Goal: Information Seeking & Learning: Learn about a topic

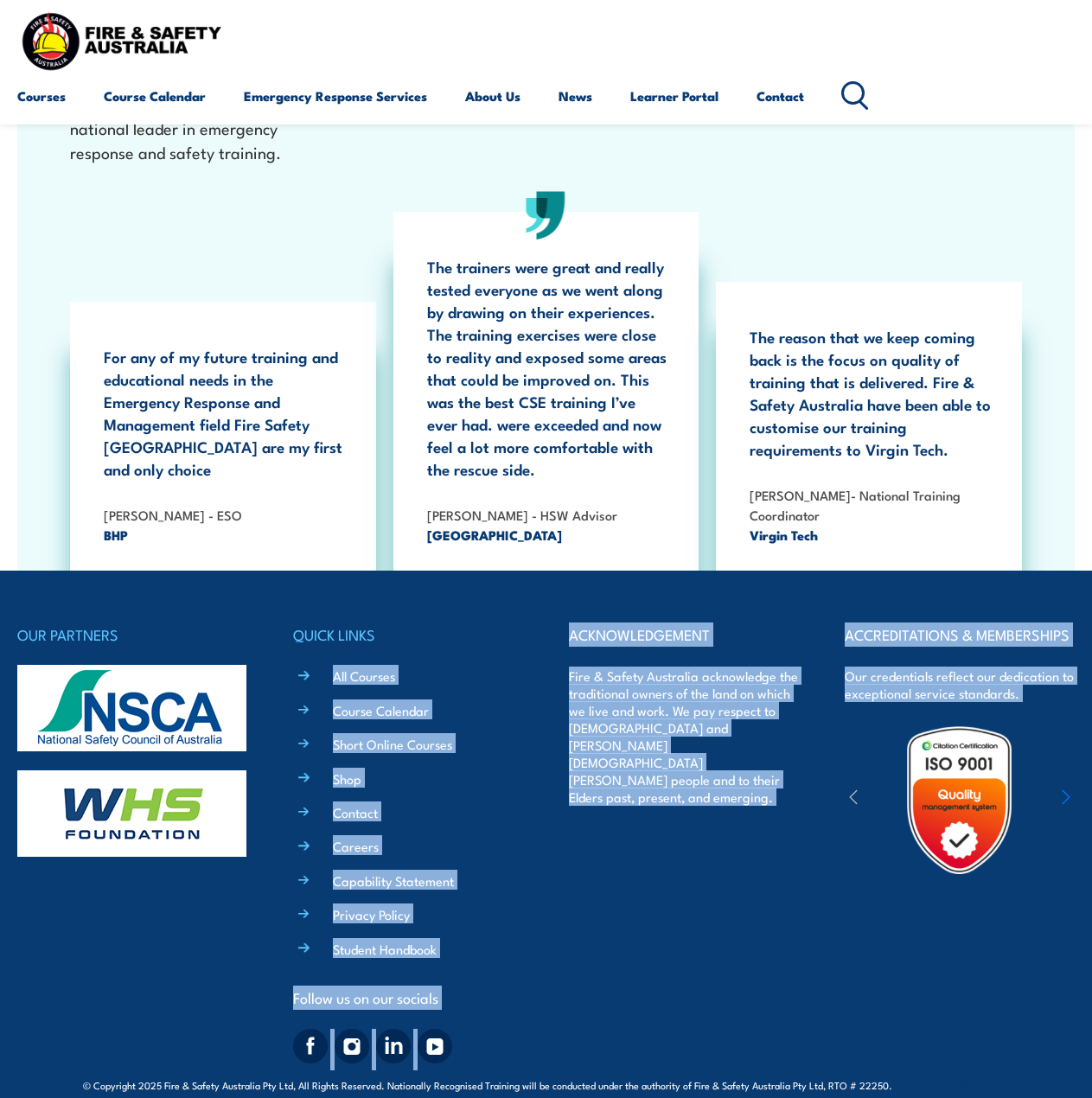
drag, startPoint x: 728, startPoint y: 723, endPoint x: 1044, endPoint y: 942, distance: 384.5
click at [1045, 942] on div "OUR PARTNERS QUICK LINKS All Courses Course Calendar Short Online Courses Shop …" at bounding box center [546, 846] width 1058 height 448
click at [1020, 953] on div "ACCREDITATIONS & MEMBERSHIPS Our credentials reflect our dedication to exceptio…" at bounding box center [959, 846] width 230 height 448
drag, startPoint x: 943, startPoint y: 970, endPoint x: 32, endPoint y: 569, distance: 995.4
click at [32, 570] on div "OUR PARTNERS QUICK LINKS All Courses Course Calendar Short Online Courses Shop …" at bounding box center [546, 833] width 1058 height 526
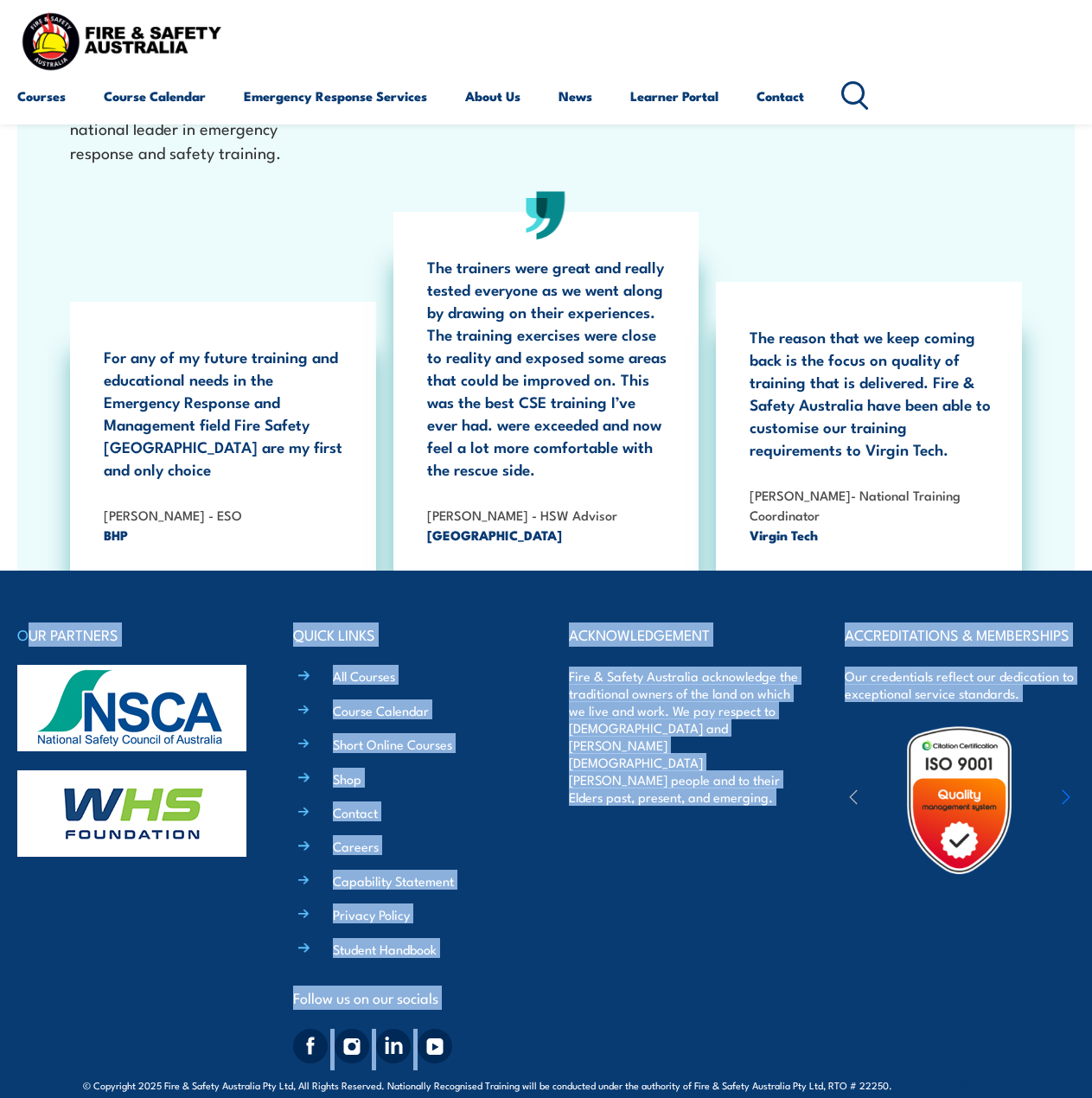
click at [32, 570] on div "OUR PARTNERS QUICK LINKS All Courses Course Calendar Short Online Courses Shop …" at bounding box center [546, 833] width 1058 height 526
drag, startPoint x: 31, startPoint y: 561, endPoint x: 1014, endPoint y: 946, distance: 1055.7
click at [1017, 947] on div "OUR PARTNERS QUICK LINKS All Courses Course Calendar Short Online Courses Shop …" at bounding box center [546, 833] width 1058 height 526
click at [1009, 944] on div "ACCREDITATIONS & MEMBERSHIPS Our credentials reflect our dedication to exceptio…" at bounding box center [959, 846] width 230 height 448
drag, startPoint x: 1004, startPoint y: 948, endPoint x: 5, endPoint y: 556, distance: 1073.2
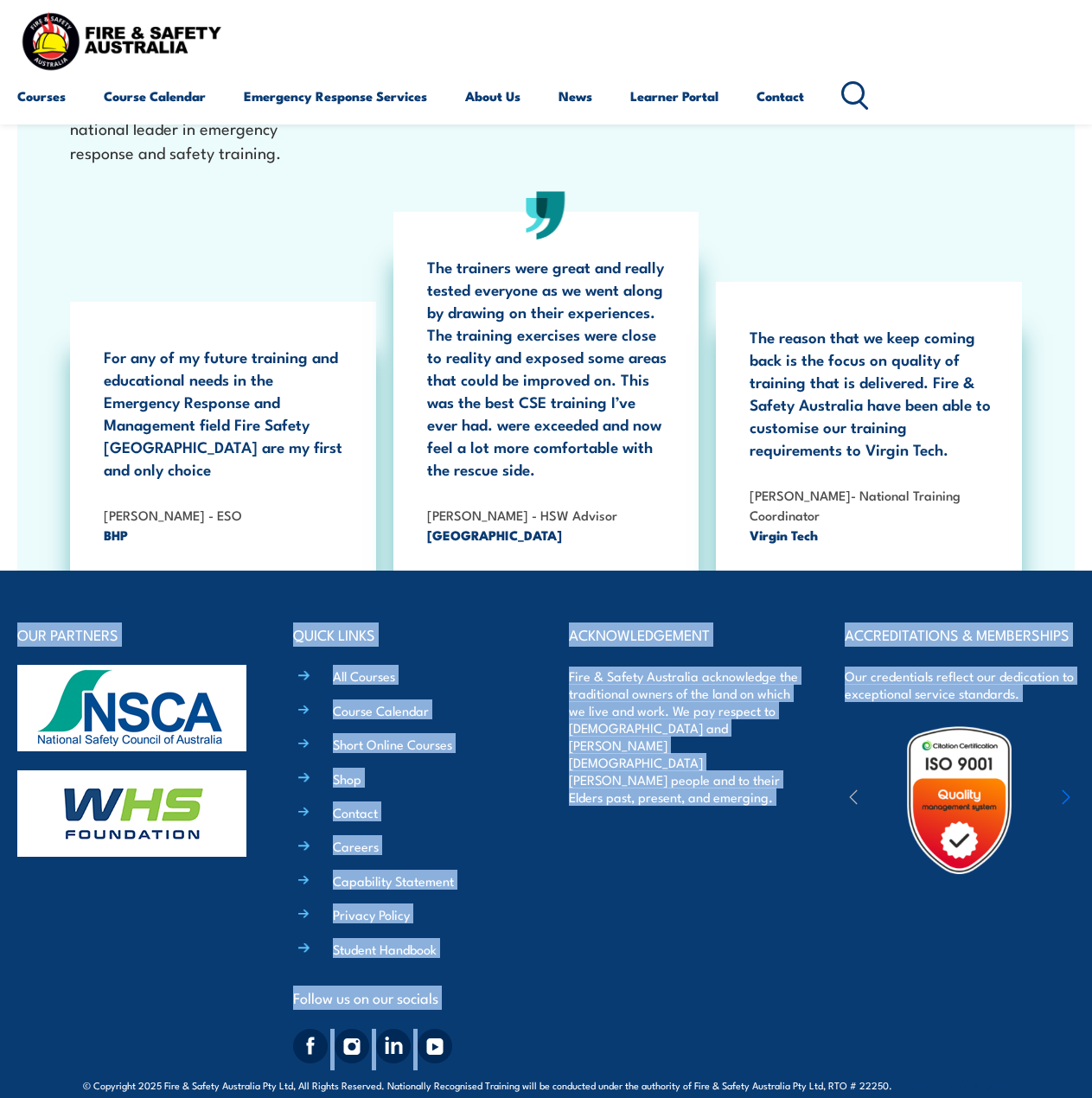
click at [2, 570] on footer "OUR PARTNERS QUICK LINKS All Courses Course Calendar Short Online Courses Shop …" at bounding box center [546, 846] width 1092 height 551
click at [12, 570] on footer "OUR PARTNERS QUICK LINKS All Courses Course Calendar Short Online Courses Shop …" at bounding box center [546, 846] width 1092 height 551
drag, startPoint x: 16, startPoint y: 556, endPoint x: 924, endPoint y: 983, distance: 1003.4
click at [924, 983] on footer "OUR PARTNERS QUICK LINKS All Courses Course Calendar Short Online Courses Shop …" at bounding box center [546, 846] width 1092 height 551
click at [931, 980] on div "ACCREDITATIONS & MEMBERSHIPS Our credentials reflect our dedication to exceptio…" at bounding box center [959, 846] width 230 height 448
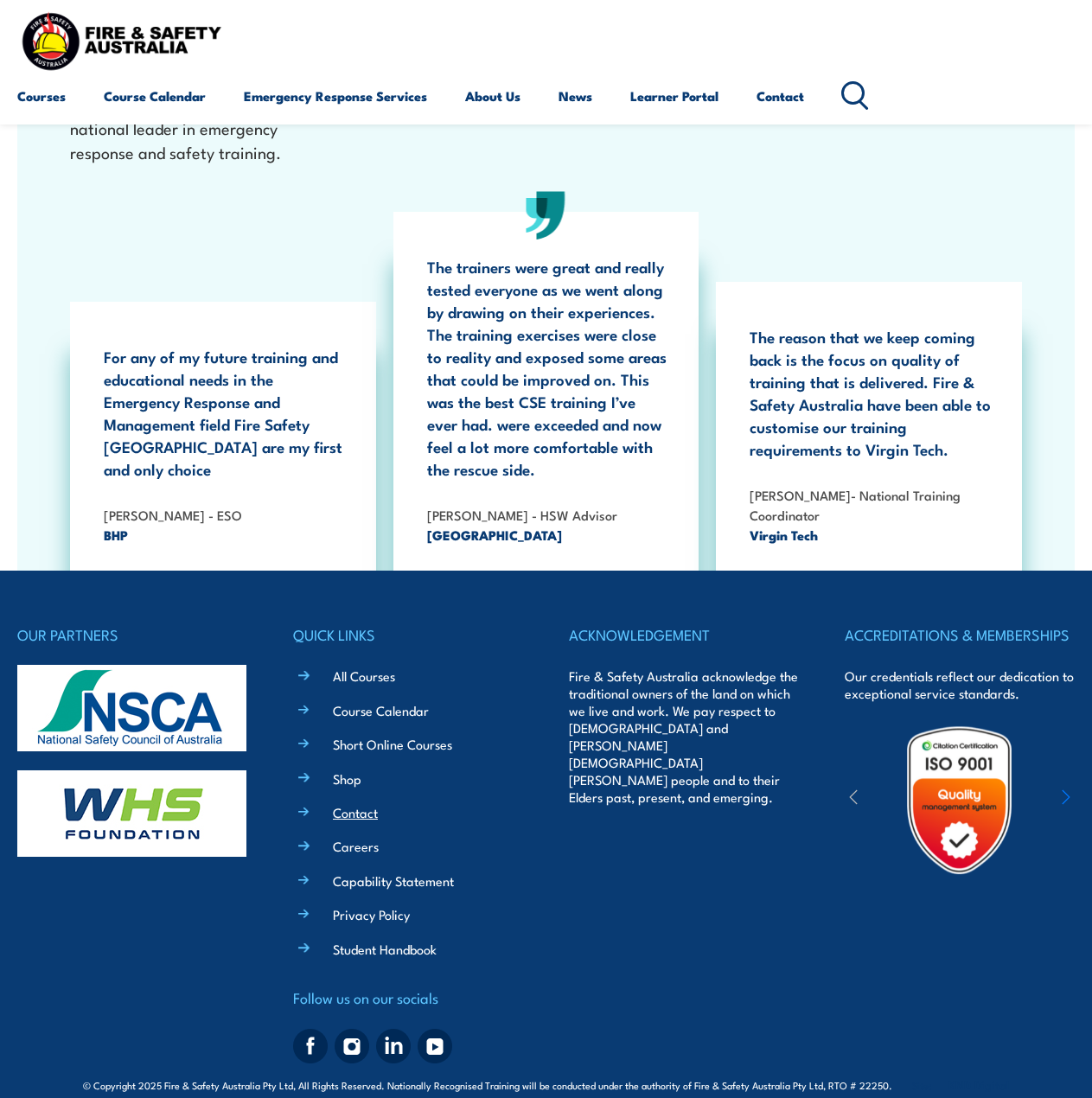
click at [368, 804] on link "Contact" at bounding box center [355, 813] width 45 height 18
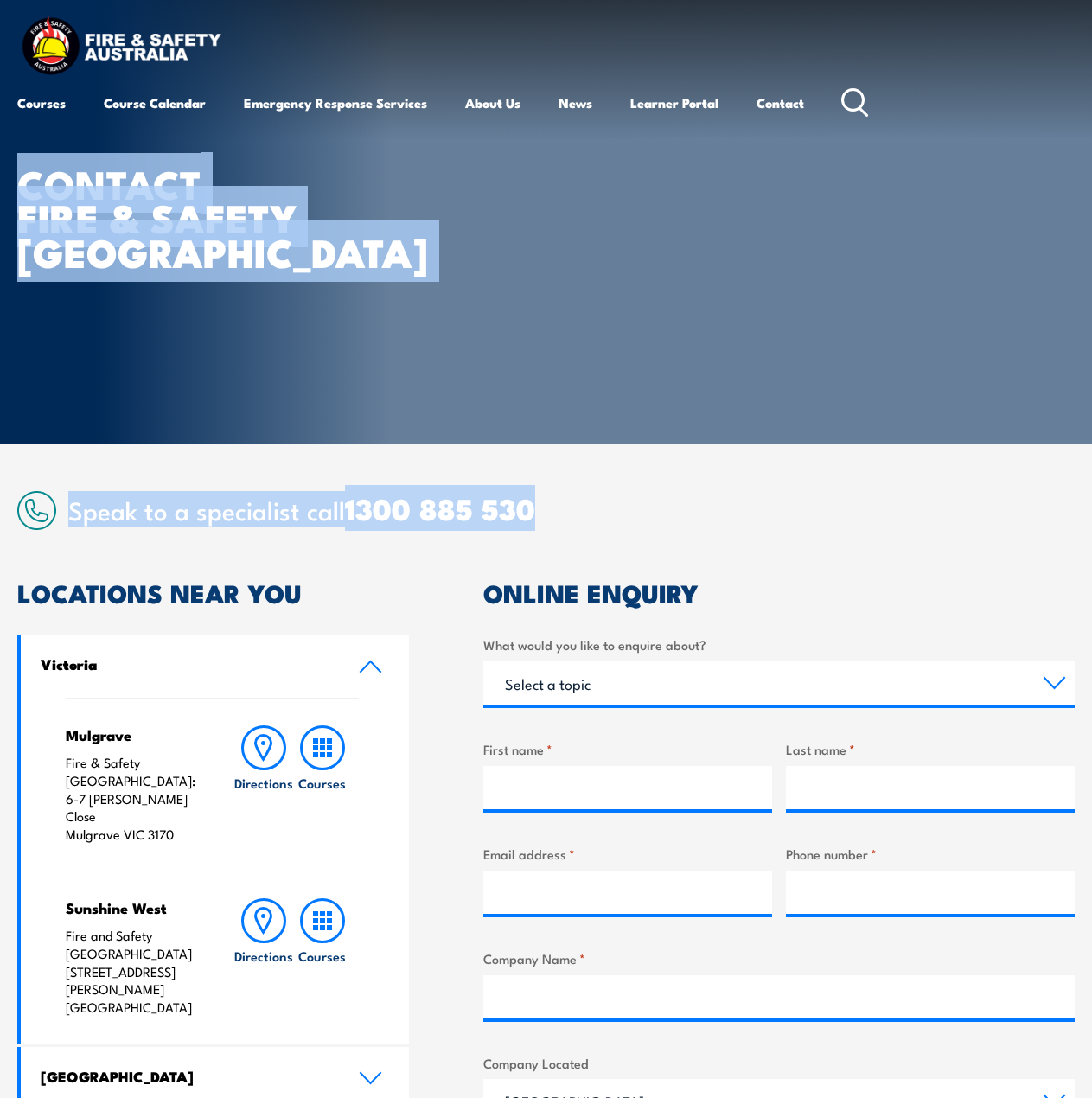
drag, startPoint x: 405, startPoint y: 427, endPoint x: 7, endPoint y: 196, distance: 460.2
click at [6, 196] on div "CONTACT FIRE & SAFETY AUSTRALIA Speak to a specialist call 1300 885 530 LOCATIO…" at bounding box center [546, 779] width 1092 height 1558
click at [31, 181] on strong "CONTACT" at bounding box center [109, 183] width 184 height 60
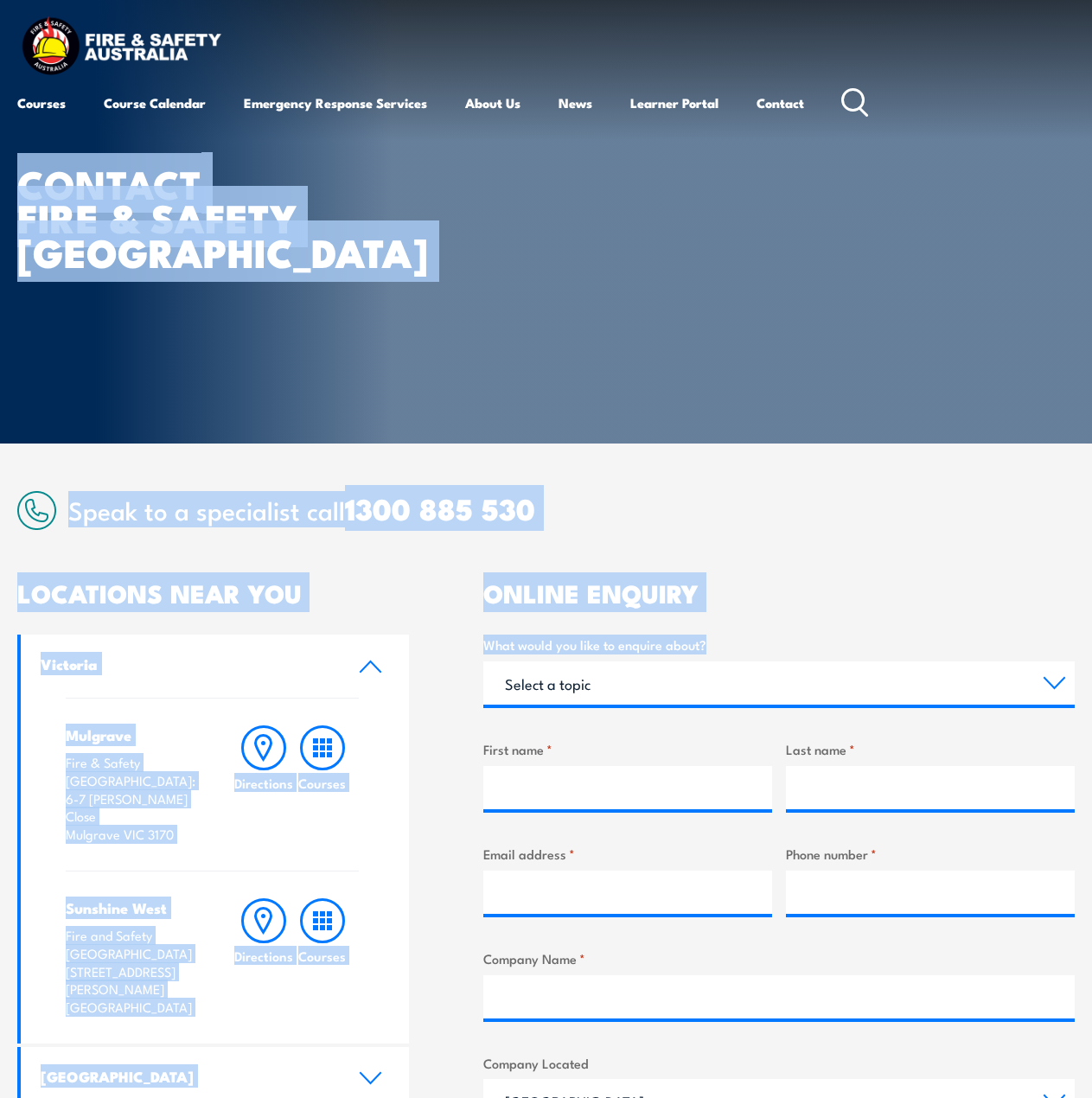
drag, startPoint x: 23, startPoint y: 164, endPoint x: 532, endPoint y: 467, distance: 592.4
click at [740, 605] on div "CONTACT FIRE & SAFETY AUSTRALIA Speak to a specialist call 1300 885 530 LOCATIO…" at bounding box center [546, 779] width 1092 height 1558
click at [203, 196] on h1 "CONTACT FIRE & SAFETY AUSTRALIA" at bounding box center [230, 215] width 427 height 101
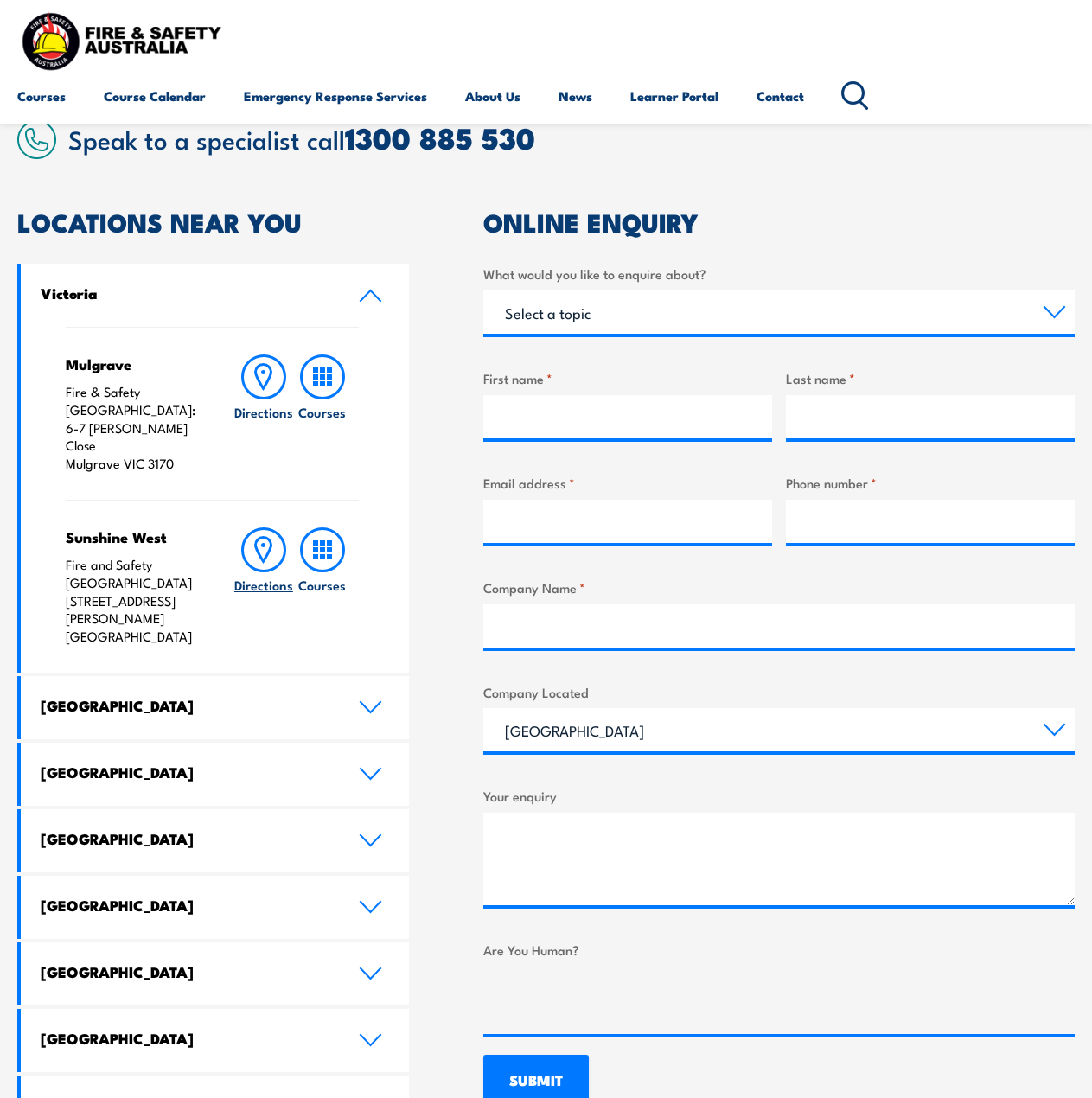
scroll to position [433, 0]
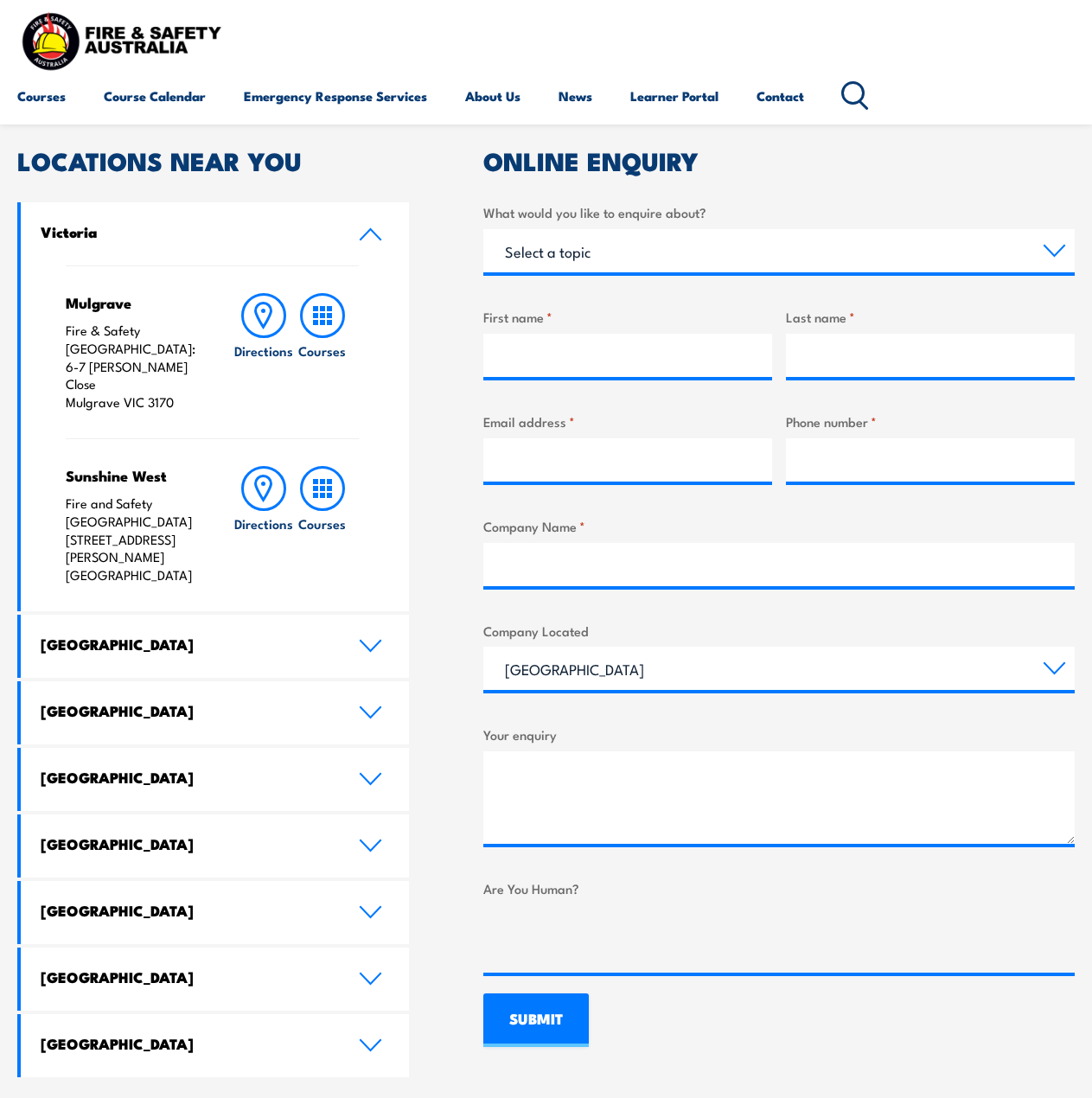
click at [108, 231] on h4 "Victoria" at bounding box center [186, 231] width 291 height 19
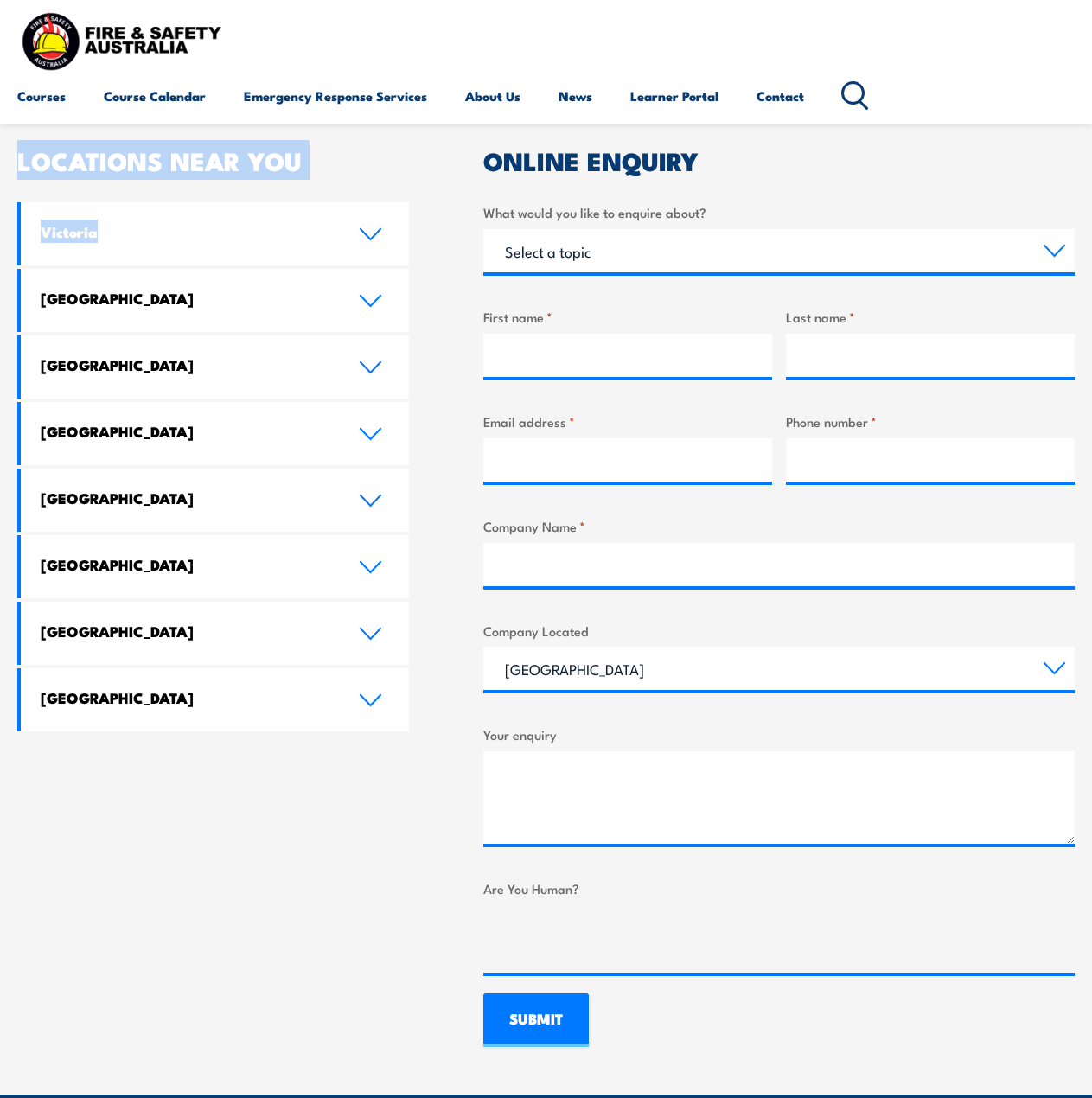
drag, startPoint x: 14, startPoint y: 161, endPoint x: 325, endPoint y: 176, distance: 311.4
click at [325, 182] on section "Speak to a specialist call 1300 885 530 LOCATIONS NEAR YOU Victoria Mulgrave Fi…" at bounding box center [546, 552] width 1092 height 1084
click at [322, 166] on h2 "LOCATIONS NEAR YOU" at bounding box center [212, 160] width 392 height 23
drag, startPoint x: 328, startPoint y: 166, endPoint x: 3, endPoint y: 160, distance: 325.1
click at [3, 160] on section "Speak to a specialist call 1300 885 530 LOCATIONS NEAR YOU Victoria Mulgrave Fi…" at bounding box center [546, 552] width 1092 height 1084
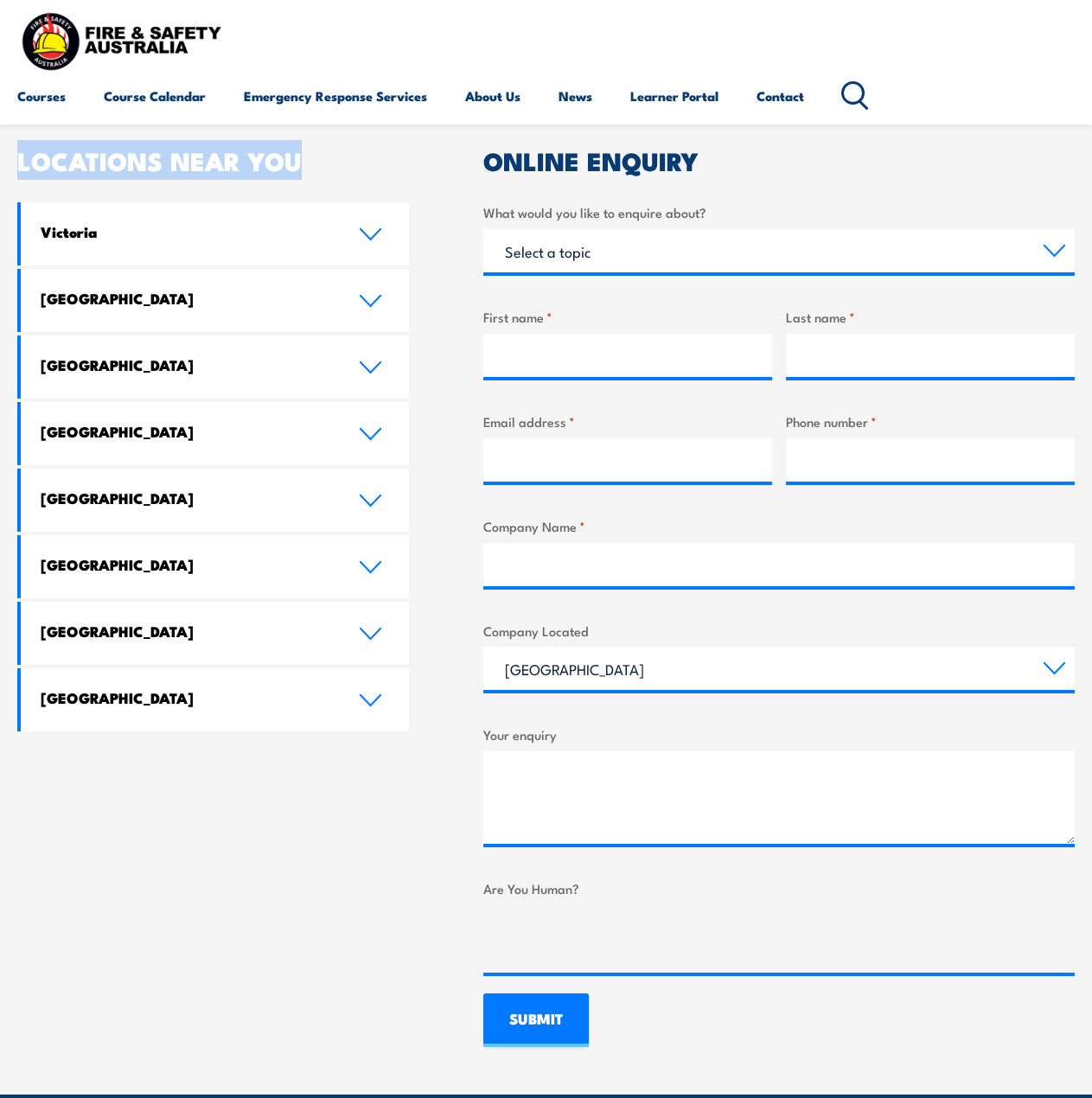
click at [21, 160] on h2 "LOCATIONS NEAR YOU" at bounding box center [212, 160] width 392 height 23
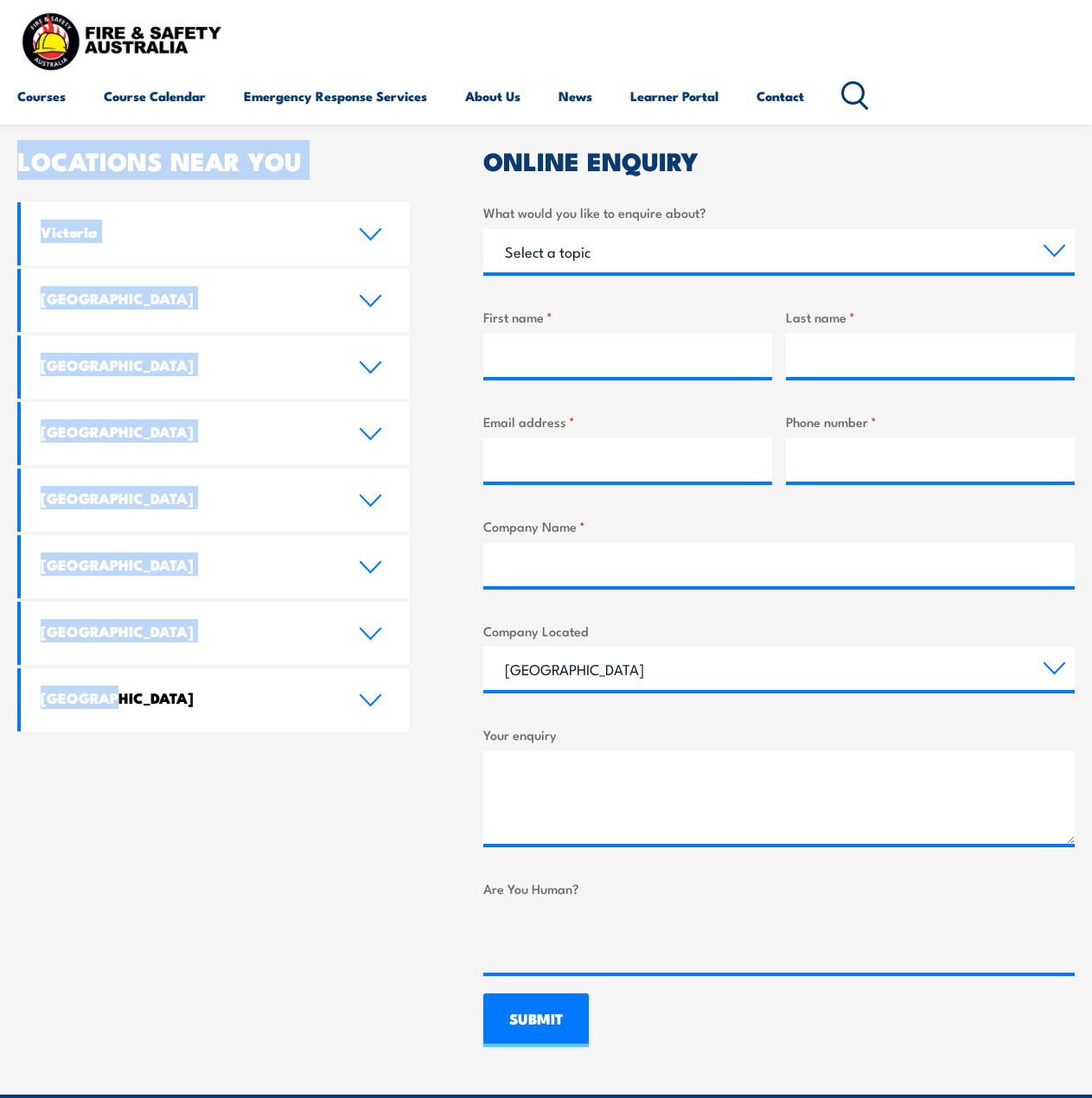
drag, startPoint x: 17, startPoint y: 154, endPoint x: 371, endPoint y: 762, distance: 703.5
click at [371, 762] on div "LOCATIONS NEAR YOU Victoria Mulgrave Fire & Safety Australia: 6-7 Hartnett Clos…" at bounding box center [212, 597] width 392 height 899
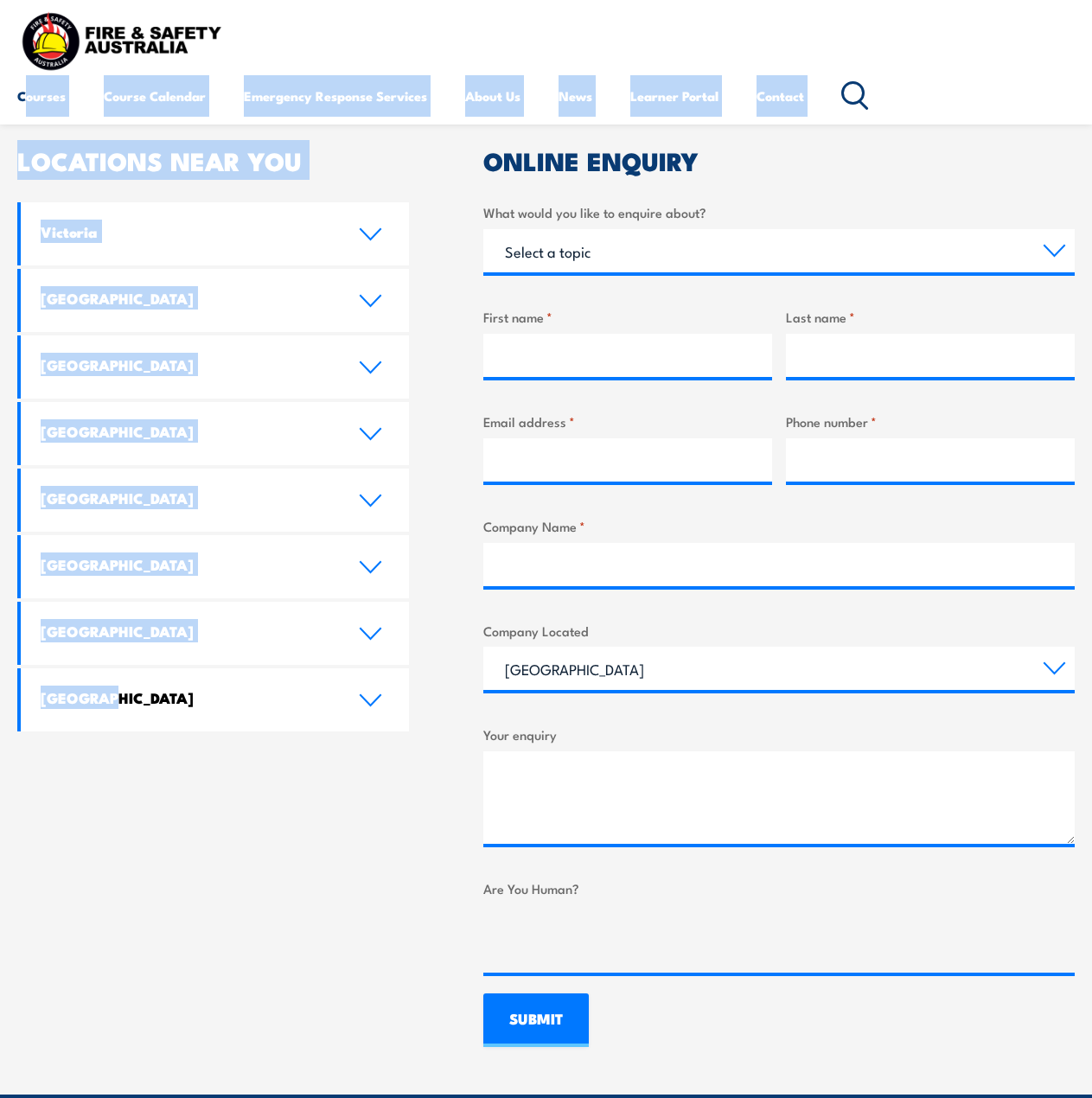
drag, startPoint x: 373, startPoint y: 766, endPoint x: 23, endPoint y: 121, distance: 733.8
click at [23, 121] on body "Courses Course Calendar Emergency Response Services Services Overview Emergency…" at bounding box center [546, 116] width 1092 height 1098
click at [24, 149] on h2 "LOCATIONS NEAR YOU" at bounding box center [212, 160] width 392 height 23
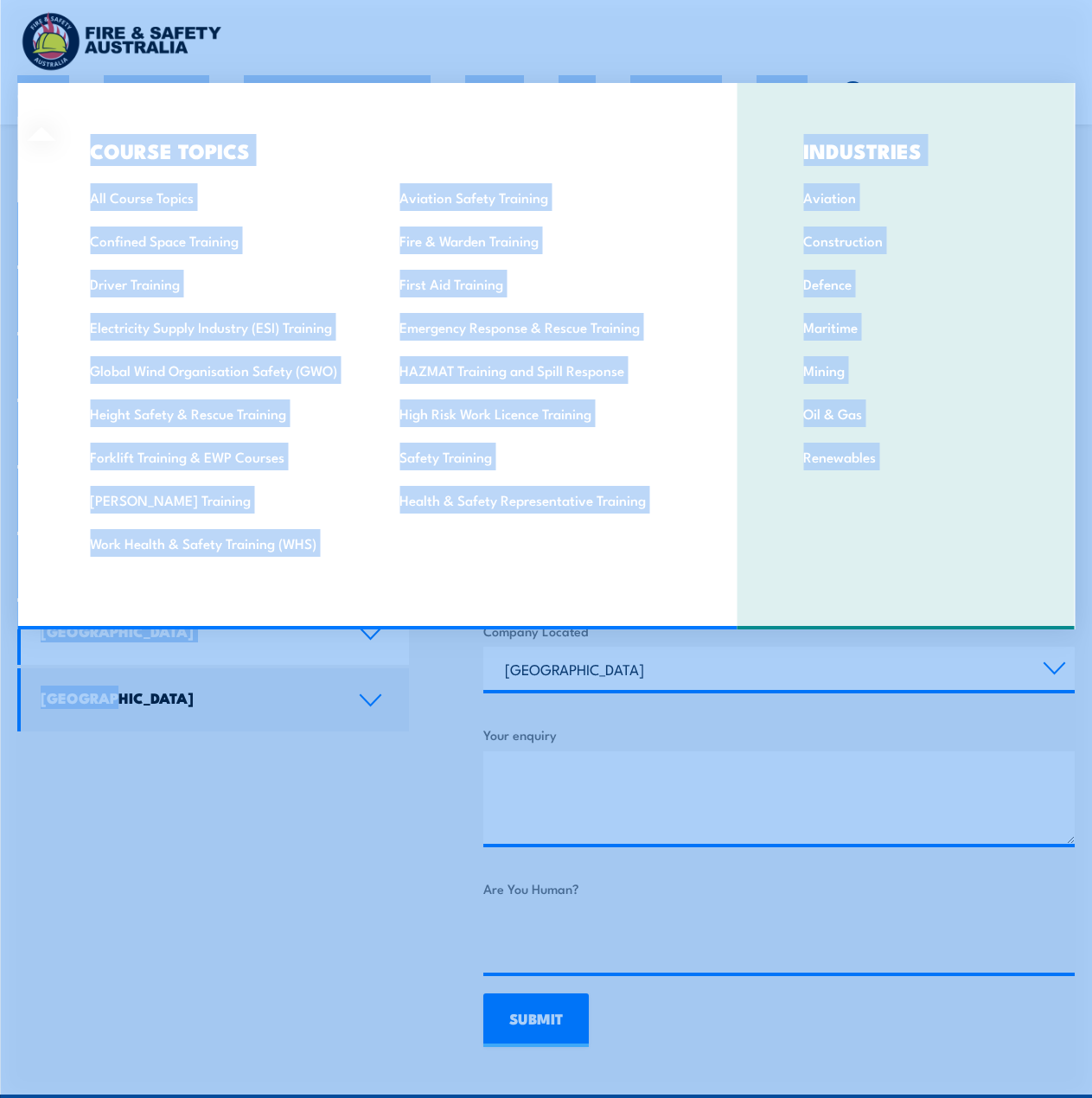
drag, startPoint x: 10, startPoint y: 88, endPoint x: 268, endPoint y: 693, distance: 657.7
click at [276, 666] on body "Courses Course Calendar Emergency Response Services Services Overview Emergency…" at bounding box center [546, 116] width 1092 height 1098
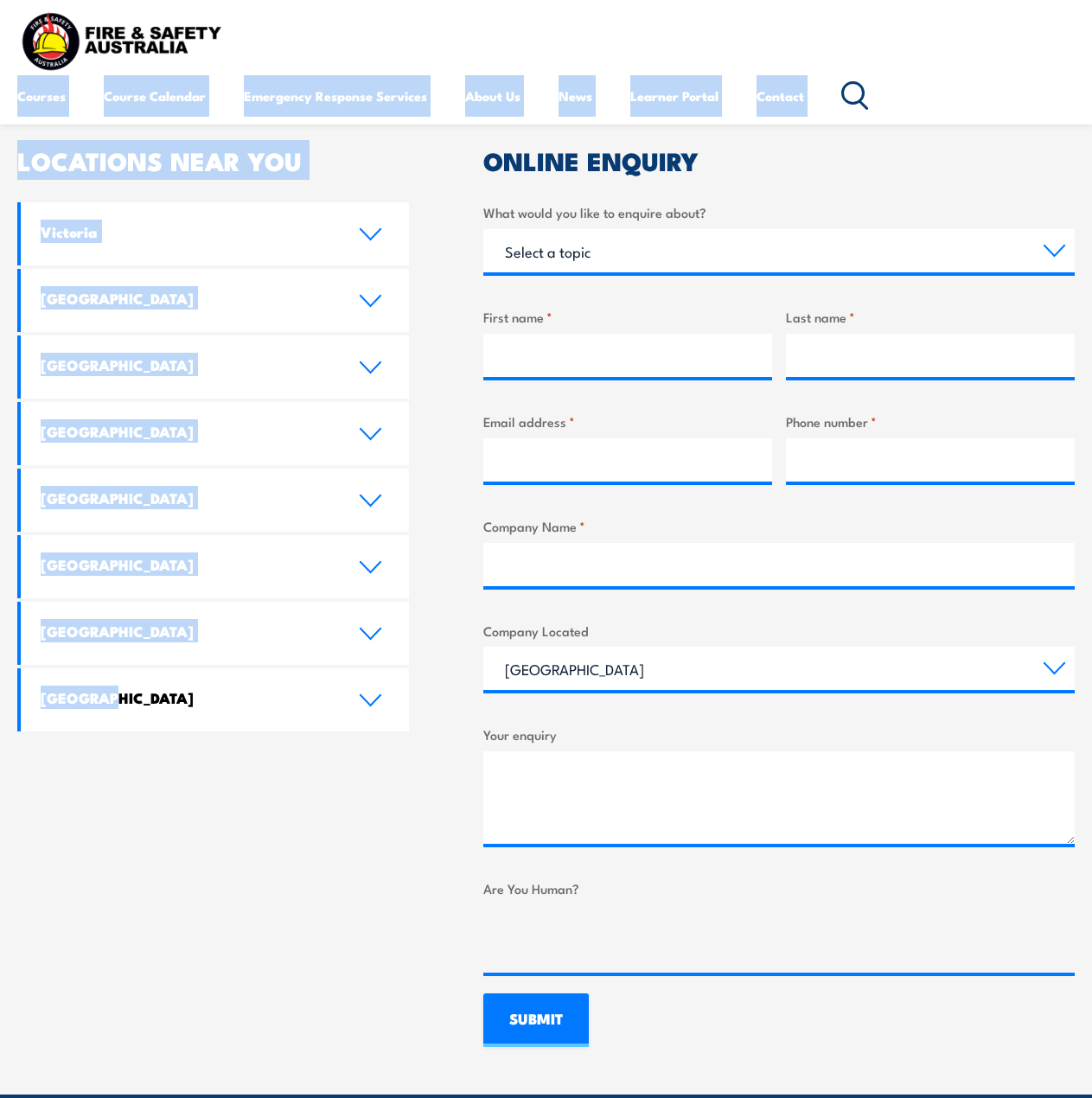
click at [280, 813] on div "LOCATIONS NEAR YOU Victoria Mulgrave Fire & Safety Australia: 6-7 Hartnett Clos…" at bounding box center [212, 597] width 392 height 899
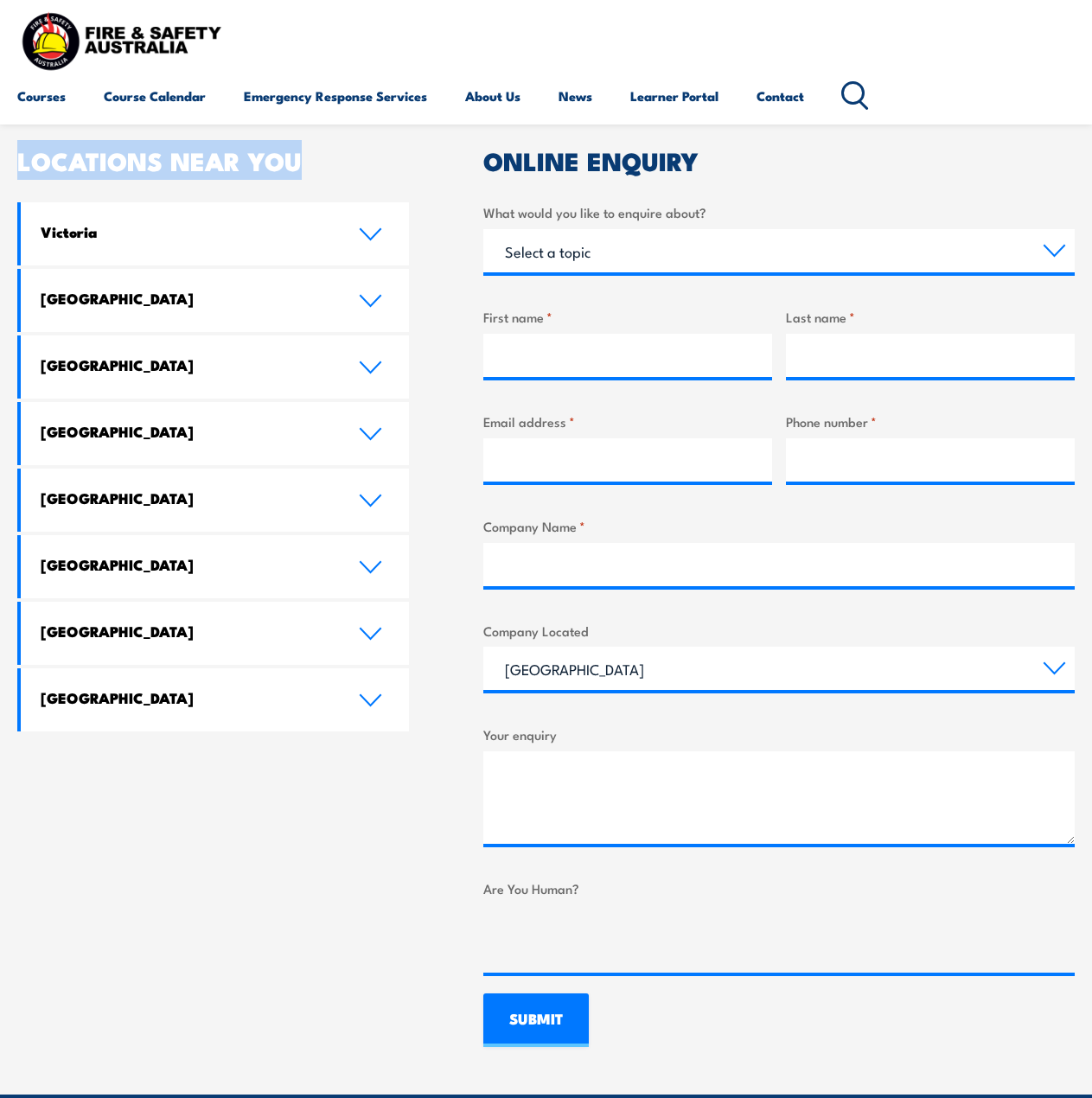
drag, startPoint x: 22, startPoint y: 161, endPoint x: 325, endPoint y: 158, distance: 303.0
click at [325, 158] on h2 "LOCATIONS NEAR YOU" at bounding box center [212, 160] width 392 height 23
drag, startPoint x: 319, startPoint y: 164, endPoint x: 18, endPoint y: 141, distance: 301.9
click at [18, 149] on h2 "LOCATIONS NEAR YOU" at bounding box center [212, 160] width 392 height 23
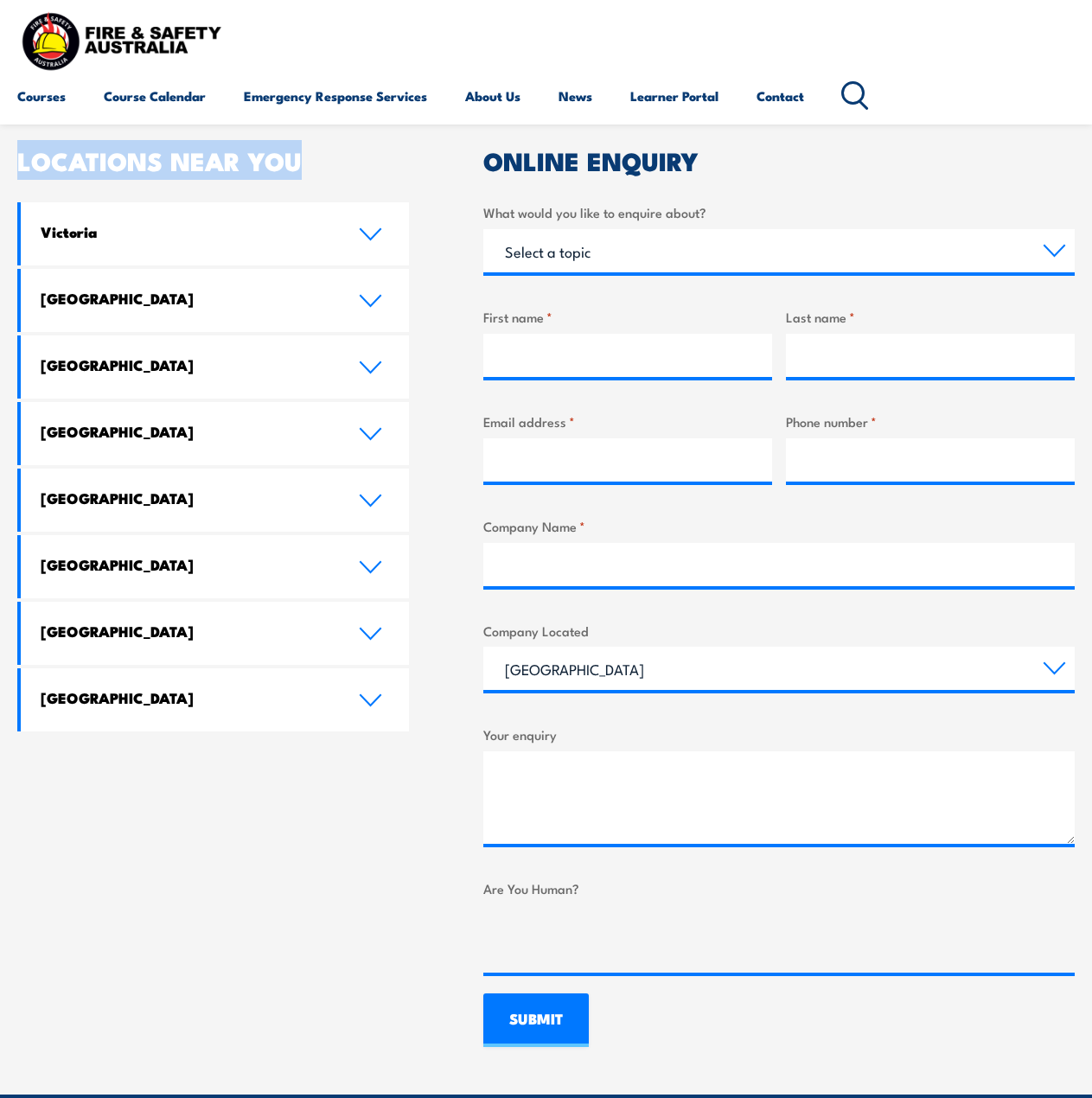
click at [18, 151] on h2 "LOCATIONS NEAR YOU" at bounding box center [212, 160] width 392 height 23
drag, startPoint x: 46, startPoint y: 154, endPoint x: 335, endPoint y: 157, distance: 289.0
click at [335, 157] on h2 "LOCATIONS NEAR YOU" at bounding box center [212, 160] width 392 height 23
click at [349, 160] on h2 "LOCATIONS NEAR YOU" at bounding box center [212, 160] width 392 height 23
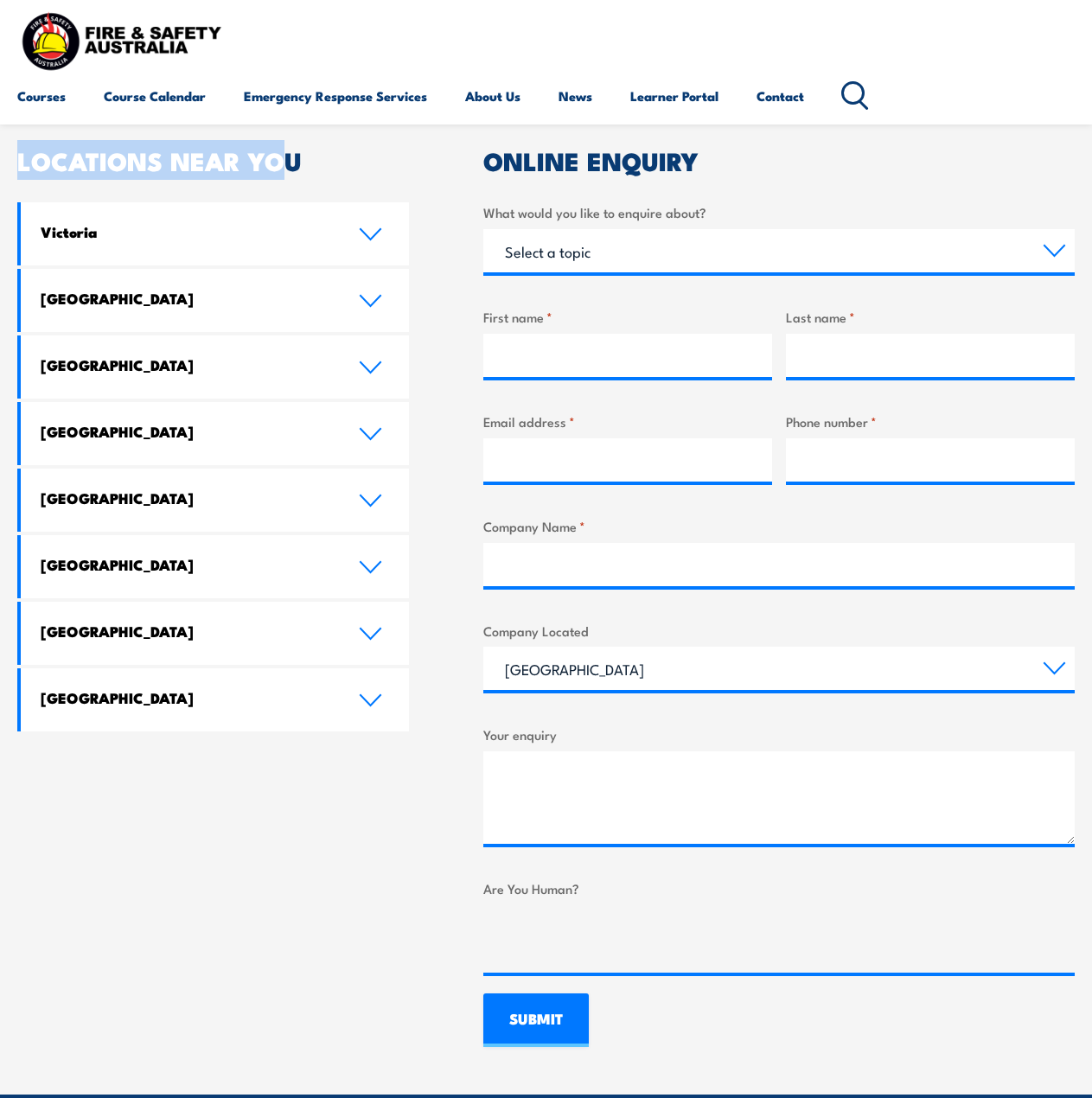
drag, startPoint x: 278, startPoint y: 156, endPoint x: 13, endPoint y: 152, distance: 265.0
click at [13, 152] on section "Speak to a specialist call 1300 885 530 LOCATIONS NEAR YOU Victoria Mulgrave Fi…" at bounding box center [546, 552] width 1092 height 1084
drag, startPoint x: 14, startPoint y: 156, endPoint x: 331, endPoint y: 167, distance: 317.2
click at [331, 167] on section "Speak to a specialist call 1300 885 530 LOCATIONS NEAR YOU Victoria Mulgrave Fi…" at bounding box center [546, 552] width 1092 height 1084
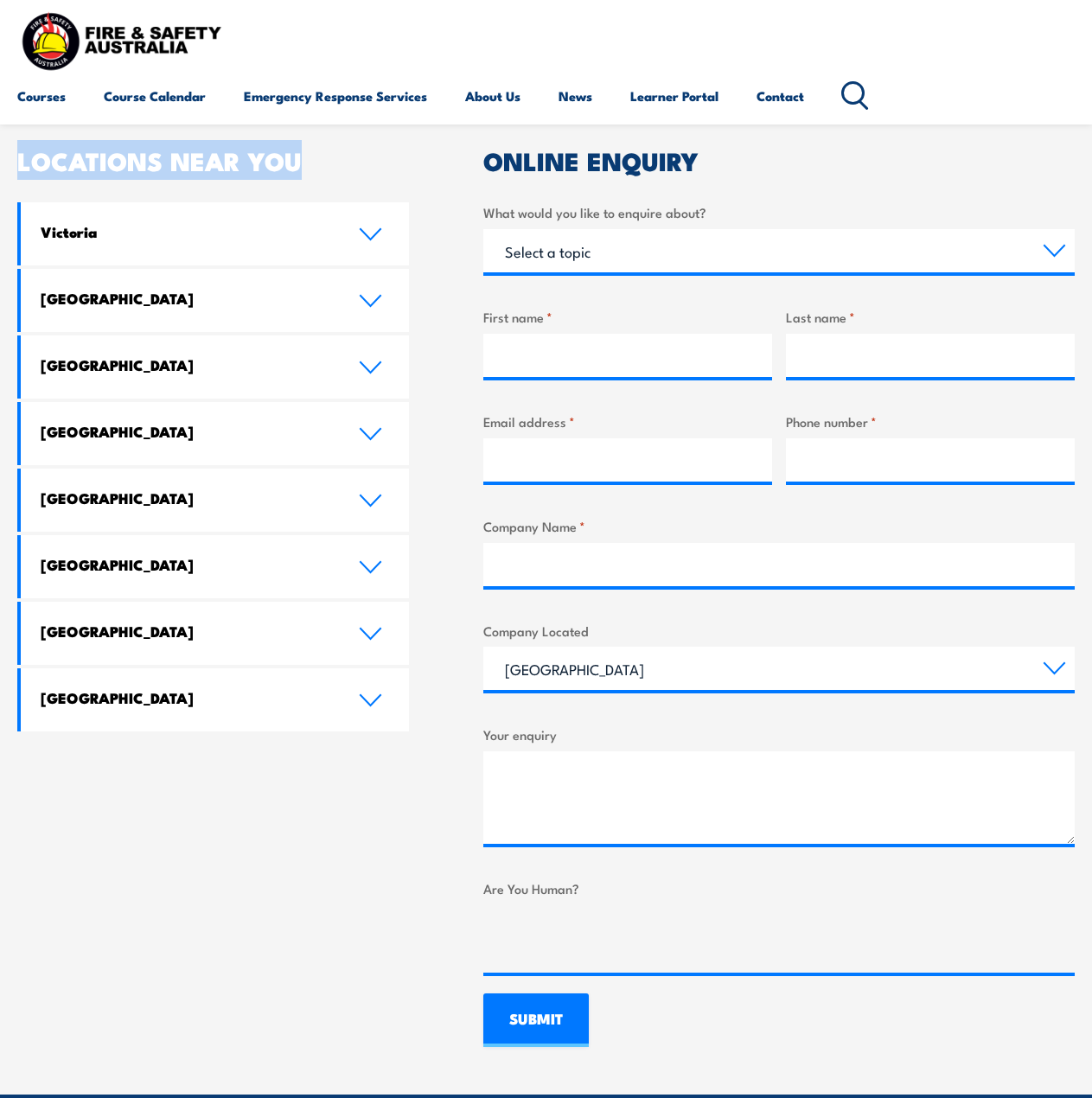
click at [331, 167] on h2 "LOCATIONS NEAR YOU" at bounding box center [212, 160] width 392 height 23
drag, startPoint x: 335, startPoint y: 165, endPoint x: 23, endPoint y: 165, distance: 312.0
click at [23, 165] on h2 "LOCATIONS NEAR YOU" at bounding box center [212, 160] width 392 height 23
click at [22, 164] on h2 "LOCATIONS NEAR YOU" at bounding box center [212, 160] width 392 height 23
drag, startPoint x: 17, startPoint y: 160, endPoint x: 310, endPoint y: 178, distance: 293.6
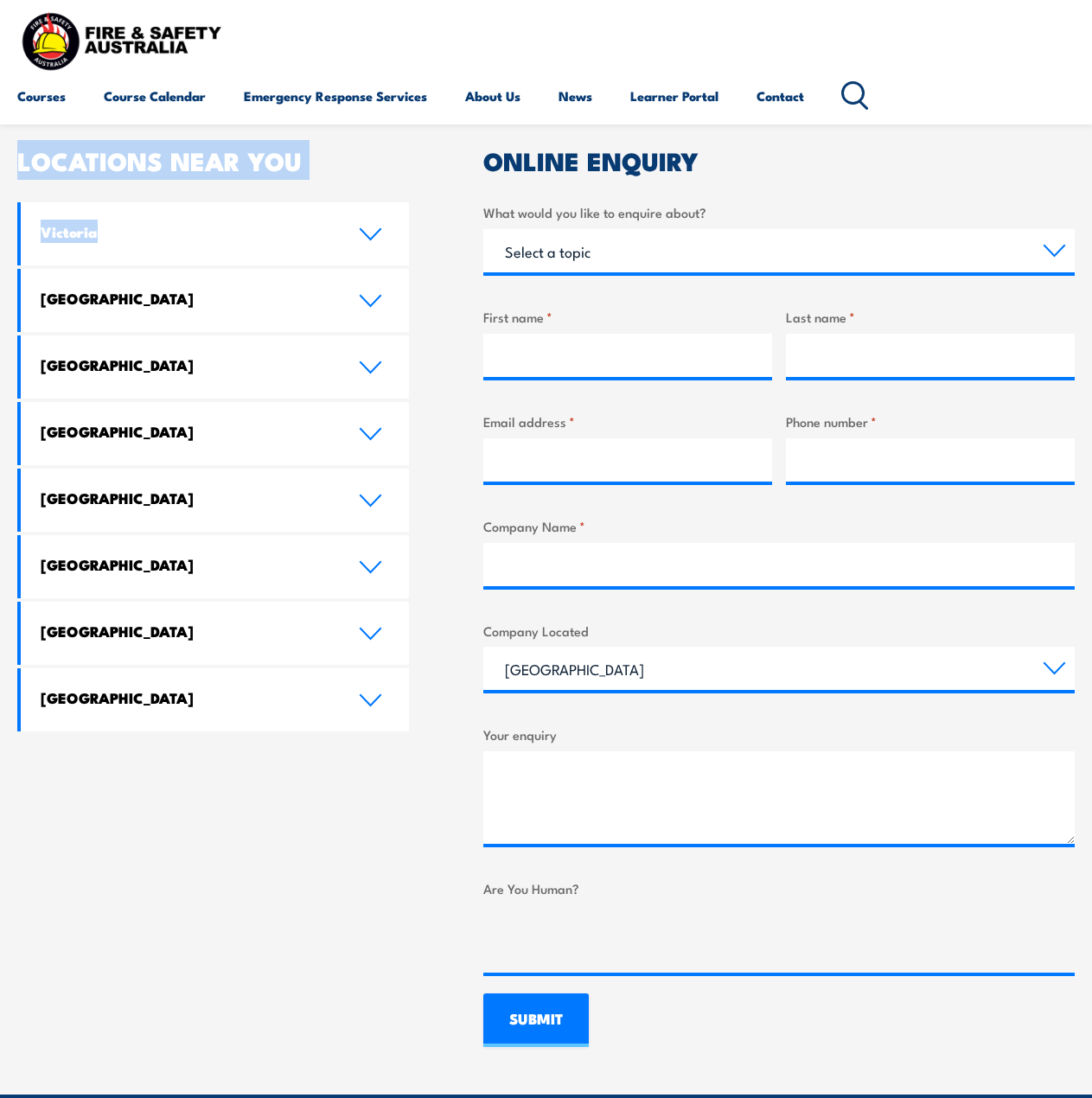
click at [310, 178] on section "Speak to a specialist call 1300 885 530 LOCATIONS NEAR YOU Victoria Mulgrave Fi…" at bounding box center [546, 552] width 1092 height 1084
click at [313, 173] on div "LOCATIONS NEAR YOU Victoria Mulgrave Fire & Safety Australia: 6-7 Hartnett Clos…" at bounding box center [212, 597] width 392 height 899
drag, startPoint x: 323, startPoint y: 172, endPoint x: 20, endPoint y: 160, distance: 303.2
click at [20, 160] on div "LOCATIONS NEAR YOU Victoria Mulgrave Fire & Safety Australia: 6-7 Hartnett Clos…" at bounding box center [212, 597] width 392 height 899
click at [20, 160] on h2 "LOCATIONS NEAR YOU" at bounding box center [212, 160] width 392 height 23
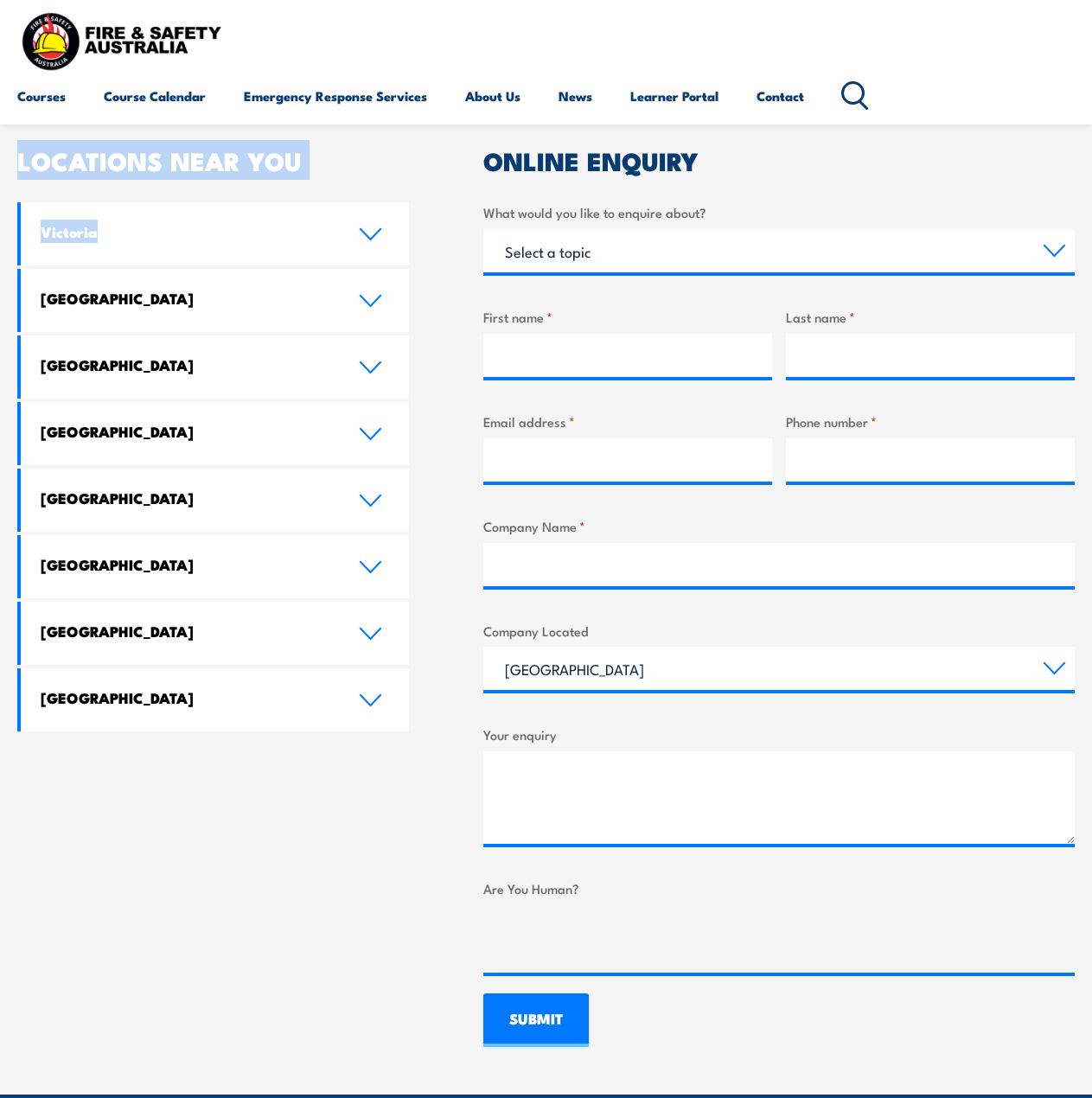
drag, startPoint x: 159, startPoint y: 166, endPoint x: 328, endPoint y: 175, distance: 169.2
click at [328, 175] on section "Speak to a specialist call 1300 885 530 LOCATIONS NEAR YOU Victoria Mulgrave Fi…" at bounding box center [546, 552] width 1092 height 1084
click at [330, 172] on div "LOCATIONS NEAR YOU Victoria Mulgrave Fire & Safety Australia: 6-7 Hartnett Clos…" at bounding box center [212, 597] width 392 height 899
drag, startPoint x: 330, startPoint y: 172, endPoint x: 63, endPoint y: 153, distance: 267.7
click at [63, 153] on div "LOCATIONS NEAR YOU Victoria Mulgrave Fire & Safety Australia: 6-7 Hartnett Clos…" at bounding box center [212, 597] width 392 height 899
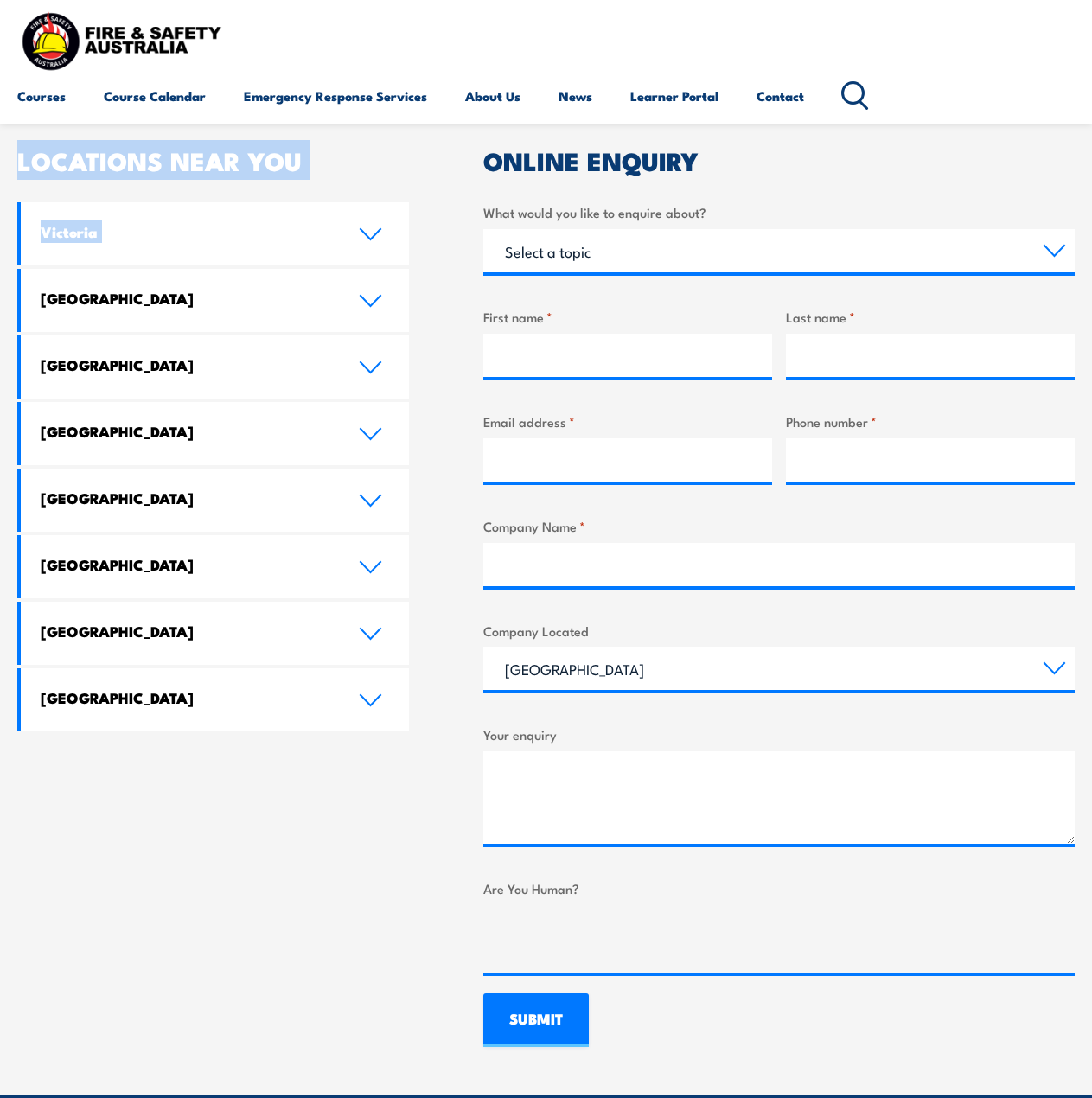
click at [49, 153] on h2 "LOCATIONS NEAR YOU" at bounding box center [212, 160] width 392 height 23
drag, startPoint x: 20, startPoint y: 153, endPoint x: 327, endPoint y: 178, distance: 308.0
click at [327, 178] on div "LOCATIONS NEAR YOU Victoria Mulgrave Fire & Safety Australia: 6-7 Hartnett Clos…" at bounding box center [212, 597] width 392 height 899
click at [329, 168] on h2 "LOCATIONS NEAR YOU" at bounding box center [212, 160] width 392 height 23
drag, startPoint x: 329, startPoint y: 168, endPoint x: 73, endPoint y: 157, distance: 256.2
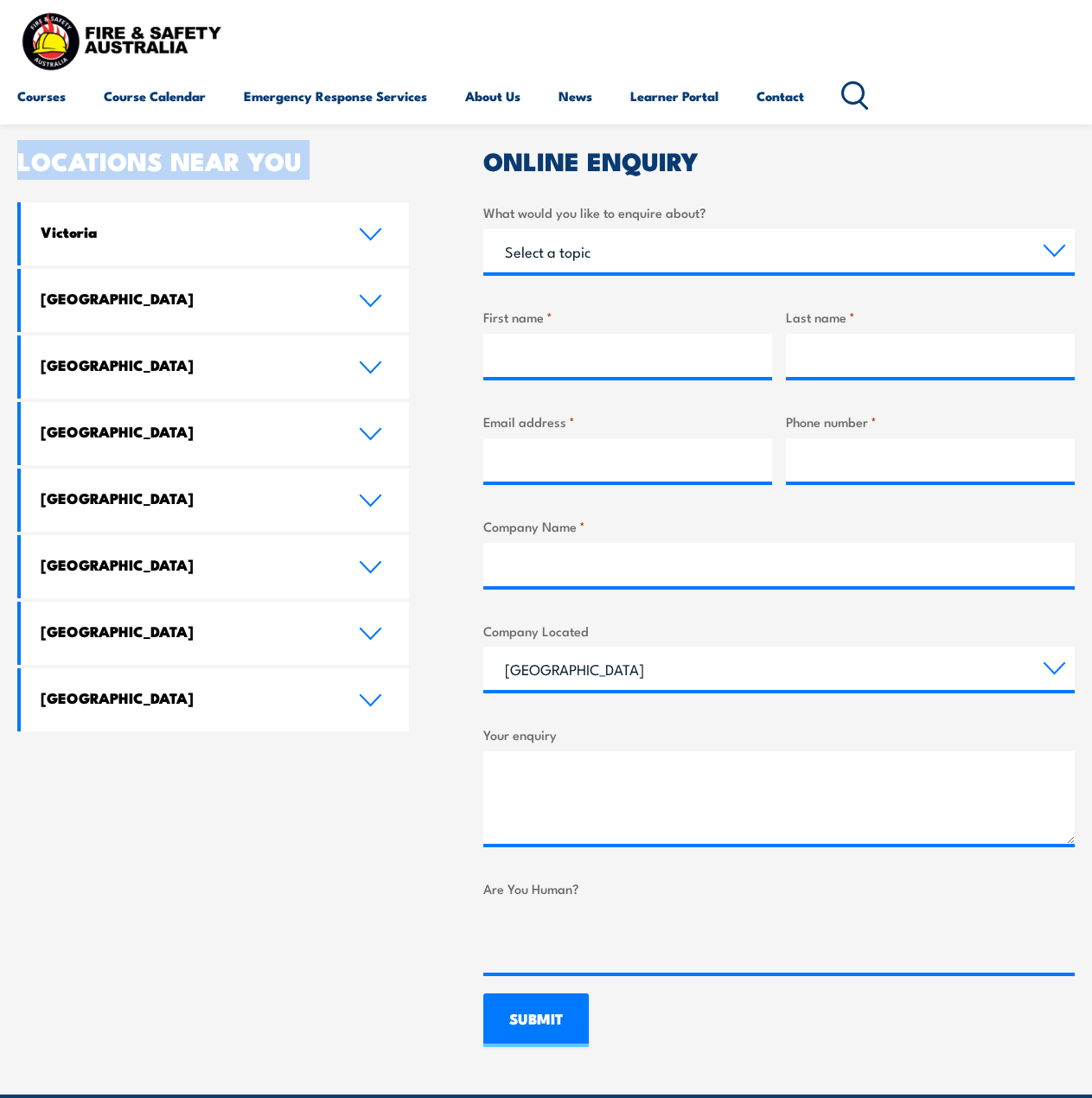
click at [73, 157] on h2 "LOCATIONS NEAR YOU" at bounding box center [212, 160] width 392 height 23
drag, startPoint x: 19, startPoint y: 153, endPoint x: 325, endPoint y: 179, distance: 307.1
click at [324, 184] on div "LOCATIONS NEAR YOU Victoria Mulgrave Fire & Safety Australia: 6-7 Hartnett Clos…" at bounding box center [212, 597] width 392 height 899
click at [327, 163] on h2 "LOCATIONS NEAR YOU" at bounding box center [212, 160] width 392 height 23
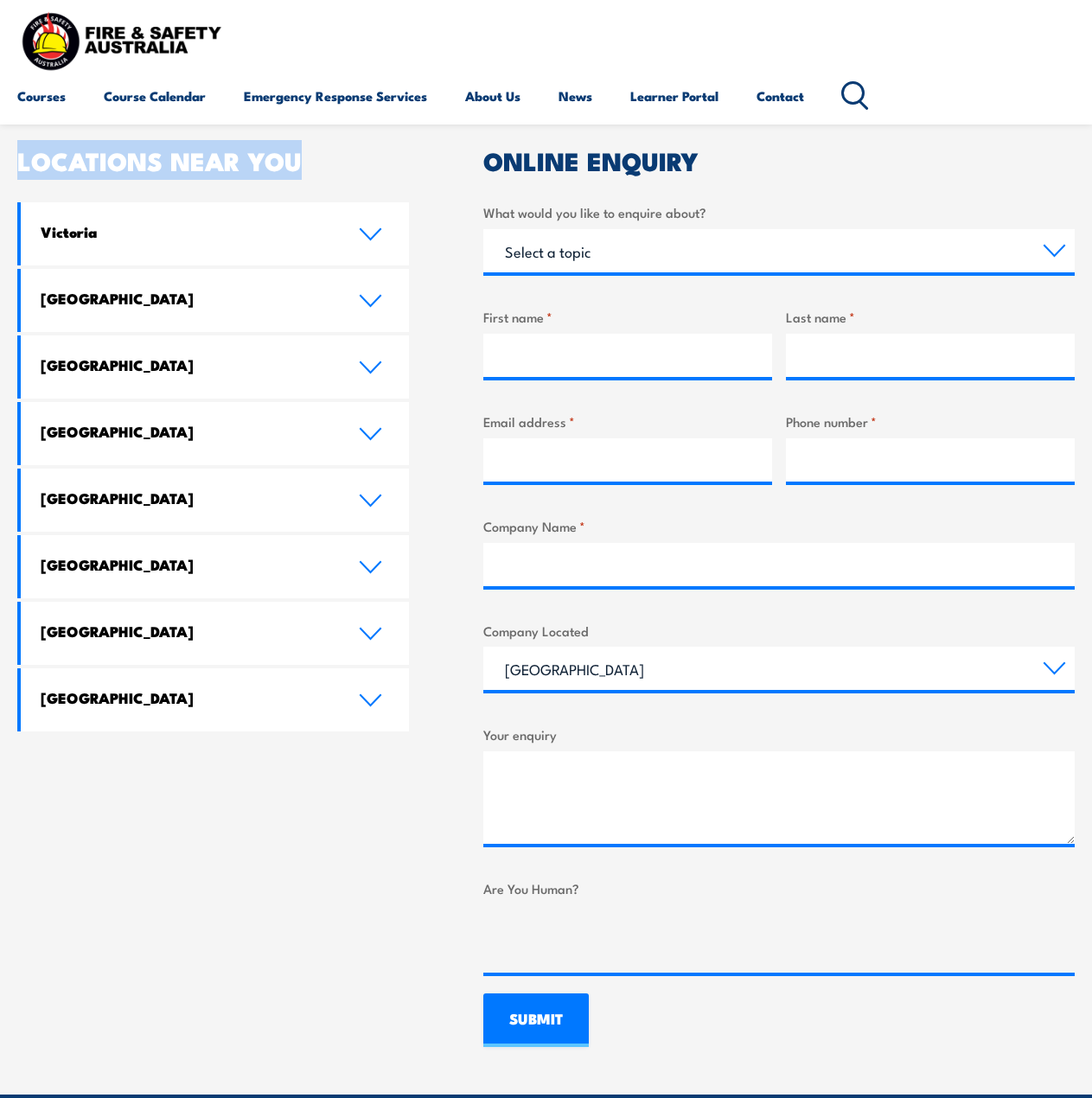
drag, startPoint x: 327, startPoint y: 164, endPoint x: 5, endPoint y: 158, distance: 322.1
click at [5, 158] on section "Speak to a specialist call 1300 885 530 LOCATIONS NEAR YOU Victoria Mulgrave Fi…" at bounding box center [546, 552] width 1092 height 1084
click at [16, 158] on section "Speak to a specialist call 1300 885 530 LOCATIONS NEAR YOU Victoria Mulgrave Fi…" at bounding box center [546, 552] width 1092 height 1084
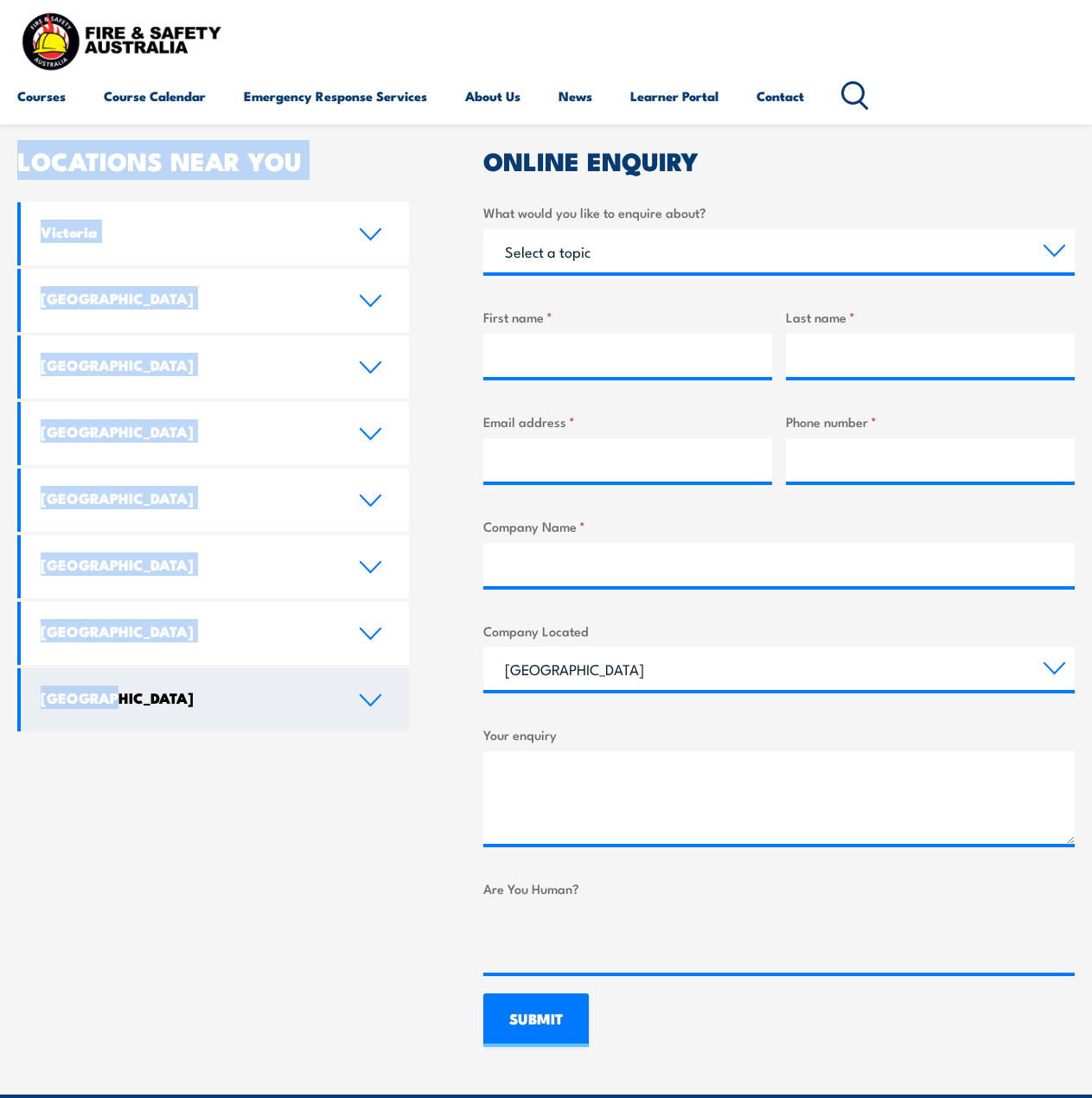
drag, startPoint x: 14, startPoint y: 149, endPoint x: 196, endPoint y: 709, distance: 588.8
click at [196, 709] on section "Speak to a specialist call 1300 885 530 LOCATIONS NEAR YOU Victoria Mulgrave Fi…" at bounding box center [546, 552] width 1092 height 1084
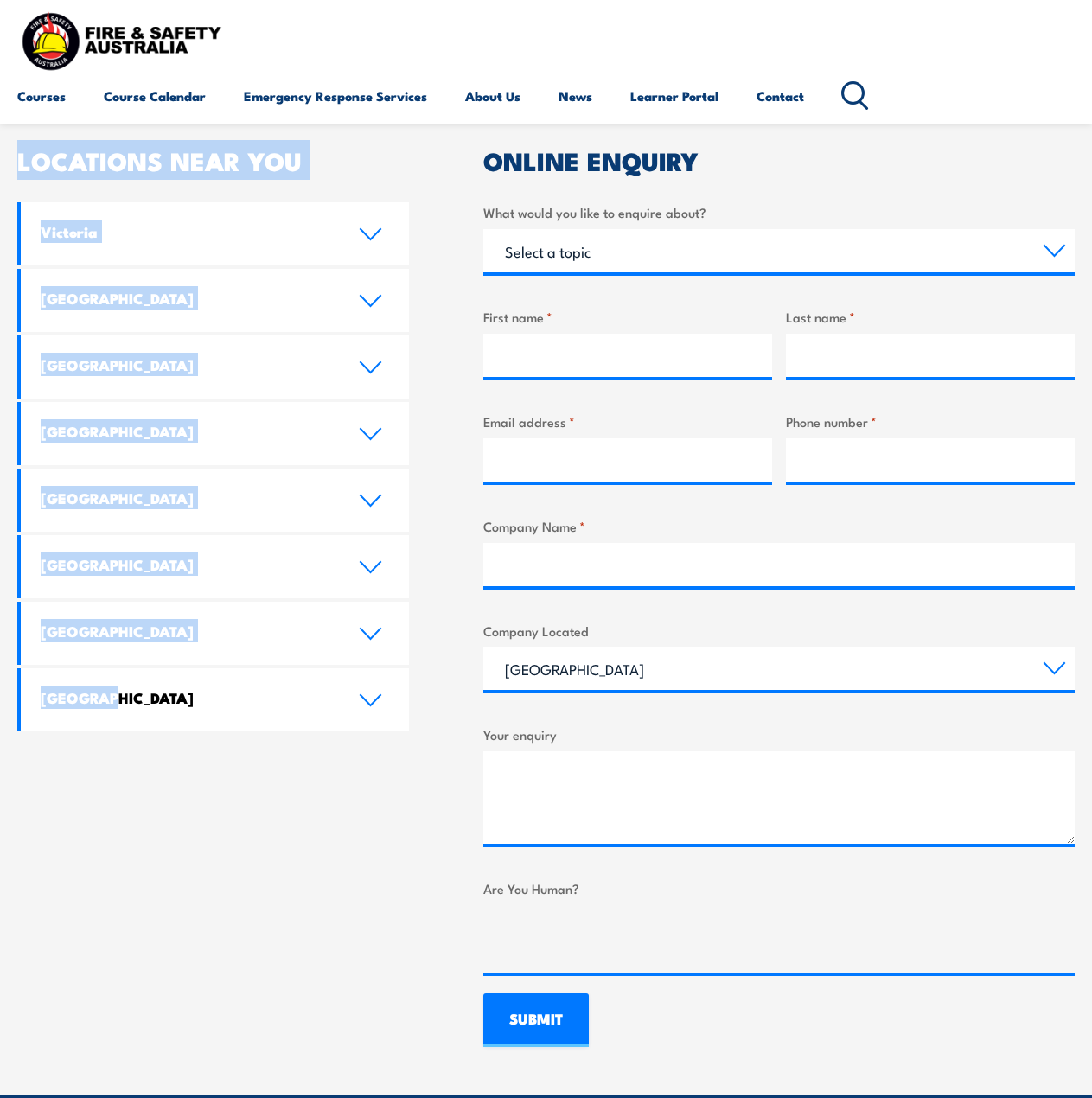
click at [188, 755] on div "LOCATIONS NEAR YOU Victoria Mulgrave Fire & Safety Australia: 6-7 Hartnett Clos…" at bounding box center [212, 597] width 392 height 899
drag, startPoint x: 155, startPoint y: 687, endPoint x: 16, endPoint y: 169, distance: 536.3
click at [16, 169] on section "Speak to a specialist call 1300 885 530 LOCATIONS NEAR YOU Victoria Mulgrave Fi…" at bounding box center [546, 552] width 1092 height 1084
click at [16, 165] on section "Speak to a specialist call 1300 885 530 LOCATIONS NEAR YOU Victoria Mulgrave Fi…" at bounding box center [546, 552] width 1092 height 1084
drag, startPoint x: 16, startPoint y: 160, endPoint x: 171, endPoint y: 770, distance: 629.4
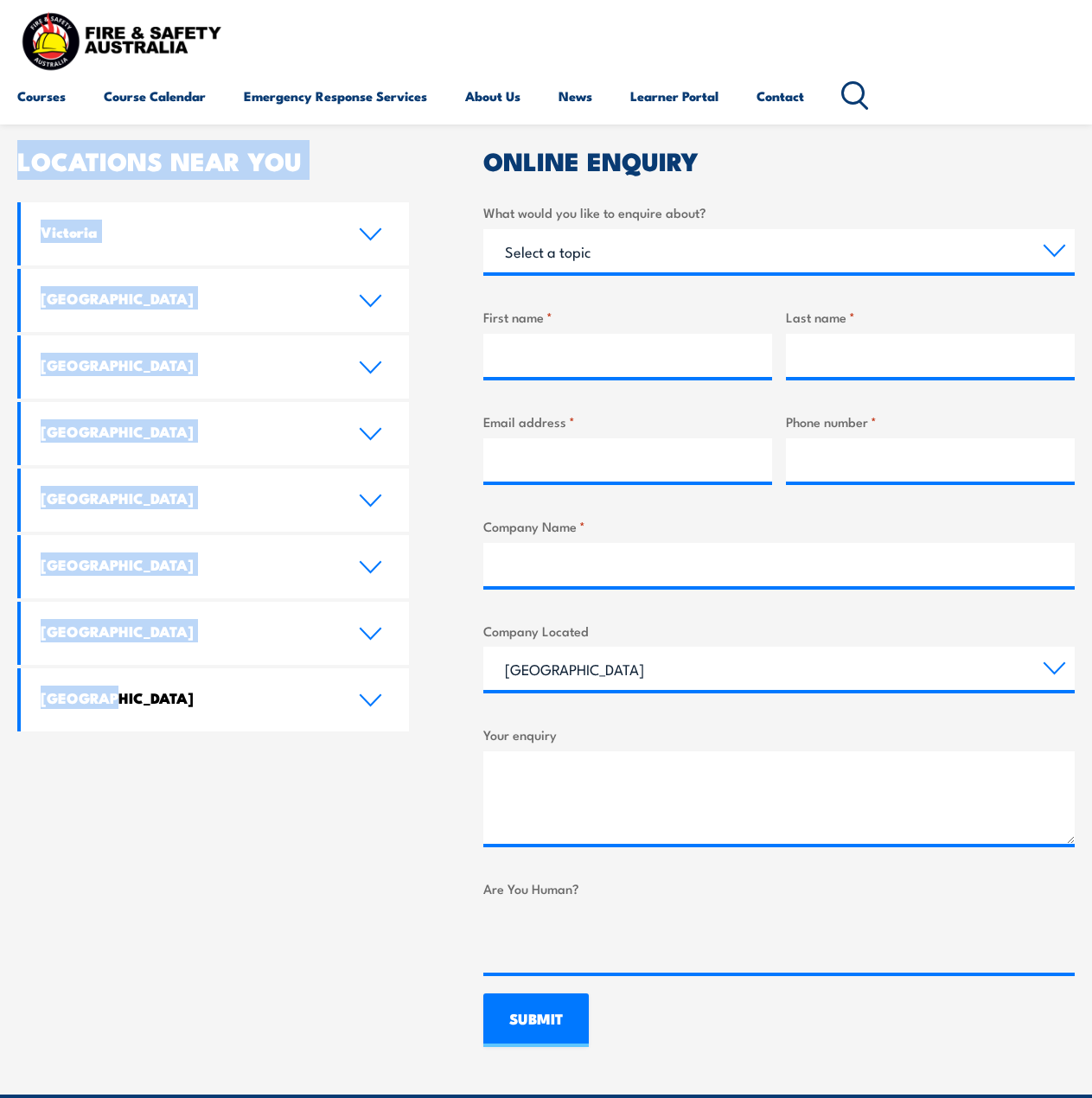
click at [171, 770] on section "Speak to a specialist call 1300 885 530 LOCATIONS NEAR YOU Victoria Mulgrave Fi…" at bounding box center [546, 552] width 1092 height 1084
click at [171, 770] on div "LOCATIONS NEAR YOU Victoria Mulgrave Fire & Safety Australia: 6-7 Hartnett Clos…" at bounding box center [212, 597] width 392 height 899
drag, startPoint x: 177, startPoint y: 770, endPoint x: 20, endPoint y: 161, distance: 628.9
click at [17, 163] on div "LOCATIONS NEAR YOU Victoria Mulgrave Fire & Safety Australia: 6-7 Hartnett Clos…" at bounding box center [212, 597] width 392 height 899
click at [21, 160] on h2 "LOCATIONS NEAR YOU" at bounding box center [212, 160] width 392 height 23
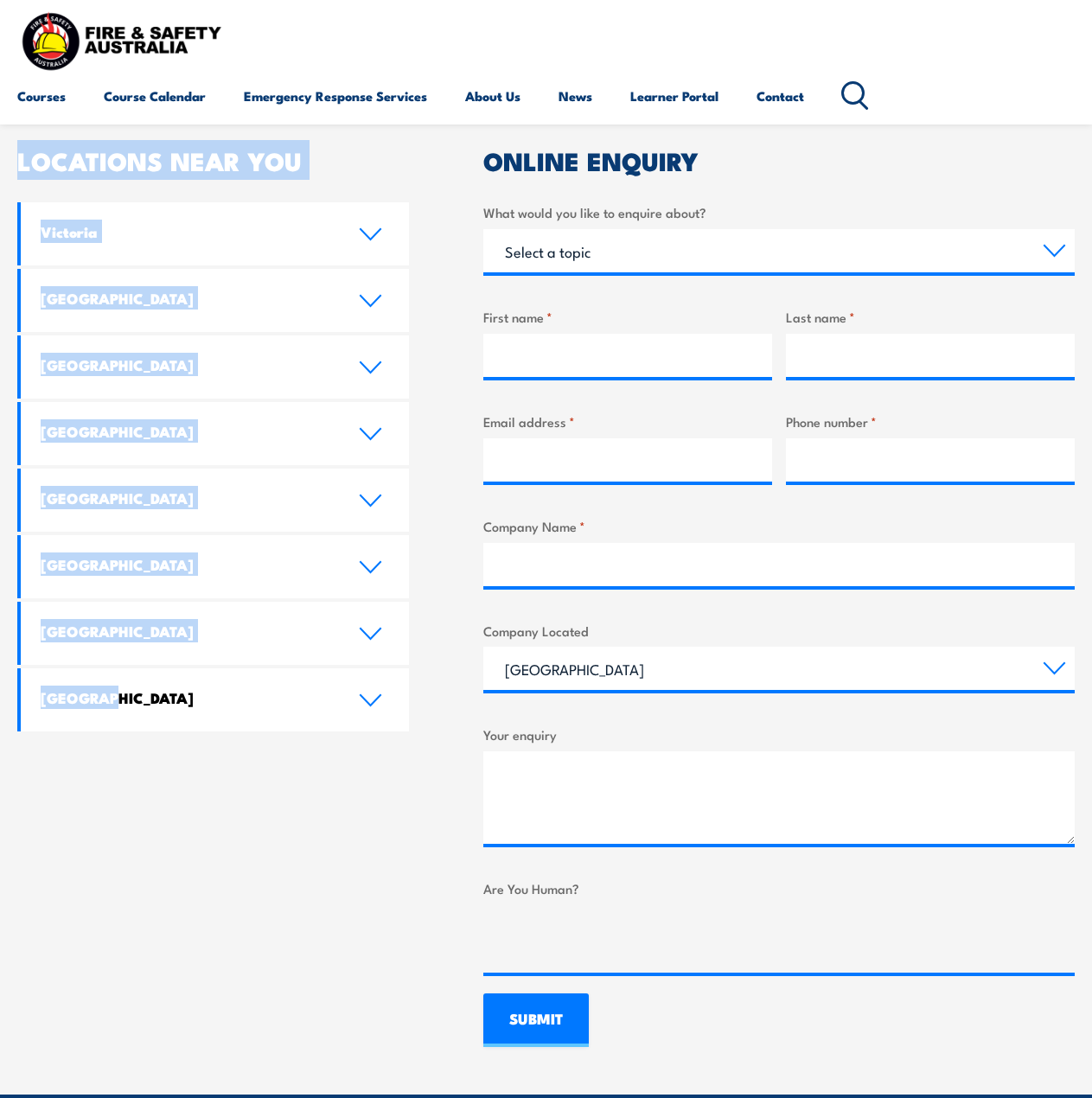
drag, startPoint x: 16, startPoint y: 149, endPoint x: 194, endPoint y: 773, distance: 648.9
click at [194, 773] on section "Speak to a specialist call 1300 885 530 LOCATIONS NEAR YOU Victoria Mulgrave Fi…" at bounding box center [546, 552] width 1092 height 1084
click at [193, 769] on div "LOCATIONS NEAR YOU Victoria Mulgrave Fire & Safety Australia: 6-7 Hartnett Clos…" at bounding box center [212, 597] width 392 height 899
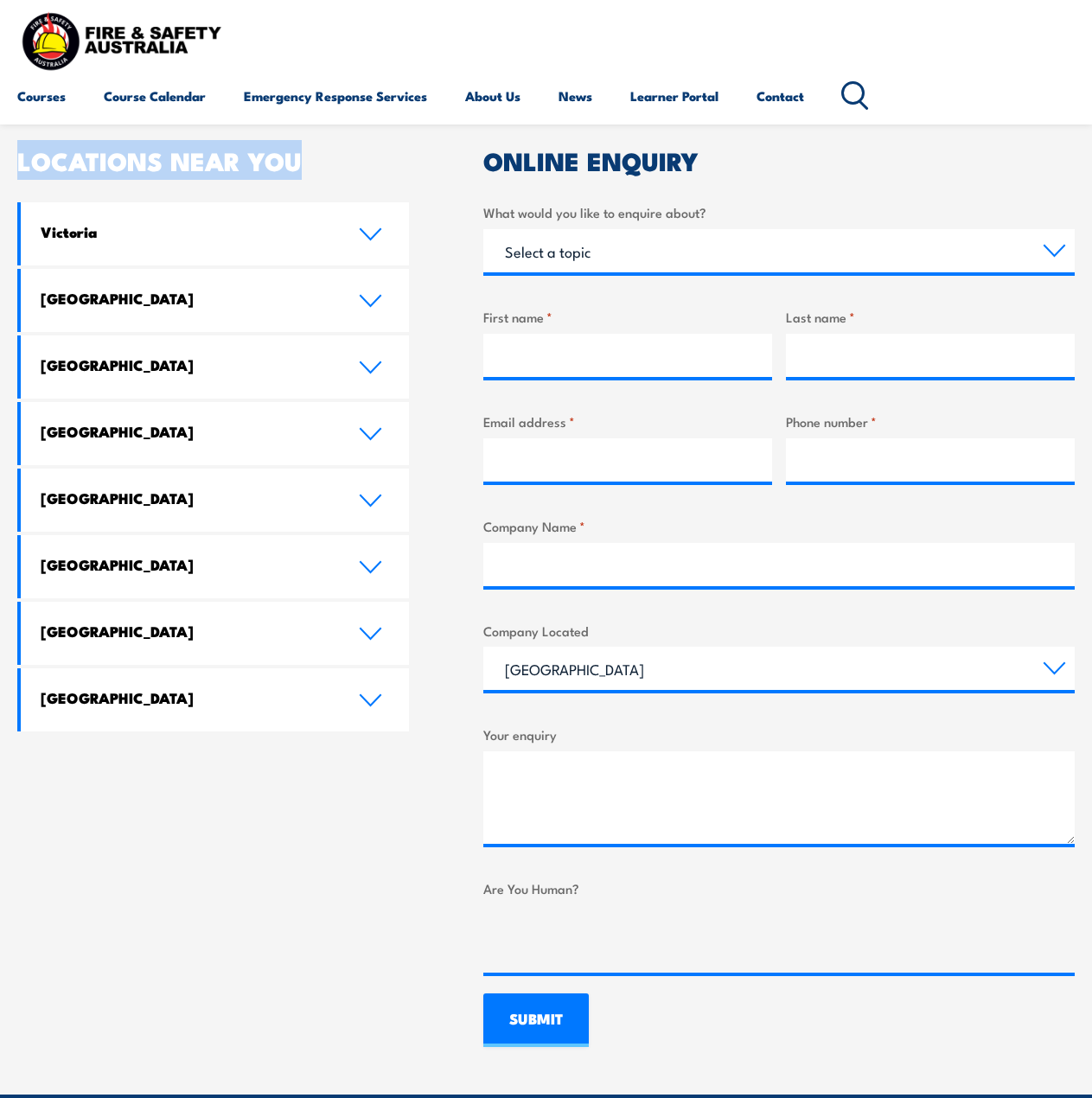
drag, startPoint x: 75, startPoint y: 153, endPoint x: 325, endPoint y: 129, distance: 251.1
click at [325, 129] on article "Speak to a specialist call 1300 885 530 LOCATIONS NEAR YOU Victoria Mulgrave Fi…" at bounding box center [546, 552] width 1058 height 988
click at [334, 157] on h2 "LOCATIONS NEAR YOU" at bounding box center [212, 160] width 392 height 23
click at [355, 159] on h2 "LOCATIONS NEAR YOU" at bounding box center [212, 160] width 392 height 23
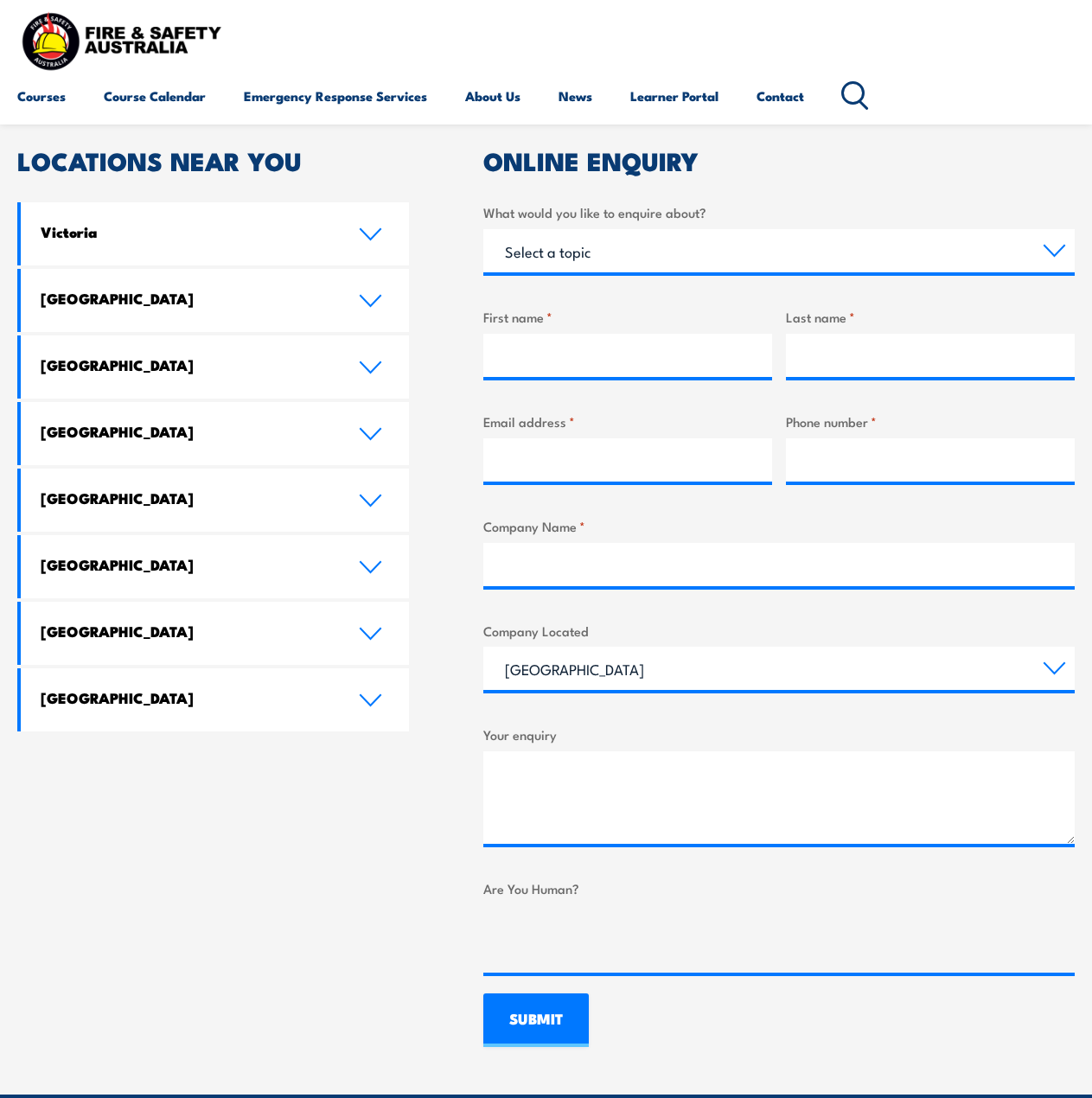
drag, startPoint x: 305, startPoint y: 162, endPoint x: 16, endPoint y: 173, distance: 289.2
click at [16, 173] on section "Speak to a specialist call 1300 885 530 LOCATIONS NEAR YOU Victoria Mulgrave Fi…" at bounding box center [546, 552] width 1092 height 1084
click at [15, 167] on section "Speak to a specialist call 1300 885 530 LOCATIONS NEAR YOU Victoria Mulgrave Fi…" at bounding box center [546, 552] width 1092 height 1084
drag, startPoint x: 19, startPoint y: 160, endPoint x: 355, endPoint y: 159, distance: 336.0
click at [355, 159] on h2 "LOCATIONS NEAR YOU" at bounding box center [212, 160] width 392 height 23
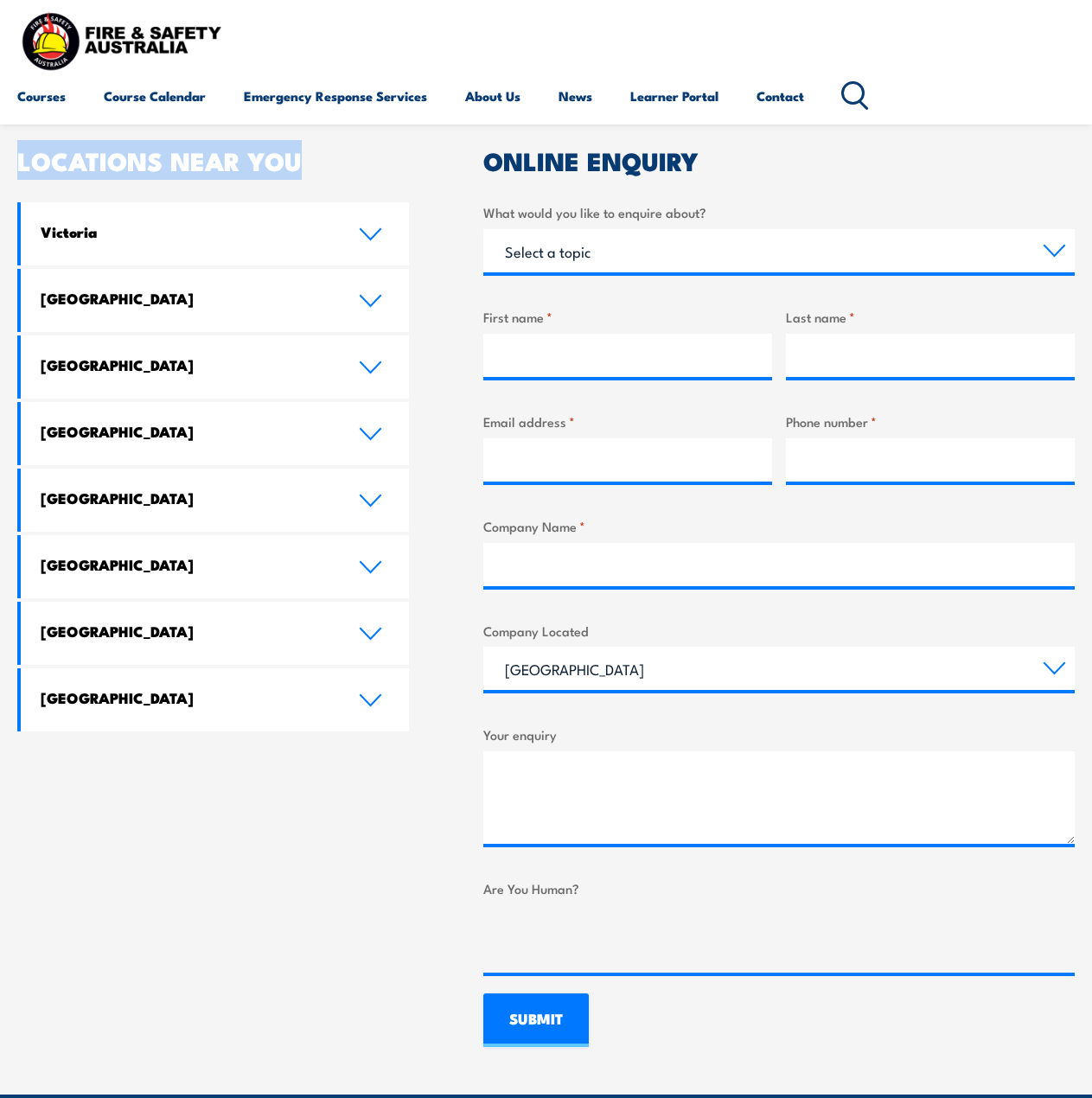
click at [309, 158] on h2 "LOCATIONS NEAR YOU" at bounding box center [212, 160] width 392 height 23
drag, startPoint x: 308, startPoint y: 165, endPoint x: 16, endPoint y: 166, distance: 292.0
click at [16, 166] on section "Speak to a specialist call 1300 885 530 LOCATIONS NEAR YOU Victoria Mulgrave Fi…" at bounding box center [546, 552] width 1092 height 1084
drag
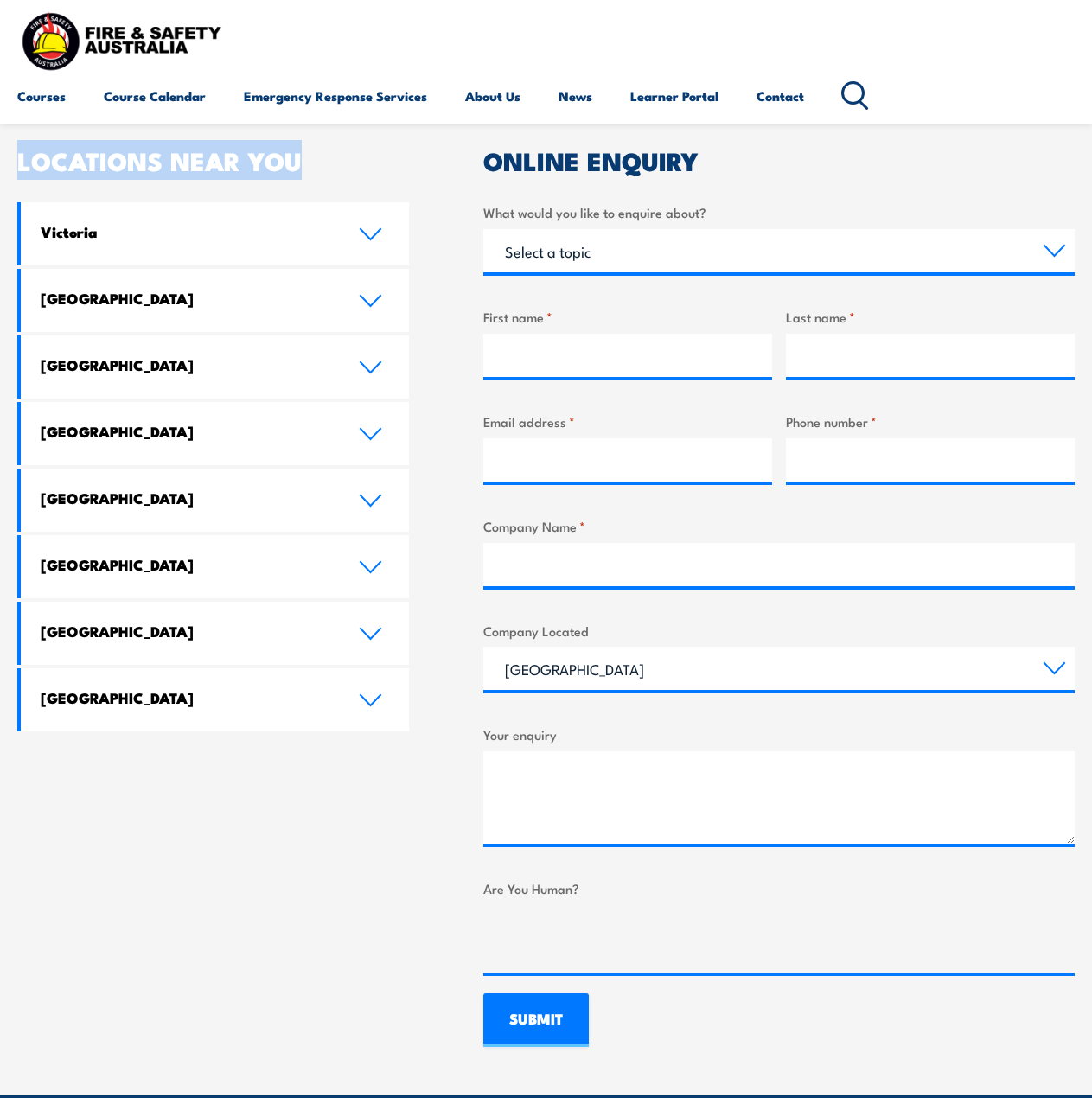
click at [325, 163] on h2 "LOCATIONS NEAR YOU" at bounding box center [212, 160] width 392 height 23
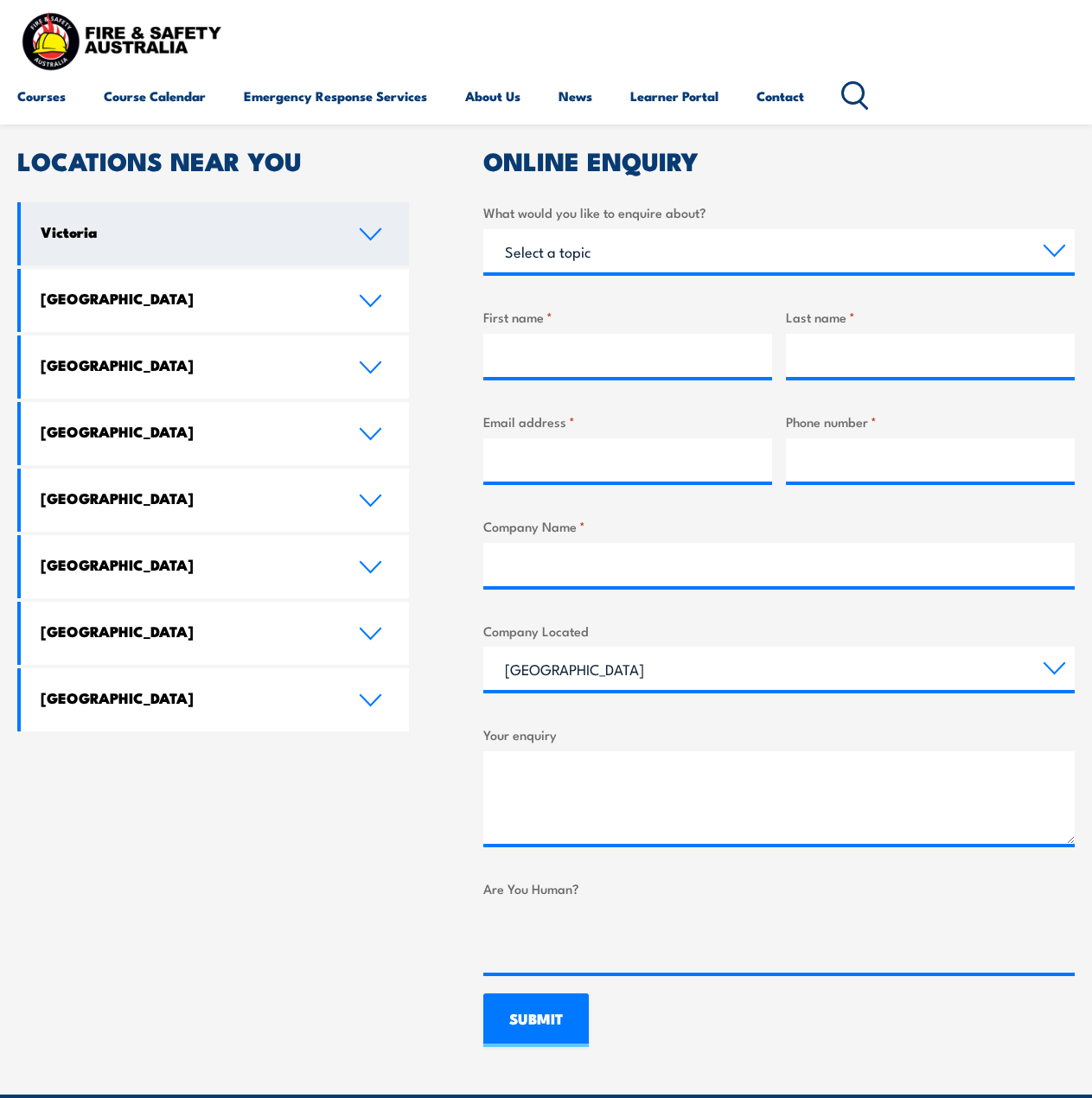
click at [367, 237] on icon at bounding box center [370, 234] width 23 height 14
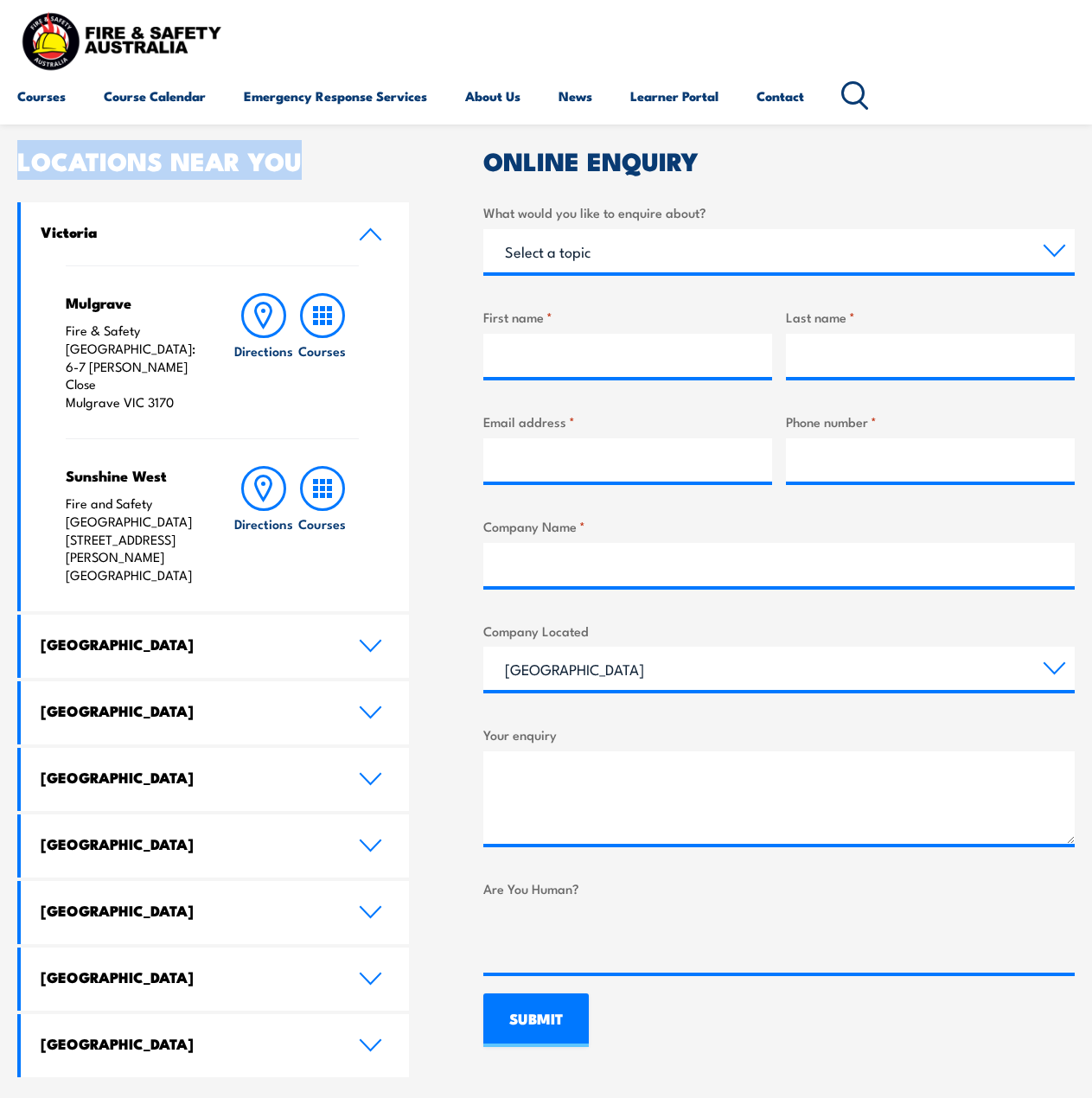
drag, startPoint x: 19, startPoint y: 153, endPoint x: 366, endPoint y: 129, distance: 347.8
click at [366, 129] on article "Speak to a specialist call 1300 885 530 LOCATIONS NEAR YOU Victoria Mulgrave Fi…" at bounding box center [546, 568] width 1058 height 1019
click at [341, 147] on article "Speak to a specialist call 1300 885 530 LOCATIONS NEAR YOU Victoria Mulgrave Fi…" at bounding box center [546, 568] width 1058 height 1019
drag, startPoint x: 324, startPoint y: 160, endPoint x: 20, endPoint y: 159, distance: 304.0
click at [20, 159] on h2 "LOCATIONS NEAR YOU" at bounding box center [212, 160] width 392 height 23
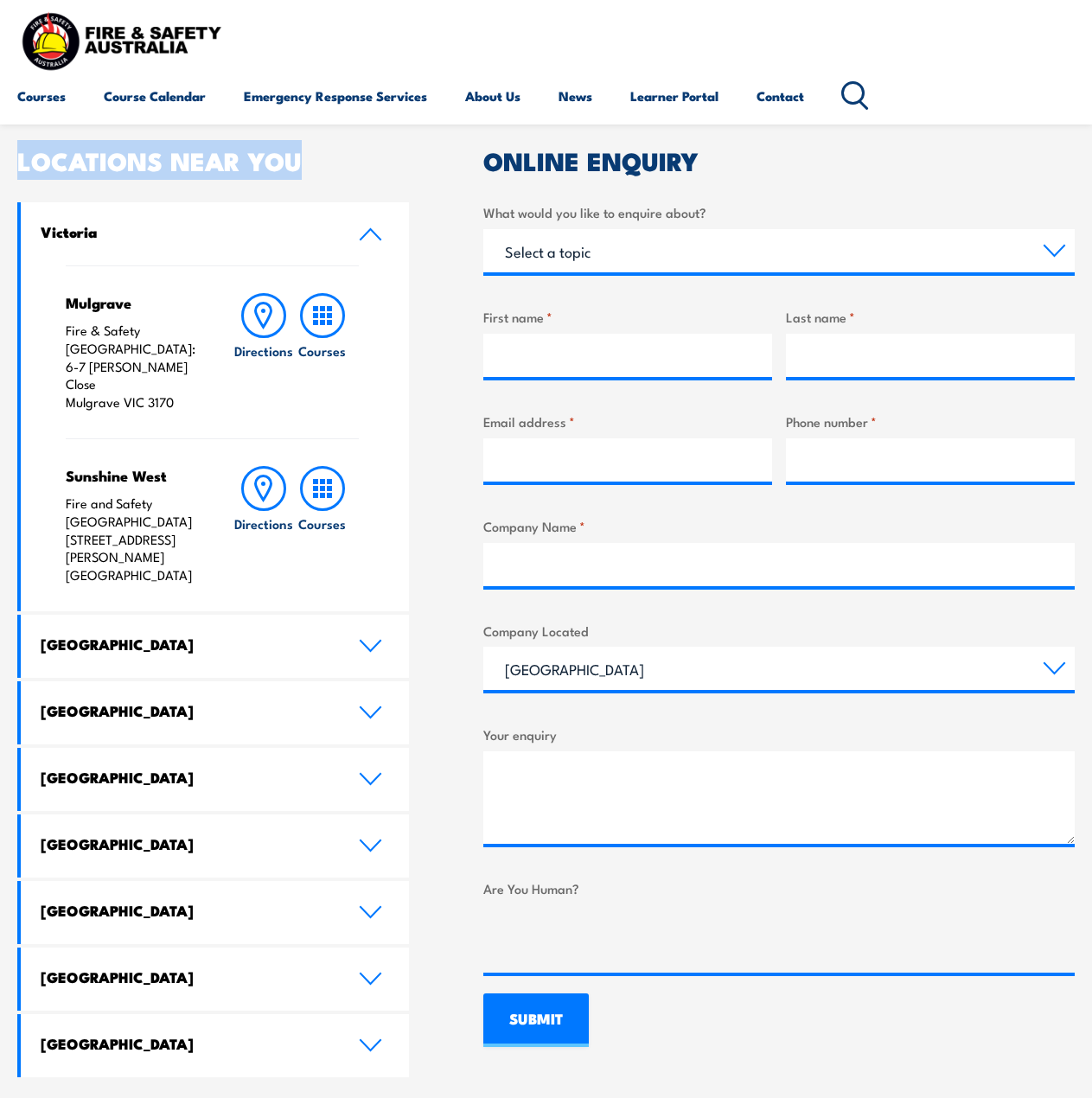
click at [18, 158] on h2 "LOCATIONS NEAR YOU" at bounding box center [212, 160] width 392 height 23
drag, startPoint x: 53, startPoint y: 149, endPoint x: 343, endPoint y: 134, distance: 290.4
click at [343, 134] on section "Speak to a specialist call 1300 885 530 LOCATIONS NEAR YOU Victoria Mulgrave Fi…" at bounding box center [546, 567] width 1092 height 1114
click at [341, 139] on article "Speak to a specialist call 1300 885 530 LOCATIONS NEAR YOU Victoria Mulgrave Fi…" at bounding box center [546, 568] width 1058 height 1019
drag, startPoint x: 308, startPoint y: 164, endPoint x: 19, endPoint y: 155, distance: 289.1
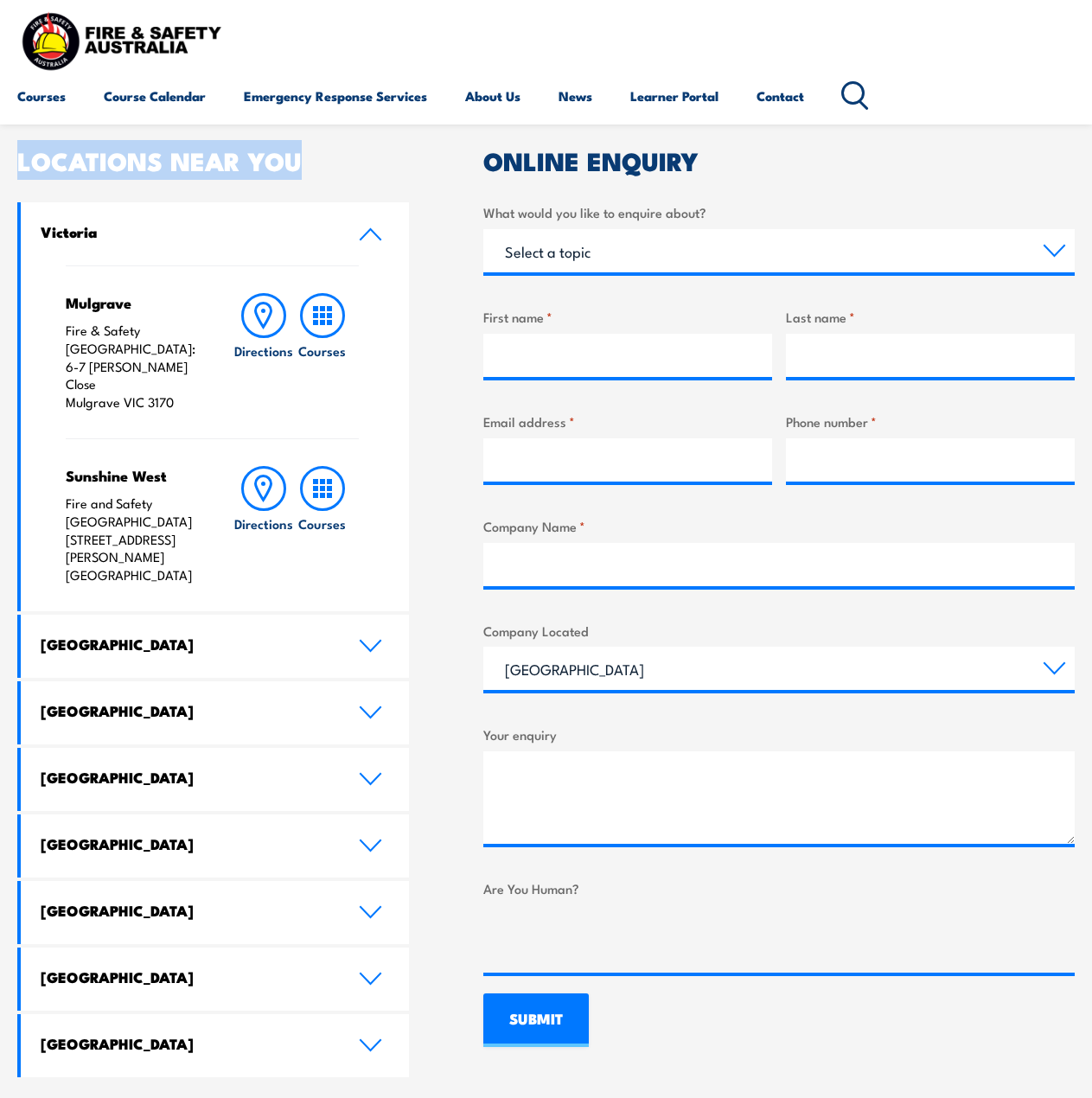
click at [19, 155] on h2 "LOCATIONS NEAR YOU" at bounding box center [212, 160] width 392 height 23
click at [18, 155] on h2 "LOCATIONS NEAR YOU" at bounding box center [212, 160] width 392 height 23
drag, startPoint x: 15, startPoint y: 155, endPoint x: 314, endPoint y: 136, distance: 299.6
click at [314, 134] on section "Speak to a specialist call 1300 885 530 LOCATIONS NEAR YOU Victoria Mulgrave Fi…" at bounding box center [546, 567] width 1092 height 1114
click at [316, 144] on article "Speak to a specialist call 1300 885 530 LOCATIONS NEAR YOU Victoria Mulgrave Fi…" at bounding box center [546, 568] width 1058 height 1019
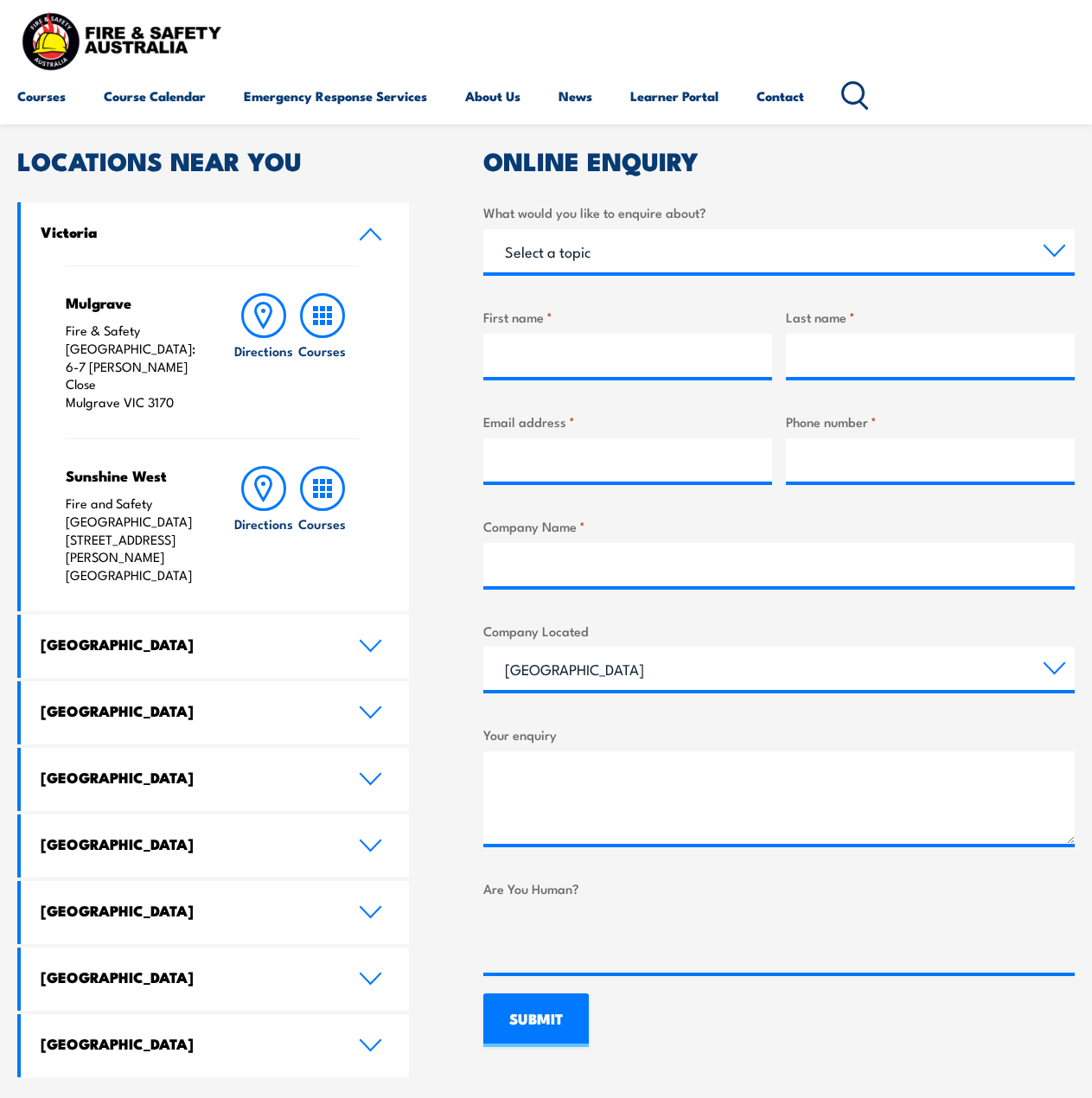
click at [324, 149] on h2 "LOCATIONS NEAR YOU" at bounding box center [212, 160] width 392 height 23
drag, startPoint x: 65, startPoint y: 299, endPoint x: 179, endPoint y: 395, distance: 149.0
click at [178, 395] on div "Mulgrave Fire & Safety Australia: 6-7 Hartnett Close Mulgrave VIC 3170 Directio…" at bounding box center [214, 438] width 388 height 346
click at [185, 393] on div "Mulgrave Fire & Safety Australia: 6-7 Hartnett Close Mulgrave VIC 3170 Directio…" at bounding box center [212, 351] width 293 height 173
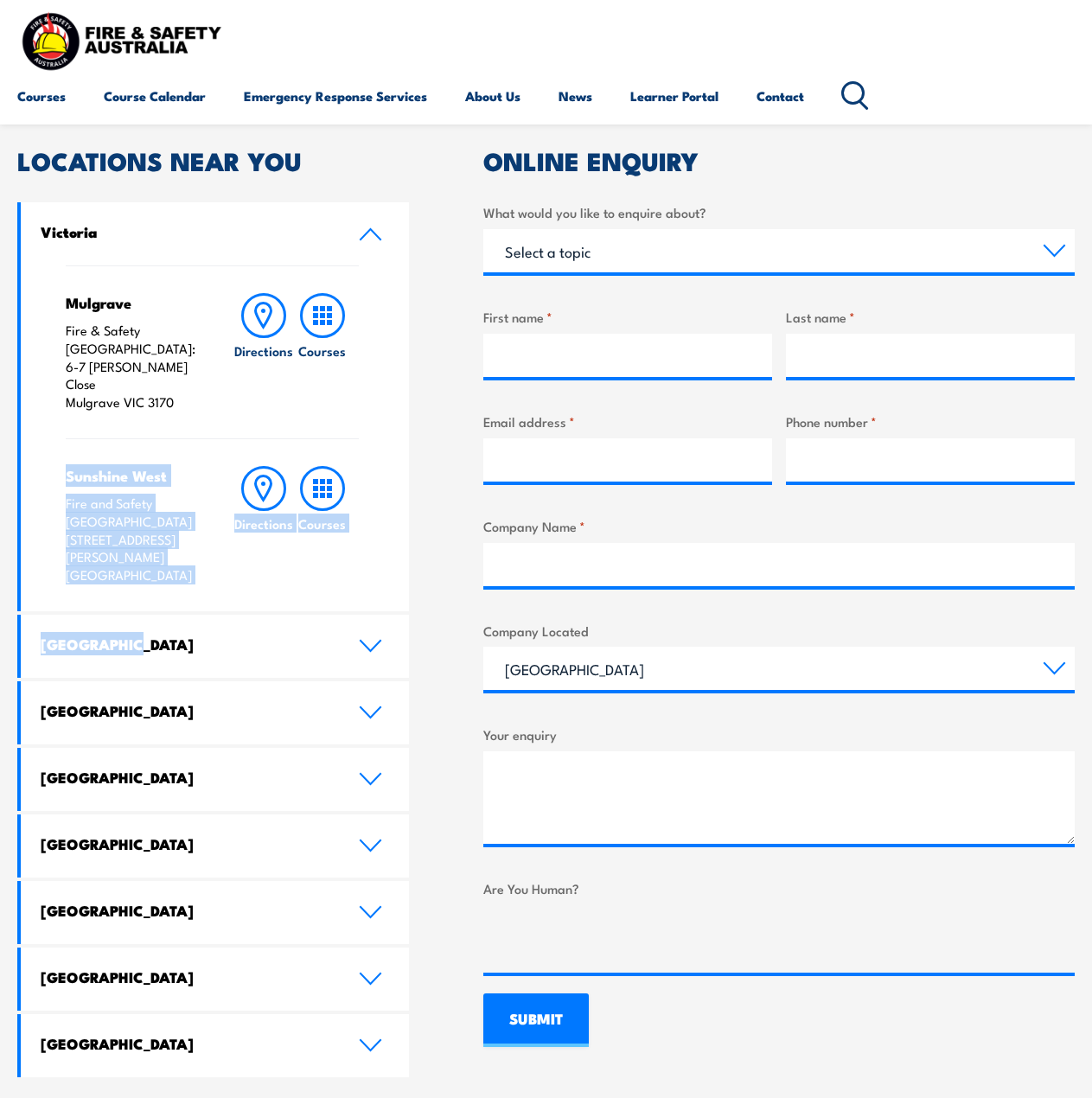
drag, startPoint x: 45, startPoint y: 440, endPoint x: 137, endPoint y: 576, distance: 164.2
click at [137, 576] on div "Victoria Mulgrave Fire & Safety Australia: 6-7 Hartnett Close Mulgrave VIC 3170…" at bounding box center [212, 640] width 392 height 876
click at [118, 542] on p "Fire and Safety Australia 125 Fairbairn Road Sunshine West VIC 3020" at bounding box center [134, 540] width 136 height 90
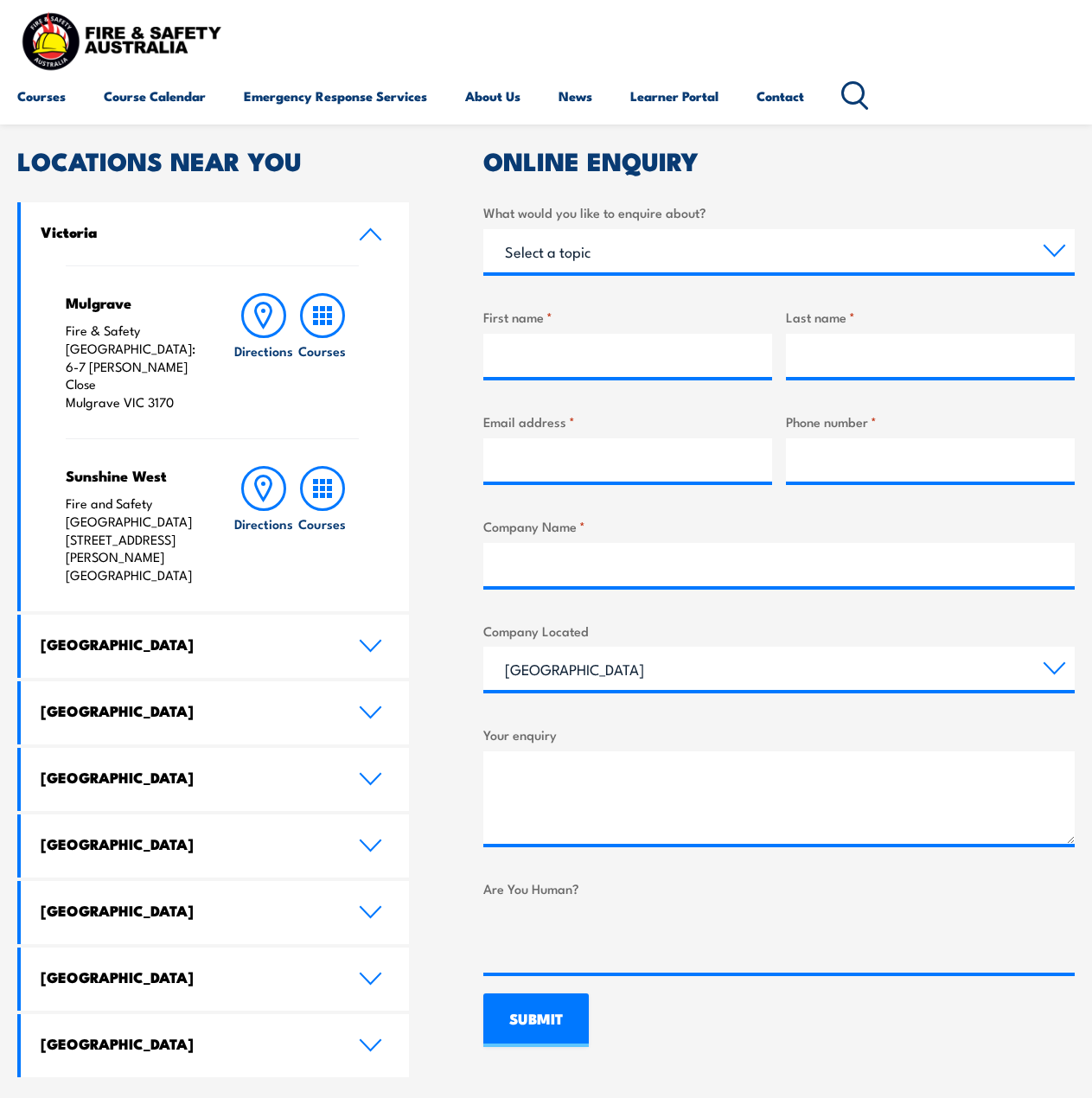
drag, startPoint x: 138, startPoint y: 539, endPoint x: 68, endPoint y: 409, distance: 147.6
click at [68, 439] on div "Sunshine West Fire and Safety Australia 125 Fairbairn Road Sunshine West VIC 30…" at bounding box center [212, 525] width 293 height 173
drag, startPoint x: 17, startPoint y: 167, endPoint x: 173, endPoint y: 535, distance: 399.7
click at [173, 535] on div "LOCATIONS NEAR YOU Victoria Mulgrave Fire & Safety Australia: 6-7 Hartnett Clos…" at bounding box center [212, 612] width 392 height 928
click at [424, 532] on div "LOCATIONS NEAR YOU Victoria Mulgrave Fire & Safety Australia: 6-7 Hartnett Clos…" at bounding box center [546, 612] width 1058 height 928
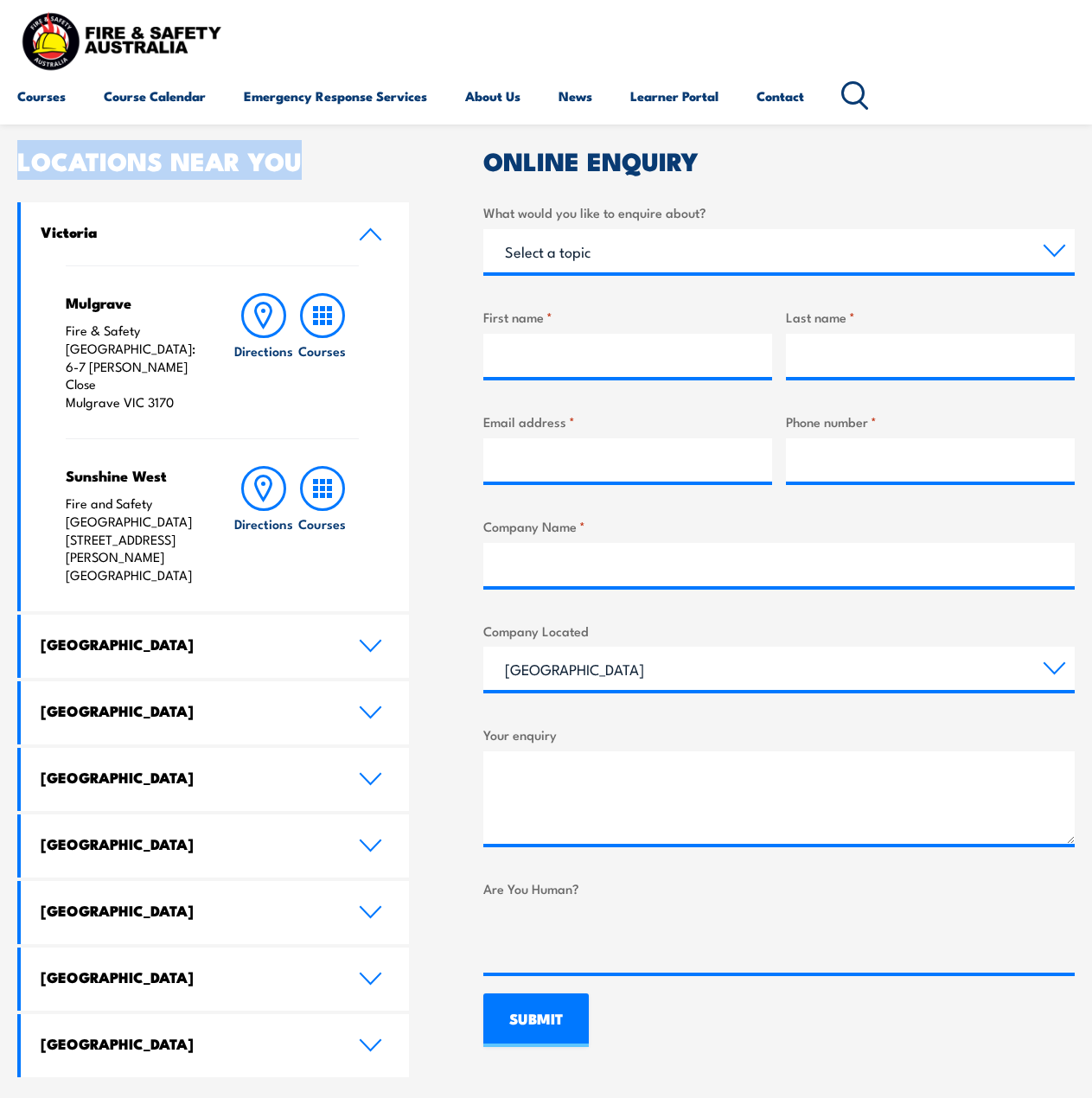
drag, startPoint x: 20, startPoint y: 158, endPoint x: 330, endPoint y: 159, distance: 310.0
click at [330, 159] on h2 "LOCATIONS NEAR YOU" at bounding box center [212, 160] width 392 height 23
click at [323, 158] on h2 "LOCATIONS NEAR YOU" at bounding box center [212, 160] width 392 height 23
drag, startPoint x: 322, startPoint y: 160, endPoint x: 25, endPoint y: 154, distance: 297.1
click at [25, 154] on h2 "LOCATIONS NEAR YOU" at bounding box center [212, 160] width 392 height 23
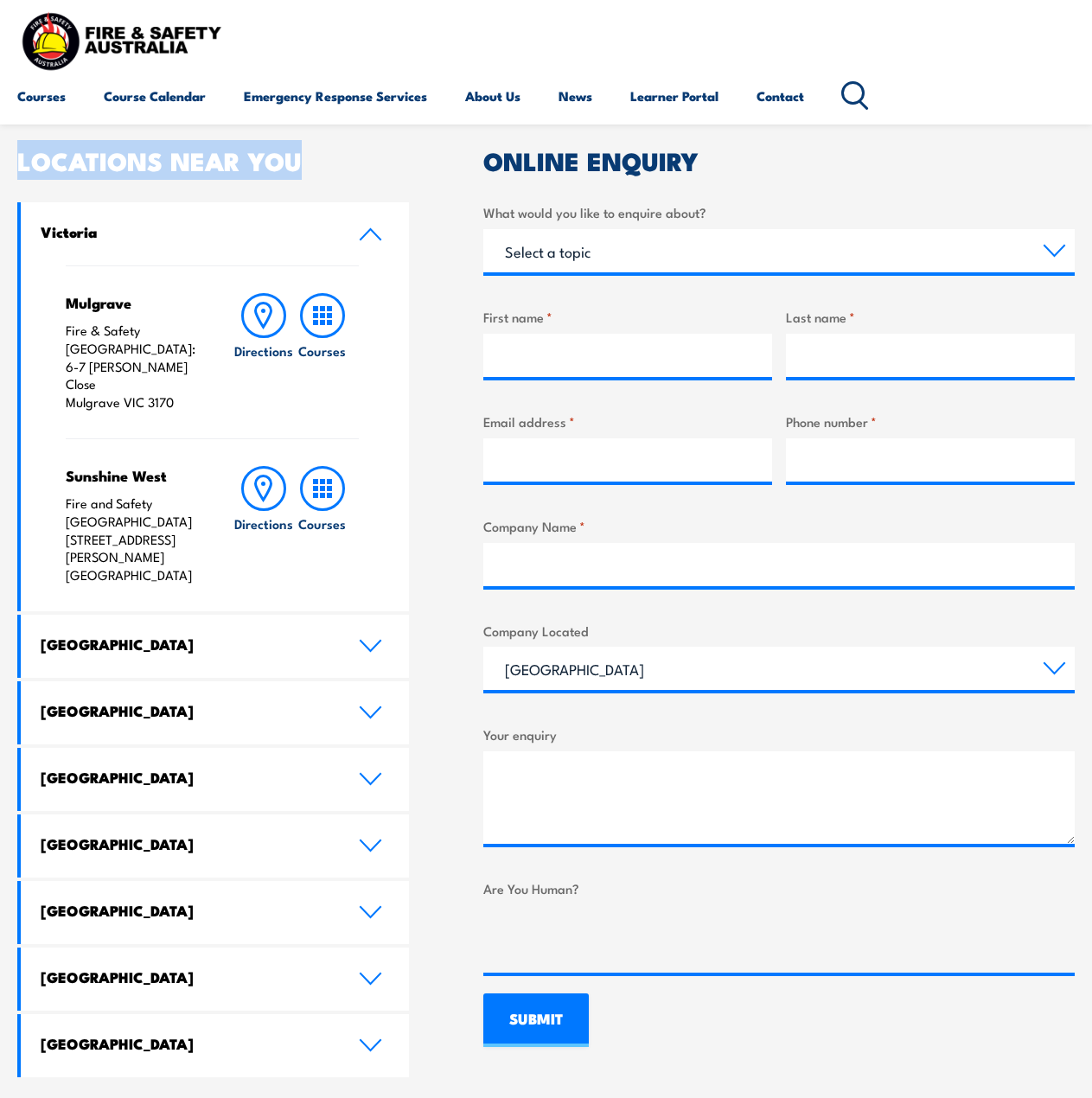
drag, startPoint x: 17, startPoint y: 158, endPoint x: 412, endPoint y: 150, distance: 395.1
click at [414, 150] on div "LOCATIONS NEAR YOU Victoria Mulgrave Fire & Safety Australia: 6-7 Hartnett Clos…" at bounding box center [546, 612] width 1058 height 928
click at [306, 173] on div "LOCATIONS NEAR YOU Victoria Mulgrave Fire & Safety Australia: 6-7 Hartnett Clos…" at bounding box center [212, 612] width 392 height 928
drag, startPoint x: 311, startPoint y: 165, endPoint x: 20, endPoint y: 153, distance: 291.2
click at [24, 152] on h2 "LOCATIONS NEAR YOU" at bounding box center [212, 160] width 392 height 23
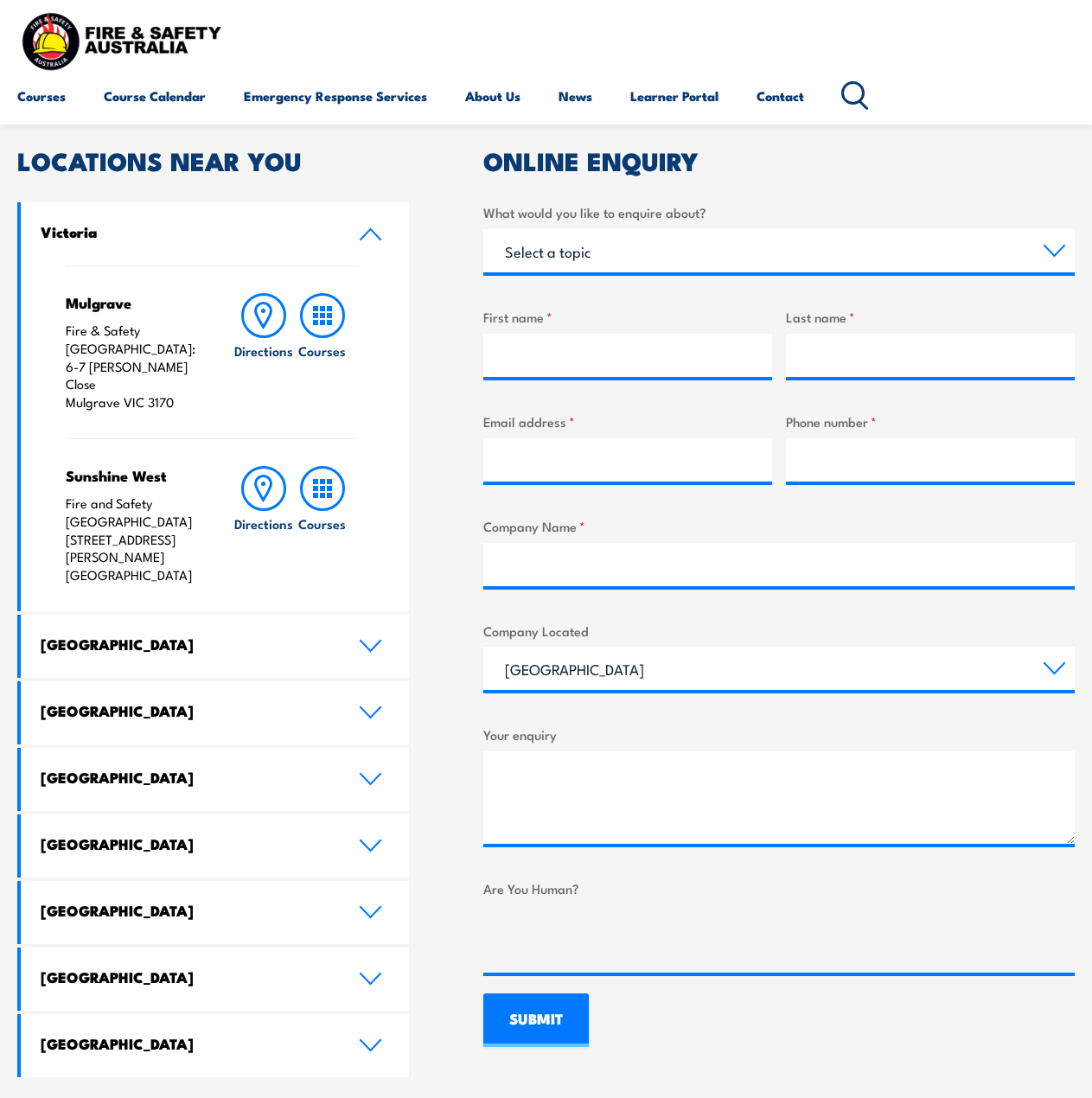
click at [6, 160] on section "Speak to a specialist call 1300 885 530 LOCATIONS NEAR YOU Victoria Mulgrave Fi…" at bounding box center [546, 567] width 1092 height 1114
drag, startPoint x: 20, startPoint y: 159, endPoint x: 303, endPoint y: 148, distance: 283.2
click at [303, 148] on article "Speak to a specialist call 1300 885 530 LOCATIONS NEAR YOU Victoria Mulgrave Fi…" at bounding box center [546, 568] width 1058 height 1019
drag, startPoint x: 309, startPoint y: 152, endPoint x: 19, endPoint y: 160, distance: 290.1
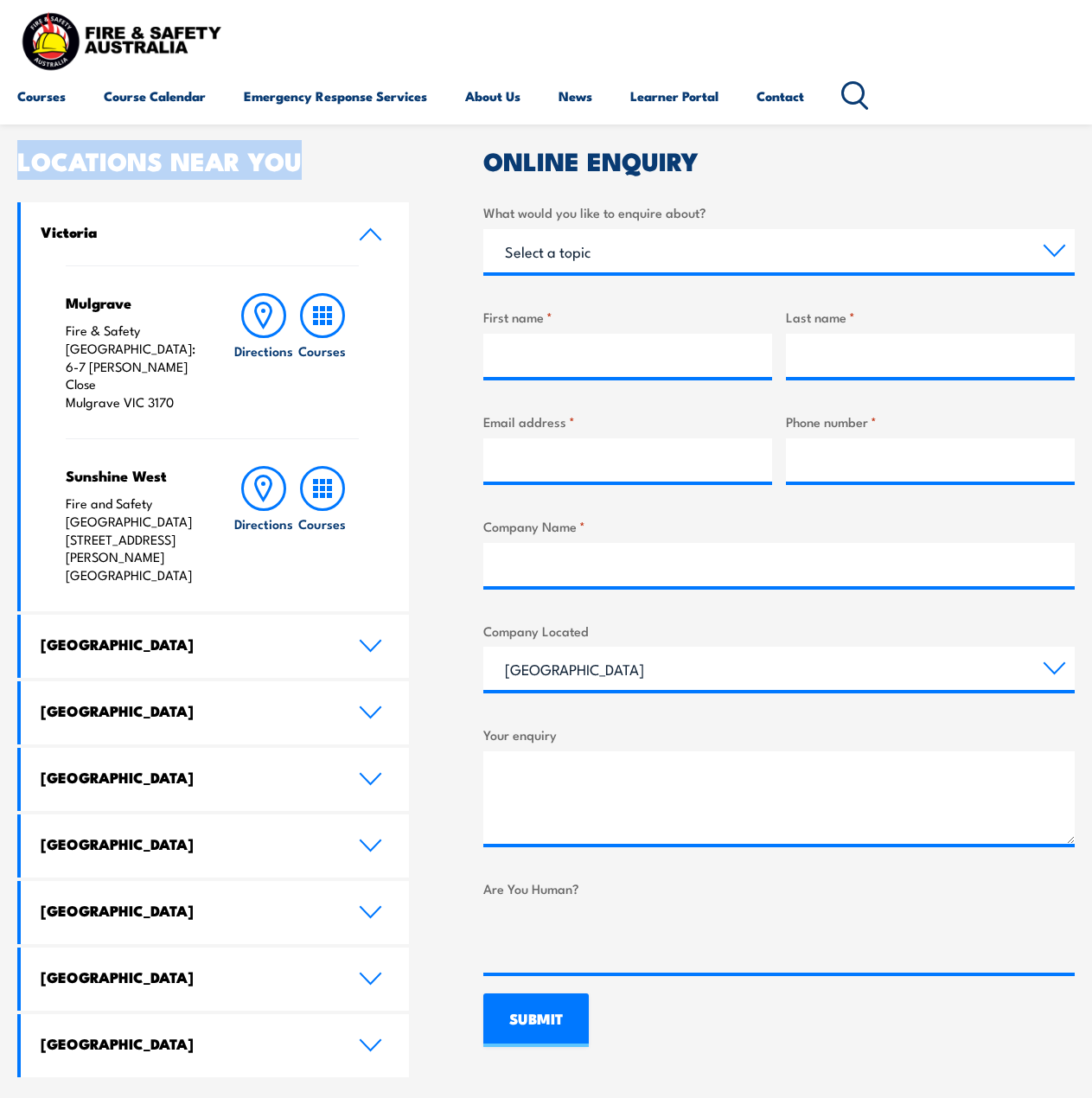
click at [19, 160] on h2 "LOCATIONS NEAR YOU" at bounding box center [212, 160] width 392 height 23
drag, startPoint x: 164, startPoint y: 147, endPoint x: 329, endPoint y: 160, distance: 165.5
click at [376, 134] on section "Speak to a specialist call 1300 885 530 LOCATIONS NEAR YOU Victoria Mulgrave Fi…" at bounding box center [546, 567] width 1092 height 1114
click at [329, 160] on h2 "LOCATIONS NEAR YOU" at bounding box center [212, 160] width 392 height 23
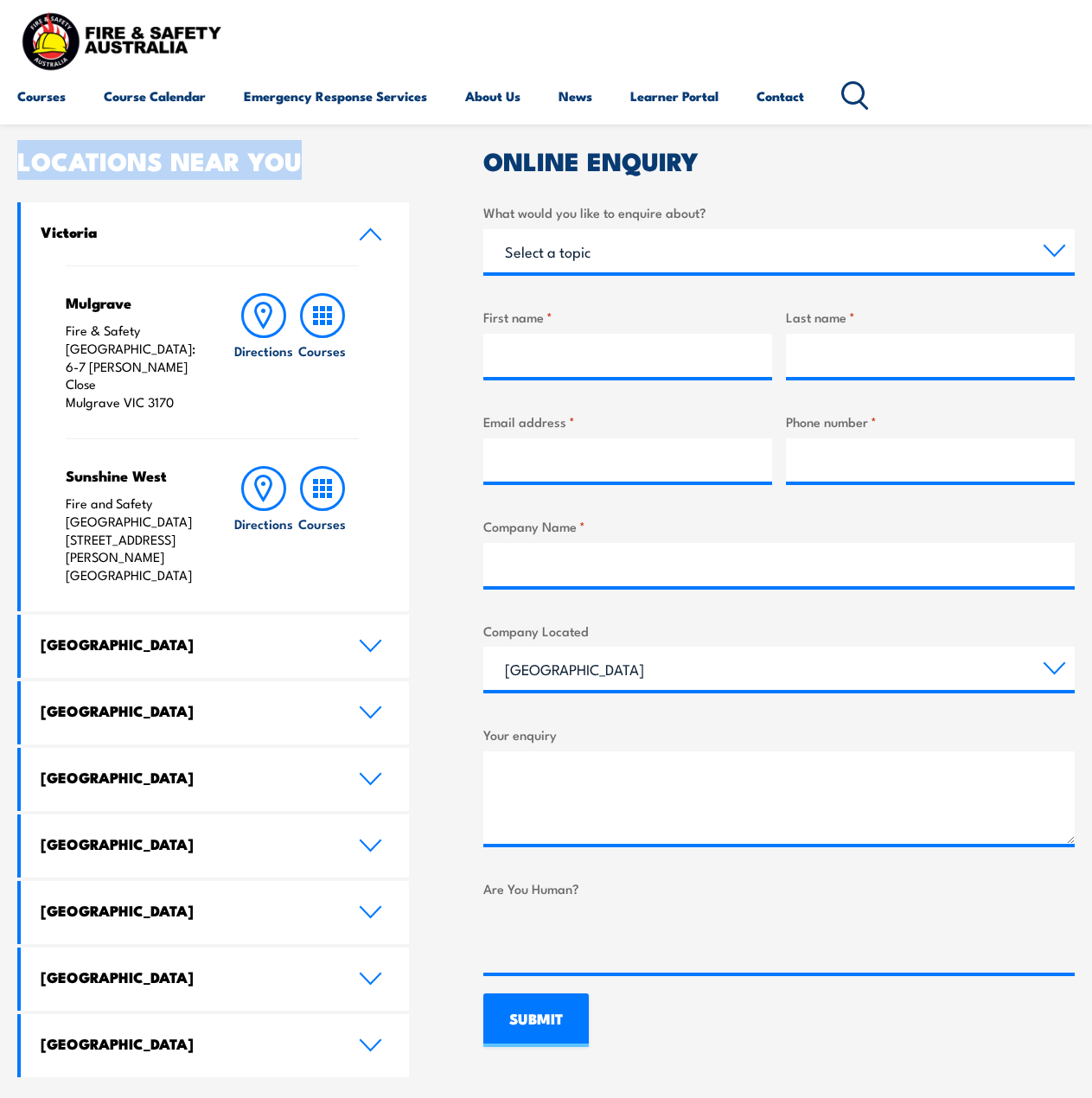
drag, startPoint x: 60, startPoint y: 348, endPoint x: 172, endPoint y: 375, distance: 115.2
click at [172, 375] on div "Mulgrave Fire & Safety Australia: 6-7 Hartnett Close Mulgrave VIC 3170 Directio…" at bounding box center [214, 438] width 388 height 346
copy p "6-7 Hartnett Close Mulgrave VIC 3170"
click at [158, 466] on h4 "Sunshine West" at bounding box center [134, 475] width 136 height 19
drag, startPoint x: 101, startPoint y: 538, endPoint x: 45, endPoint y: 507, distance: 64.0
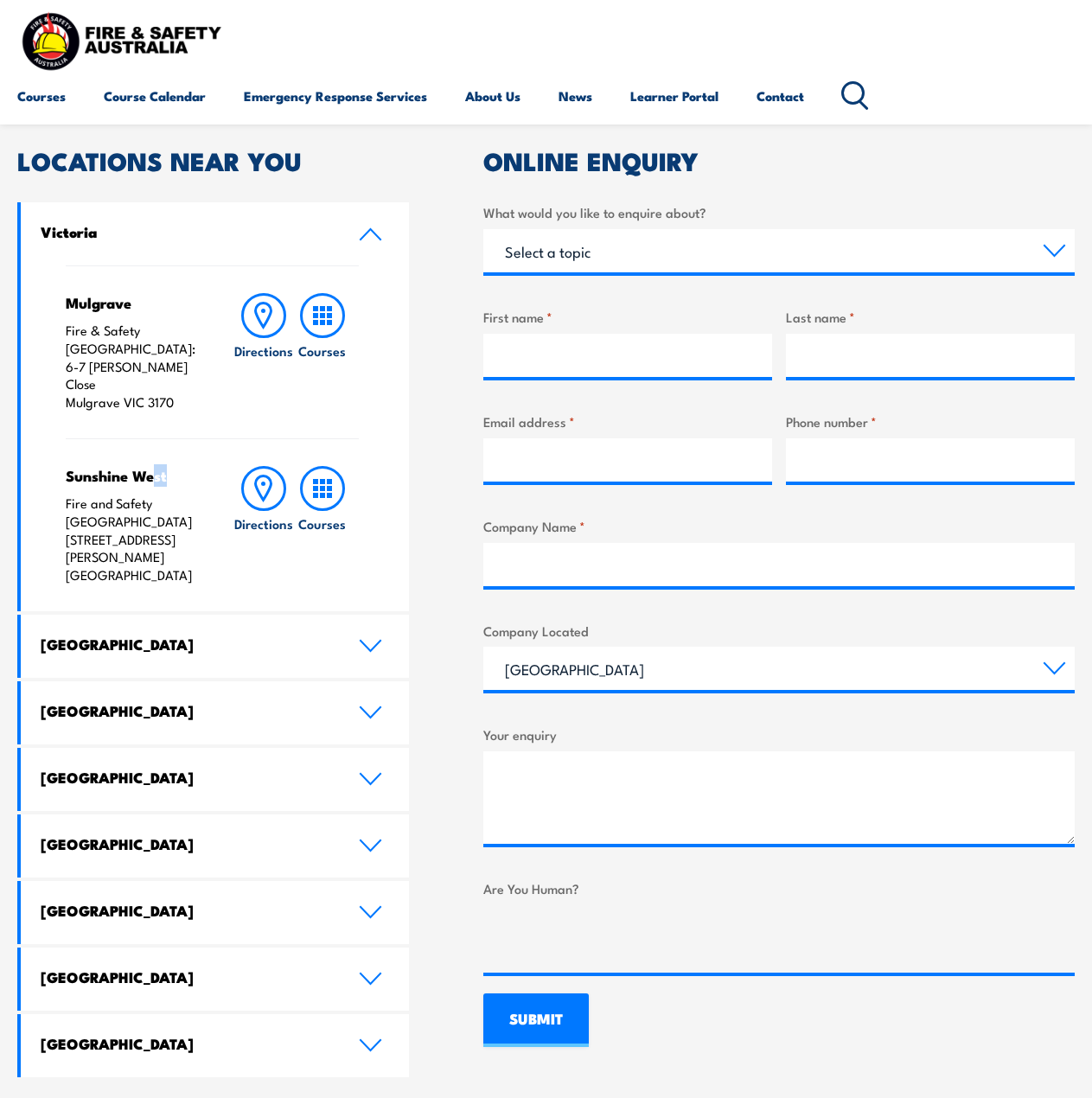
click at [45, 507] on div "Mulgrave Fire & Safety Australia: 6-7 Hartnett Close Mulgrave VIC 3170 Directio…" at bounding box center [214, 438] width 388 height 346
copy p "125 Fairbairn Road Sunshine West VIC 3020"
click at [364, 237] on icon at bounding box center [370, 234] width 23 height 14
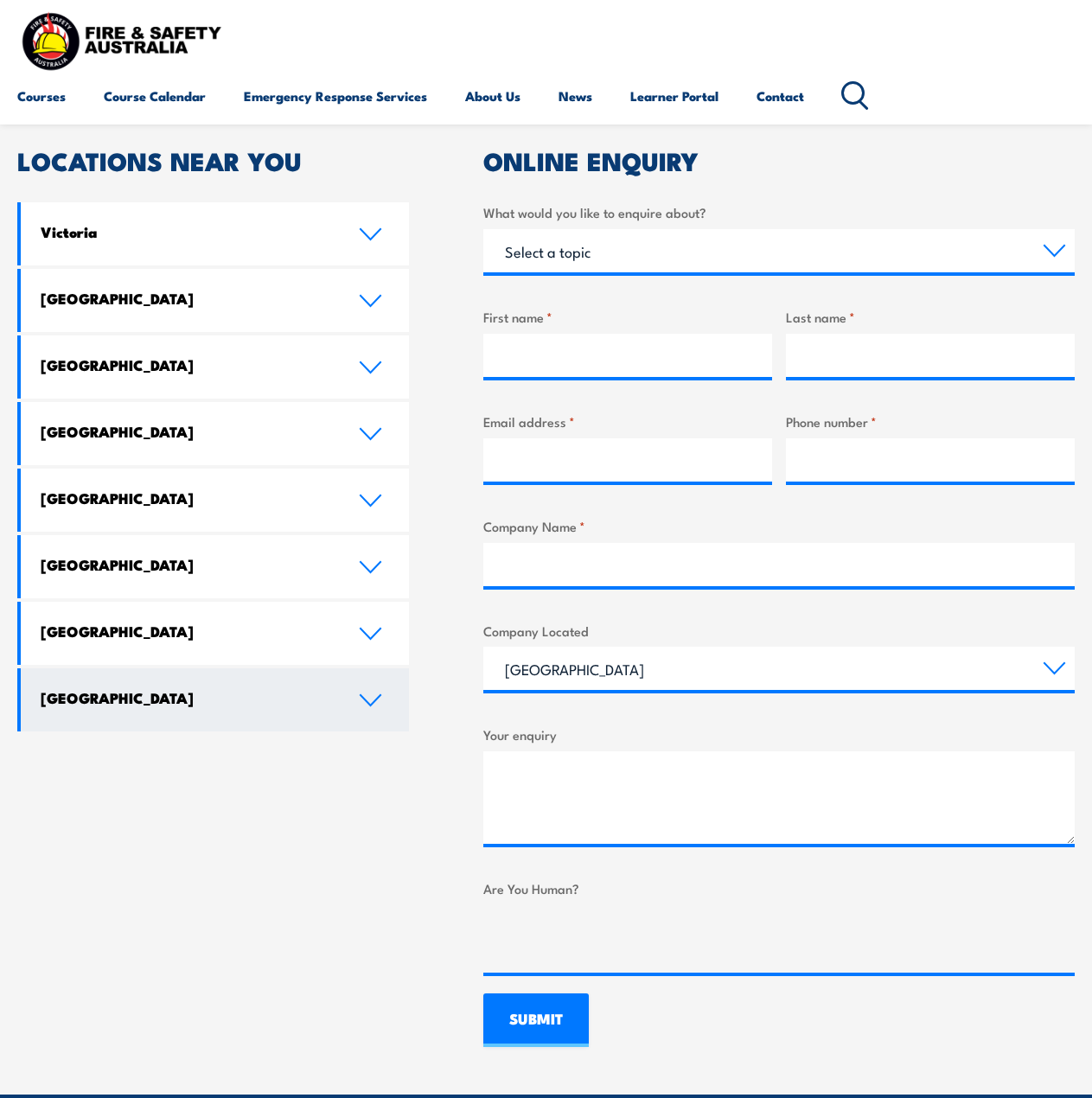
click at [352, 699] on link "[GEOGRAPHIC_DATA]" at bounding box center [214, 699] width 388 height 63
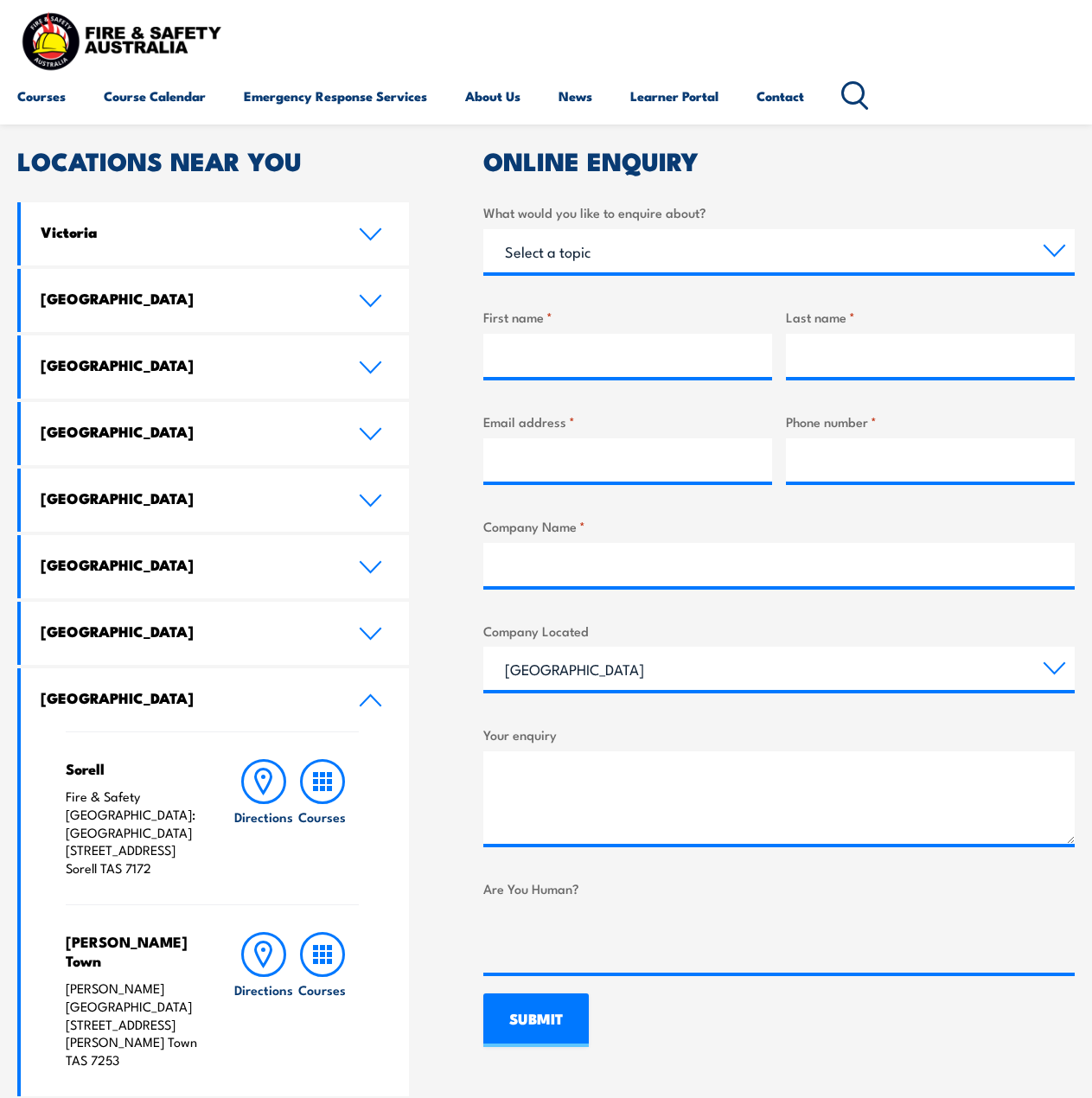
click at [367, 704] on icon at bounding box center [370, 700] width 23 height 14
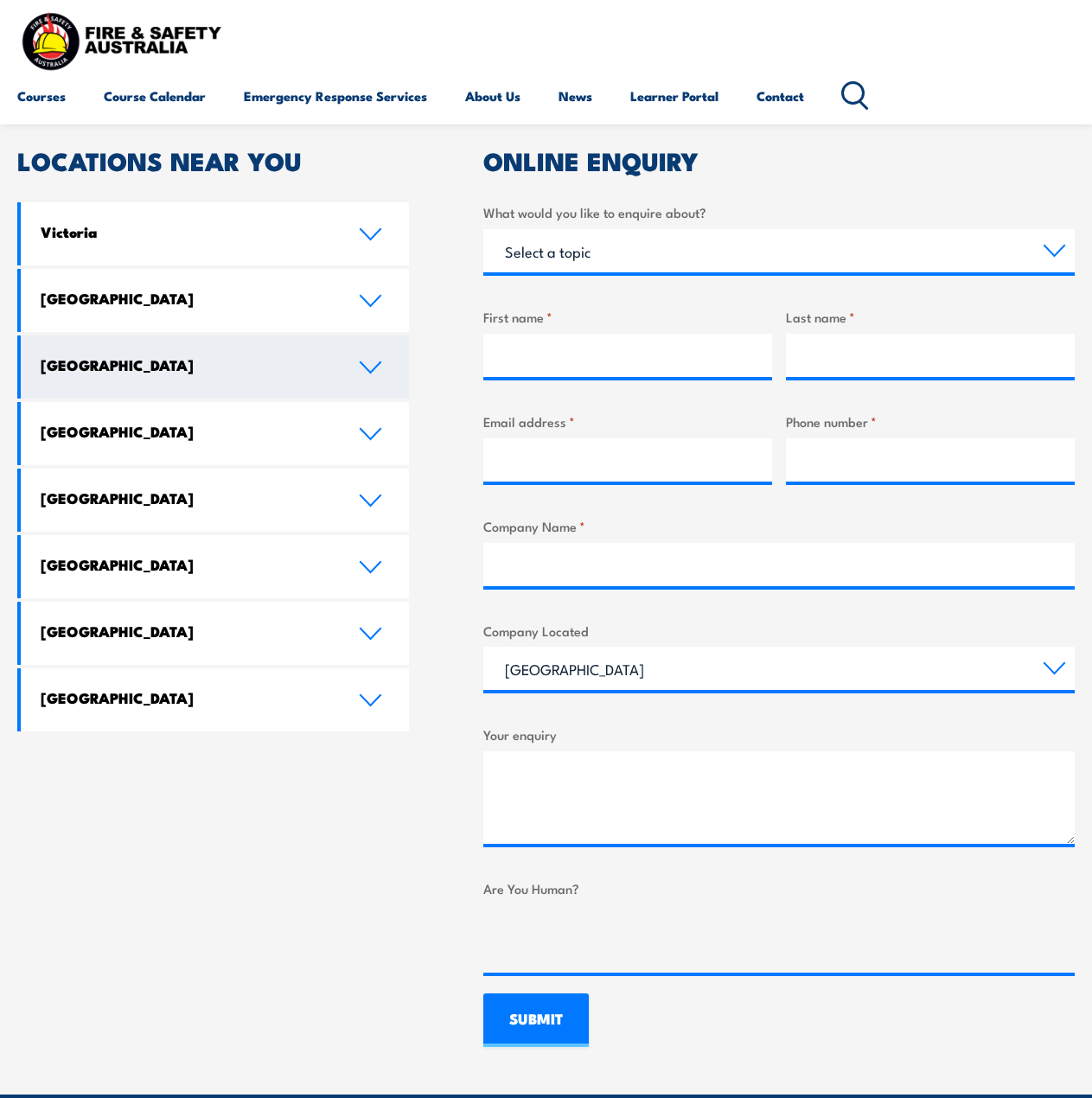
click at [373, 339] on link "[GEOGRAPHIC_DATA]" at bounding box center [214, 366] width 388 height 63
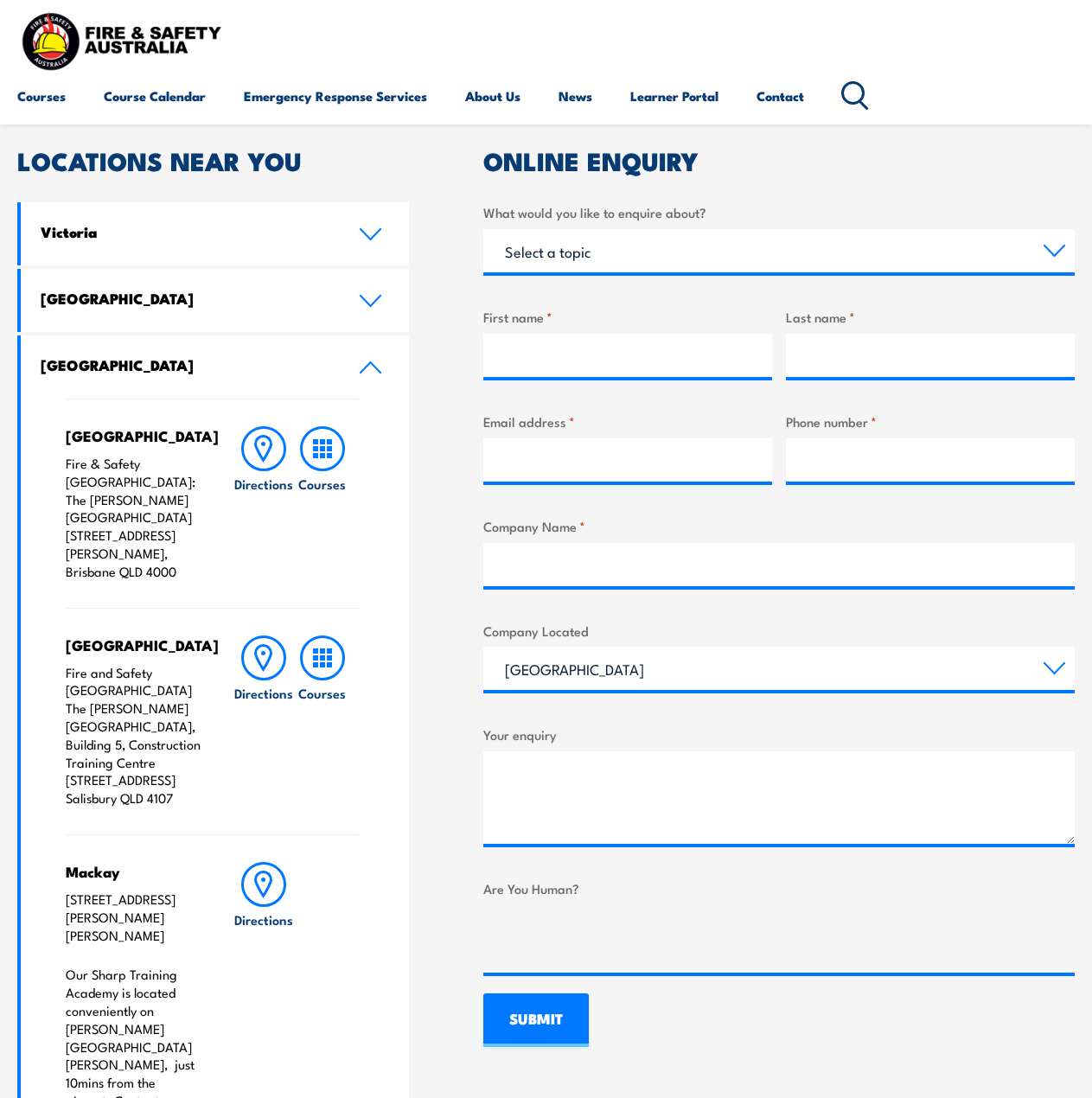
click at [369, 363] on icon at bounding box center [371, 367] width 20 height 10
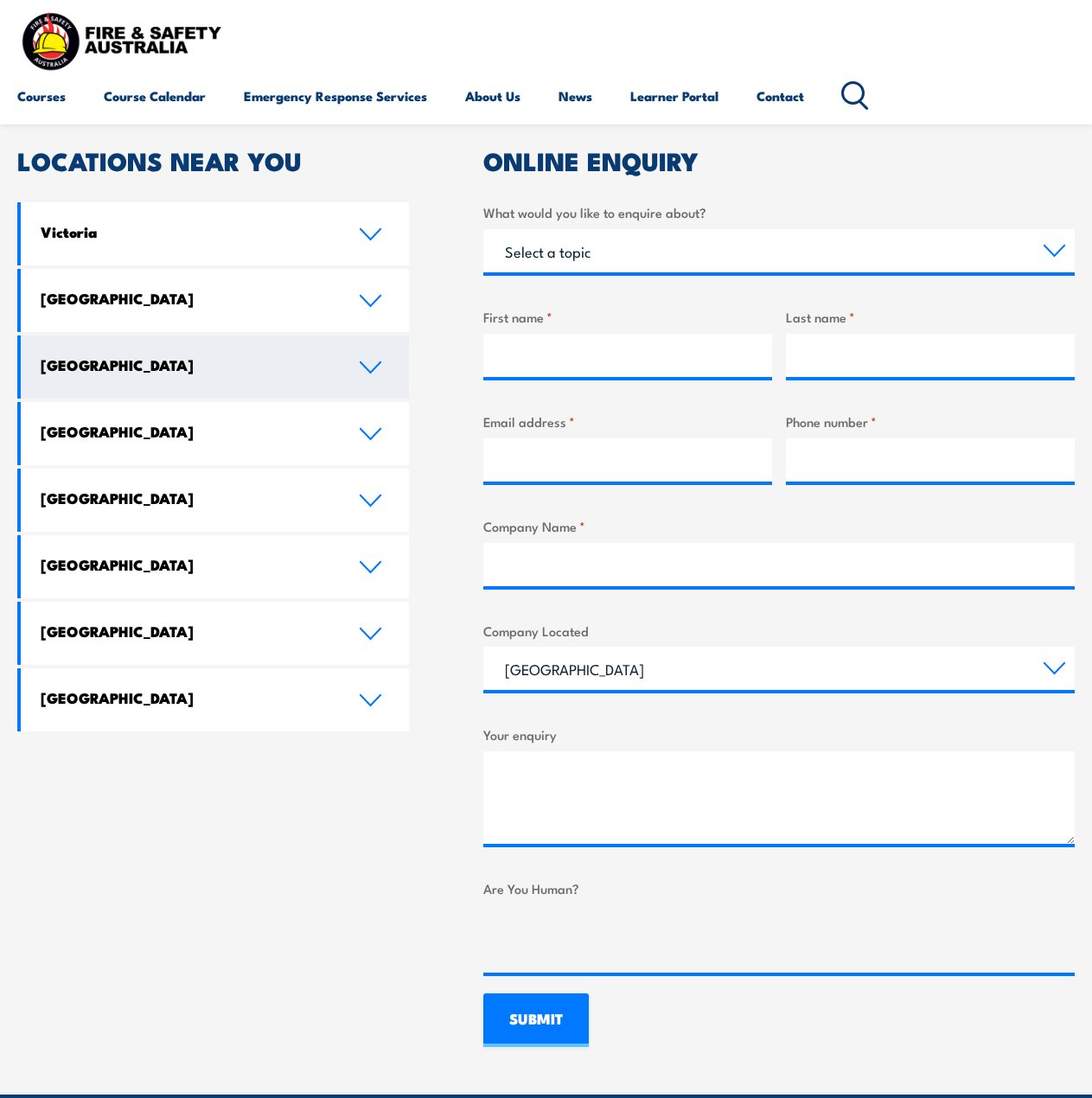
click at [368, 366] on icon at bounding box center [370, 368] width 23 height 14
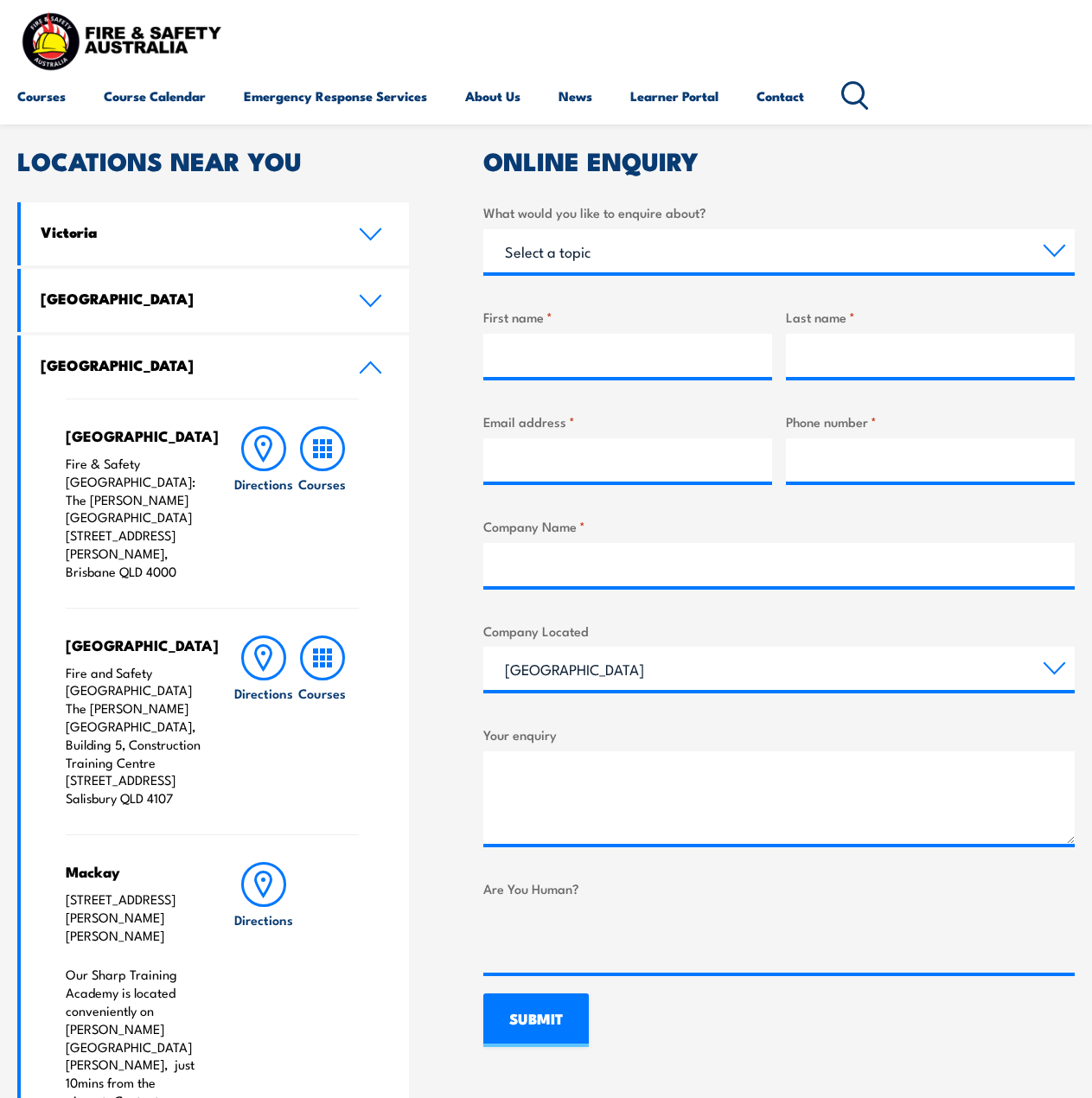
click at [303, 365] on h4 "[GEOGRAPHIC_DATA]" at bounding box center [186, 364] width 291 height 19
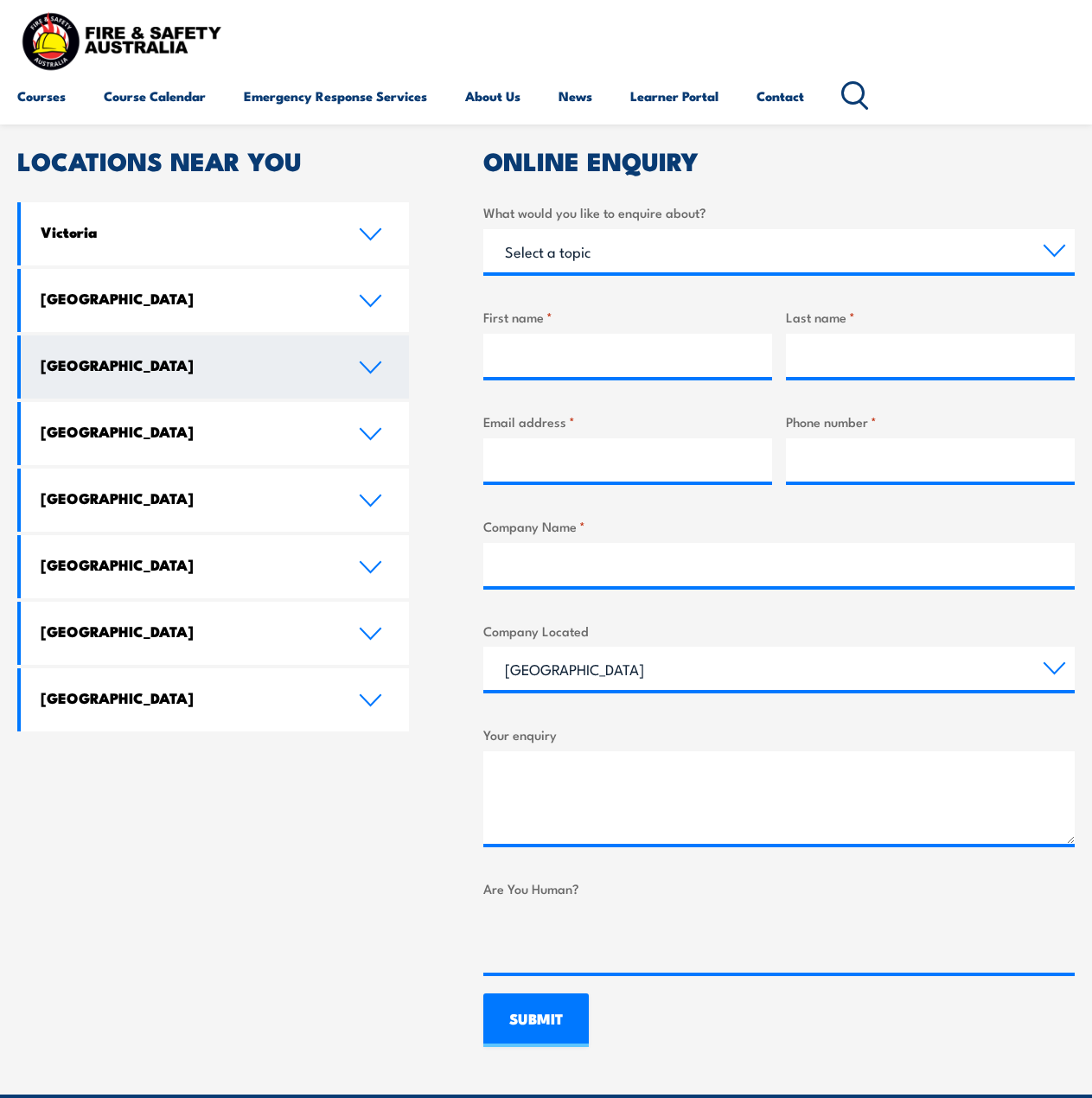
click at [88, 368] on h4 "[GEOGRAPHIC_DATA]" at bounding box center [186, 364] width 291 height 19
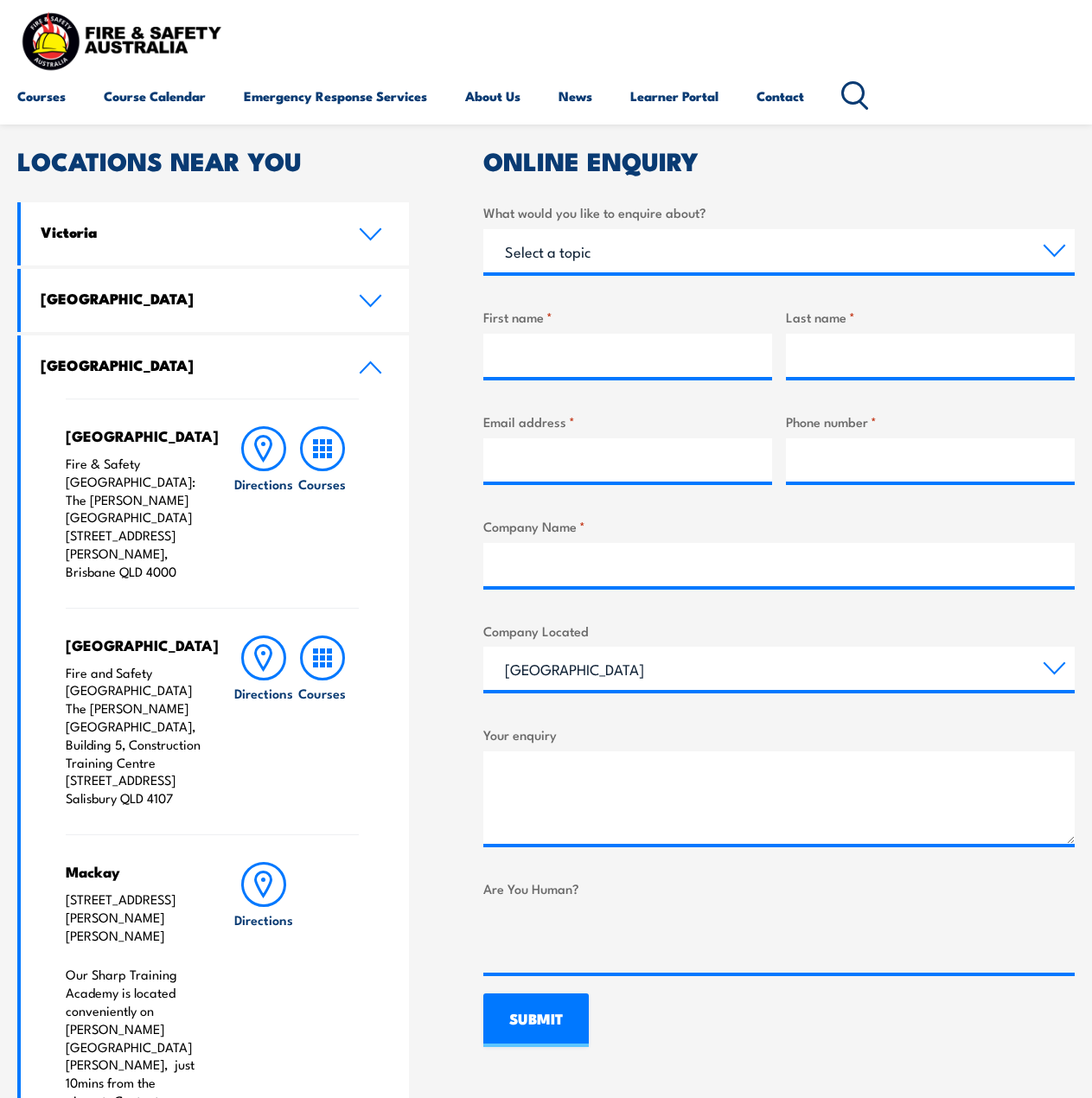
click at [45, 361] on h4 "[GEOGRAPHIC_DATA]" at bounding box center [186, 364] width 291 height 19
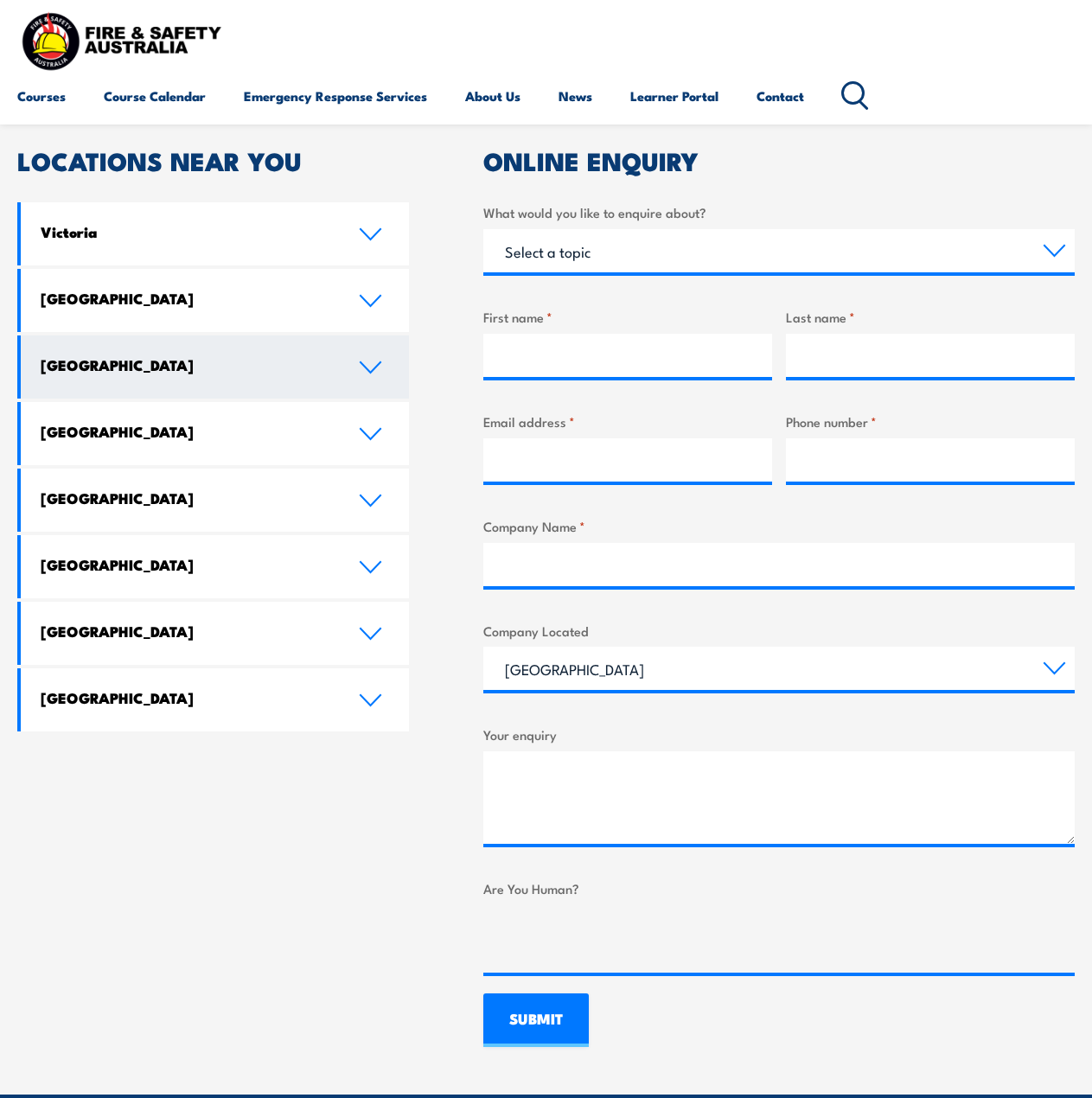
click at [36, 368] on link "[GEOGRAPHIC_DATA]" at bounding box center [214, 366] width 388 height 63
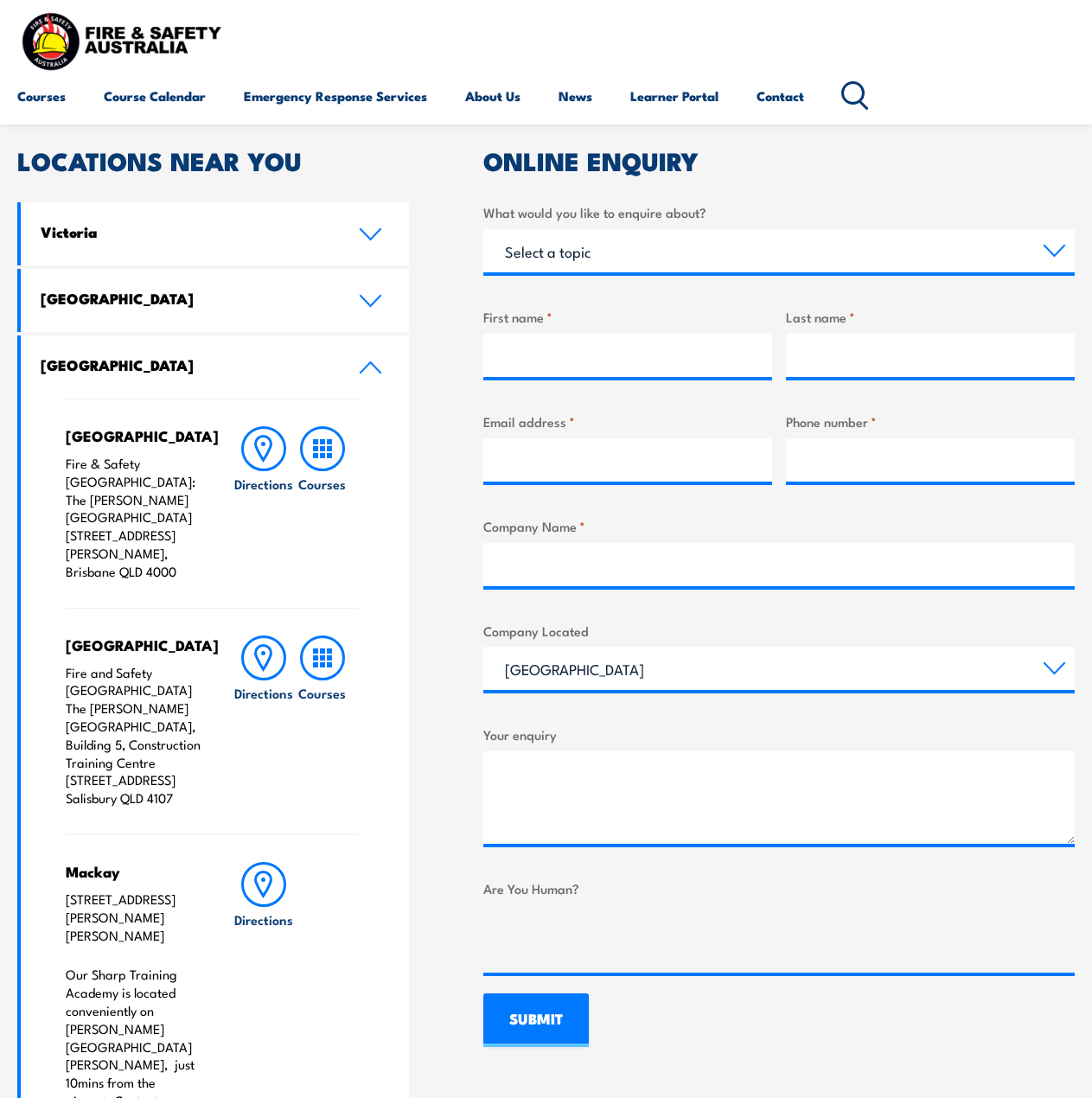
click at [42, 365] on h4 "[GEOGRAPHIC_DATA]" at bounding box center [186, 364] width 291 height 19
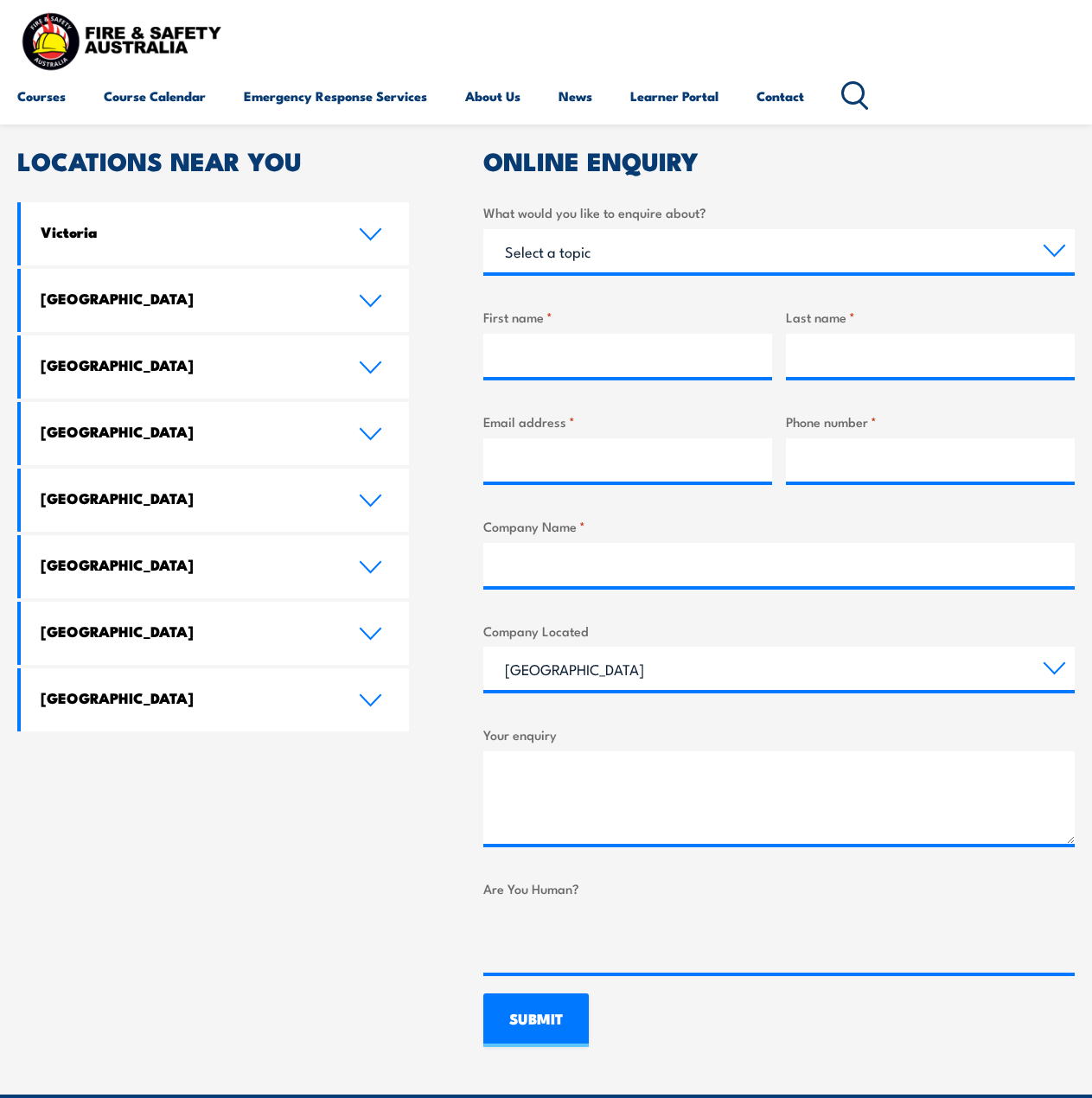
click at [424, 363] on div "LOCATIONS NEAR YOU Victoria Mulgrave Fire & Safety Australia: 6-7 Hartnett Clos…" at bounding box center [546, 597] width 1058 height 899
click at [433, 365] on div "LOCATIONS NEAR YOU Victoria Mulgrave Fire & Safety Australia: 6-7 Hartnett Clos…" at bounding box center [546, 597] width 1058 height 899
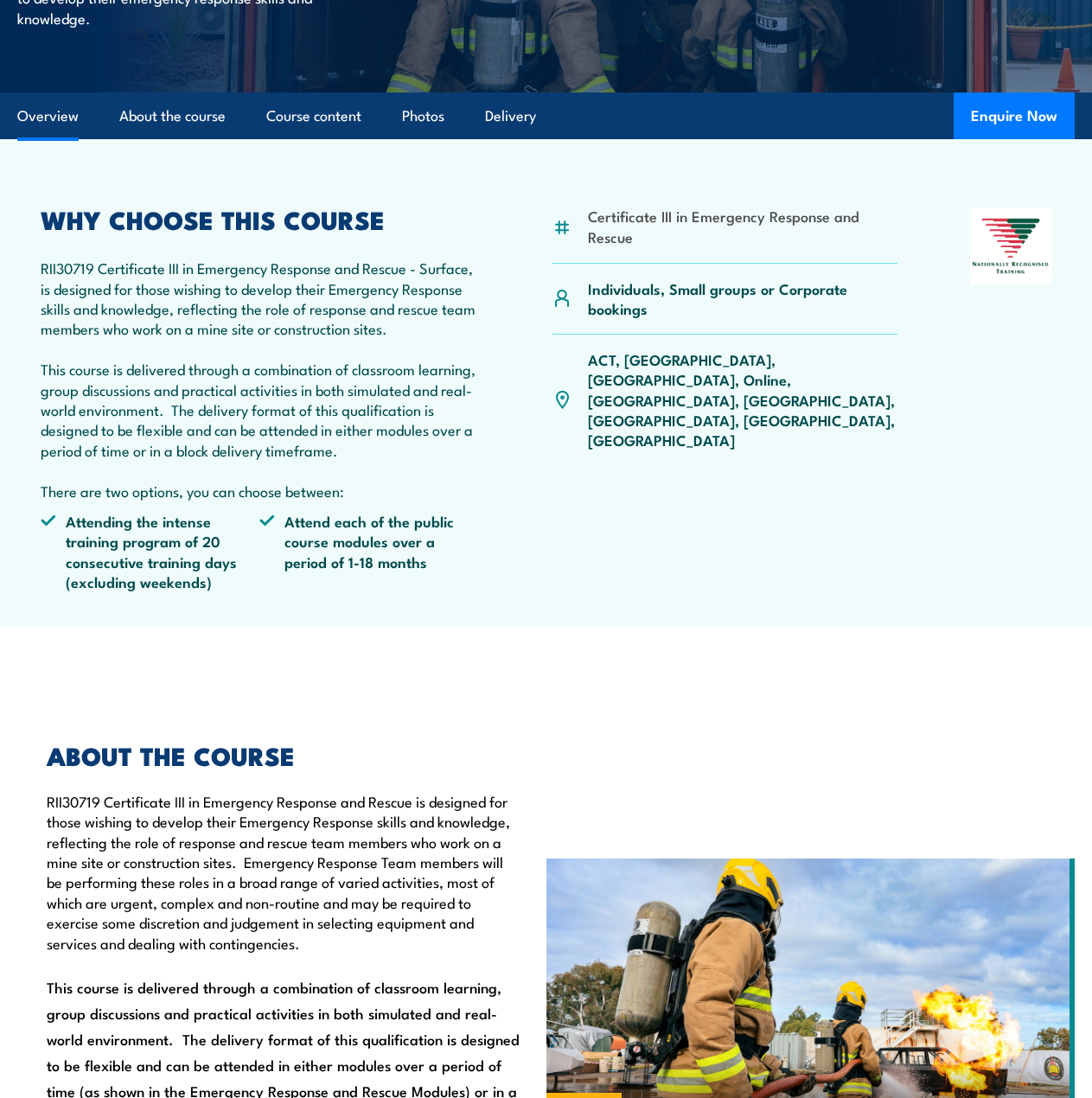
scroll to position [433, 0]
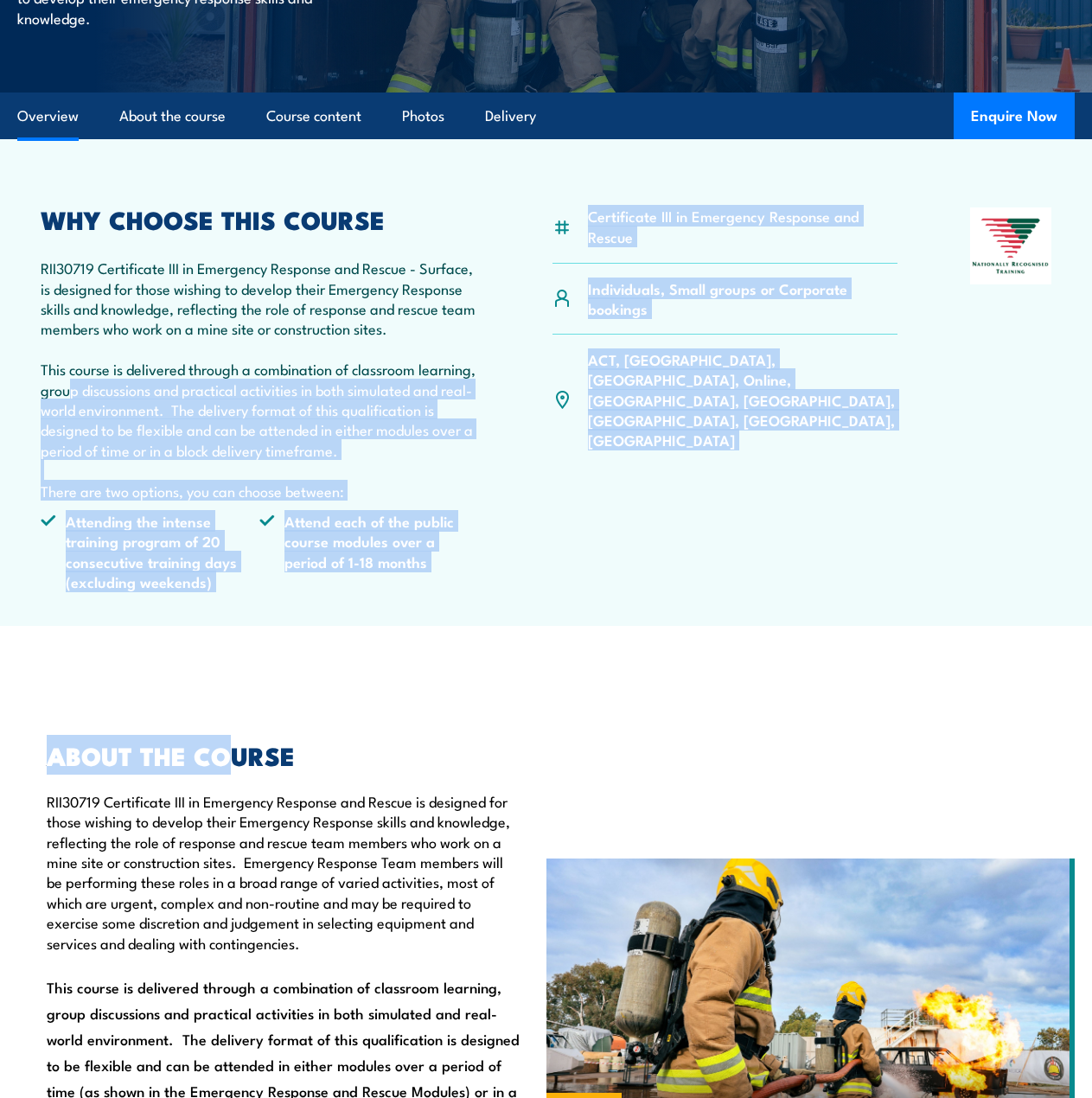
drag, startPoint x: 147, startPoint y: 440, endPoint x: 237, endPoint y: 642, distance: 221.1
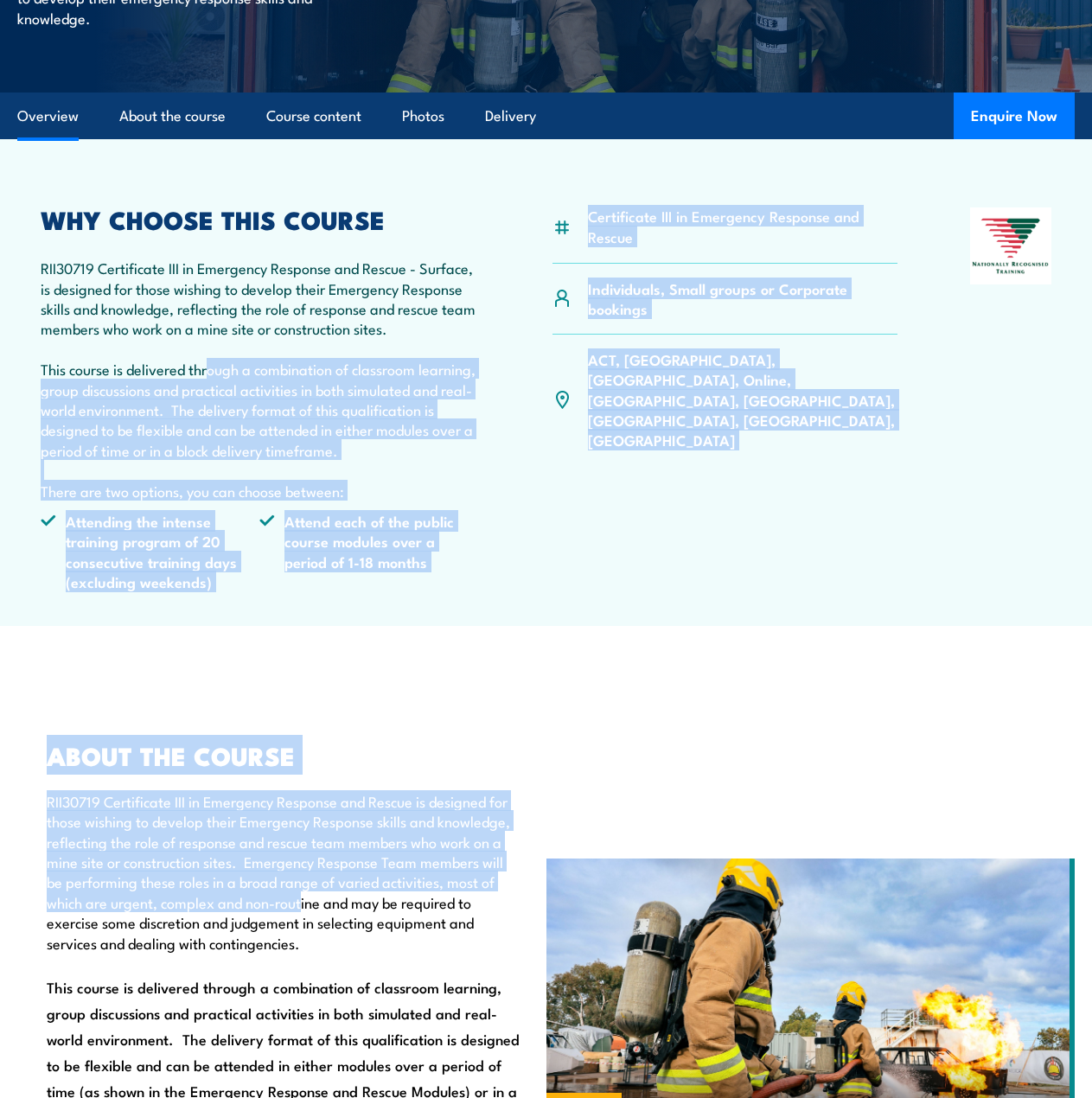
drag, startPoint x: 300, startPoint y: 897, endPoint x: 149, endPoint y: 265, distance: 649.8
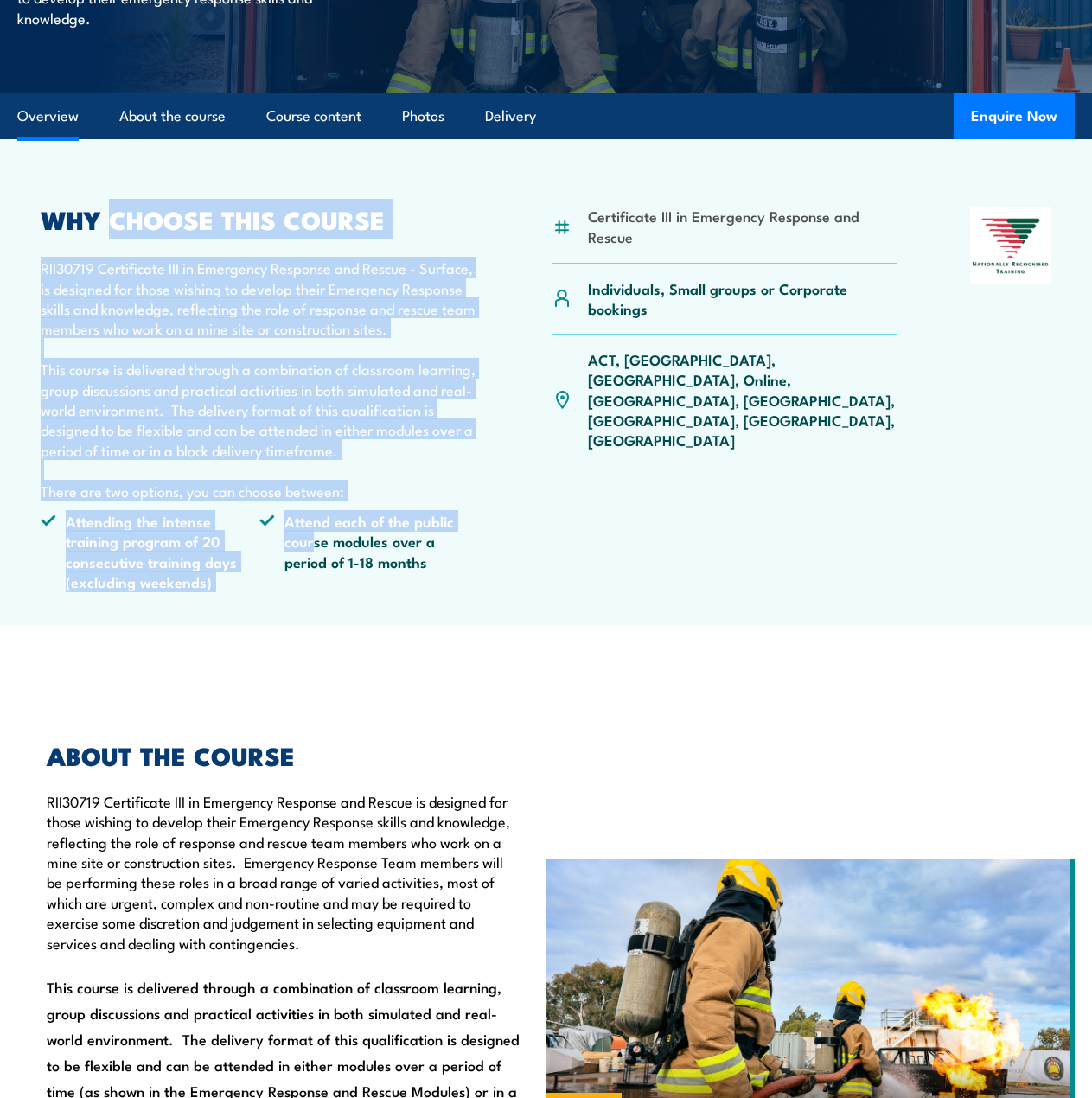
drag, startPoint x: 115, startPoint y: 195, endPoint x: 313, endPoint y: 544, distance: 401.3
click at [312, 543] on article "Certificate III in Emergency Response and Rescue Individuals, Small groups or C…" at bounding box center [546, 383] width 1058 height 487
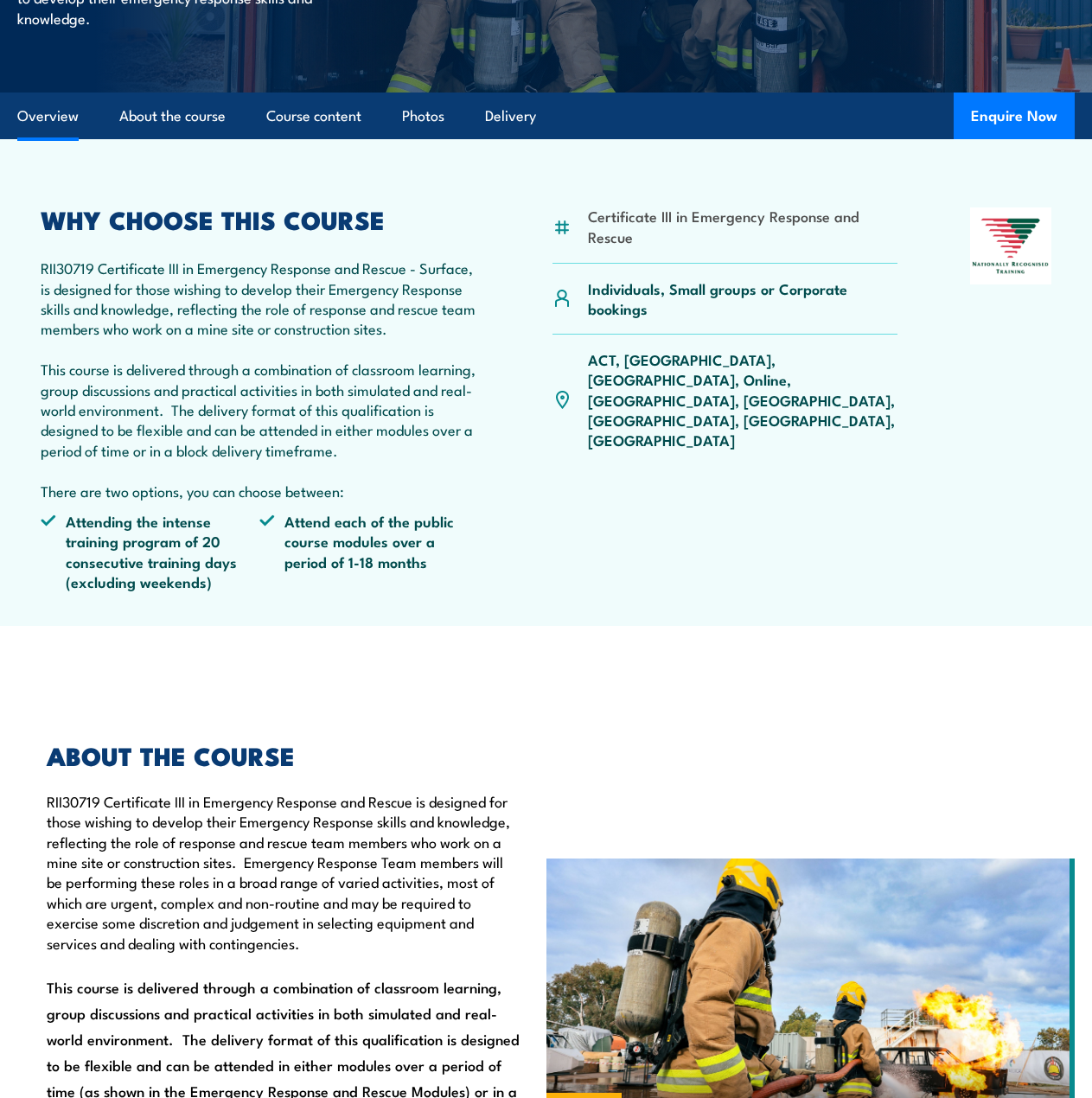
click at [352, 607] on article "Certificate III in Emergency Response and Rescue Individuals, Small groups or C…" at bounding box center [546, 383] width 1058 height 487
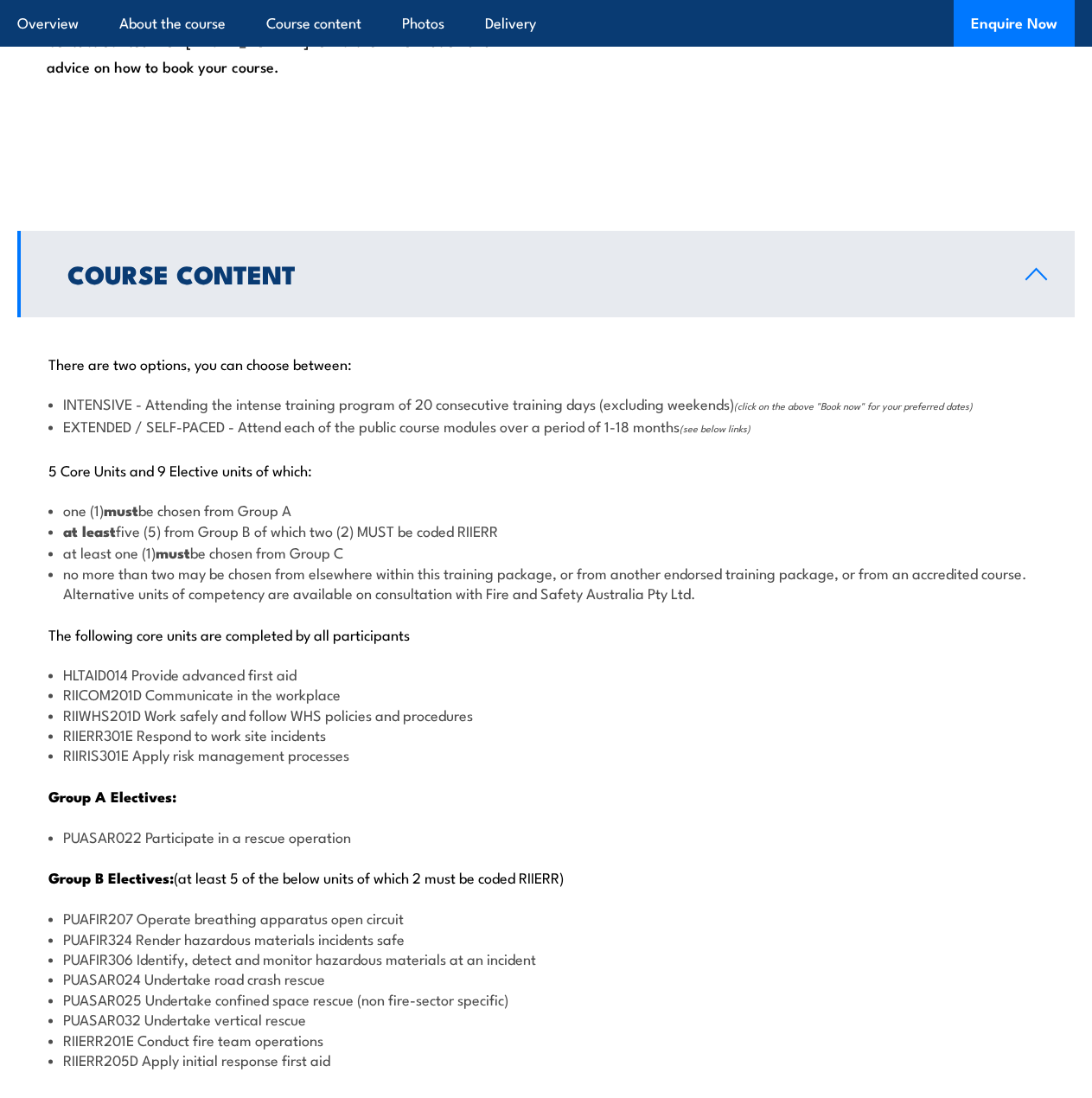
scroll to position [1557, 0]
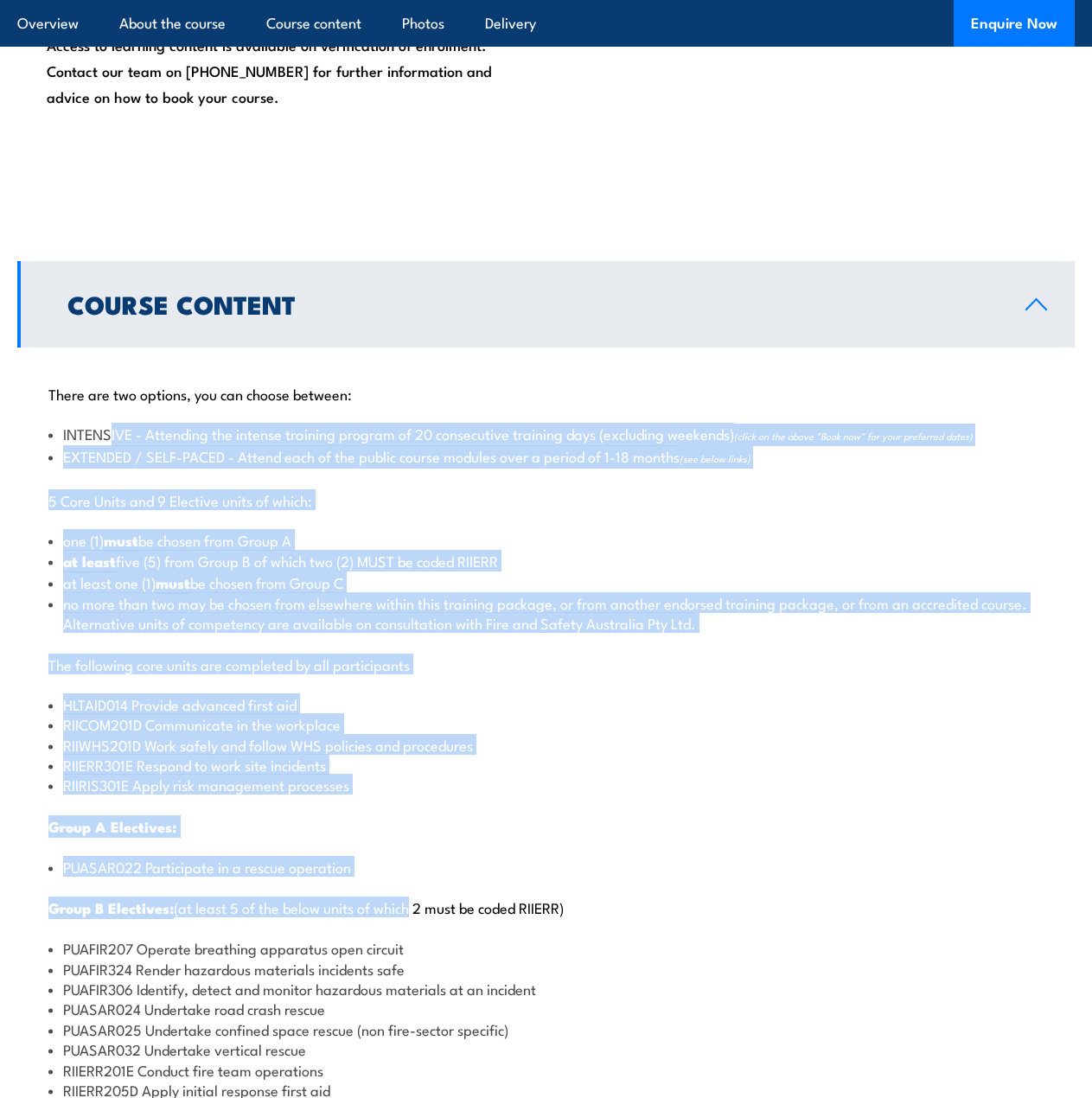
drag, startPoint x: 111, startPoint y: 410, endPoint x: 400, endPoint y: 870, distance: 543.3
click at [407, 890] on div "There are two options, you can choose between: INTENSIVE - Attending the intens…" at bounding box center [546, 963] width 1058 height 1231
click at [255, 669] on p "The following core units are completed by all participants" at bounding box center [546, 663] width 995 height 17
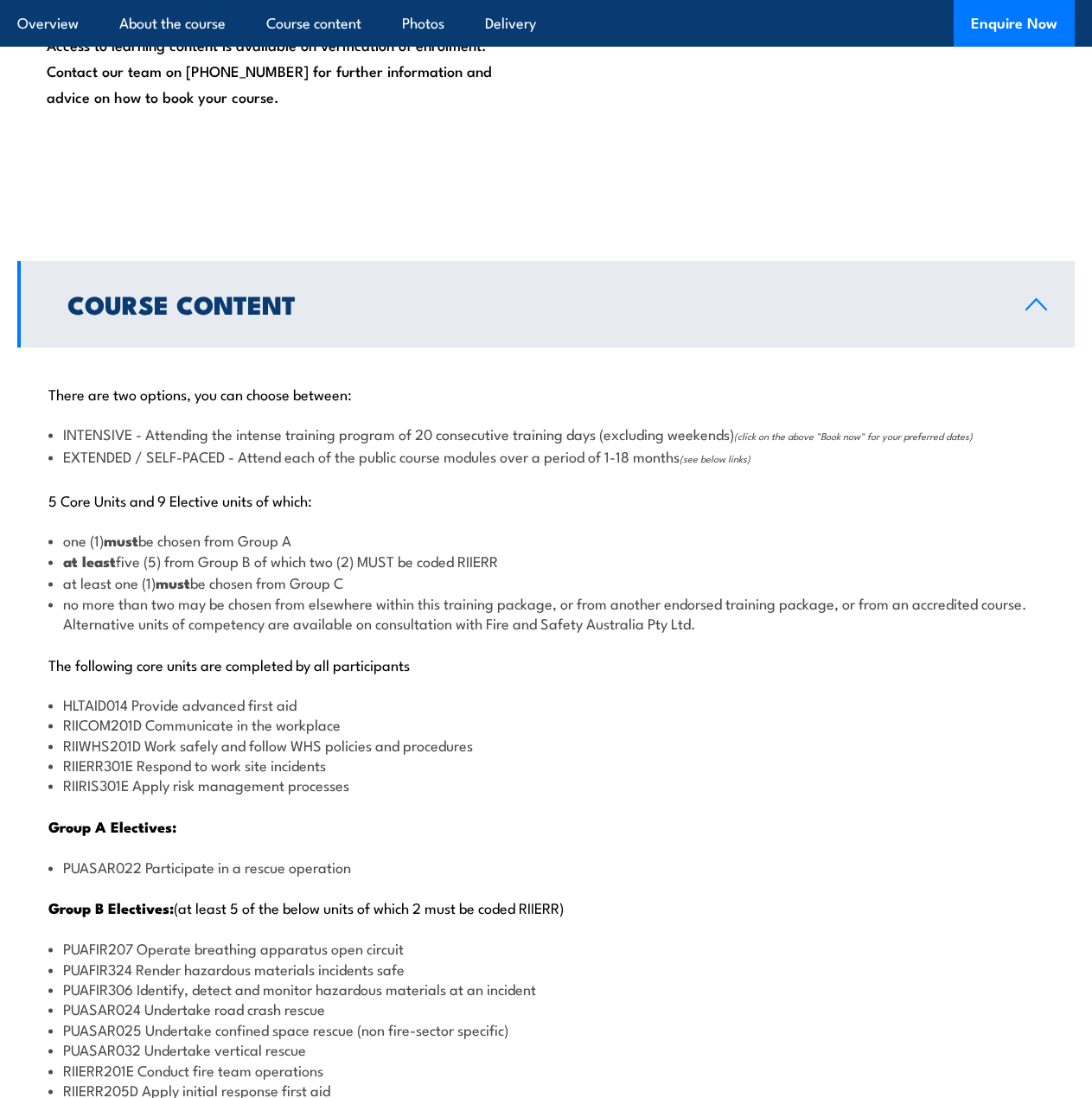
scroll to position [1599, 0]
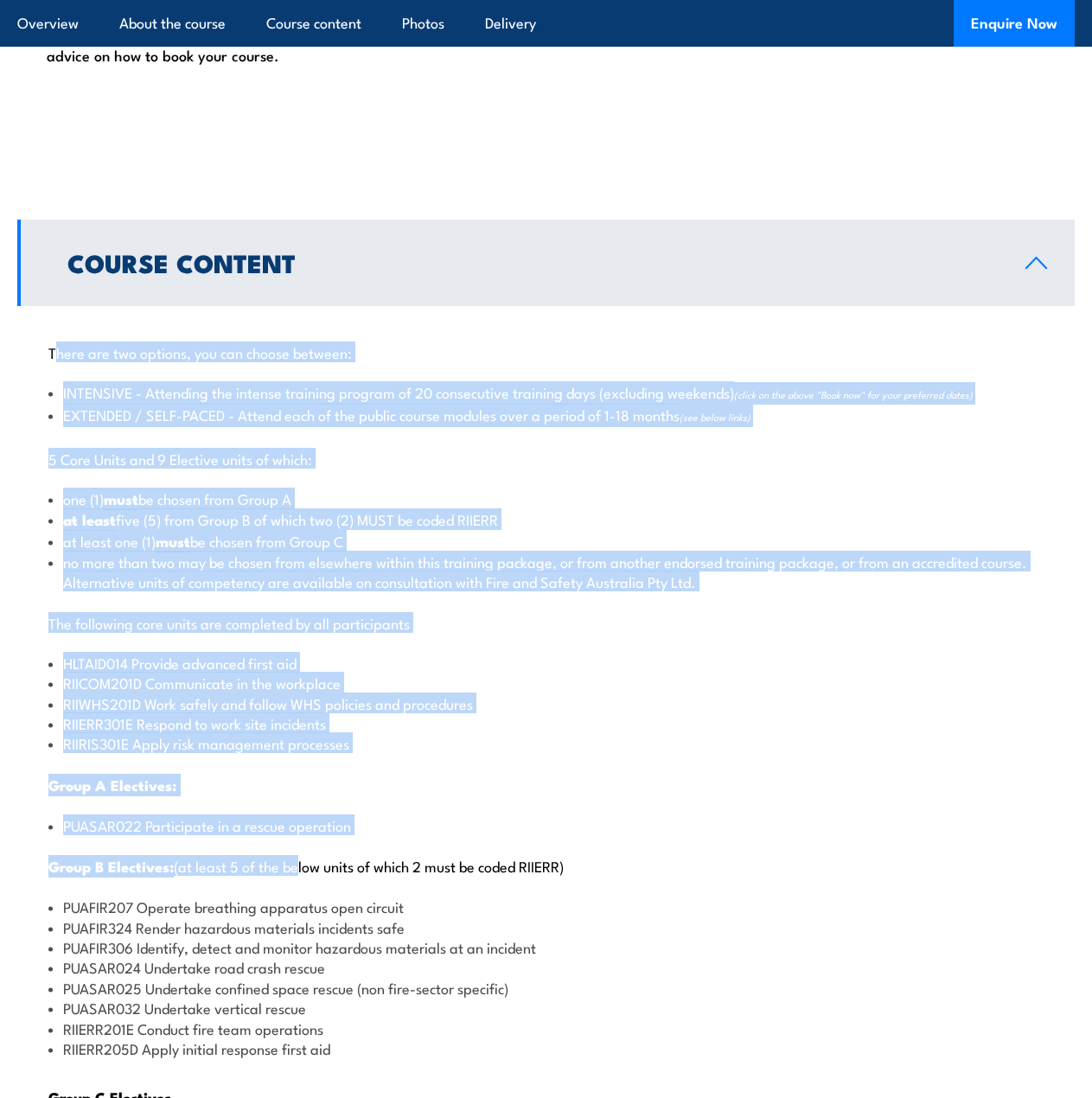
drag, startPoint x: 298, startPoint y: 881, endPoint x: 57, endPoint y: 352, distance: 581.3
click at [57, 352] on div "There are two options, you can choose between: INTENSIVE - Attending the intens…" at bounding box center [546, 921] width 1058 height 1231
click at [244, 560] on li "no more than two may be chosen from elsewhere within this training package, or …" at bounding box center [546, 571] width 995 height 41
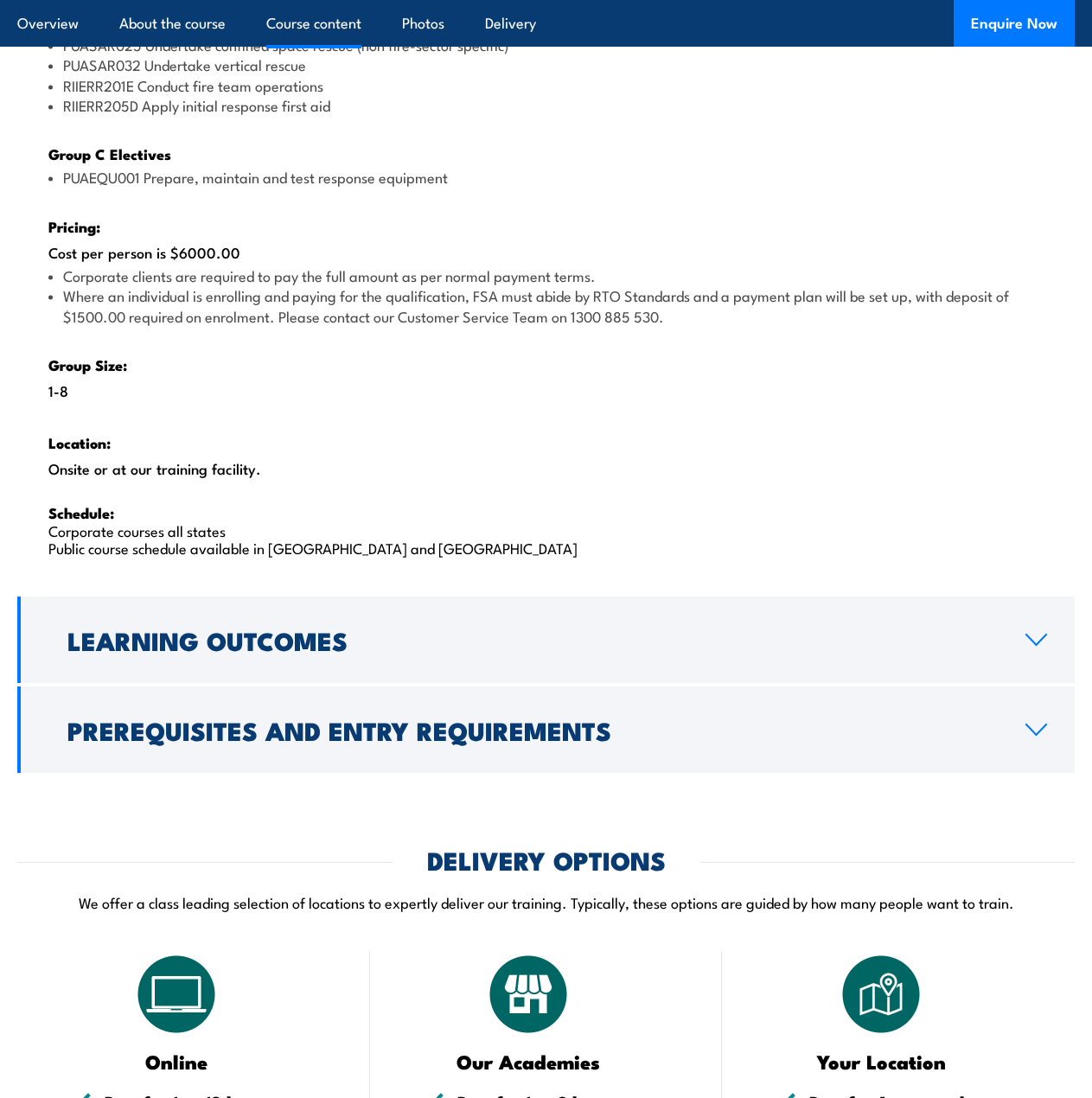
scroll to position [2549, 0]
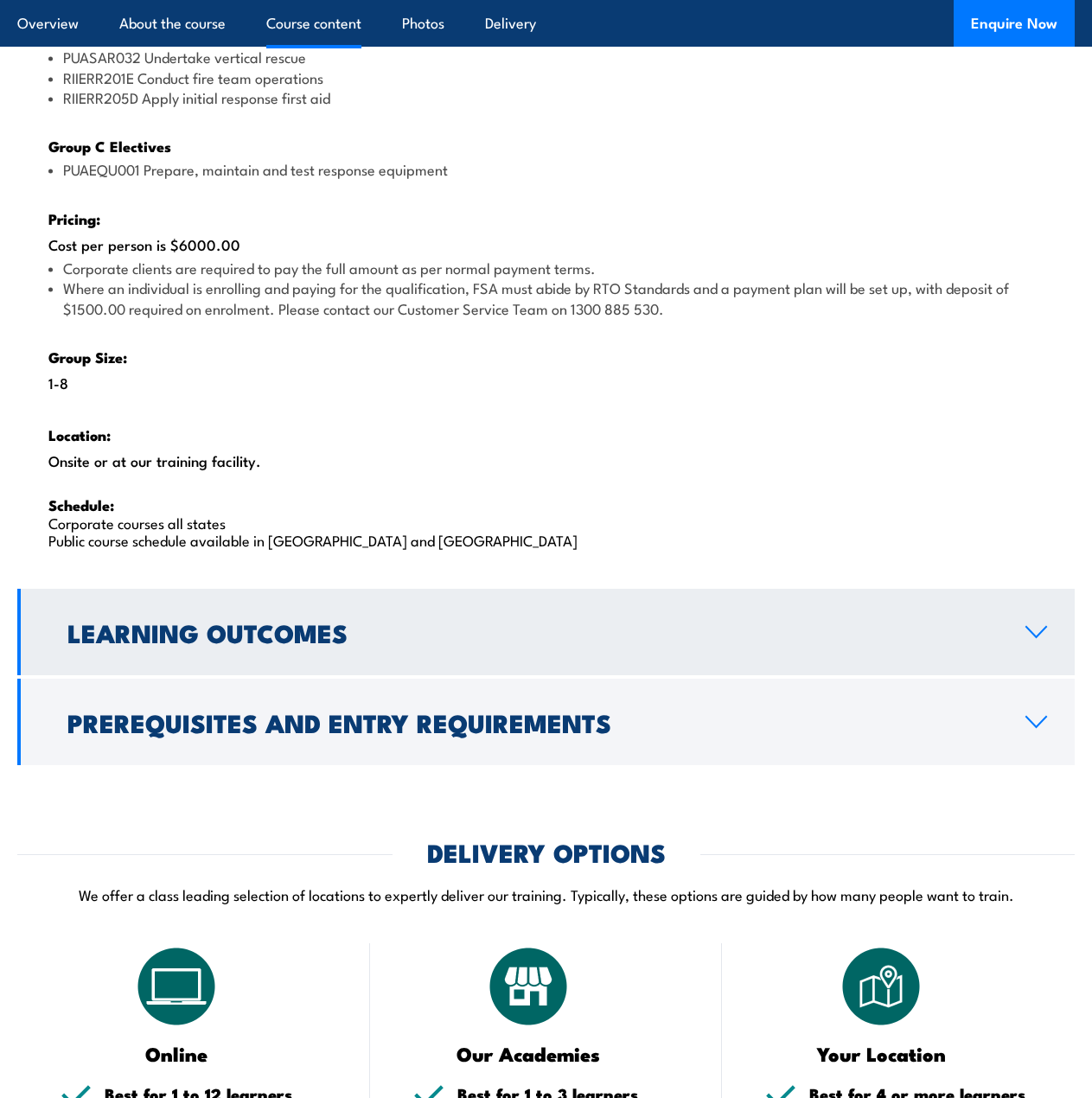
click at [365, 621] on h2 "Learning Outcomes" at bounding box center [533, 632] width 930 height 23
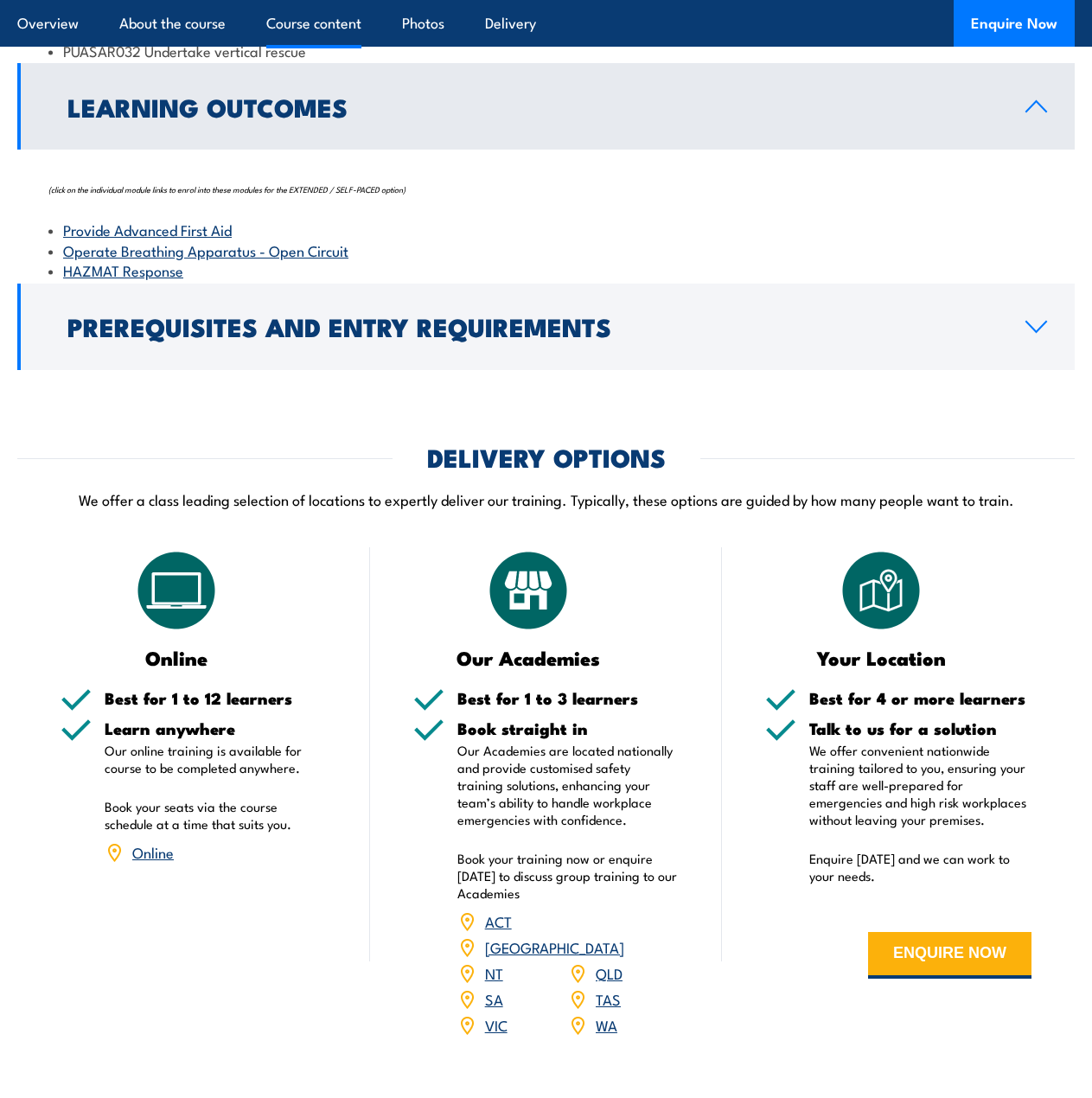
scroll to position [1994, 0]
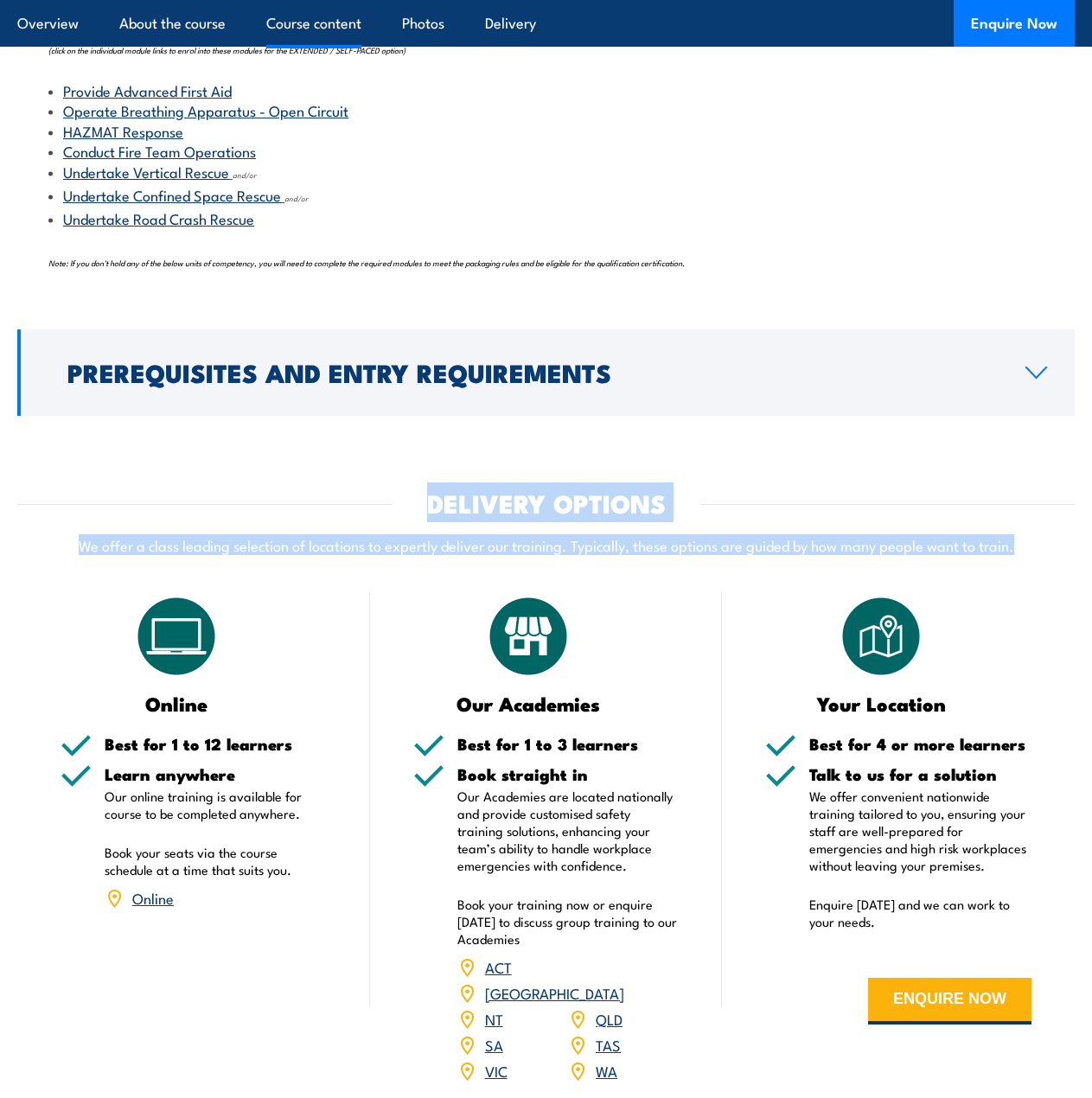
drag, startPoint x: 428, startPoint y: 491, endPoint x: 1085, endPoint y: 565, distance: 661.2
click at [1088, 566] on section "DELIVERY OPTIONS We offer a class leading selection of locations to expertly de…" at bounding box center [546, 799] width 1092 height 615
click at [1031, 549] on p "We offer a class leading selection of locations to expertly deliver our trainin…" at bounding box center [546, 546] width 1058 height 20
drag, startPoint x: 1036, startPoint y: 549, endPoint x: 427, endPoint y: 485, distance: 612.4
click at [427, 492] on div "DELIVERY OPTIONS We offer a class leading selection of locations to expertly de…" at bounding box center [546, 535] width 1058 height 86
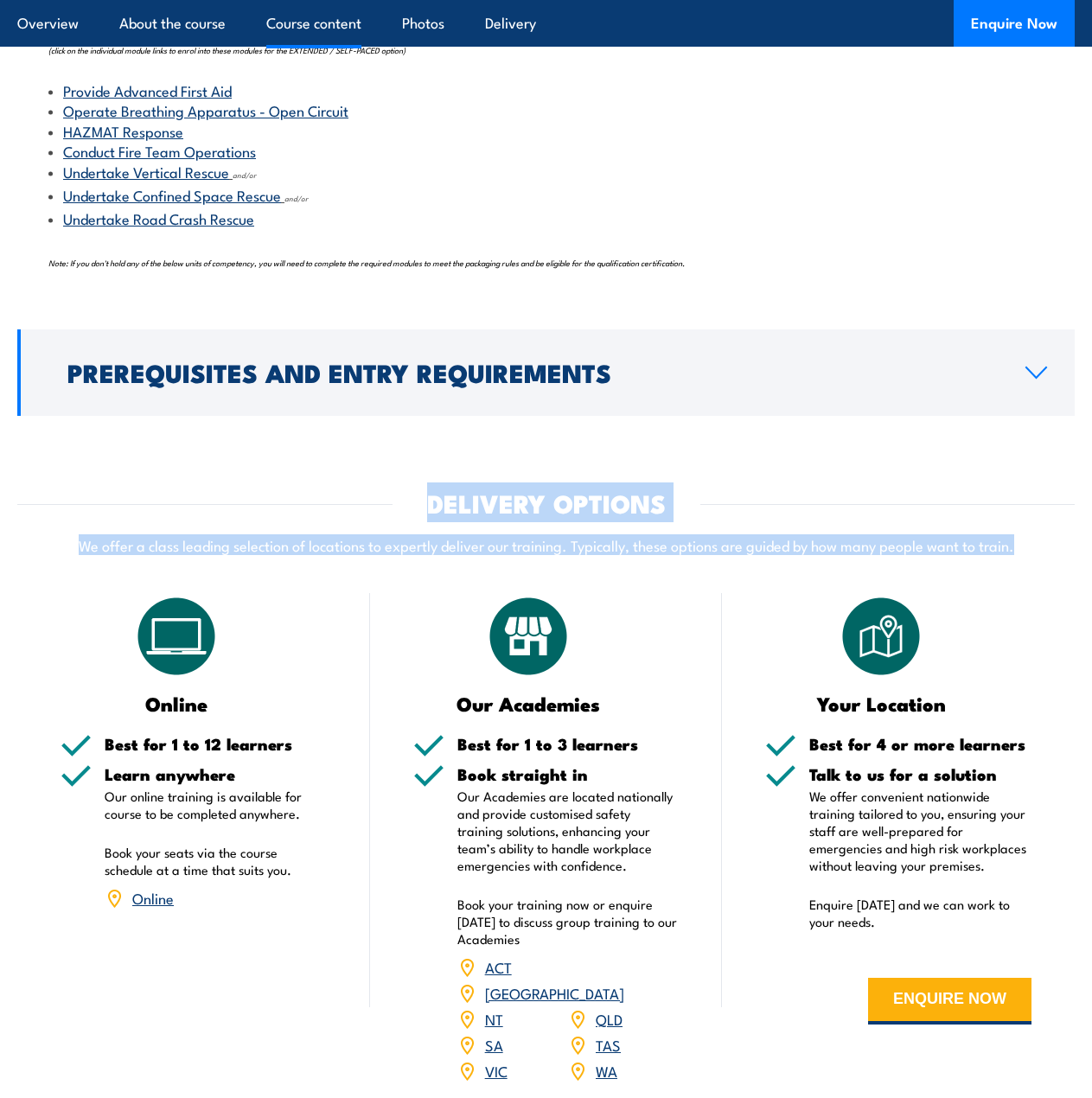
click at [428, 492] on h2 "DELIVERY OPTIONS" at bounding box center [546, 503] width 238 height 23
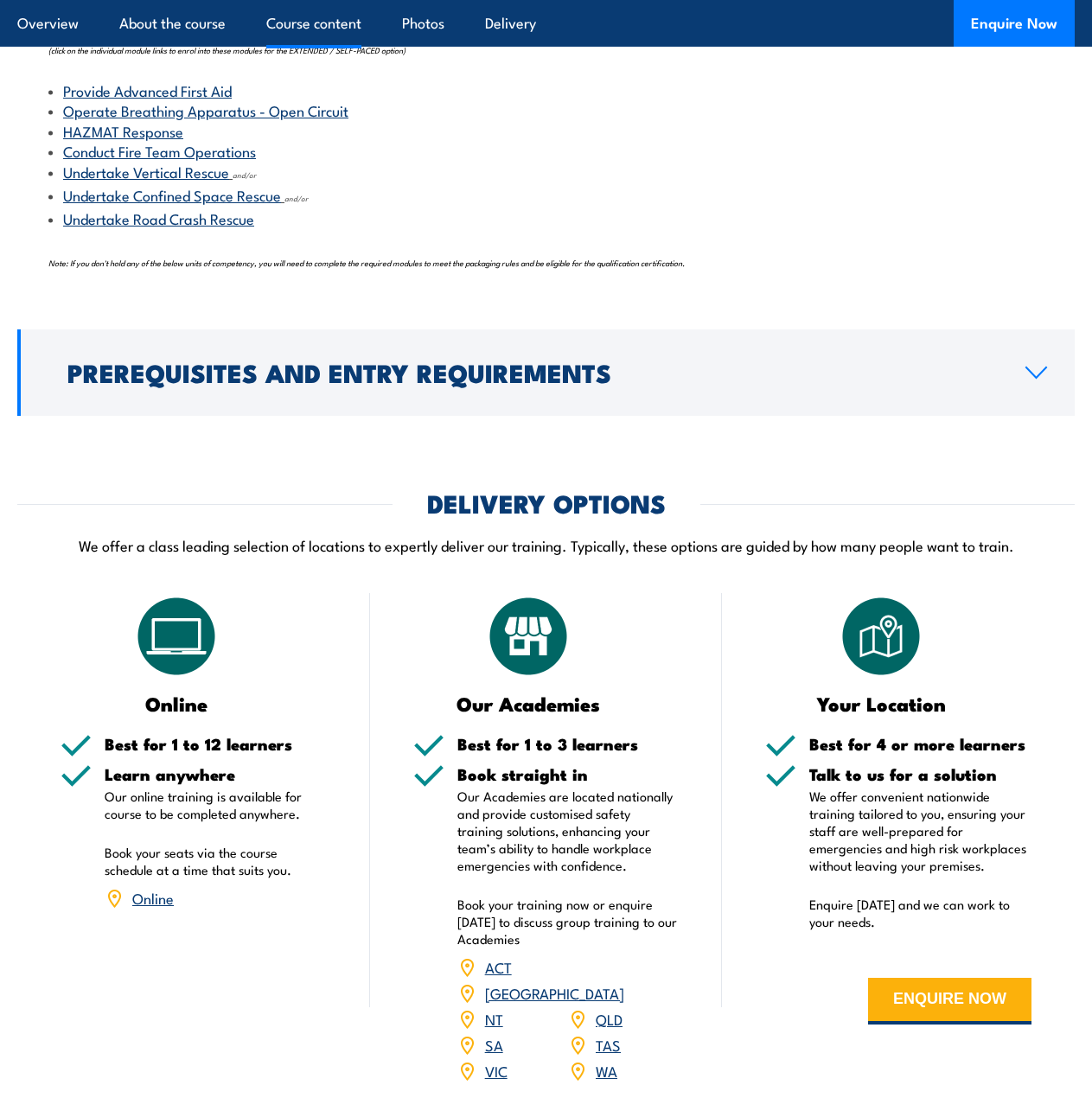
click at [426, 492] on div "DELIVERY OPTIONS" at bounding box center [546, 503] width 1058 height 23
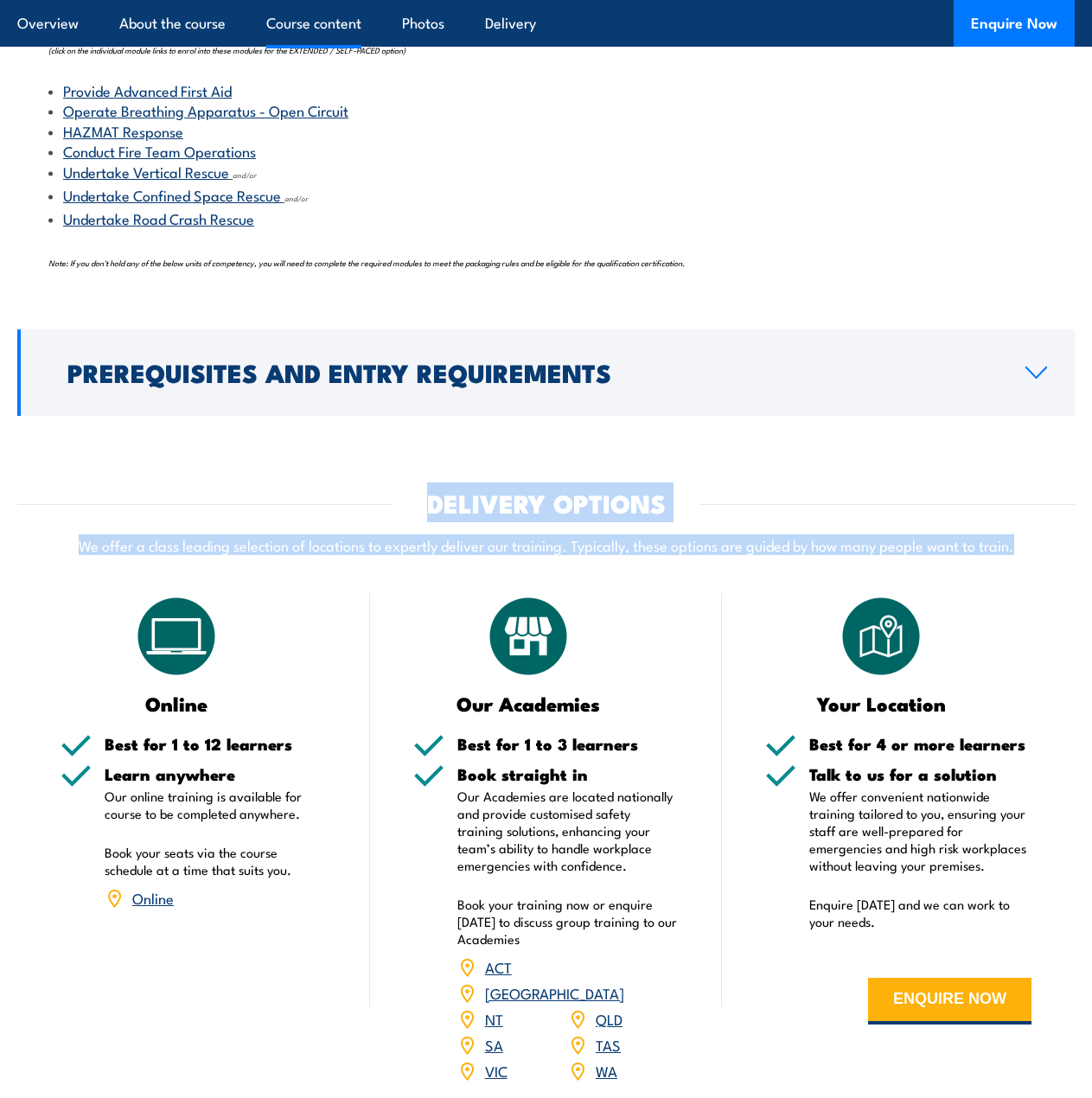
drag, startPoint x: 426, startPoint y: 492, endPoint x: 959, endPoint y: 567, distance: 538.3
click at [630, 523] on div "DELIVERY OPTIONS We offer a class leading selection of locations to expertly de…" at bounding box center [546, 535] width 1058 height 86
drag, startPoint x: 1019, startPoint y: 550, endPoint x: 421, endPoint y: 507, distance: 599.5
click at [421, 507] on div "DELIVERY OPTIONS We offer a class leading selection of locations to expertly de…" at bounding box center [546, 535] width 1058 height 86
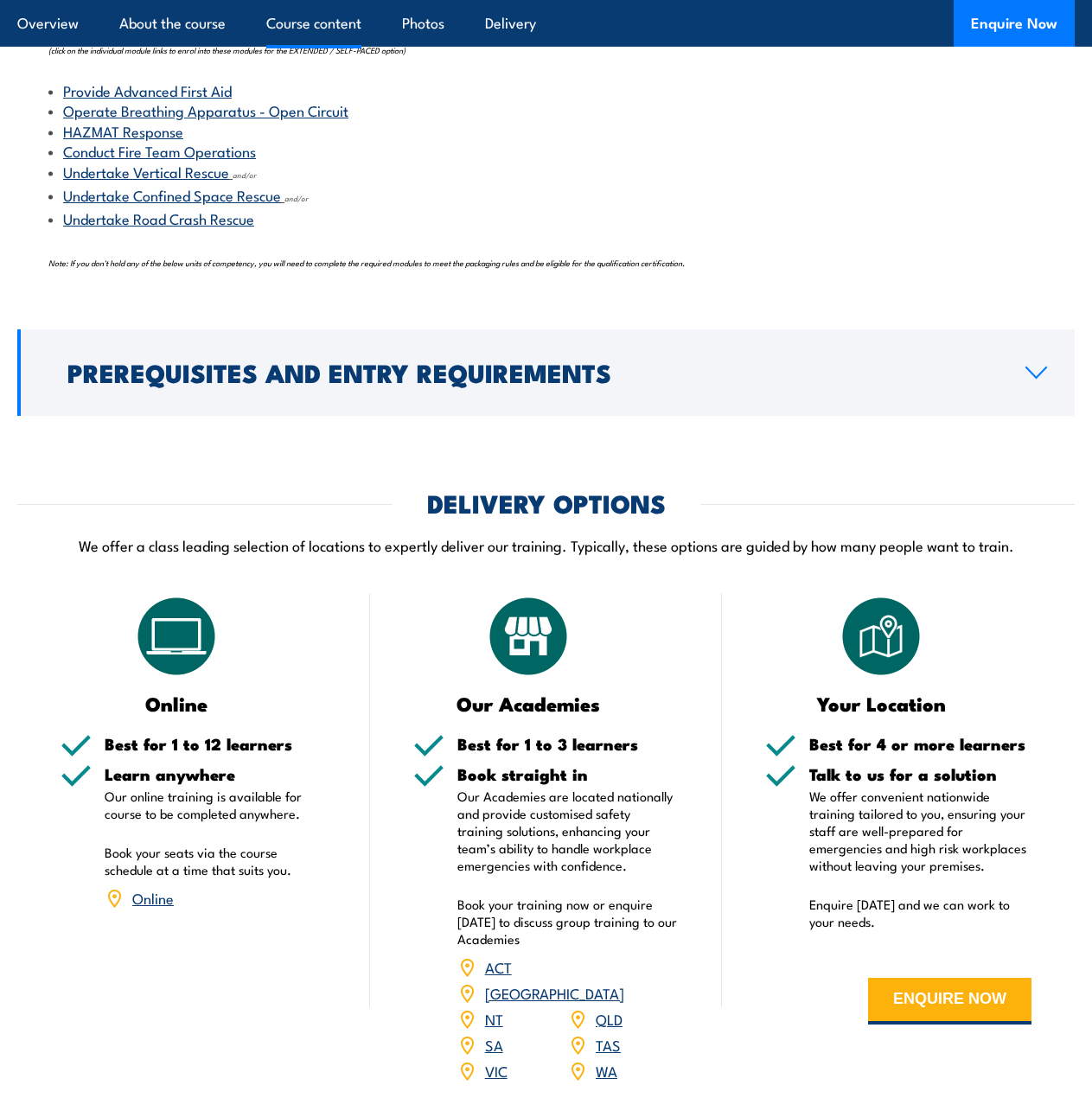
click at [420, 496] on div "DELIVERY OPTIONS" at bounding box center [546, 503] width 1058 height 23
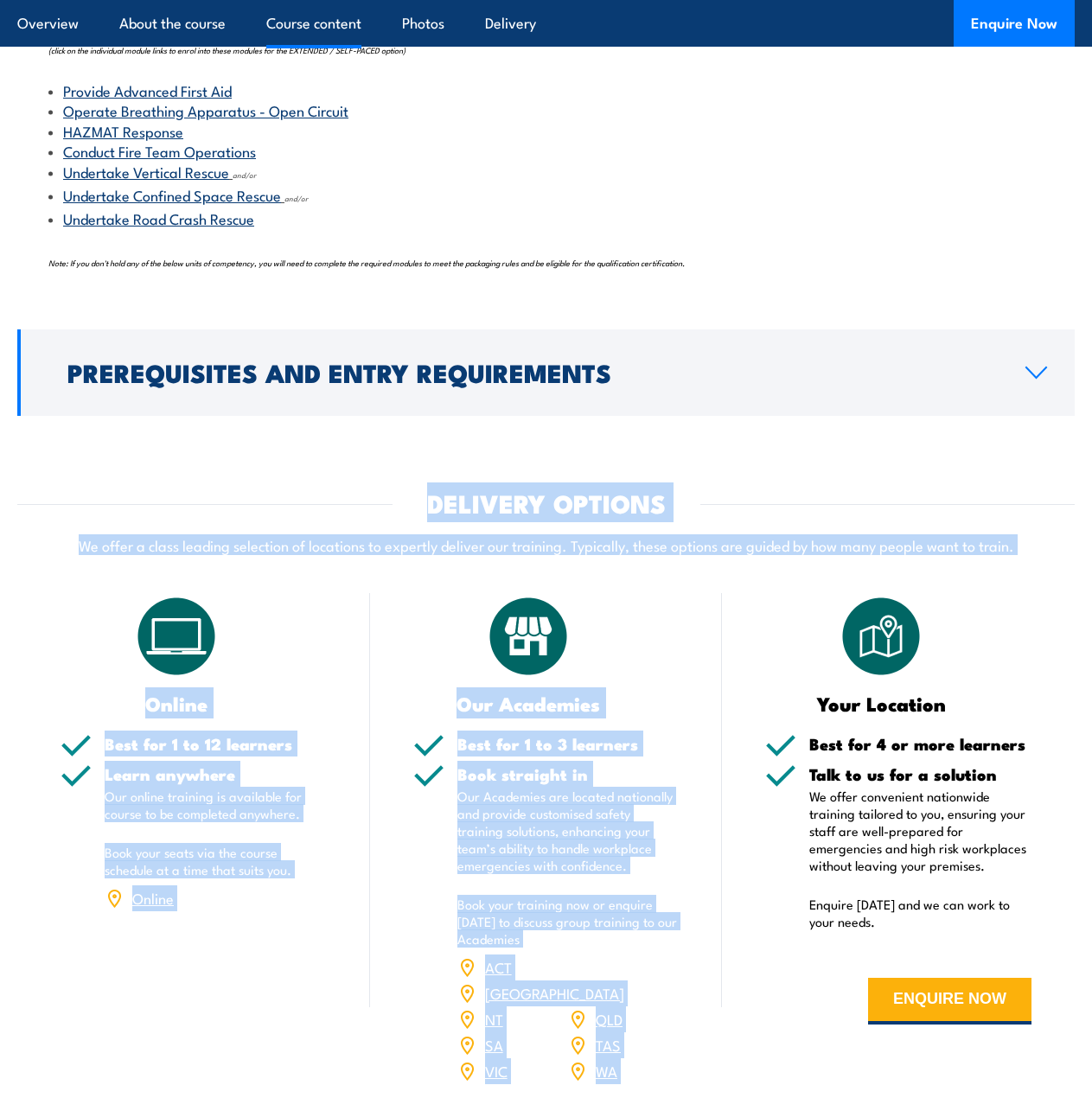
drag, startPoint x: 414, startPoint y: 492, endPoint x: 602, endPoint y: 569, distance: 203.2
click at [523, 553] on p "We offer a class leading selection of locations to expertly deliver our trainin…" at bounding box center [546, 546] width 1058 height 20
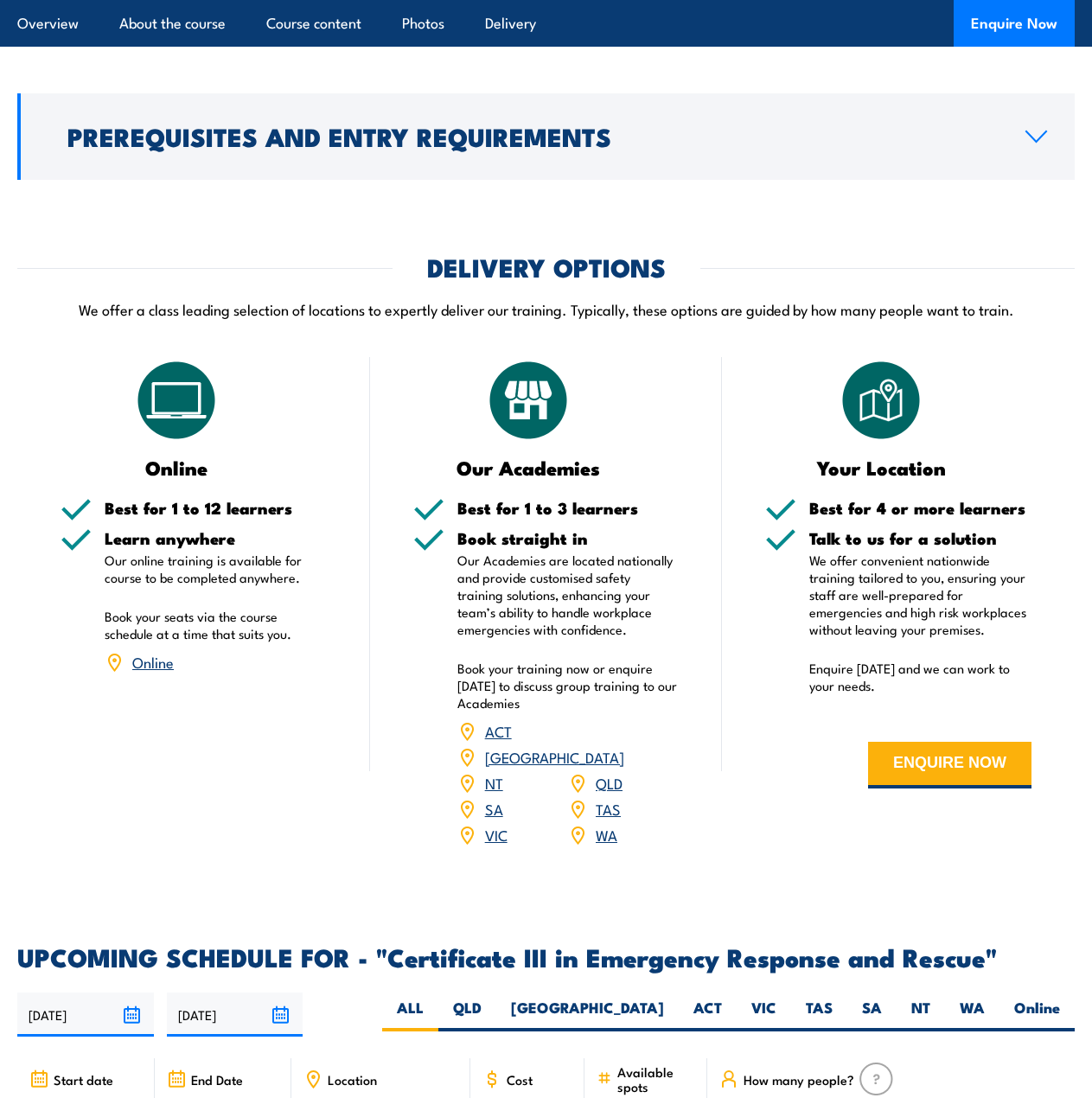
scroll to position [2253, 0]
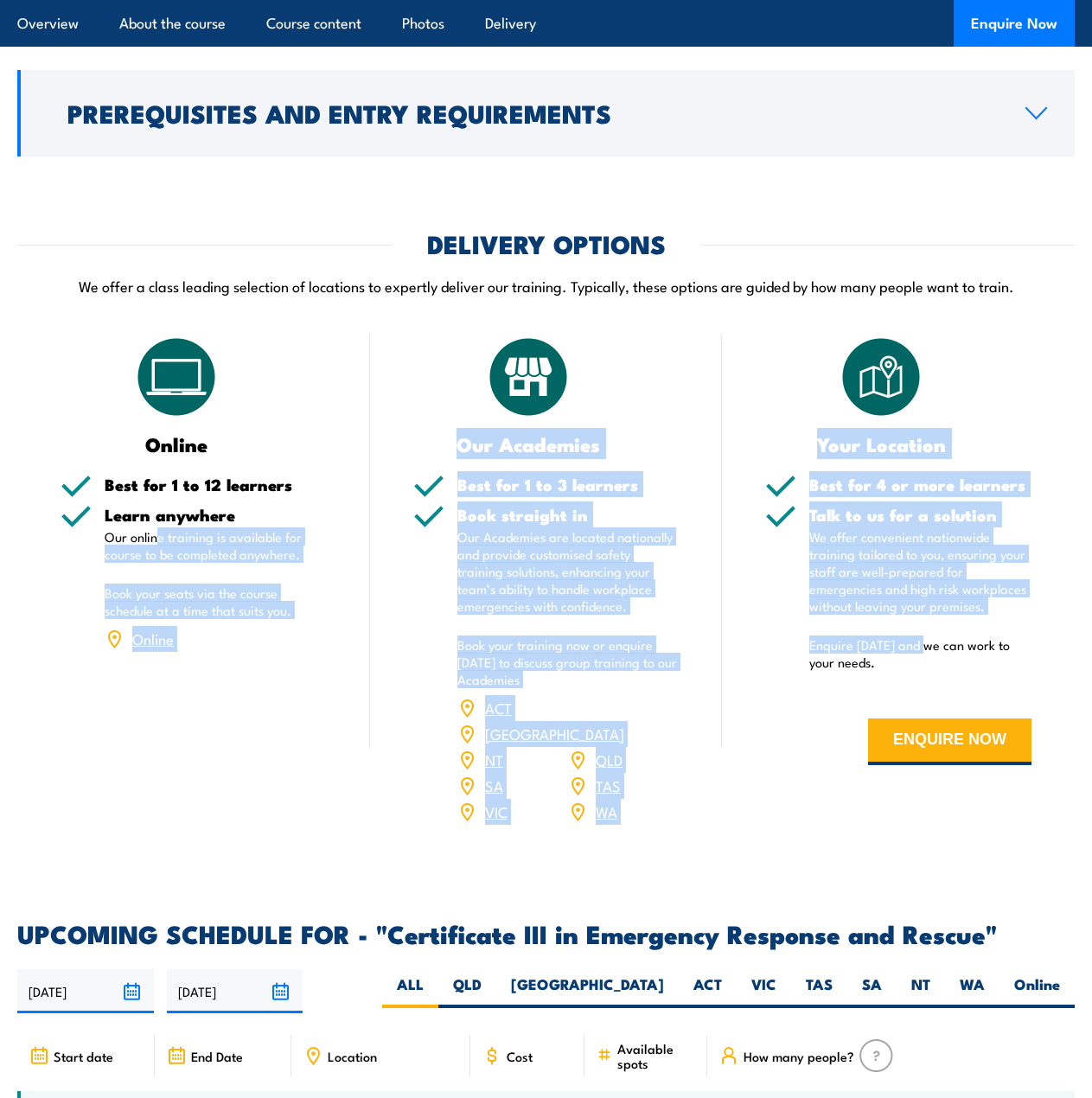
drag, startPoint x: 160, startPoint y: 544, endPoint x: 929, endPoint y: 624, distance: 773.2
click at [929, 624] on div "Online Best for 1 to 12 learners Learn anywhere Our online training is availabl…" at bounding box center [546, 590] width 1058 height 513
click at [846, 562] on p "We offer convenient nationwide training tailored to you, ensuring your staff ar…" at bounding box center [920, 571] width 222 height 87
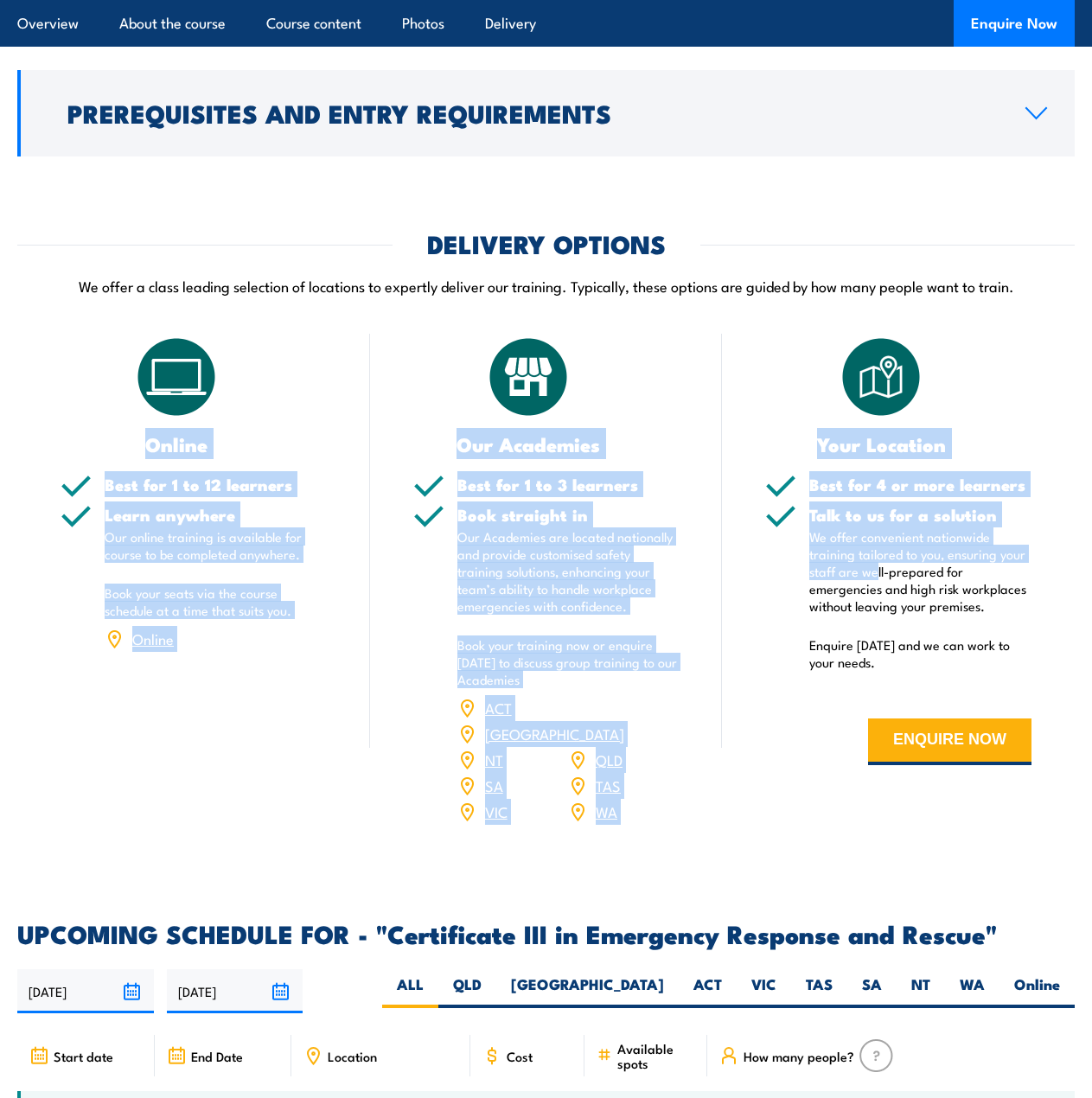
drag, startPoint x: 875, startPoint y: 577, endPoint x: 173, endPoint y: 495, distance: 706.8
click at [184, 493] on h5 "Best for 1 to 12 learners" at bounding box center [215, 485] width 222 height 16
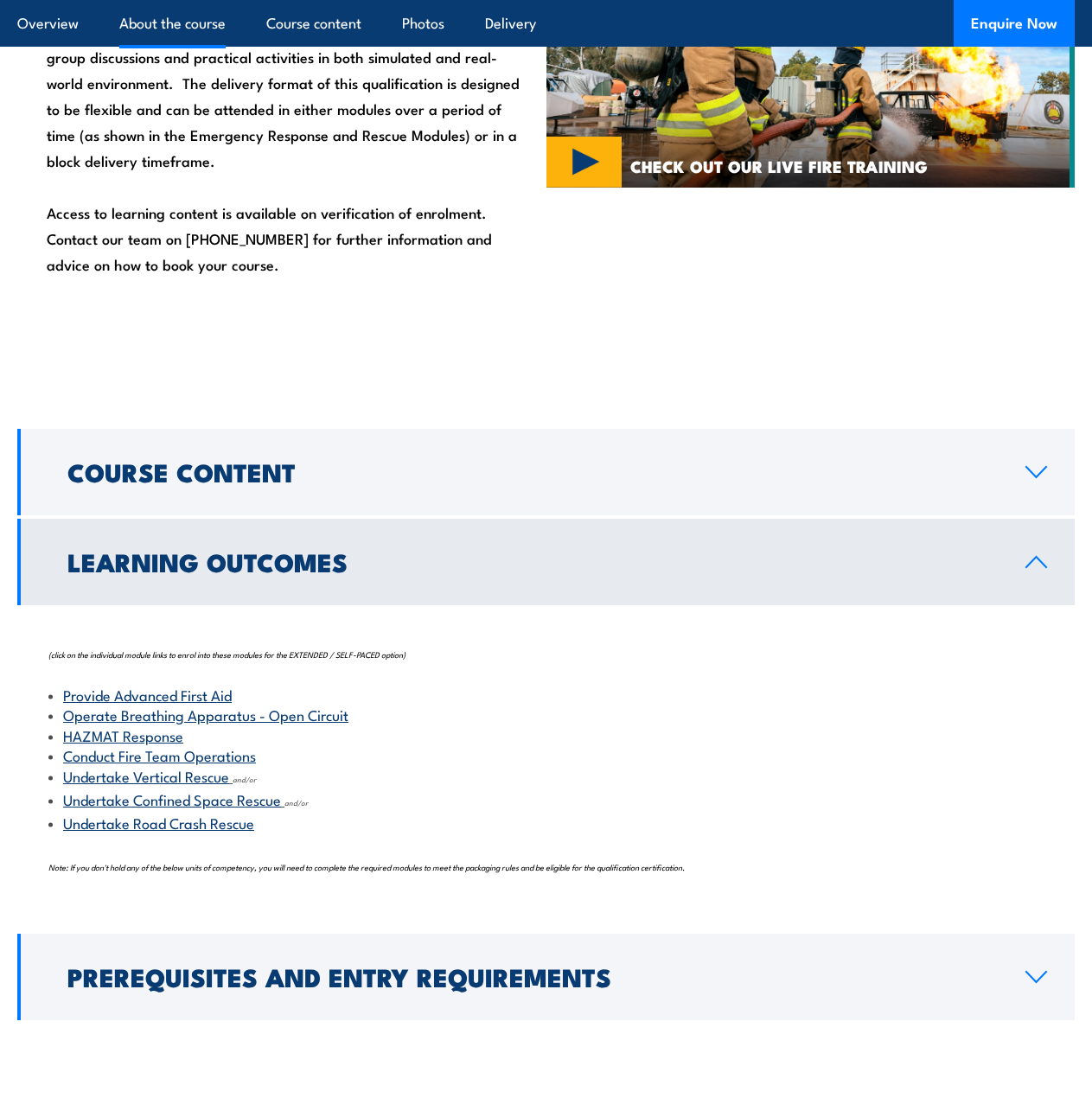
scroll to position [1388, 0]
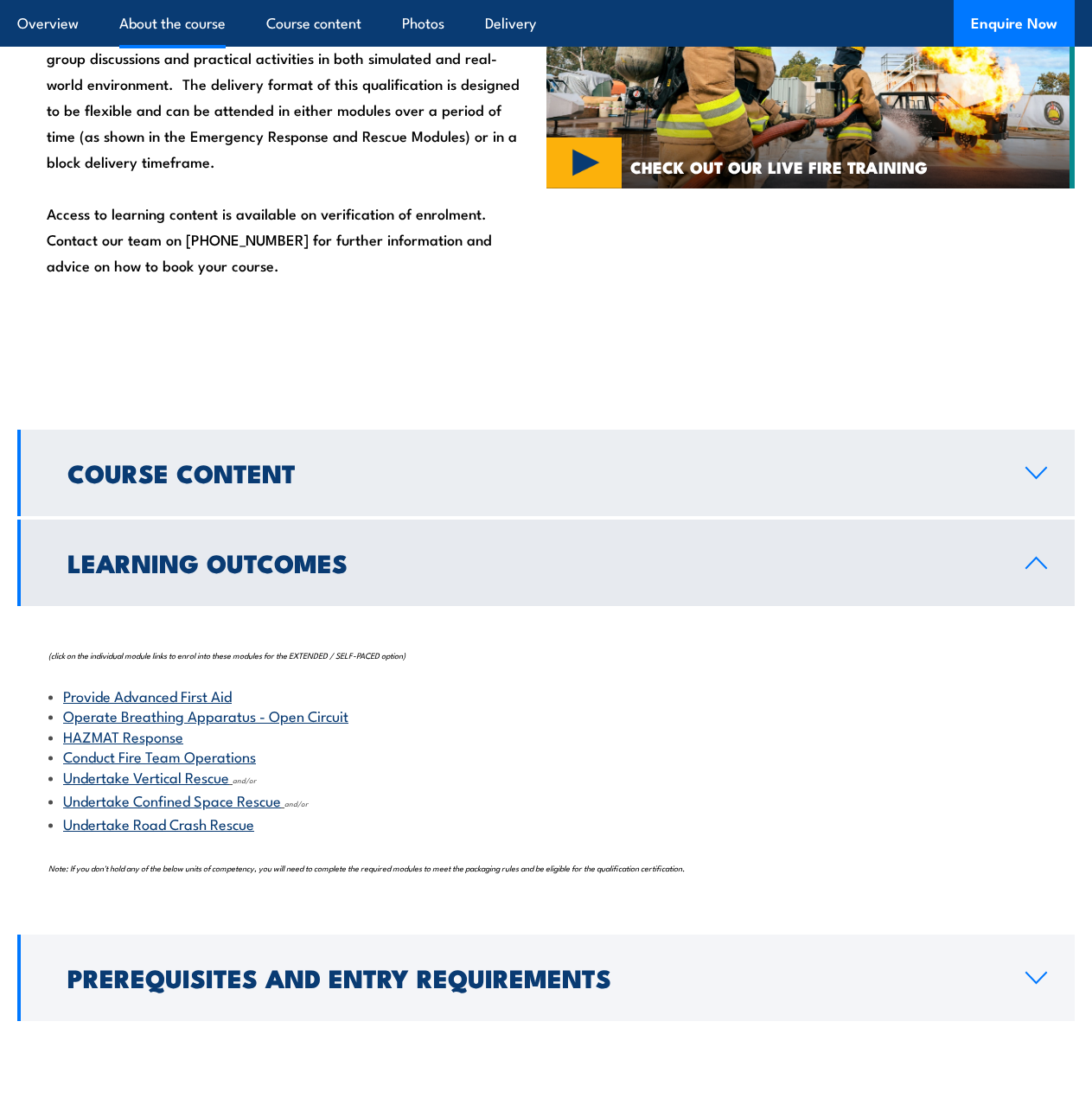
click at [236, 477] on h2 "Course Content" at bounding box center [533, 472] width 930 height 23
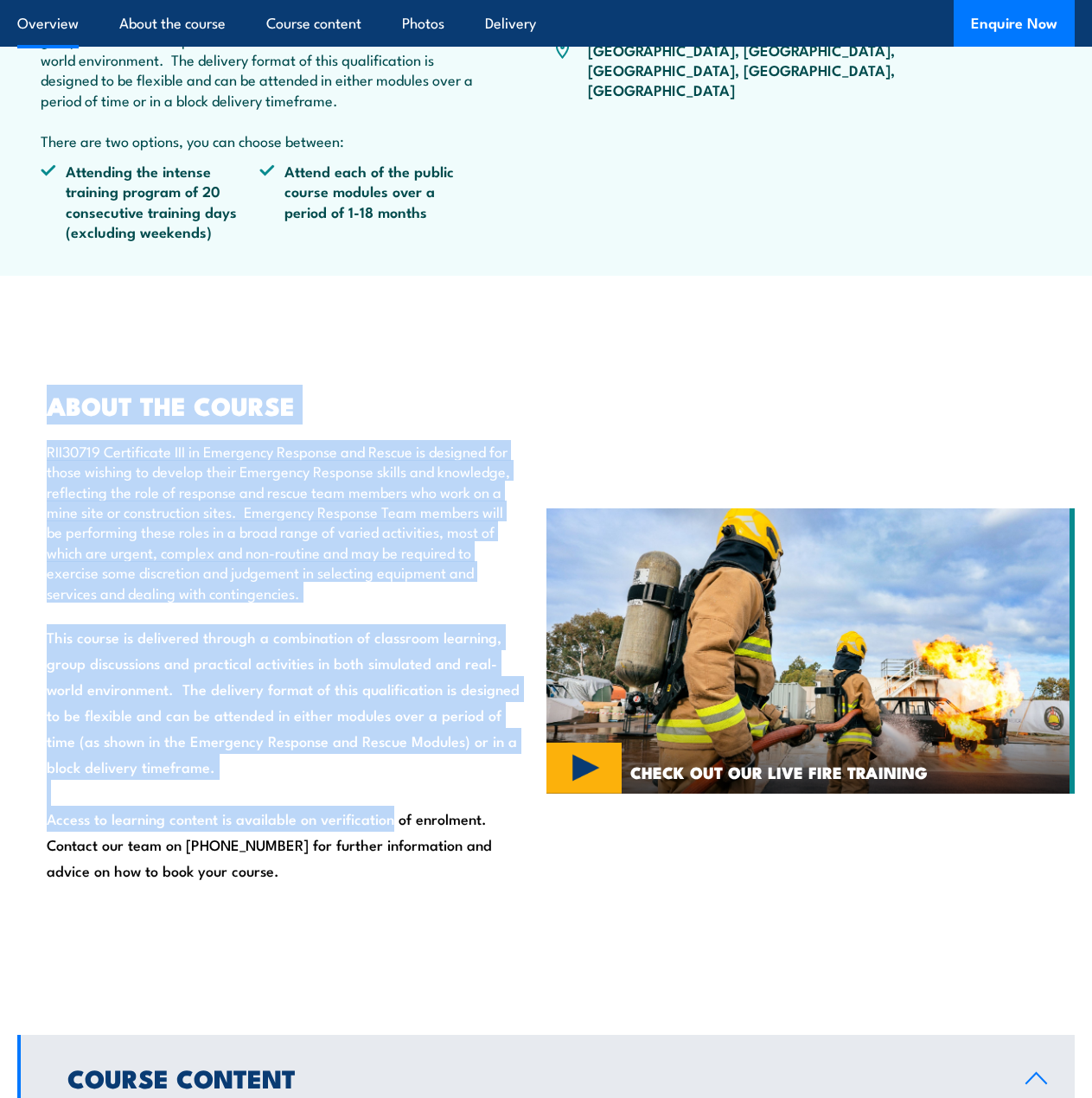
scroll to position [696, 0]
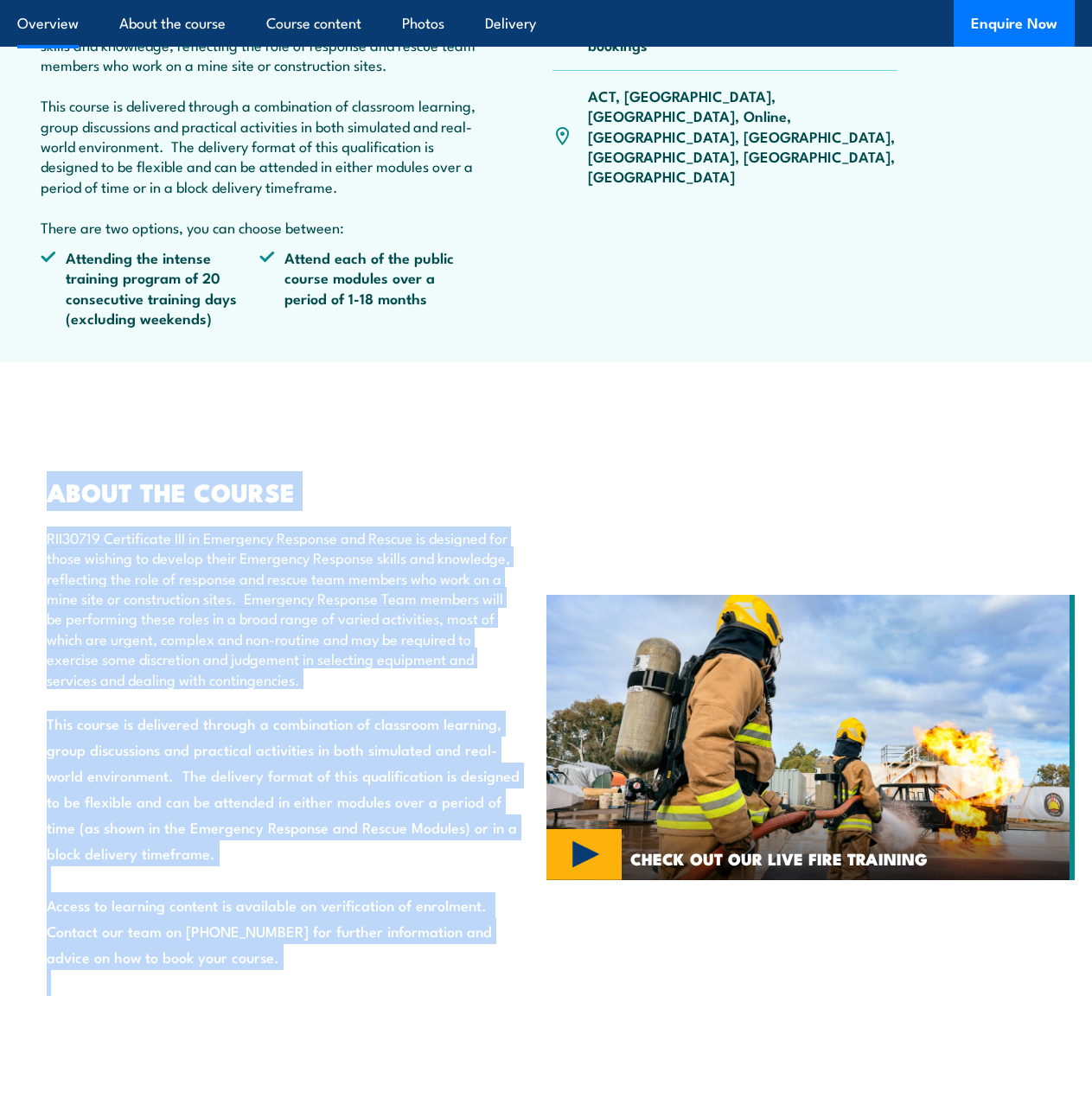
drag, startPoint x: 43, startPoint y: 407, endPoint x: 310, endPoint y: 991, distance: 642.1
click at [310, 991] on div "ABOUT THE COURSE RII30719 Certificate III in Emergency Response and Rescue is d…" at bounding box center [274, 738] width 492 height 517
click at [295, 975] on div "ABOUT THE COURSE RII30719 Certificate III in Emergency Response and Rescue is d…" at bounding box center [274, 738] width 492 height 517
drag, startPoint x: 295, startPoint y: 978, endPoint x: 2, endPoint y: 438, distance: 614.4
click at [2, 438] on section "ABOUT THE COURSE RII30719 Certificate III in Emergency Response and Rescue is d…" at bounding box center [546, 738] width 1092 height 602
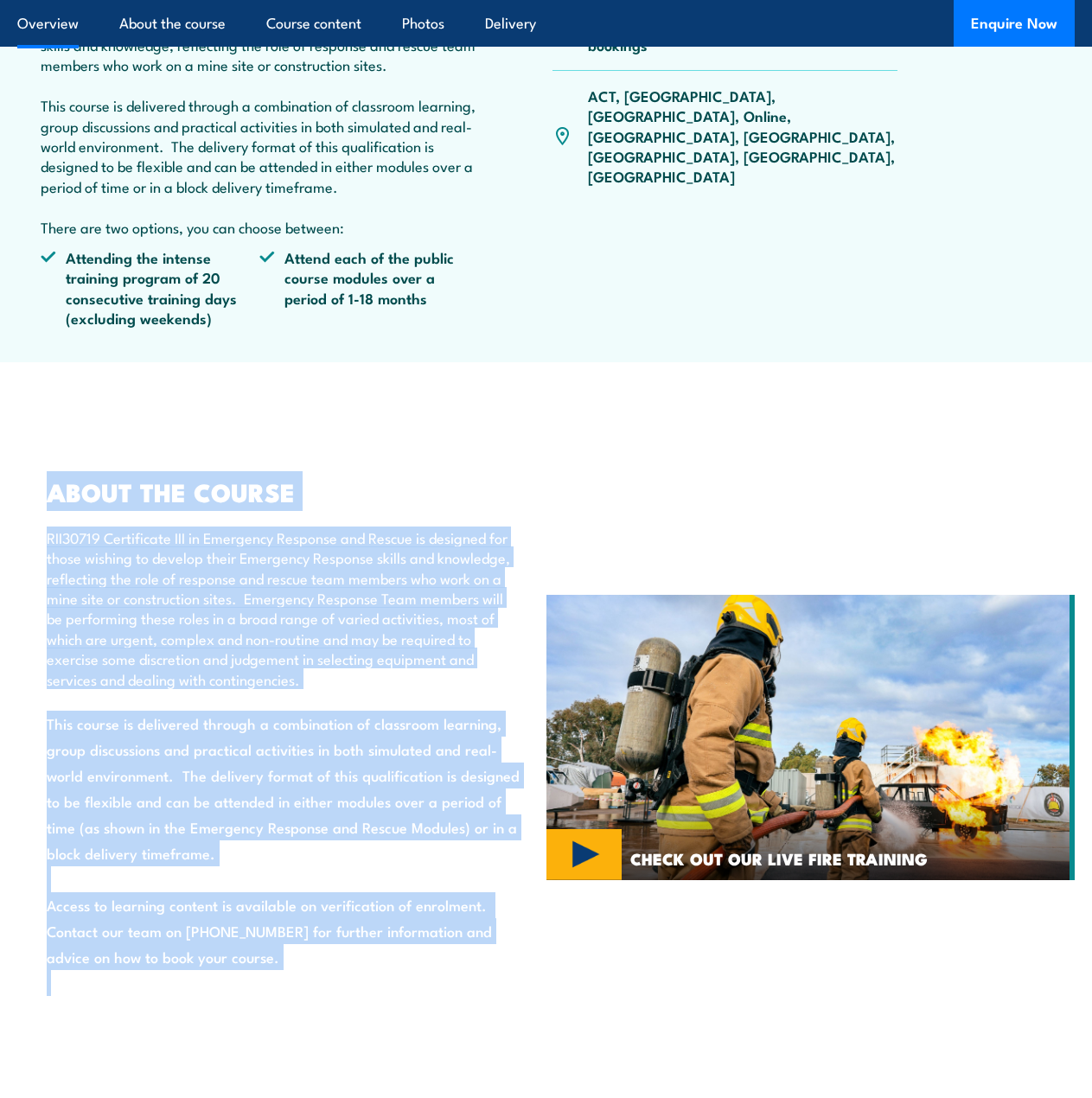
click at [231, 621] on p "RII30719 Certificate III in Emergency Response and Rescue is designed for those…" at bounding box center [283, 608] width 474 height 162
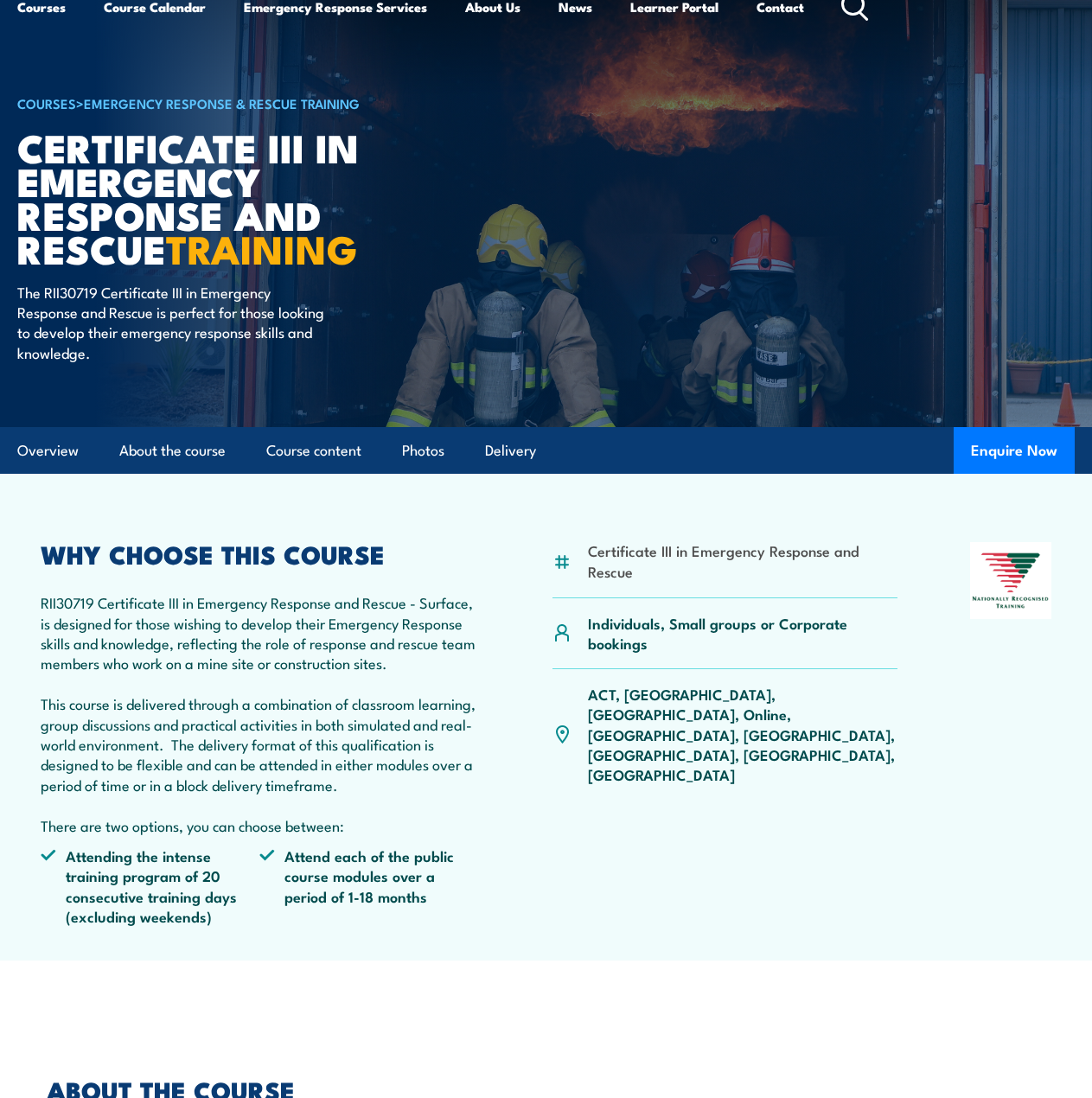
scroll to position [91, 0]
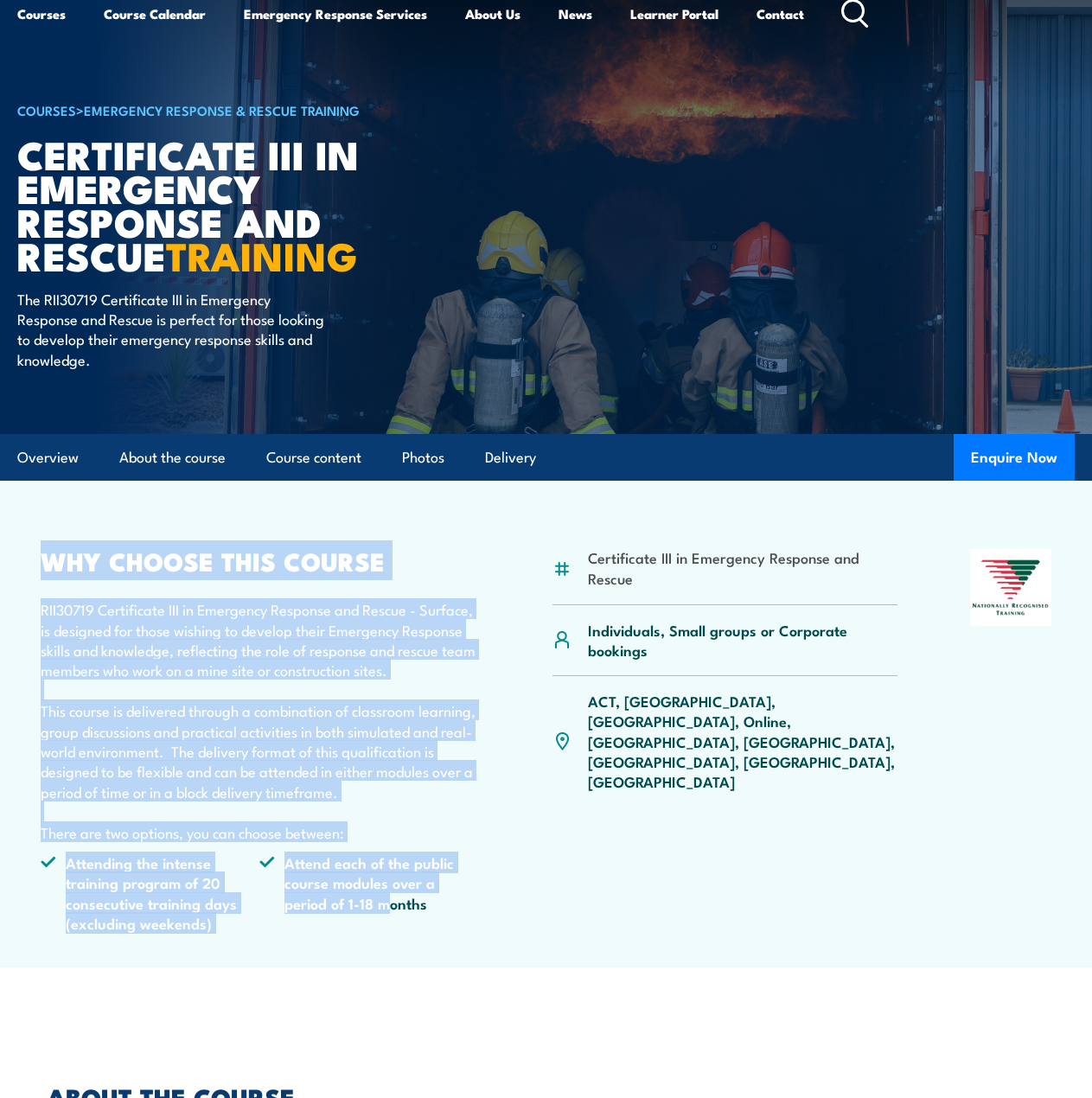
drag, startPoint x: 391, startPoint y: 921, endPoint x: 0, endPoint y: 515, distance: 563.7
click at [0, 515] on section "Certificate III in Emergency Response and Rescue Individuals, Small groups or C…" at bounding box center [546, 724] width 1092 height 487
click at [212, 638] on p "RII30719 Certificate III in Emergency Response and Rescue - Surface, is designe…" at bounding box center [260, 721] width 439 height 243
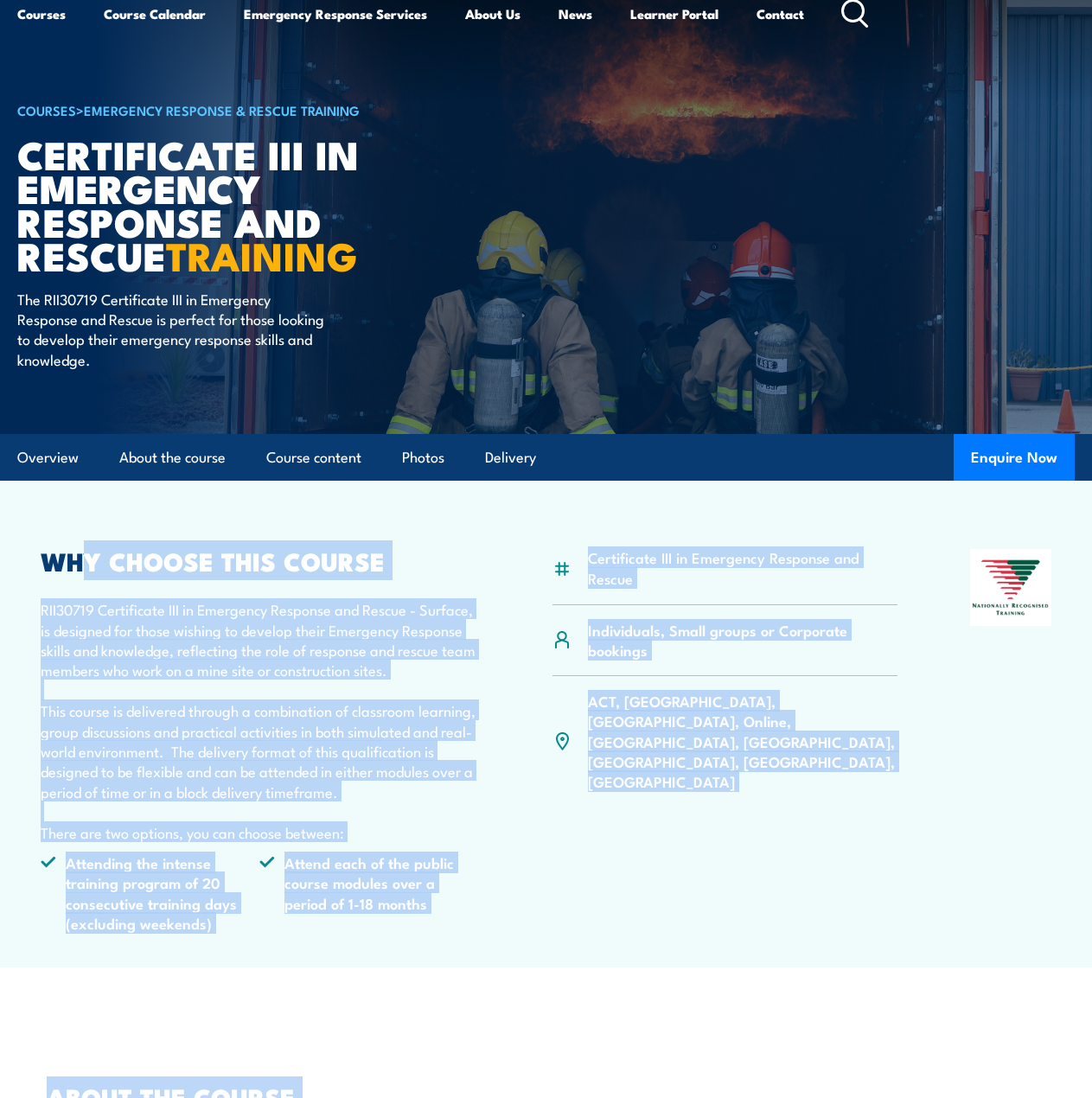
drag, startPoint x: 86, startPoint y: 525, endPoint x: 610, endPoint y: 998, distance: 705.9
click at [334, 656] on p "RII30719 Certificate III in Emergency Response and Rescue - Surface, is designe…" at bounding box center [260, 721] width 439 height 243
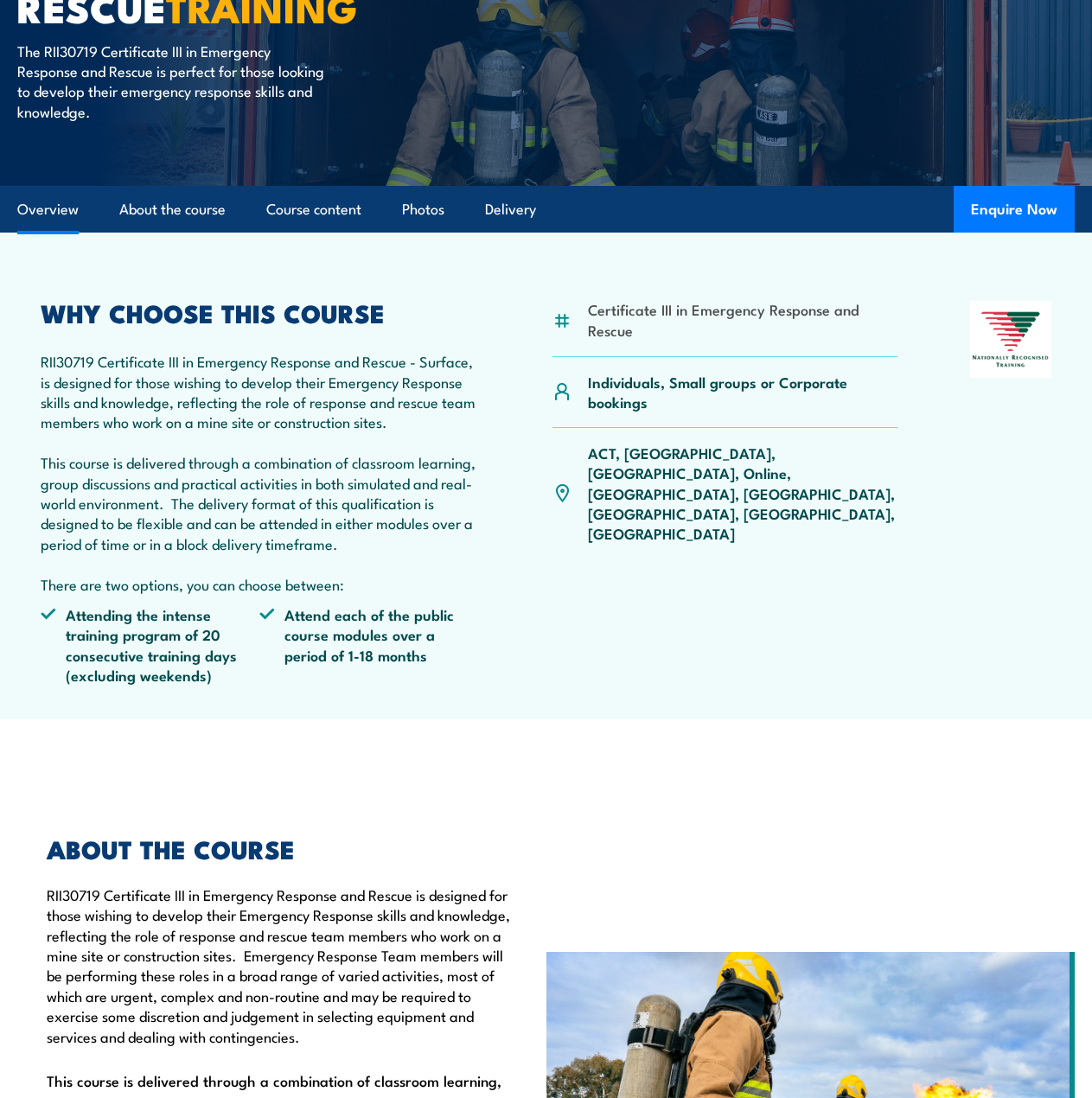
scroll to position [696, 0]
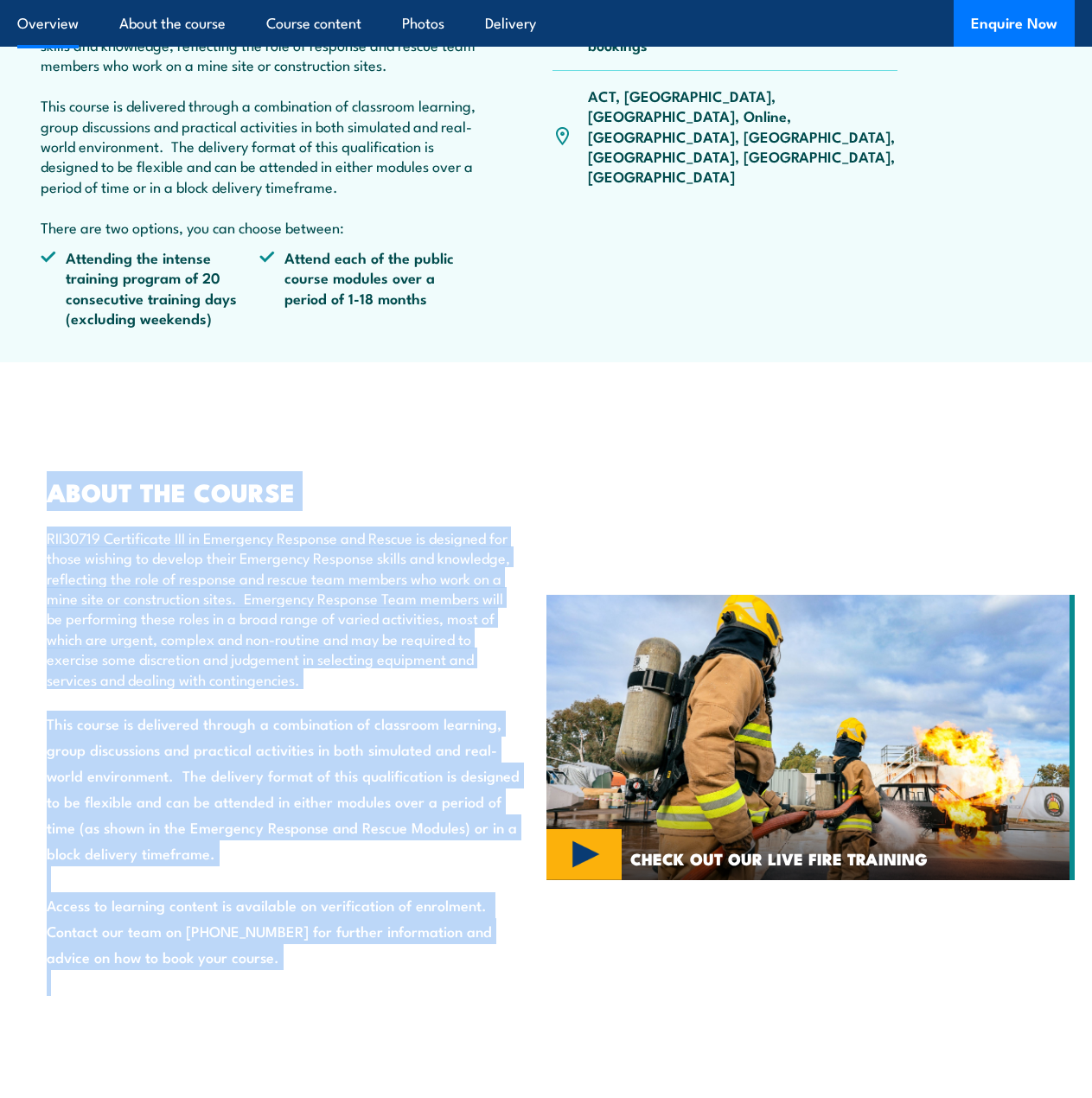
drag, startPoint x: 50, startPoint y: 470, endPoint x: 422, endPoint y: 940, distance: 599.4
click at [437, 971] on div "ABOUT THE COURSE RII30719 Certificate III in Emergency Response and Rescue is d…" at bounding box center [281, 738] width 530 height 602
click at [310, 748] on div "ABOUT THE COURSE RII30719 Certificate III in Emergency Response and Rescue is d…" at bounding box center [274, 738] width 492 height 517
drag, startPoint x: 307, startPoint y: 970, endPoint x: -1, endPoint y: 447, distance: 607.0
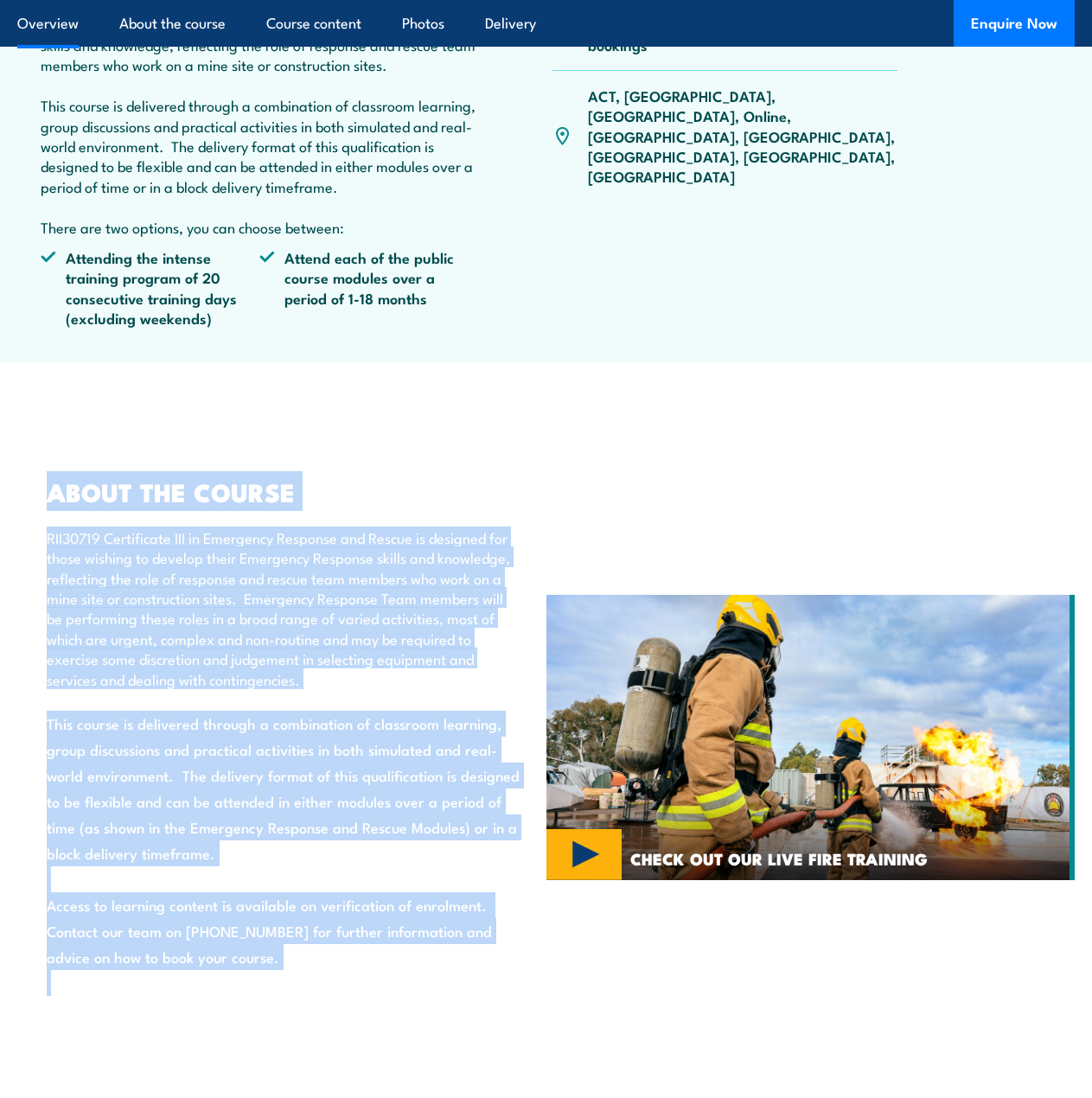
click at [351, 729] on div "ABOUT THE COURSE RII30719 Certificate III in Emergency Response and Rescue is d…" at bounding box center [274, 738] width 492 height 517
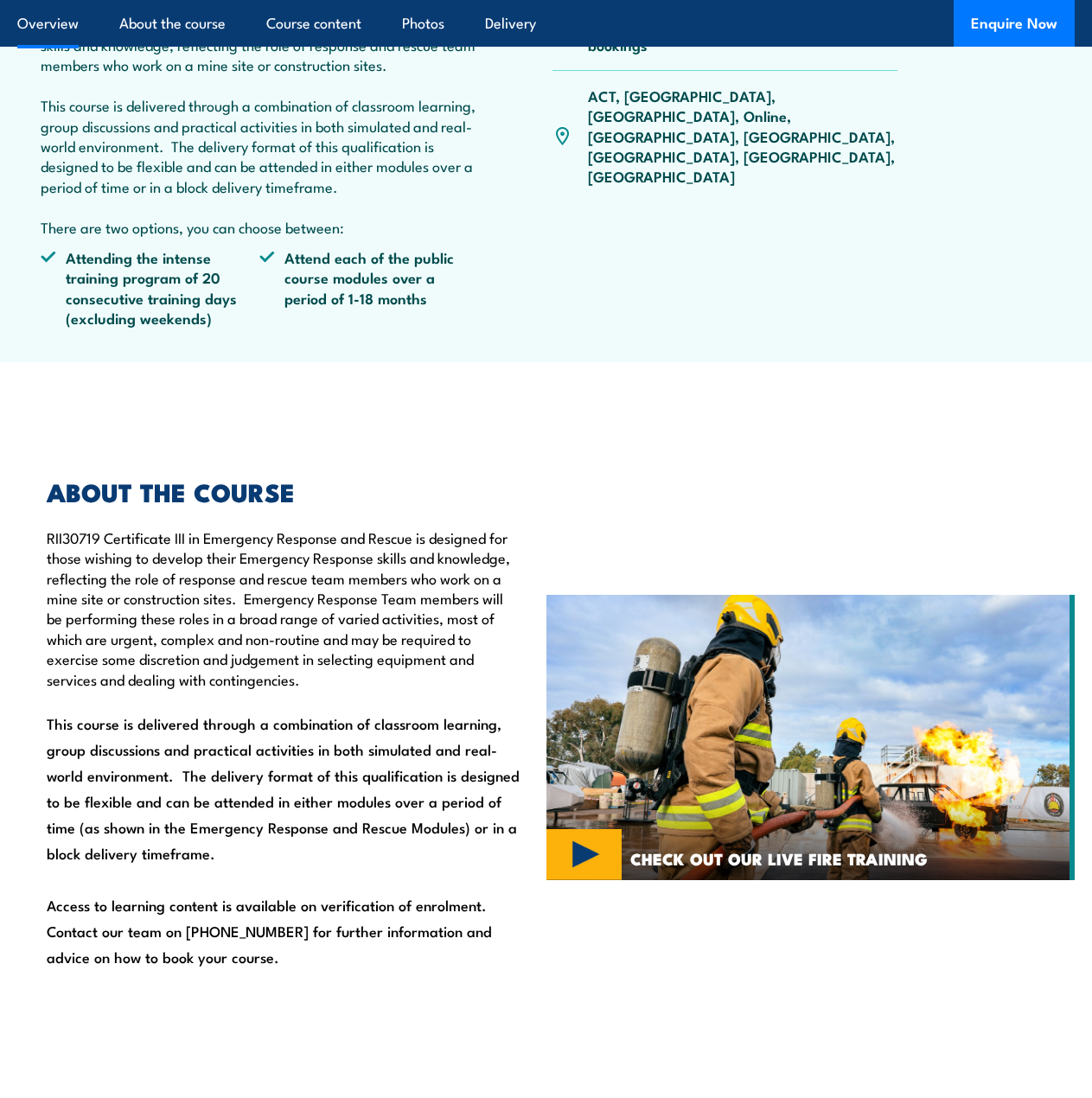
scroll to position [178, 0]
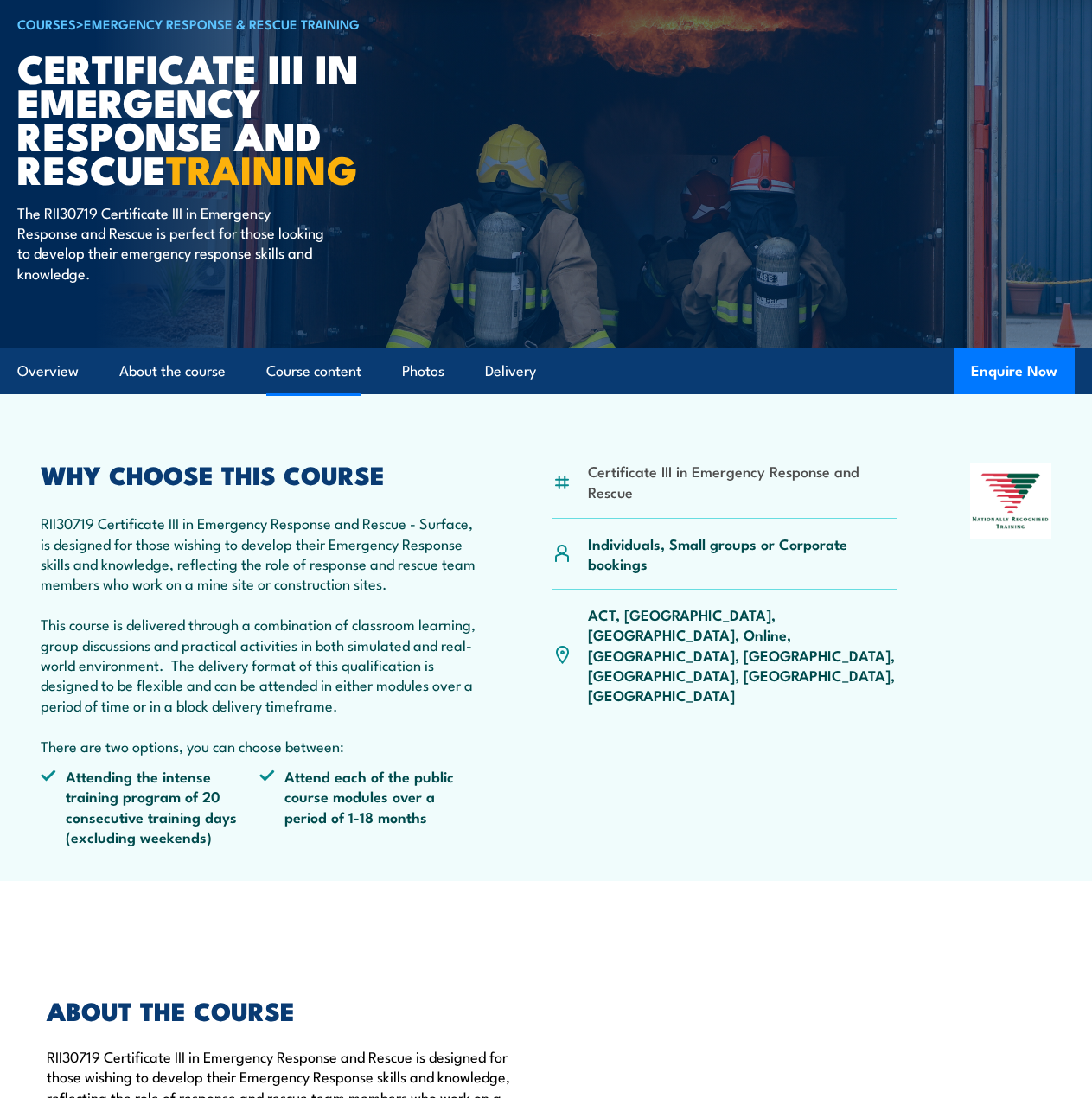
click at [340, 361] on link "Course content" at bounding box center [313, 371] width 95 height 46
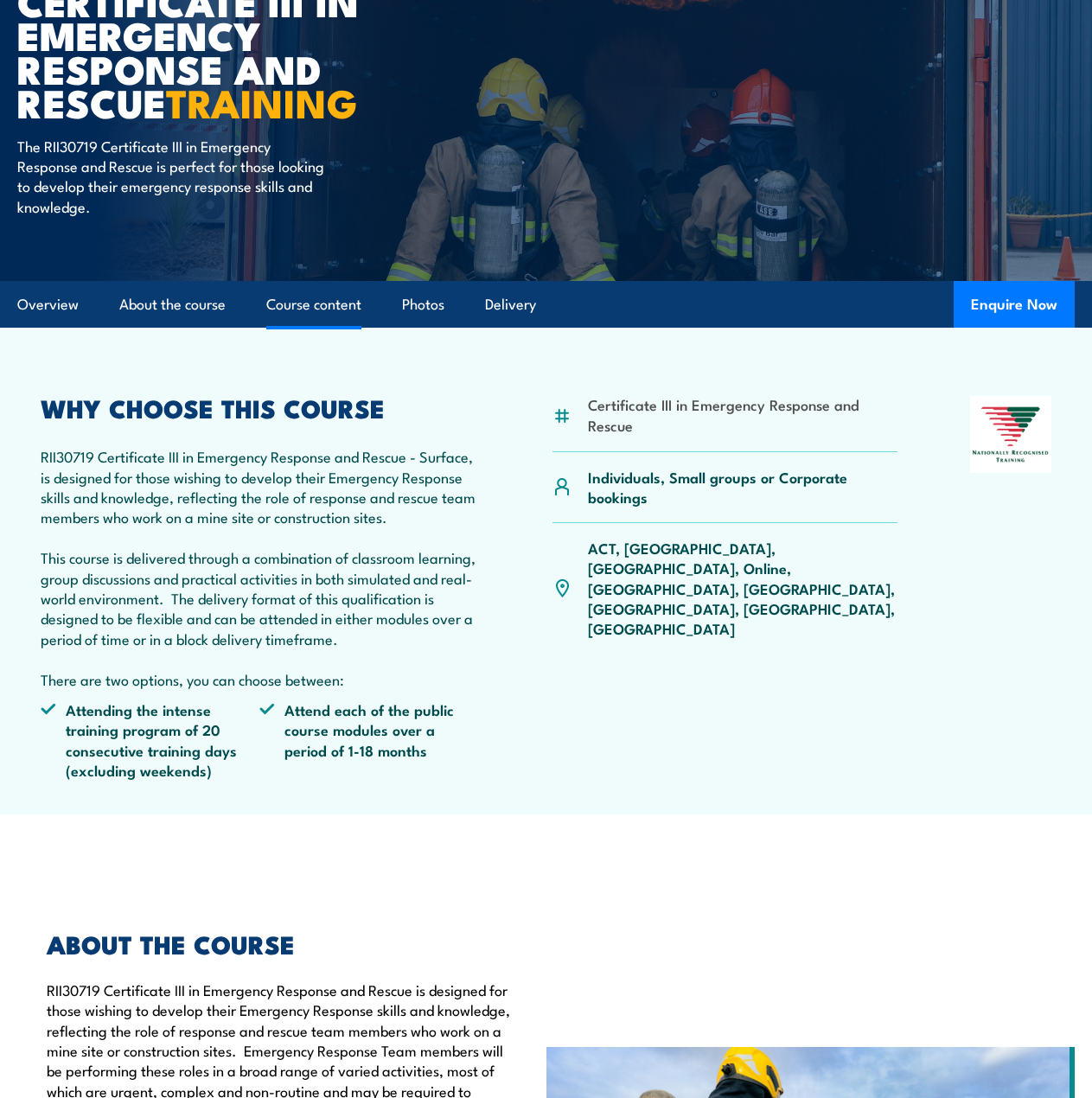
scroll to position [321, 0]
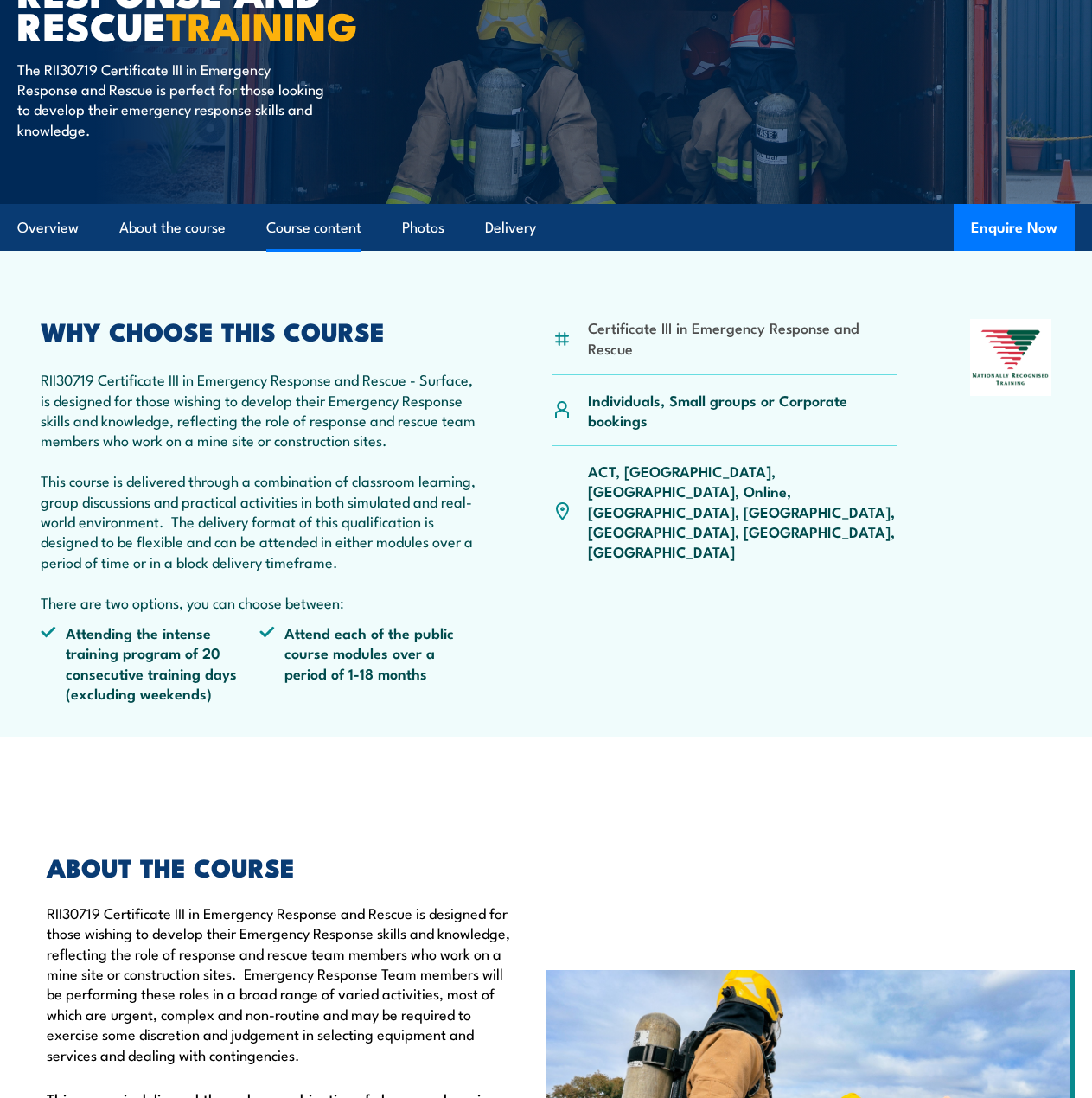
scroll to position [1710, 0]
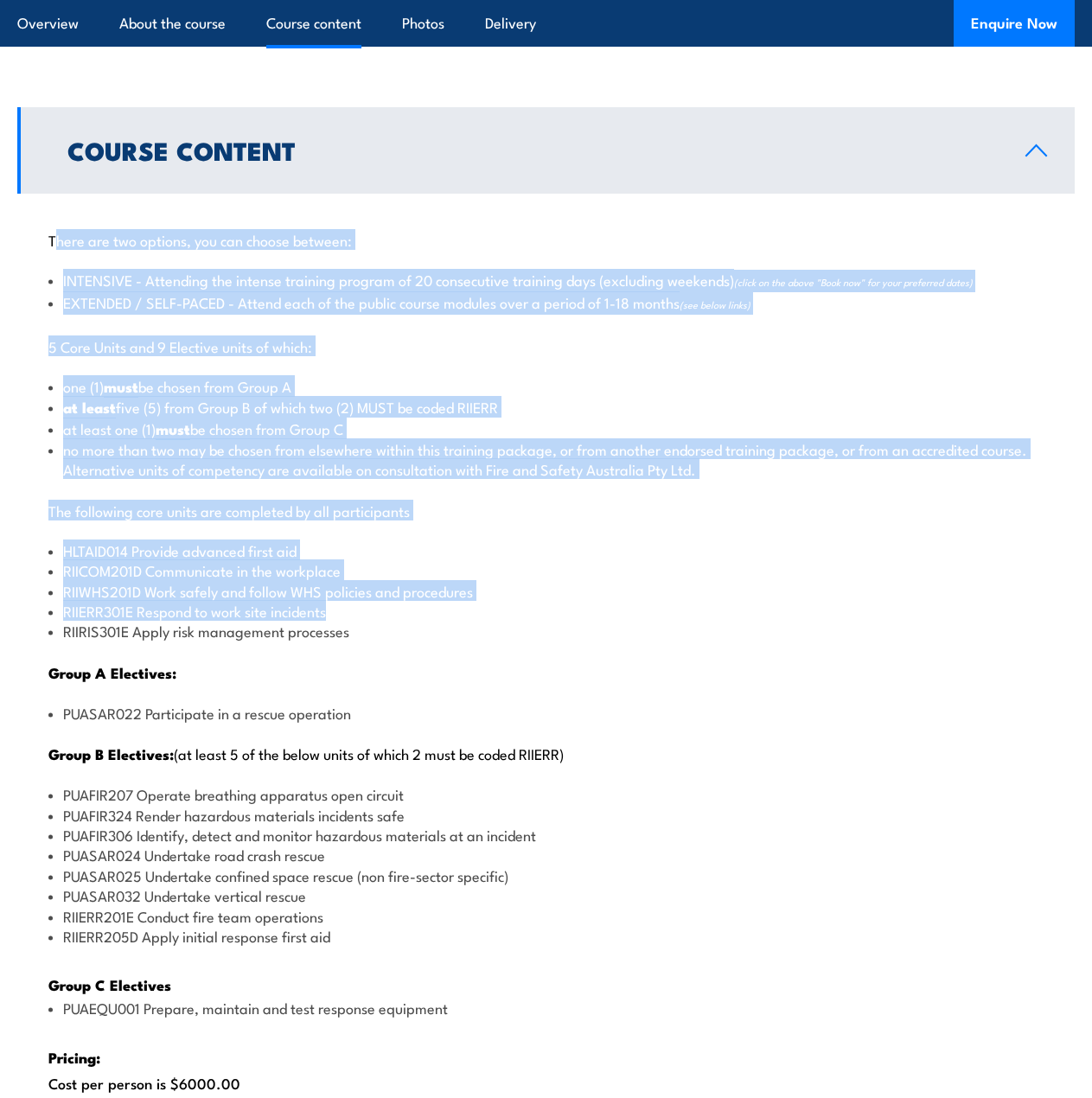
drag, startPoint x: 60, startPoint y: 228, endPoint x: 391, endPoint y: 604, distance: 500.9
click at [391, 604] on div "There are two options, you can choose between: INTENSIVE - Attending the intens…" at bounding box center [546, 809] width 1058 height 1231
click at [283, 489] on div "There are two options, you can choose between: INTENSIVE - Attending the intens…" at bounding box center [546, 809] width 1058 height 1231
drag, startPoint x: 265, startPoint y: 525, endPoint x: 59, endPoint y: 237, distance: 354.1
click at [59, 237] on div "There are two options, you can choose between: INTENSIVE - Attending the intens…" at bounding box center [546, 809] width 1058 height 1231
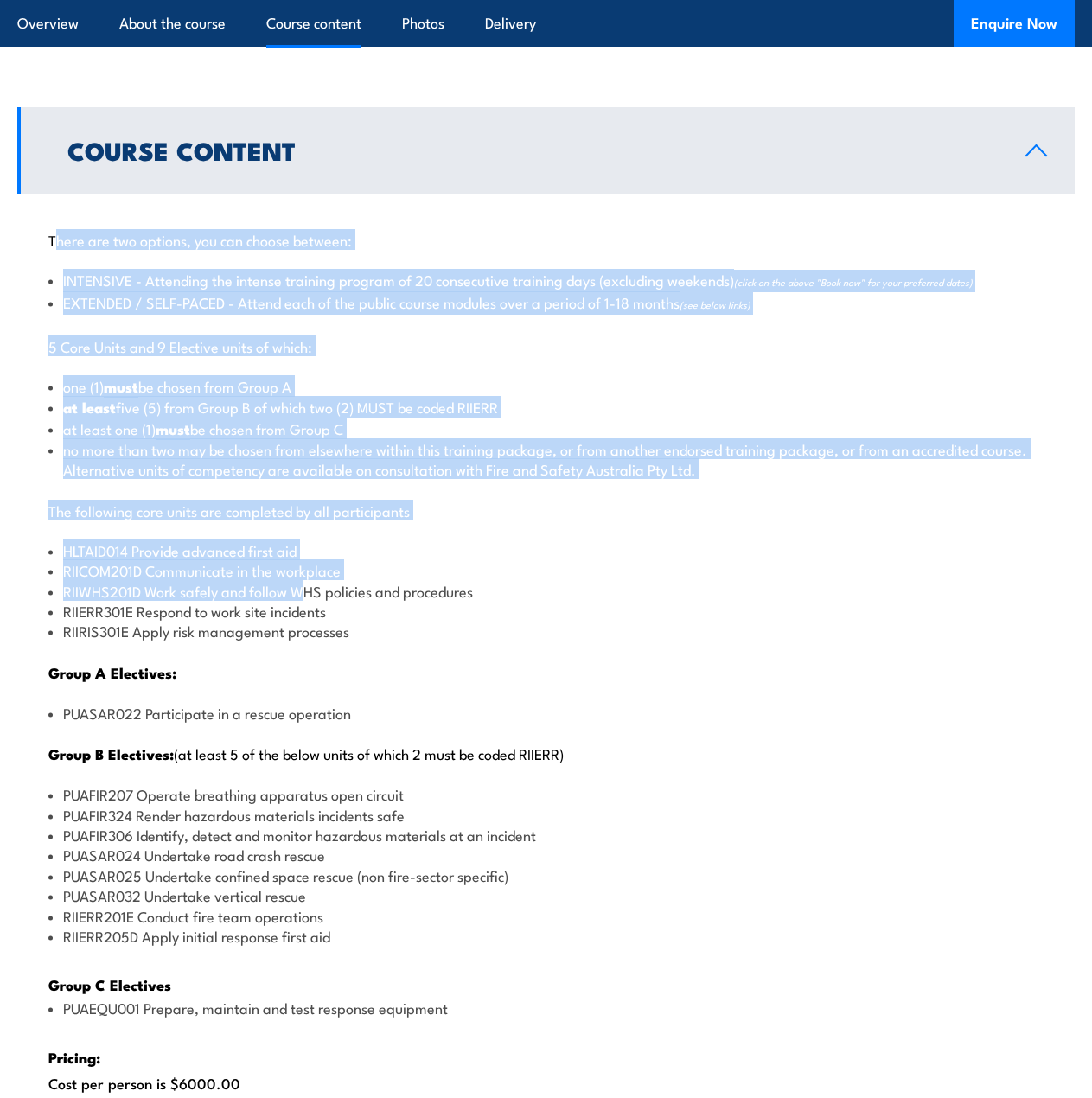
click at [59, 237] on p "There are two options, you can choose between:" at bounding box center [546, 239] width 995 height 17
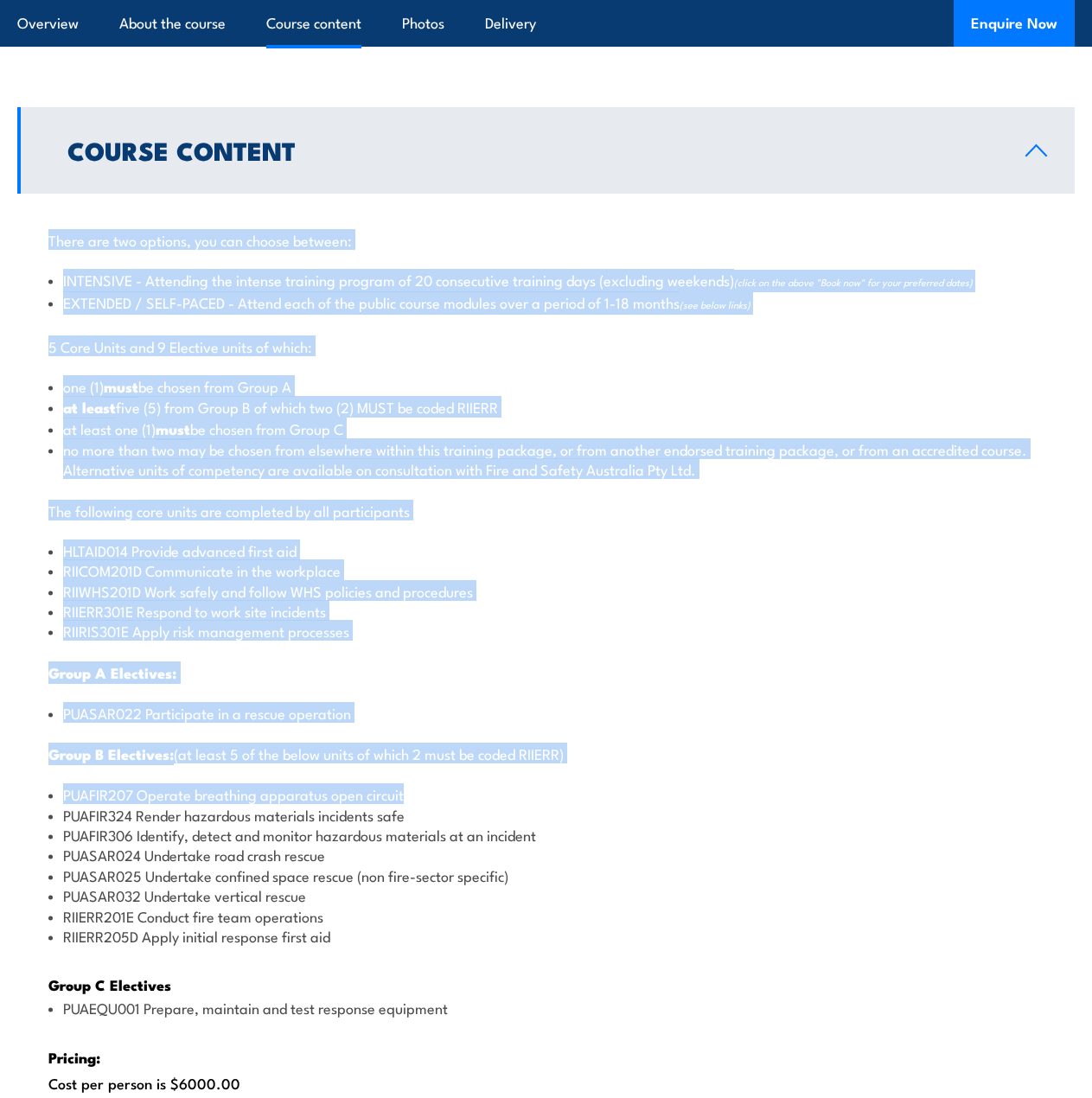
drag, startPoint x: 52, startPoint y: 228, endPoint x: 414, endPoint y: 791, distance: 669.3
click at [414, 791] on div "There are two options, you can choose between: INTENSIVE - Attending the intens…" at bounding box center [546, 809] width 1058 height 1231
click at [304, 661] on div "There are two options, you can choose between: INTENSIVE - Attending the intens…" at bounding box center [546, 809] width 1058 height 1231
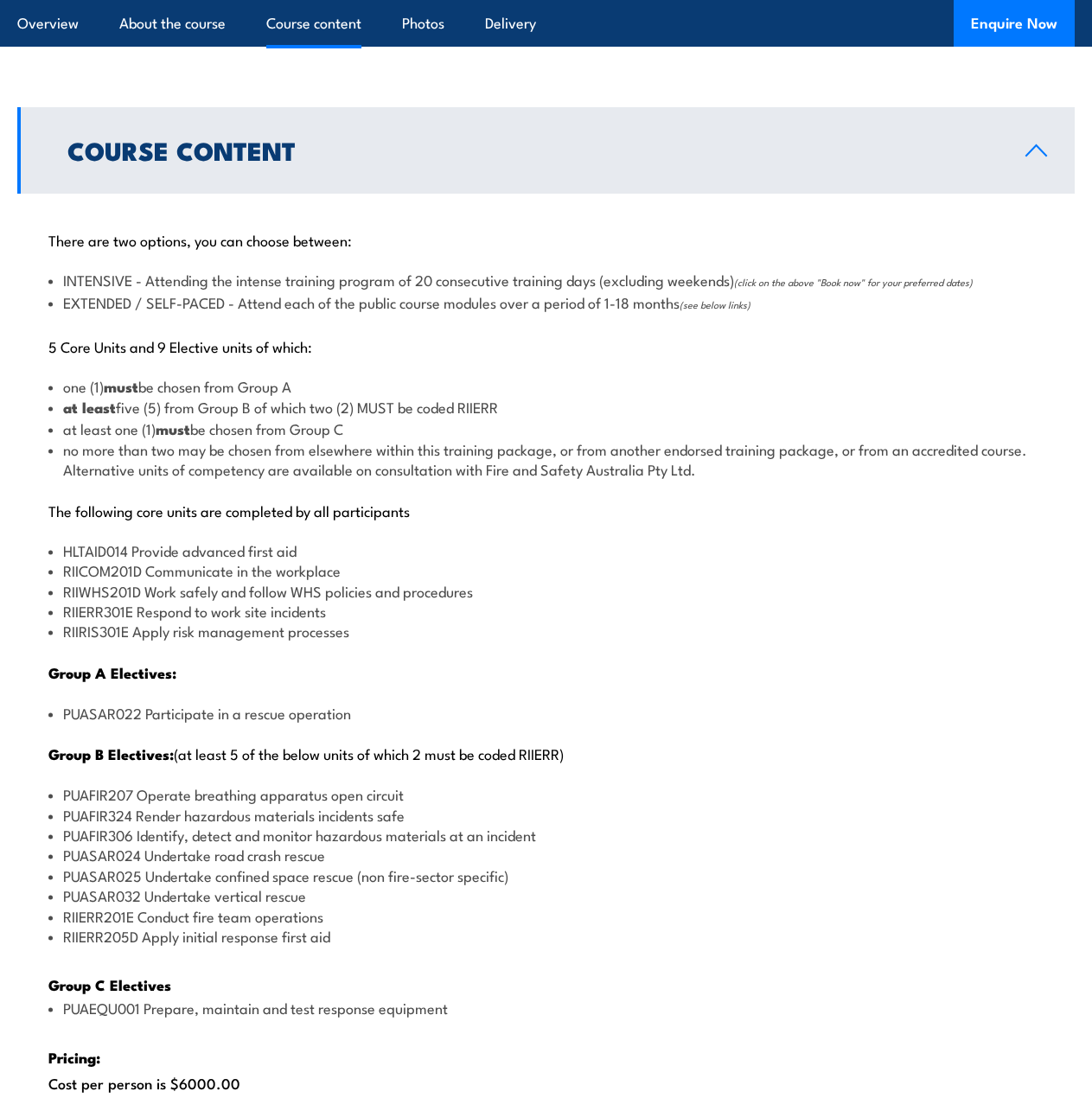
scroll to position [2143, 0]
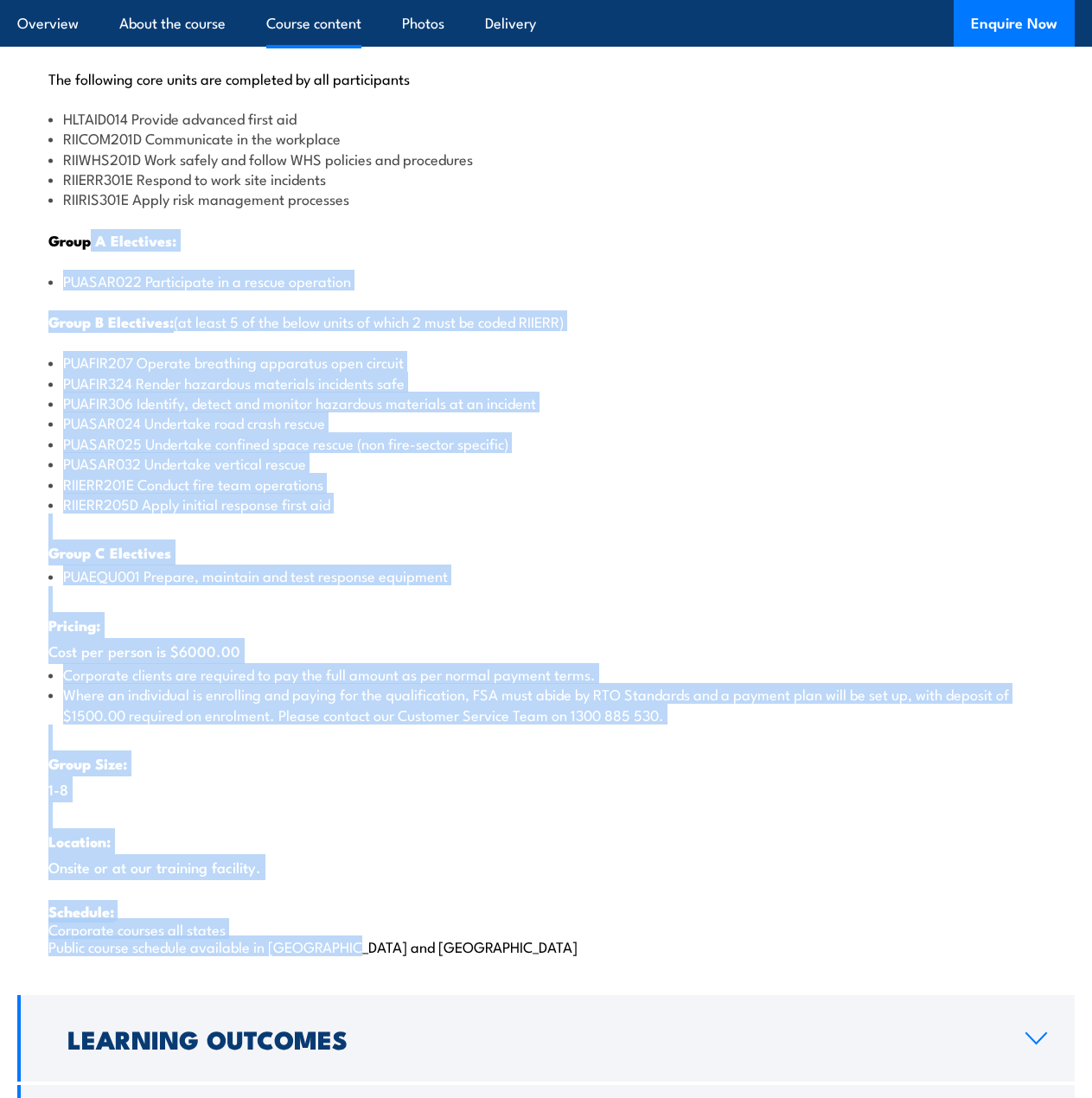
drag, startPoint x: 92, startPoint y: 246, endPoint x: 389, endPoint y: 921, distance: 737.5
click at [392, 950] on div "There are two options, you can choose between: INTENSIVE - Attending the intens…" at bounding box center [546, 377] width 1058 height 1231
click at [389, 921] on p "Schedule: Corporate courses all states Public course schedule available in WA a…" at bounding box center [546, 927] width 995 height 53
drag, startPoint x: 401, startPoint y: 957, endPoint x: 67, endPoint y: 295, distance: 741.5
click at [67, 295] on div "There are two options, you can choose between: INTENSIVE - Attending the intens…" at bounding box center [546, 377] width 1058 height 1231
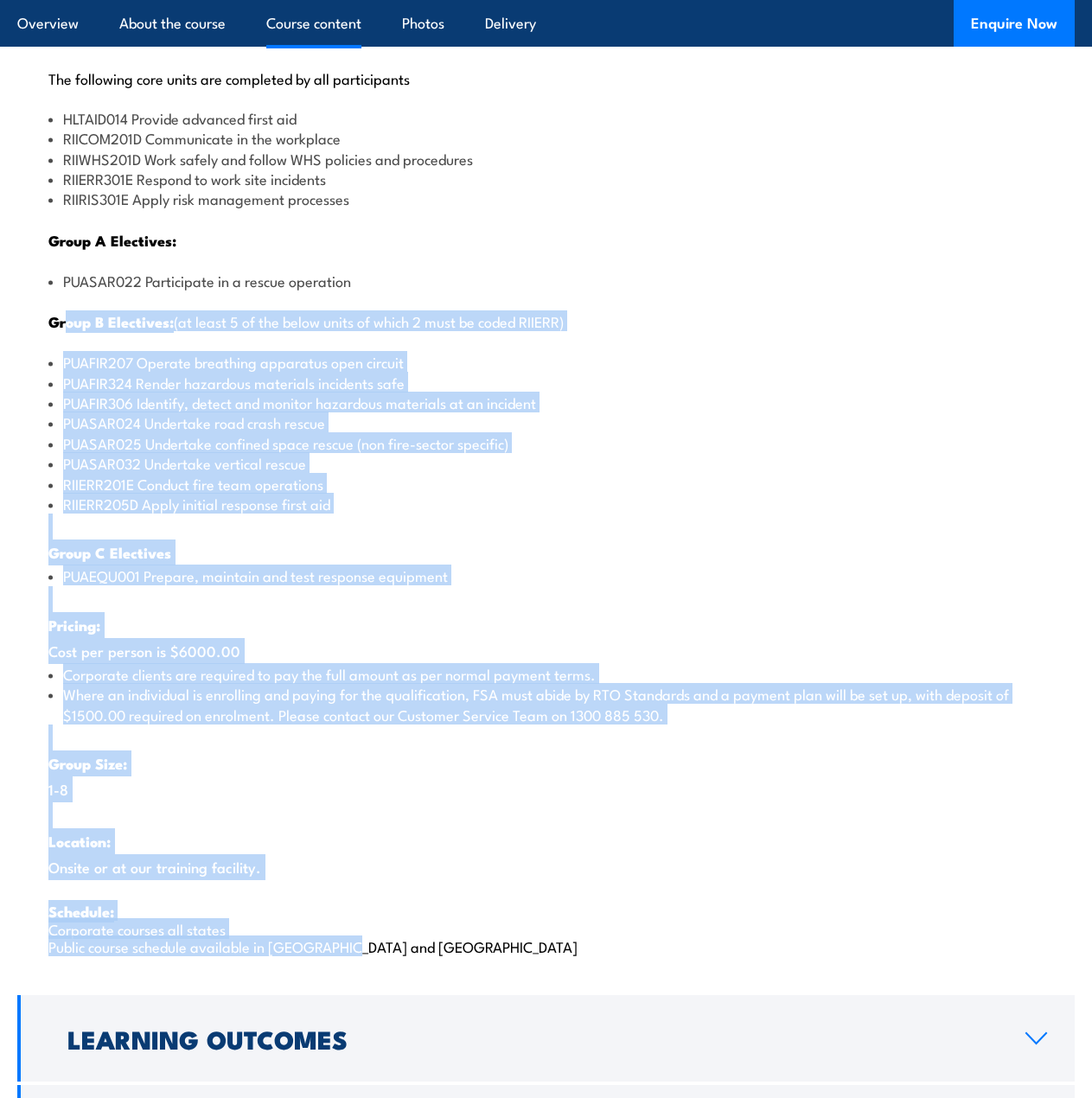
click at [453, 667] on li "Corporate clients are required to pay the full amount as per normal payment ter…" at bounding box center [546, 674] width 995 height 20
drag, startPoint x: 222, startPoint y: 299, endPoint x: 611, endPoint y: 924, distance: 736.2
click at [611, 927] on div "There are two options, you can choose between: INTENSIVE - Attending the intens…" at bounding box center [546, 377] width 1058 height 1231
click at [412, 576] on li "PUAEQU001 Prepare, maintain and test response equipment" at bounding box center [546, 575] width 995 height 20
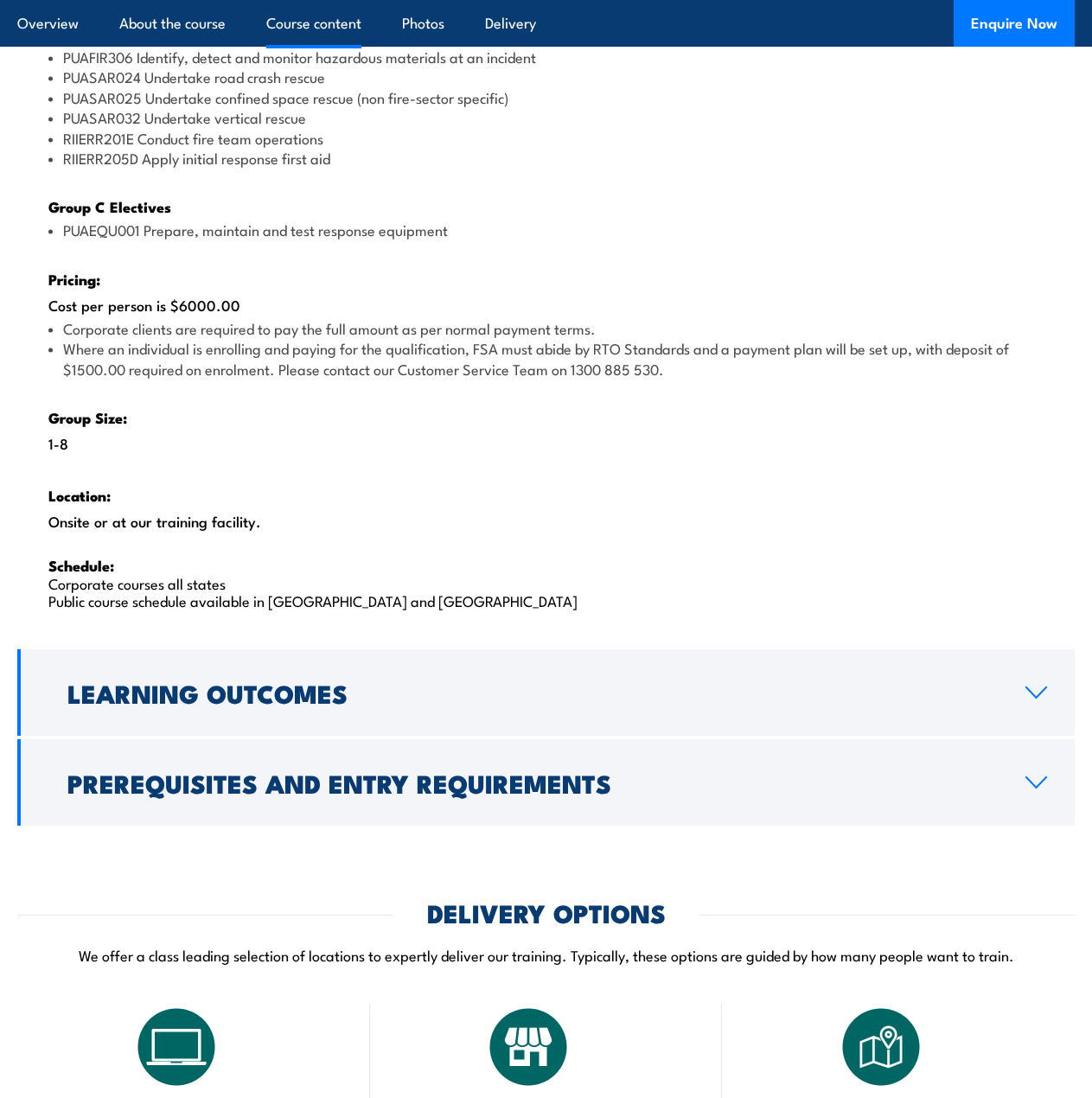
scroll to position [2402, 0]
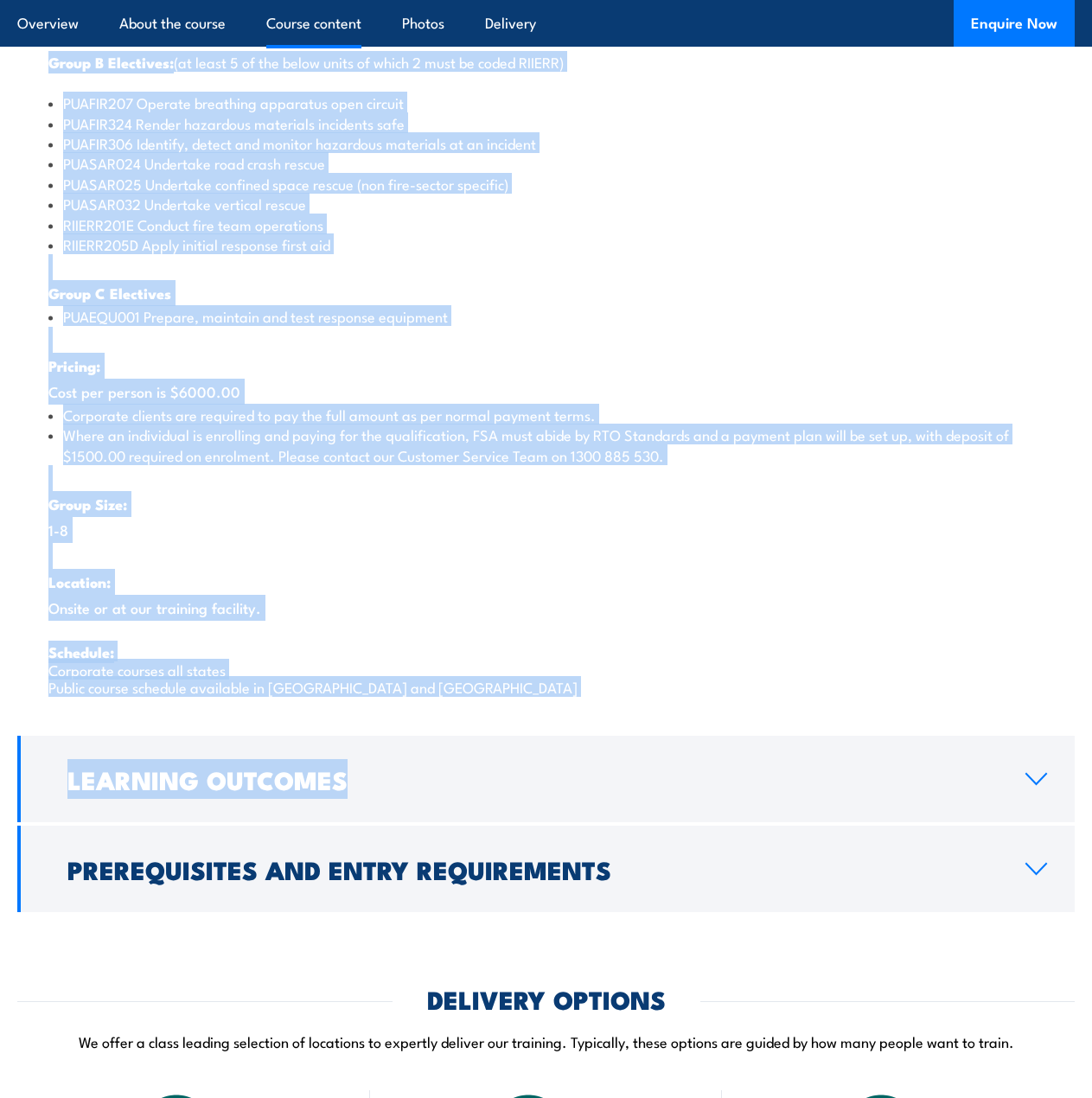
drag, startPoint x: 47, startPoint y: 58, endPoint x: 396, endPoint y: 559, distance: 610.6
click at [466, 768] on div "Course Content There are two options, you can choose between: INTENSIVE - Atten…" at bounding box center [546, 164] width 1058 height 1497
click at [315, 414] on li "Corporate clients are required to pay the full amount as per normal payment ter…" at bounding box center [546, 415] width 995 height 20
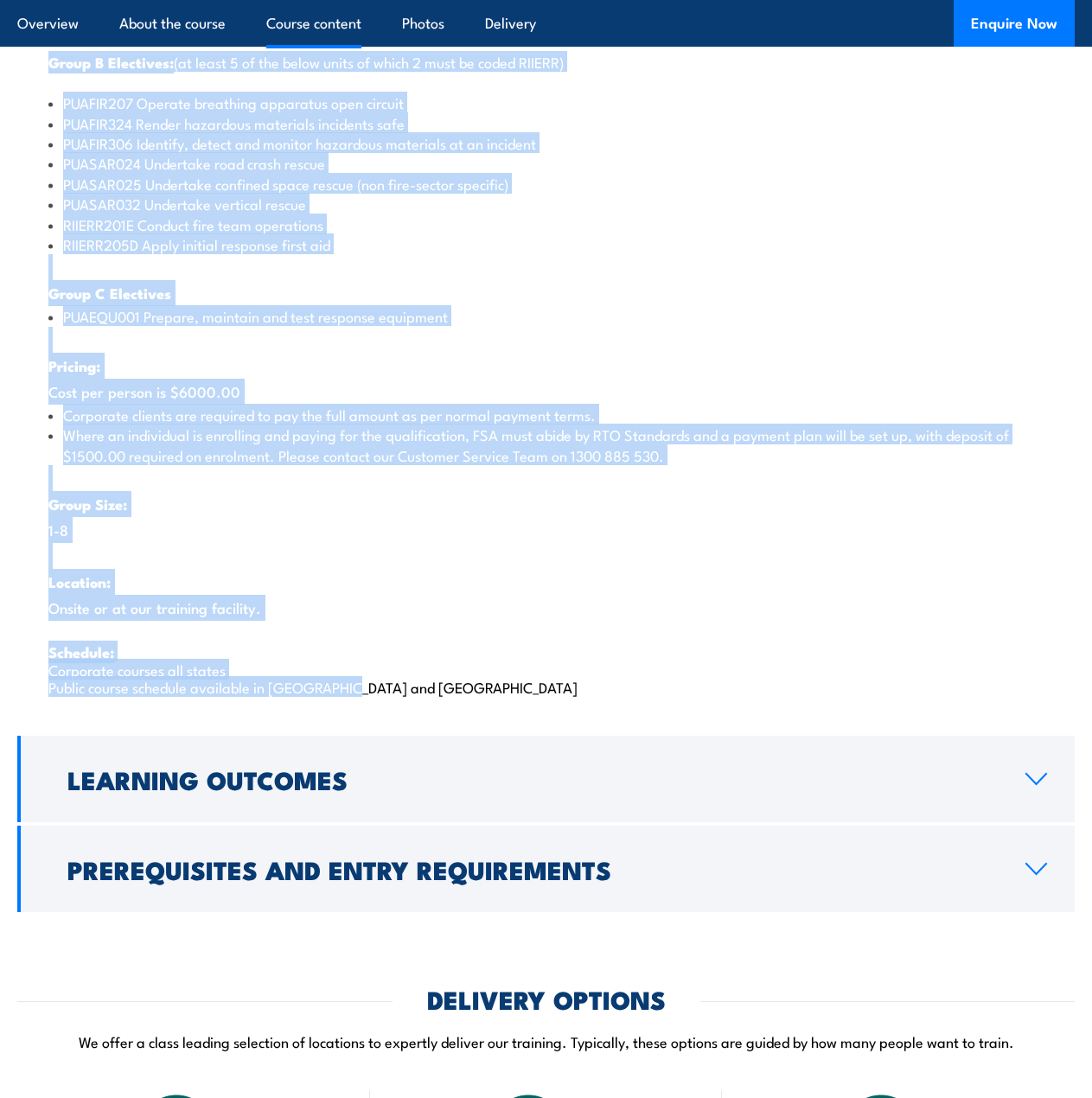
drag, startPoint x: 51, startPoint y: 55, endPoint x: 358, endPoint y: 691, distance: 706.2
click at [359, 698] on div "There are two options, you can choose between: INTENSIVE - Attending the intens…" at bounding box center [546, 118] width 1058 height 1231
click at [358, 691] on p "Schedule: Corporate courses all states Public course schedule available in WA a…" at bounding box center [546, 668] width 995 height 53
drag, startPoint x: 360, startPoint y: 693, endPoint x: 45, endPoint y: 62, distance: 705.3
click at [41, 54] on div "There are two options, you can choose between: INTENSIVE - Attending the intens…" at bounding box center [546, 118] width 1058 height 1231
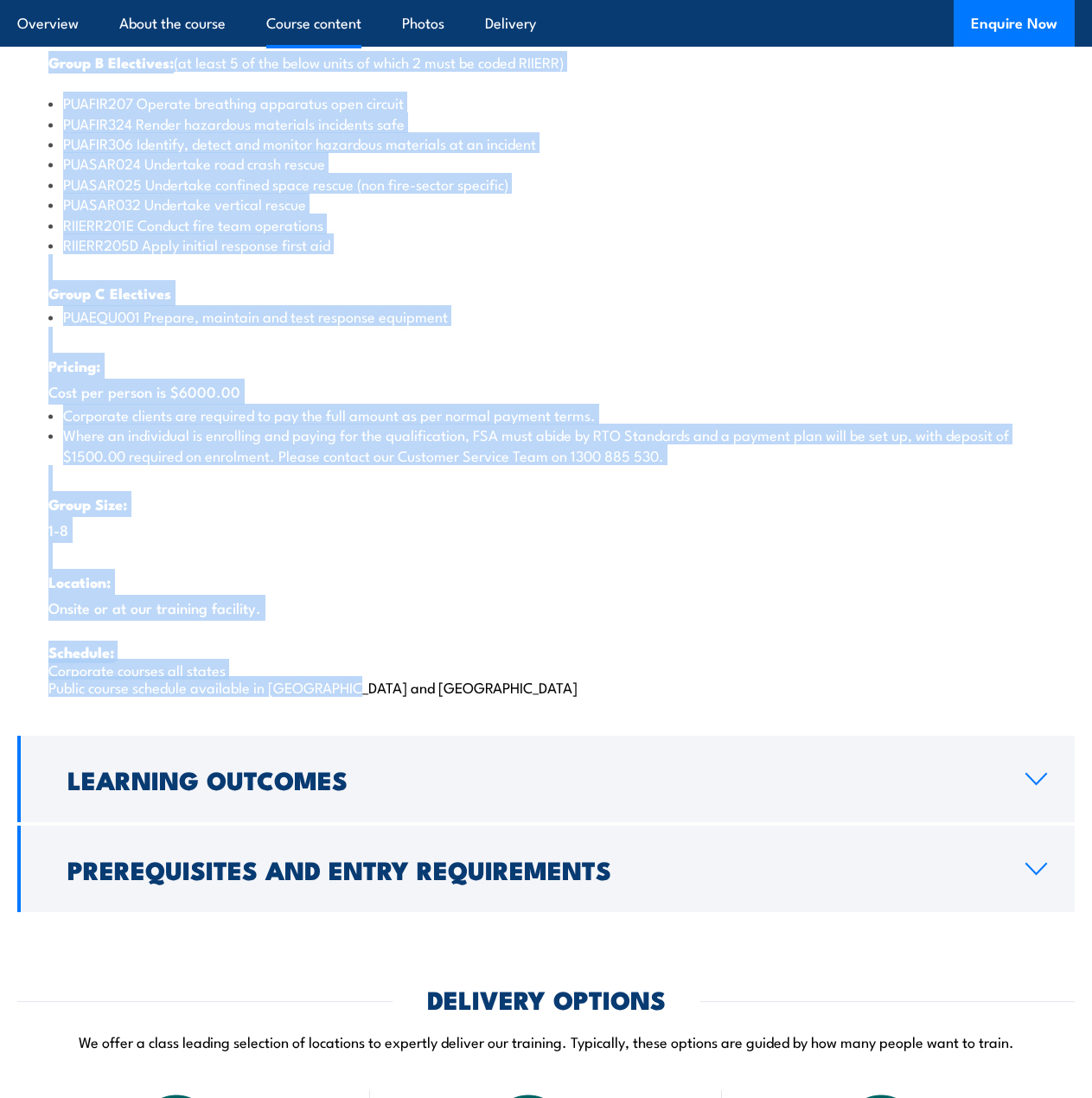
click at [69, 115] on li "PUAFIR324 Render hazardous materials incidents safe" at bounding box center [546, 124] width 995 height 20
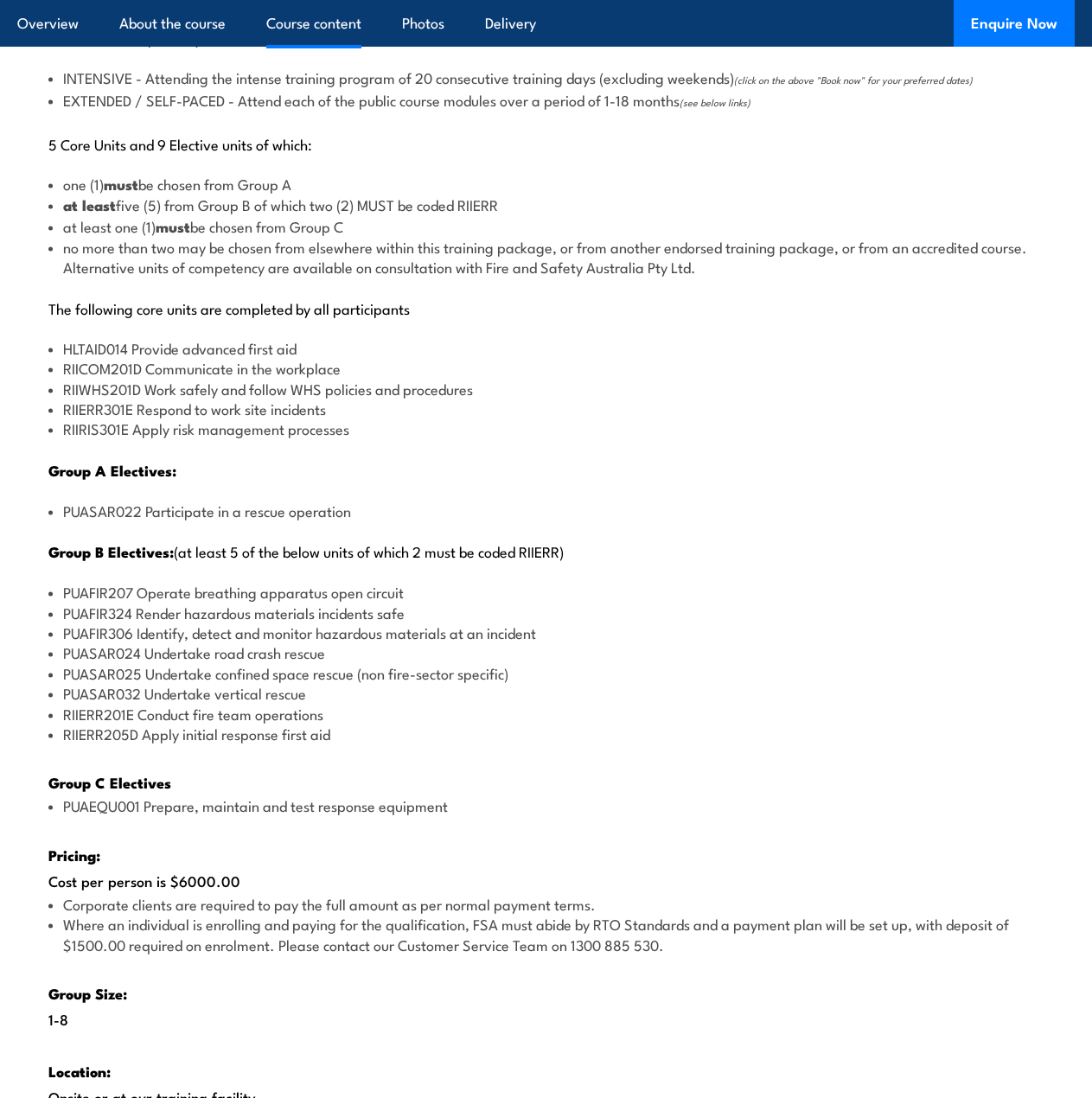
scroll to position [1884, 0]
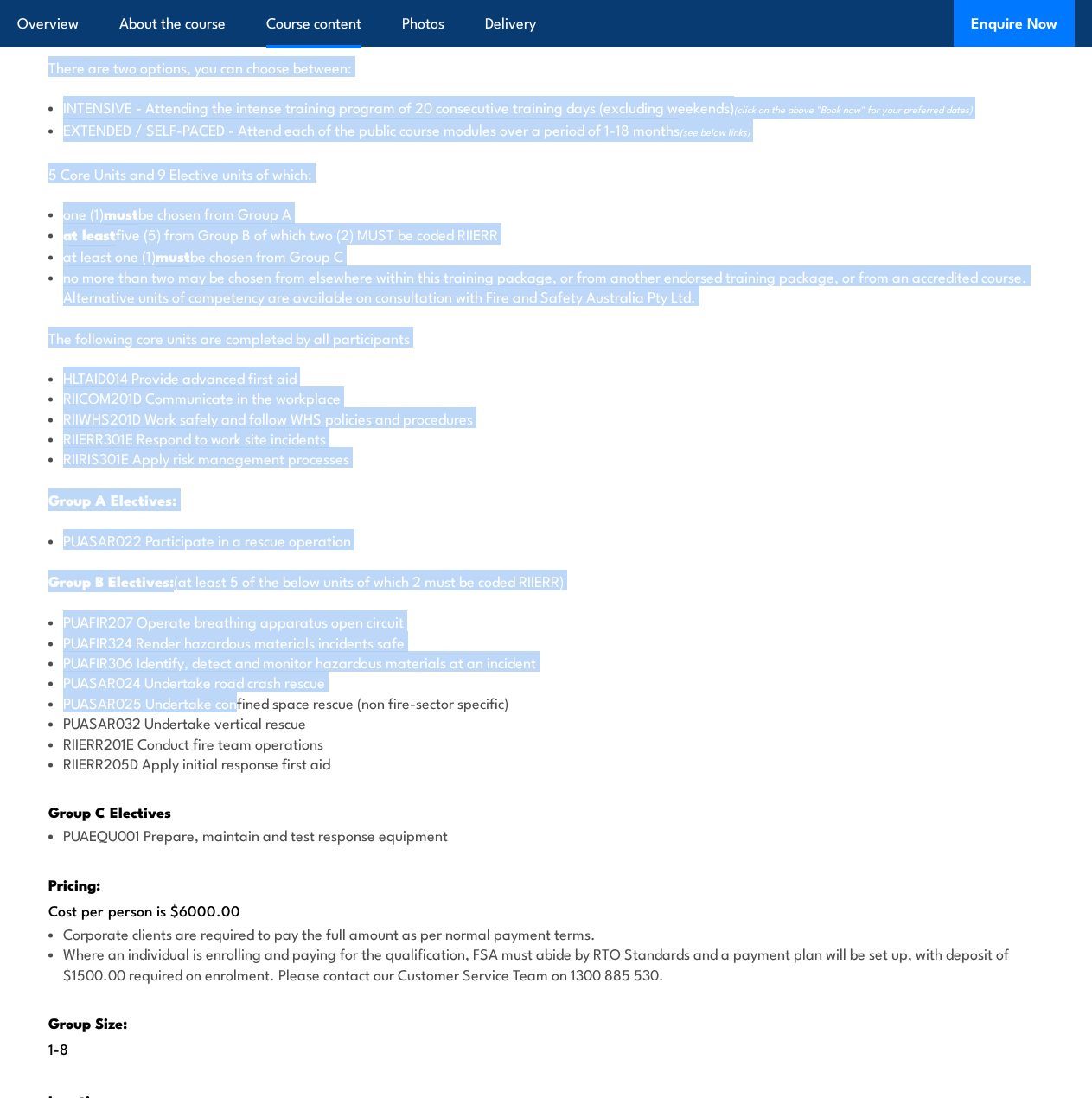
drag, startPoint x: 239, startPoint y: 693, endPoint x: -3, endPoint y: 66, distance: 672.1
drag, startPoint x: 93, startPoint y: 127, endPoint x: 68, endPoint y: 96, distance: 39.8
click at [93, 127] on li "EXTENDED / SELF-PACED - Attend each of the public course modules over a period …" at bounding box center [546, 131] width 995 height 23
drag, startPoint x: 84, startPoint y: 132, endPoint x: 453, endPoint y: 934, distance: 882.8
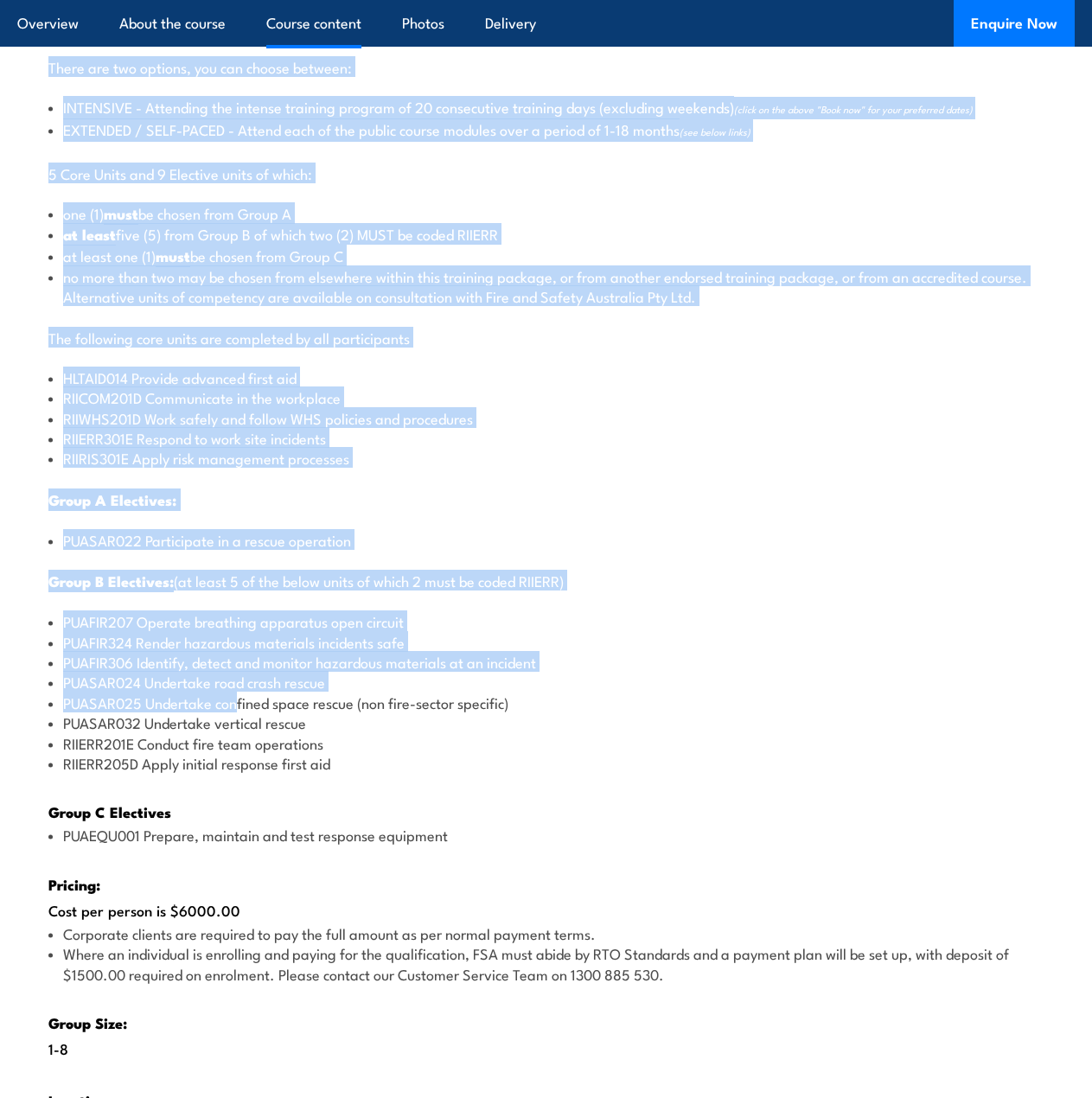
click at [484, 1010] on div "There are two options, you can choose between: INTENSIVE - Attending the intens…" at bounding box center [546, 636] width 1058 height 1231
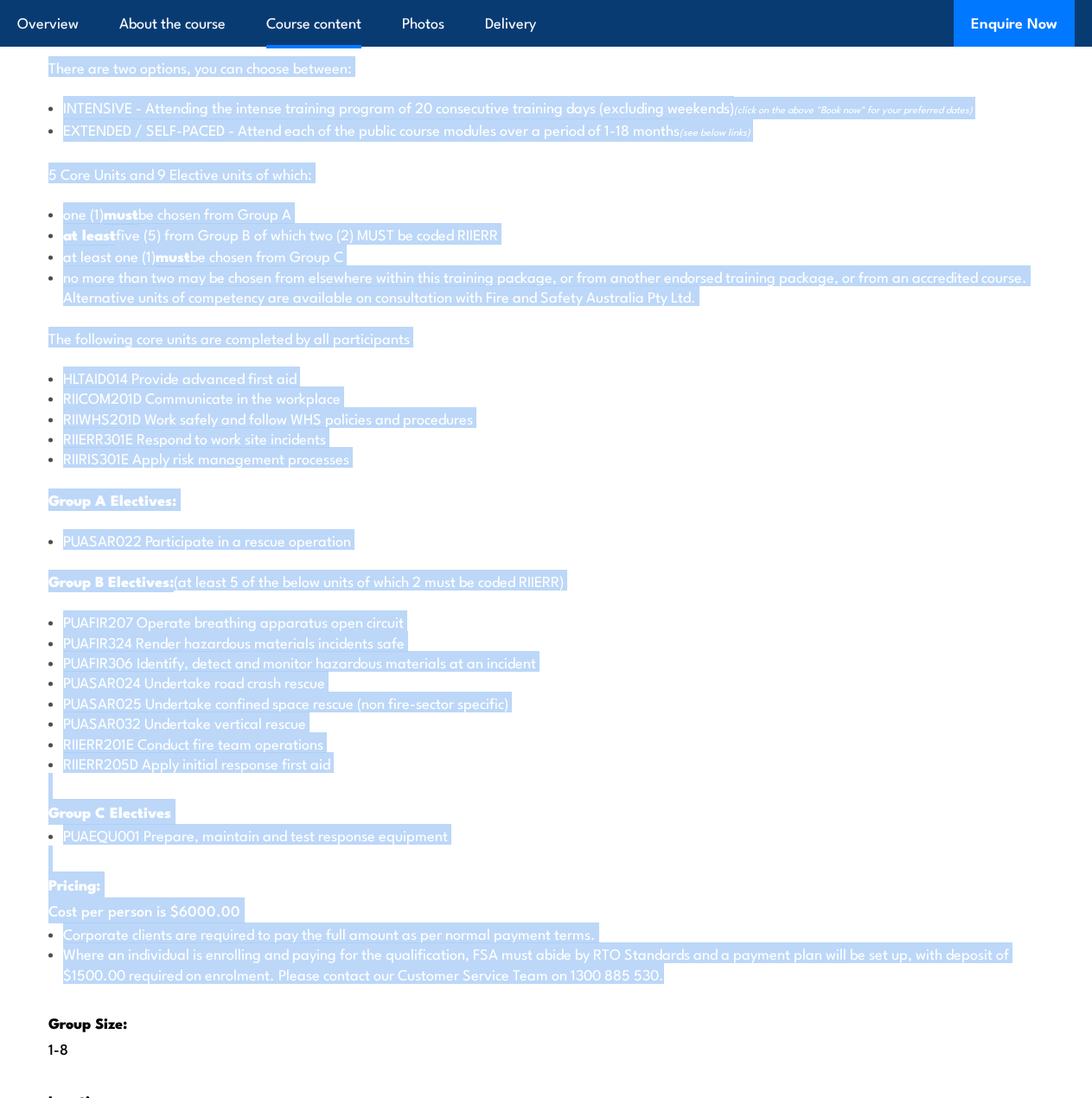
click at [284, 596] on div "There are two options, you can choose between: INTENSIVE - Attending the intens…" at bounding box center [546, 636] width 1058 height 1231
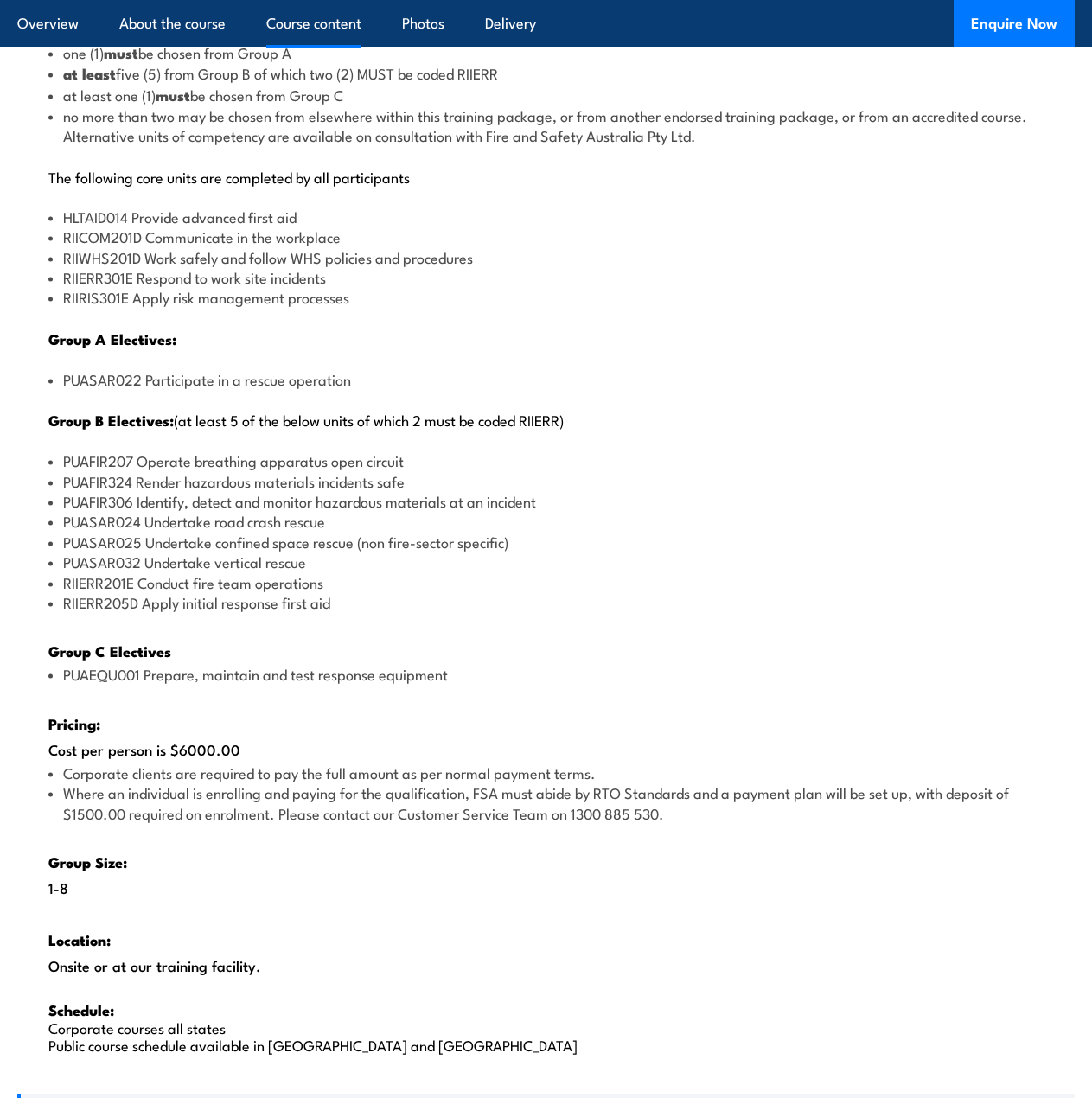
scroll to position [2489, 0]
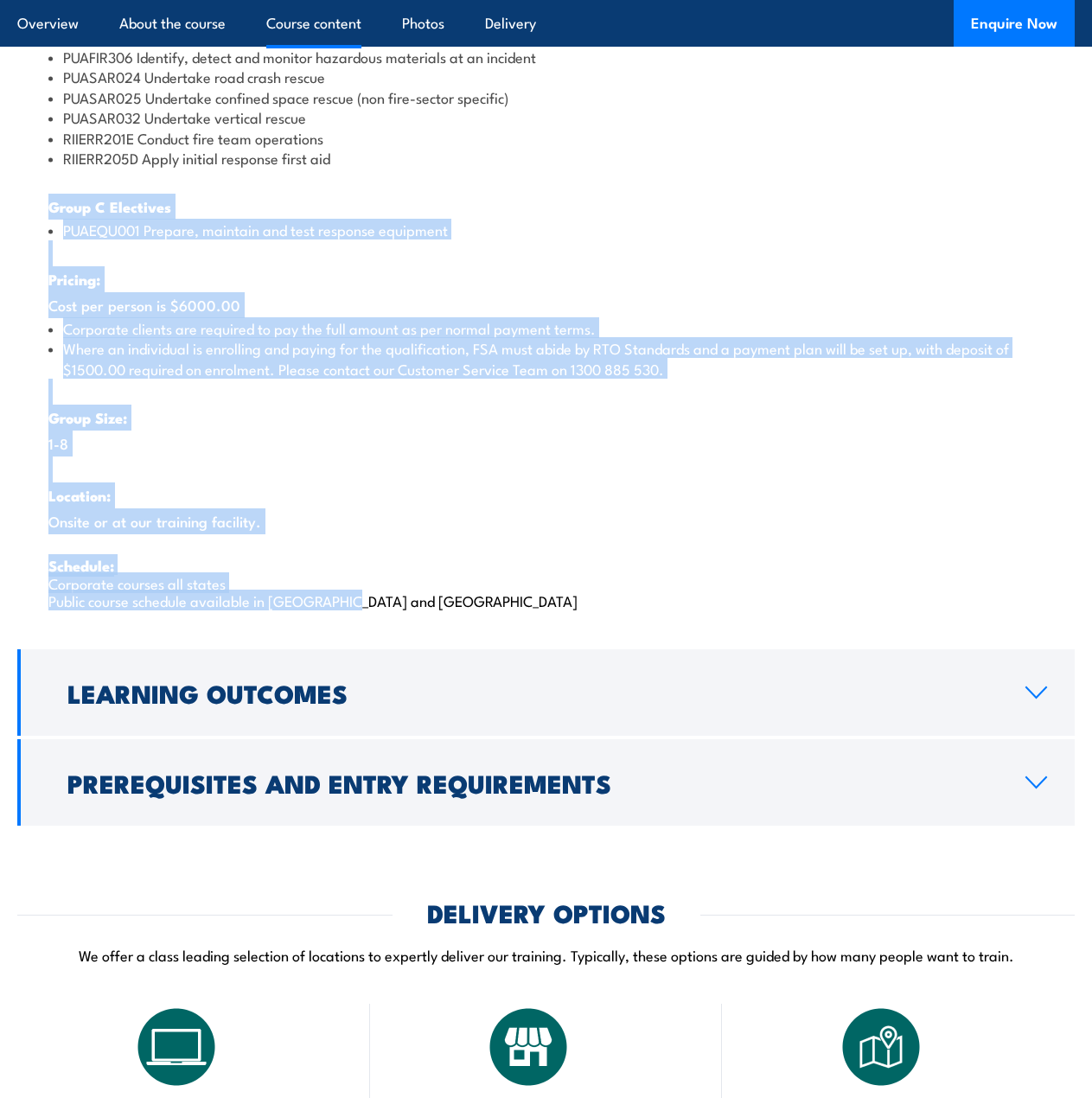
drag, startPoint x: 41, startPoint y: 216, endPoint x: 349, endPoint y: 612, distance: 501.7
click at [349, 612] on div "There are two options, you can choose between: INTENSIVE - Attending the intens…" at bounding box center [546, 31] width 1058 height 1231
click at [349, 608] on p "Schedule: Corporate courses all states Public course schedule available in WA a…" at bounding box center [546, 582] width 995 height 53
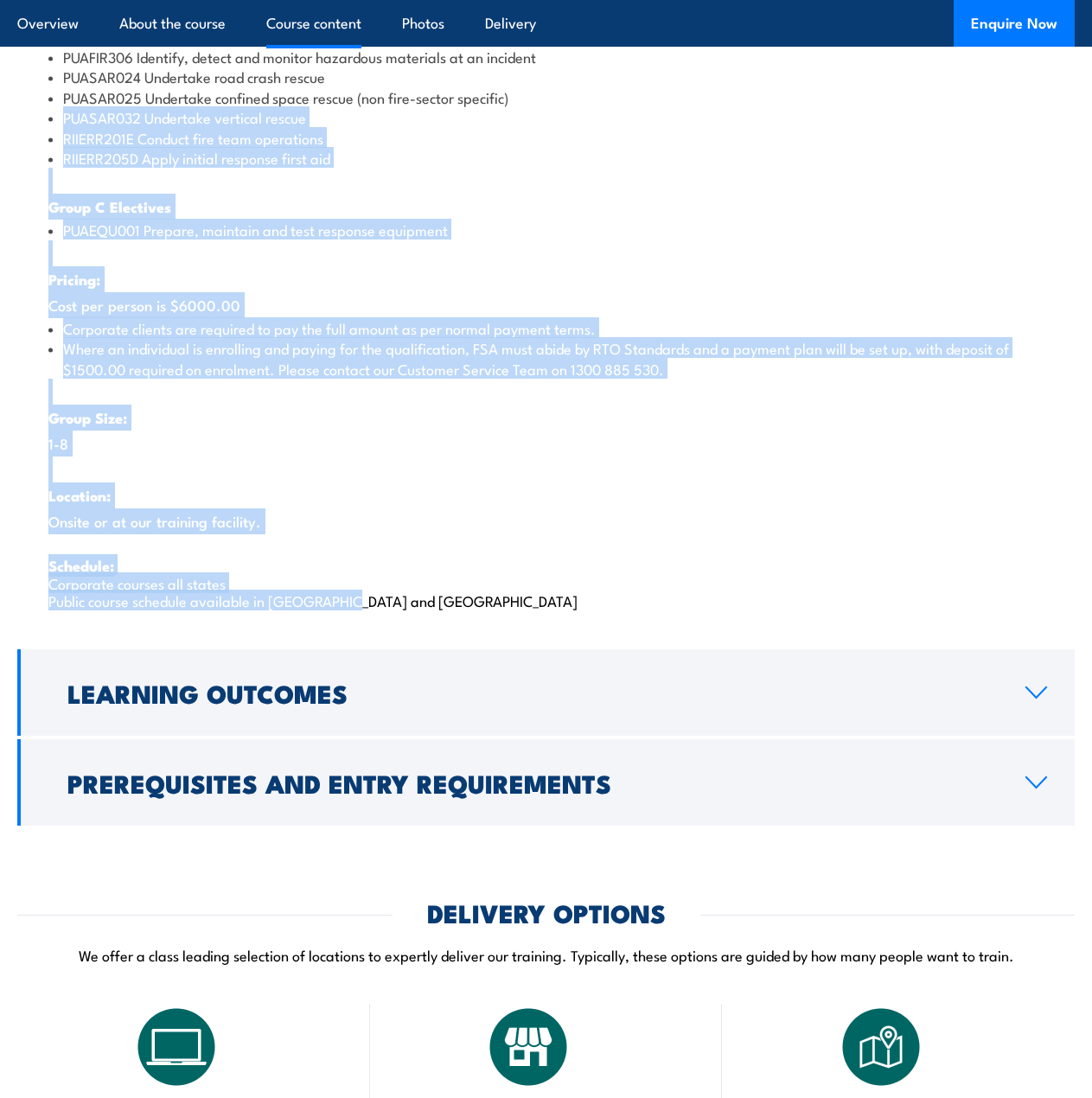
drag, startPoint x: 357, startPoint y: 608, endPoint x: 32, endPoint y: 115, distance: 590.5
click at [32, 115] on div "There are two options, you can choose between: INTENSIVE - Attending the intens…" at bounding box center [546, 31] width 1058 height 1231
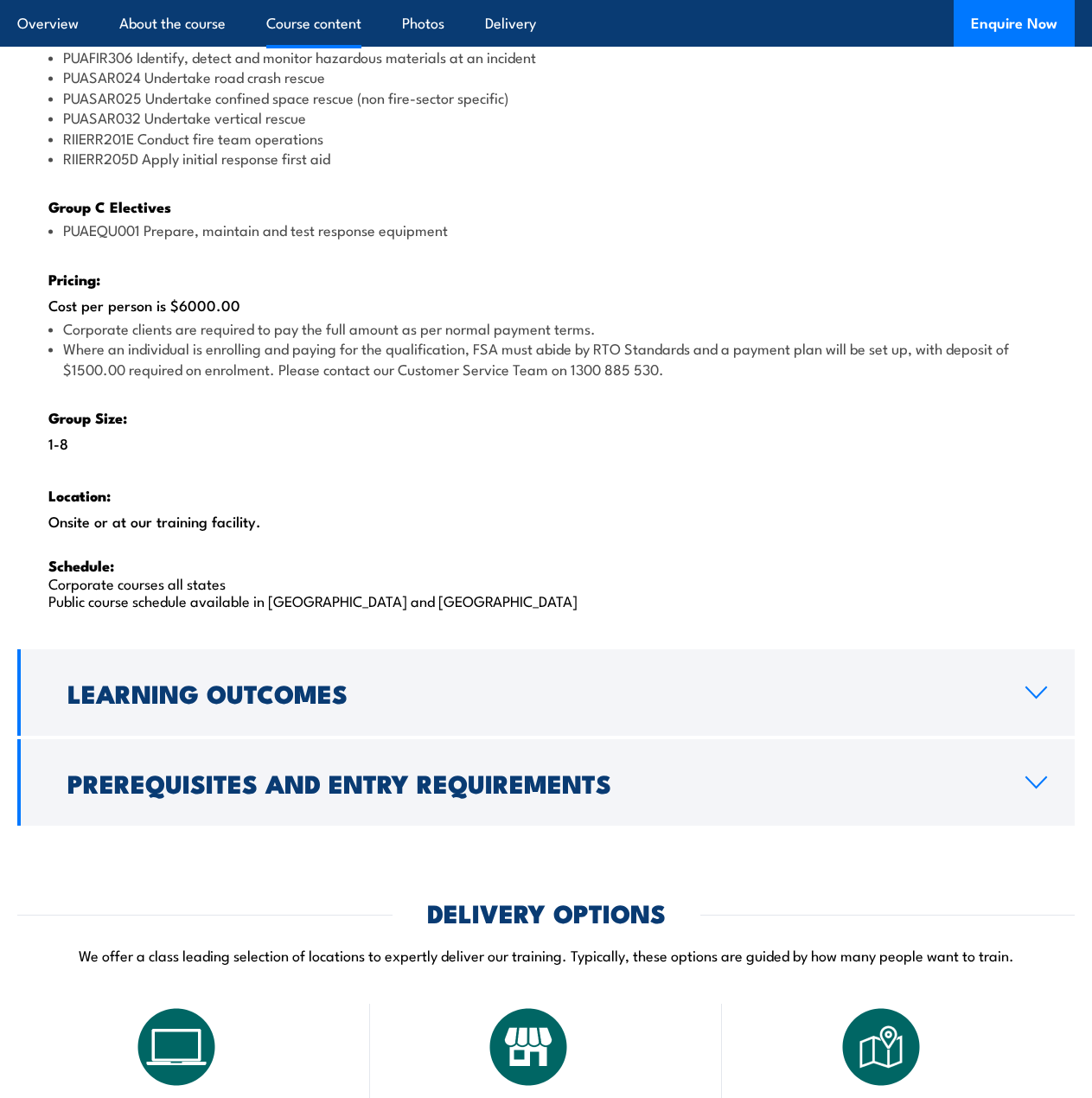
click at [96, 106] on li "PUASAR025 Undertake confined space rescue (non fire-sector specific)" at bounding box center [546, 98] width 995 height 20
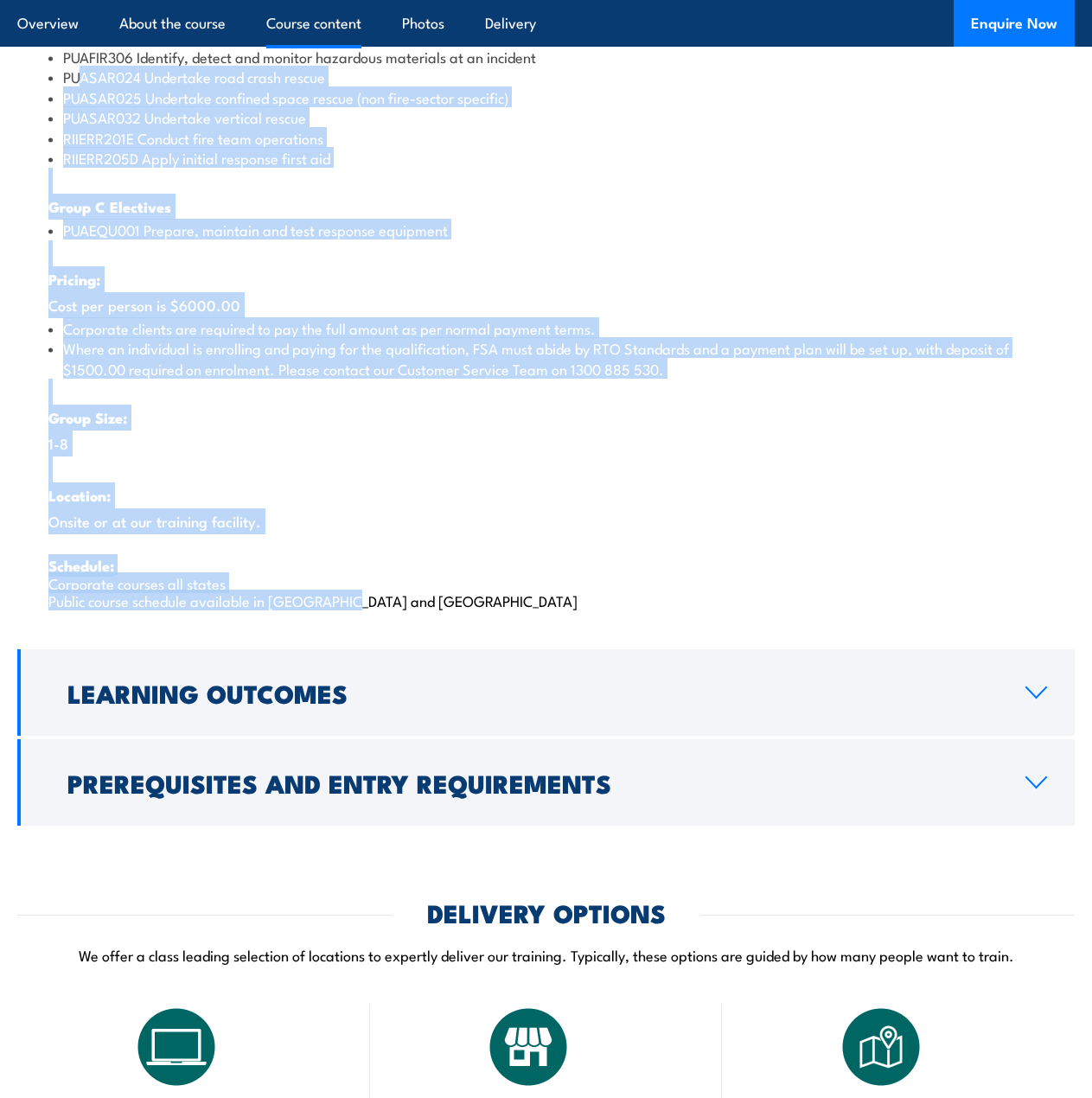
drag, startPoint x: 77, startPoint y: 67, endPoint x: 399, endPoint y: 574, distance: 600.6
click at [405, 608] on div "There are two options, you can choose between: INTENSIVE - Attending the intens…" at bounding box center [546, 31] width 1058 height 1231
click at [280, 281] on div "There are two options, you can choose between: INTENSIVE - Attending the intens…" at bounding box center [546, 31] width 1058 height 1231
drag, startPoint x: 319, startPoint y: 483, endPoint x: 225, endPoint y: 355, distance: 158.8
click at [81, 111] on div "There are two options, you can choose between: INTENSIVE - Attending the intens…" at bounding box center [546, 31] width 1058 height 1231
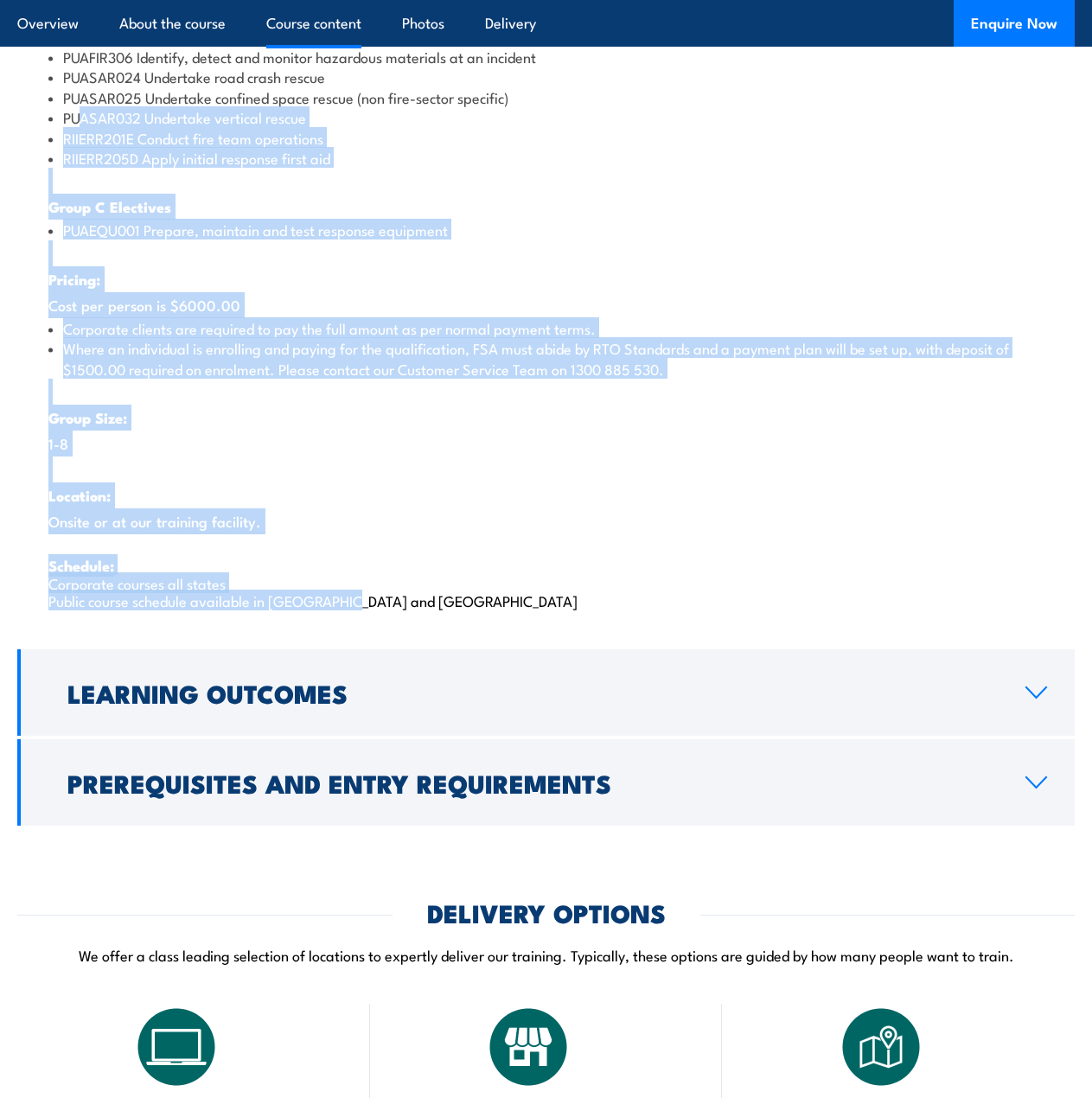
click at [237, 366] on li "Where an individual is enrolling and paying for the qualification, FSA must abi…" at bounding box center [546, 358] width 995 height 41
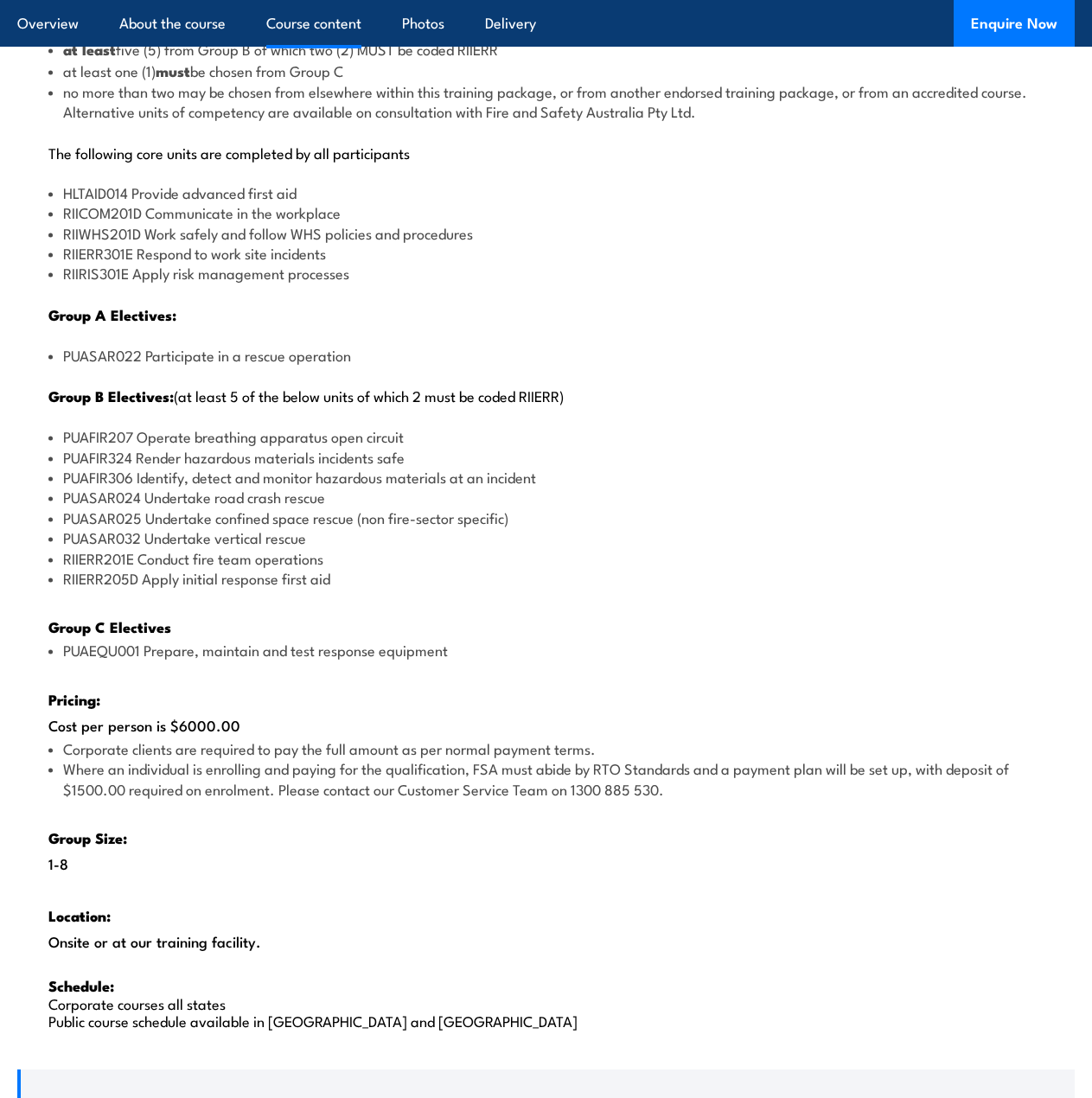
scroll to position [2056, 0]
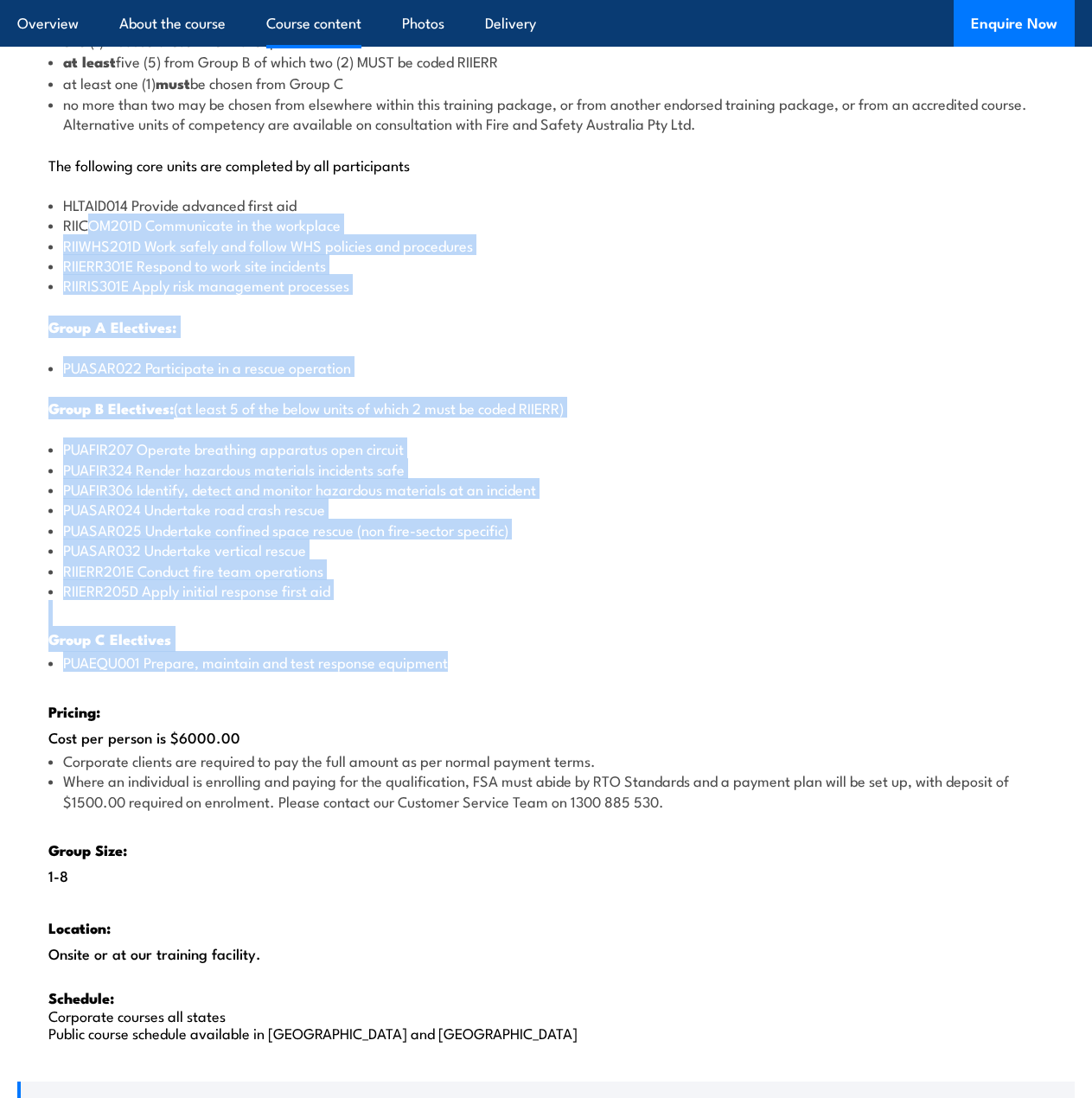
drag, startPoint x: 212, startPoint y: 519, endPoint x: 278, endPoint y: 675, distance: 169.4
click at [278, 675] on div "There are two options, you can choose between: INTENSIVE - Attending the intens…" at bounding box center [546, 463] width 1058 height 1231
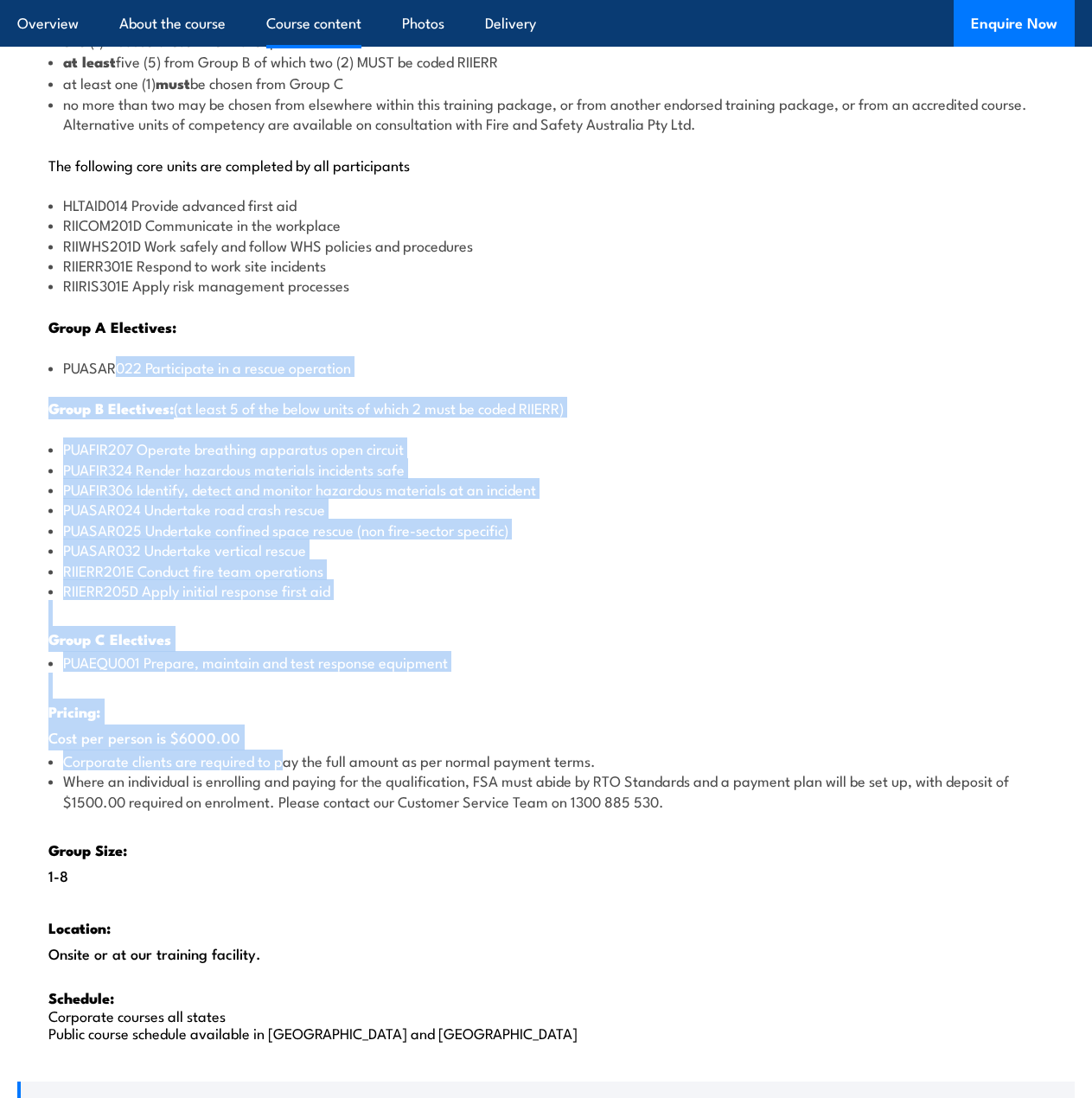
drag, startPoint x: 283, startPoint y: 761, endPoint x: 82, endPoint y: 173, distance: 621.4
click at [117, 328] on div "There are two options, you can choose between: INTENSIVE - Attending the intens…" at bounding box center [546, 463] width 1058 height 1231
drag, startPoint x: 75, startPoint y: 134, endPoint x: 329, endPoint y: 636, distance: 562.6
click at [329, 636] on div "There are two options, you can choose between: INTENSIVE - Attending the intens…" at bounding box center [546, 463] width 1058 height 1231
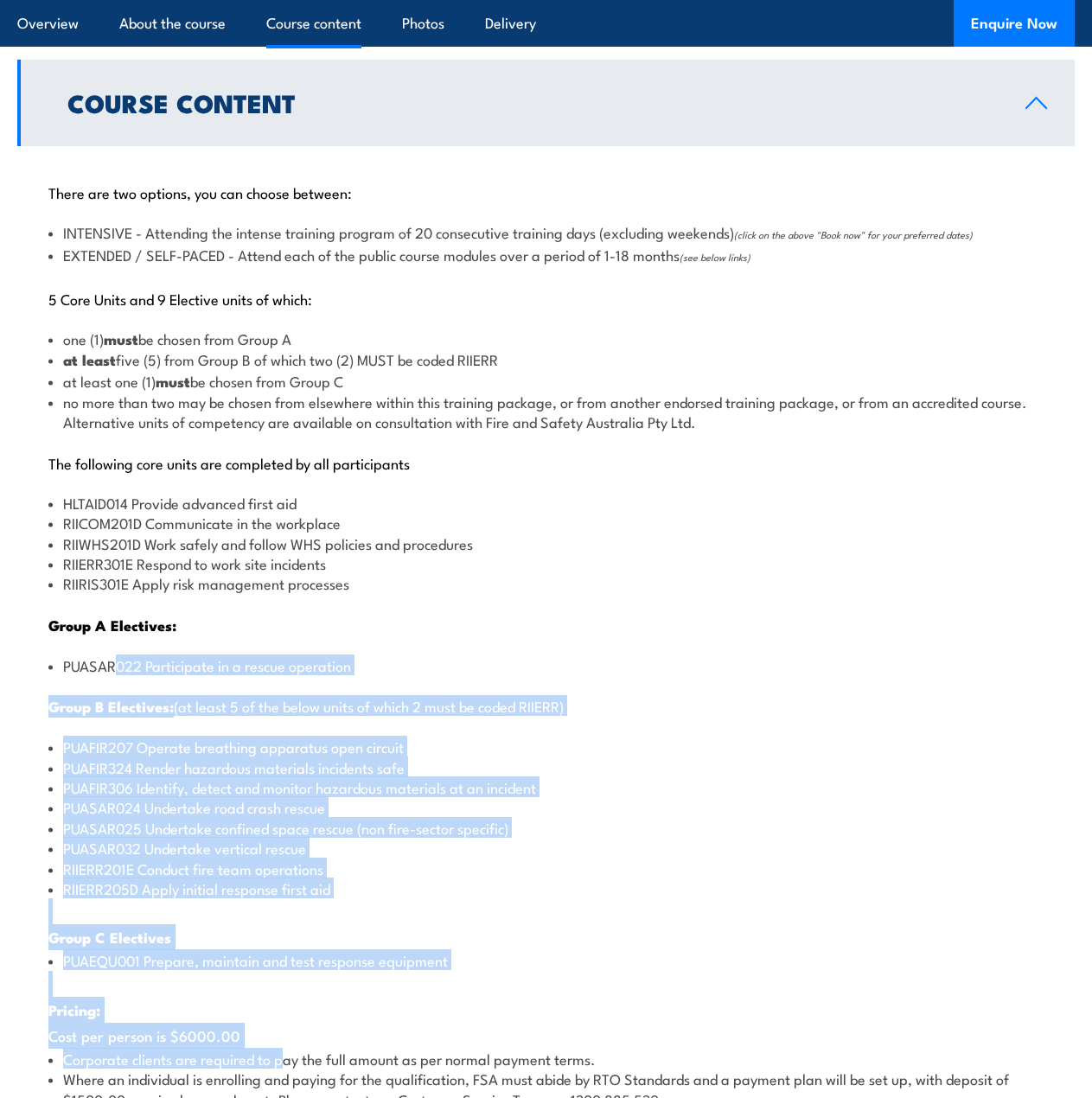
scroll to position [1625, 0]
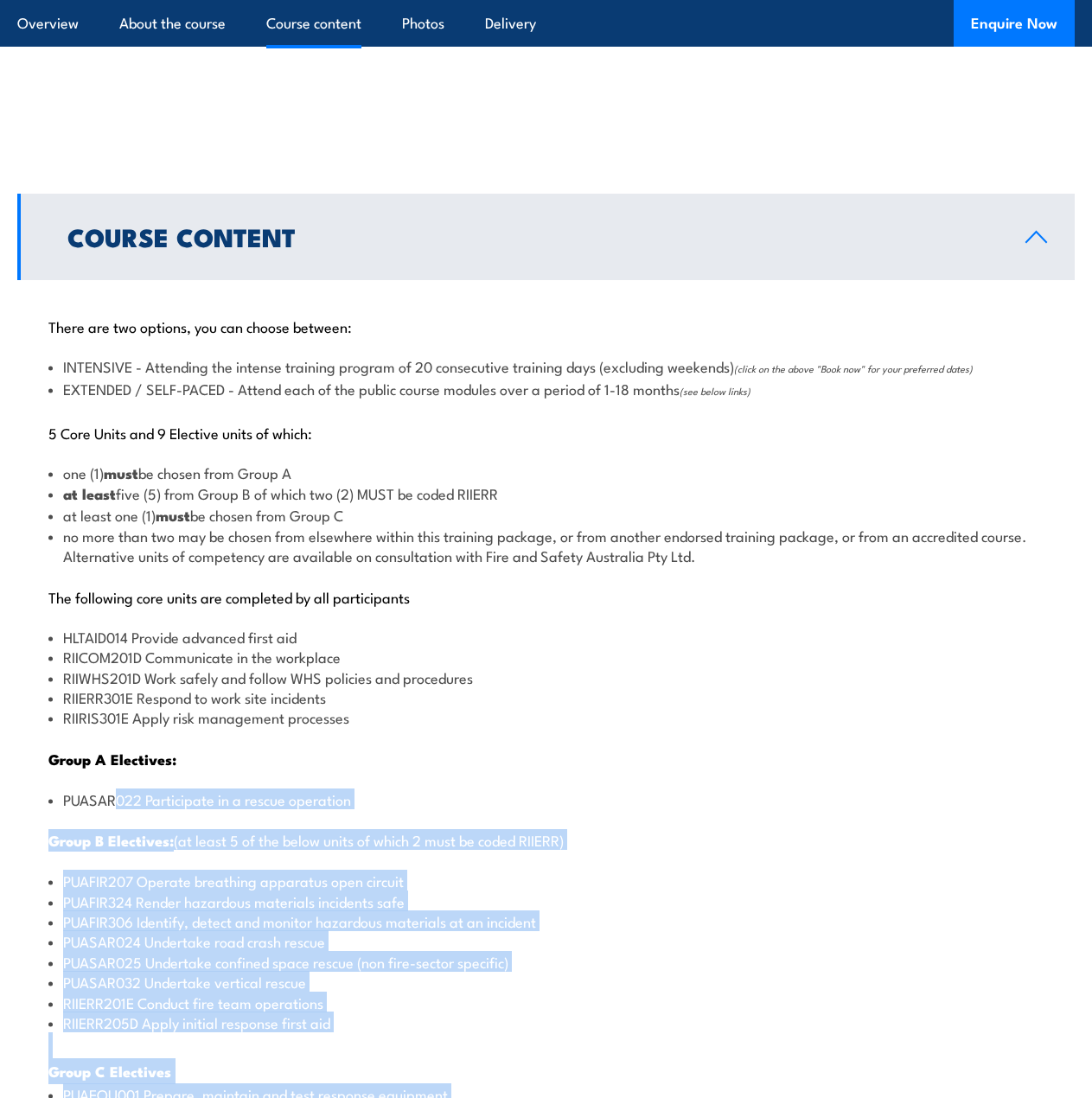
click at [288, 677] on li "RIIWHS201D Work safely and follow WHS policies and procedures" at bounding box center [546, 677] width 995 height 20
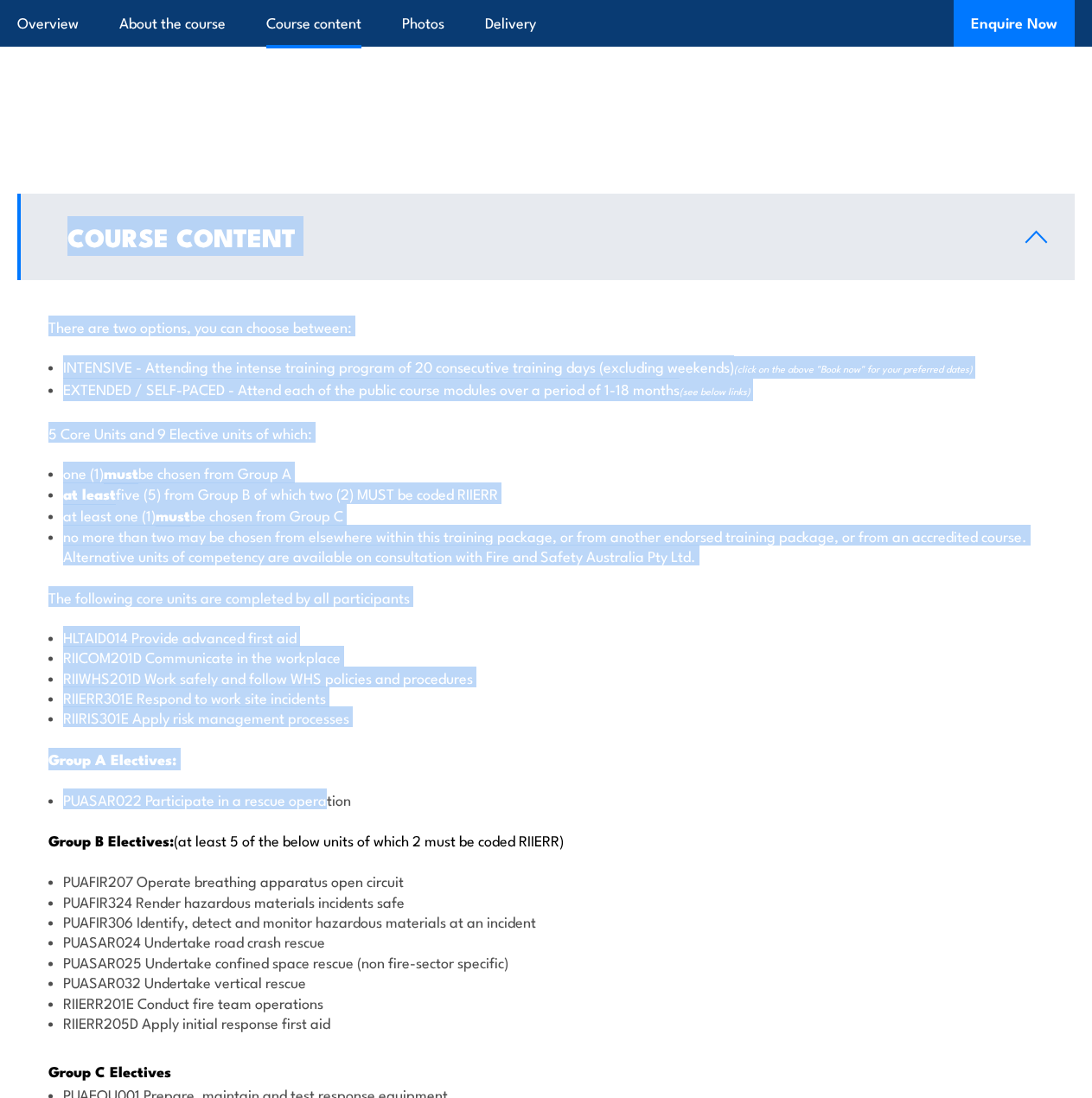
drag, startPoint x: 323, startPoint y: 778, endPoint x: 180, endPoint y: 397, distance: 407.0
click at [55, 219] on div "Course Content There are two options, you can choose between: INTENSIVE - Atten…" at bounding box center [546, 852] width 1058 height 1317
click at [201, 429] on p "5 Core Units and 9 Elective units of which:" at bounding box center [546, 432] width 995 height 17
drag, startPoint x: 148, startPoint y: 327, endPoint x: 352, endPoint y: 622, distance: 358.7
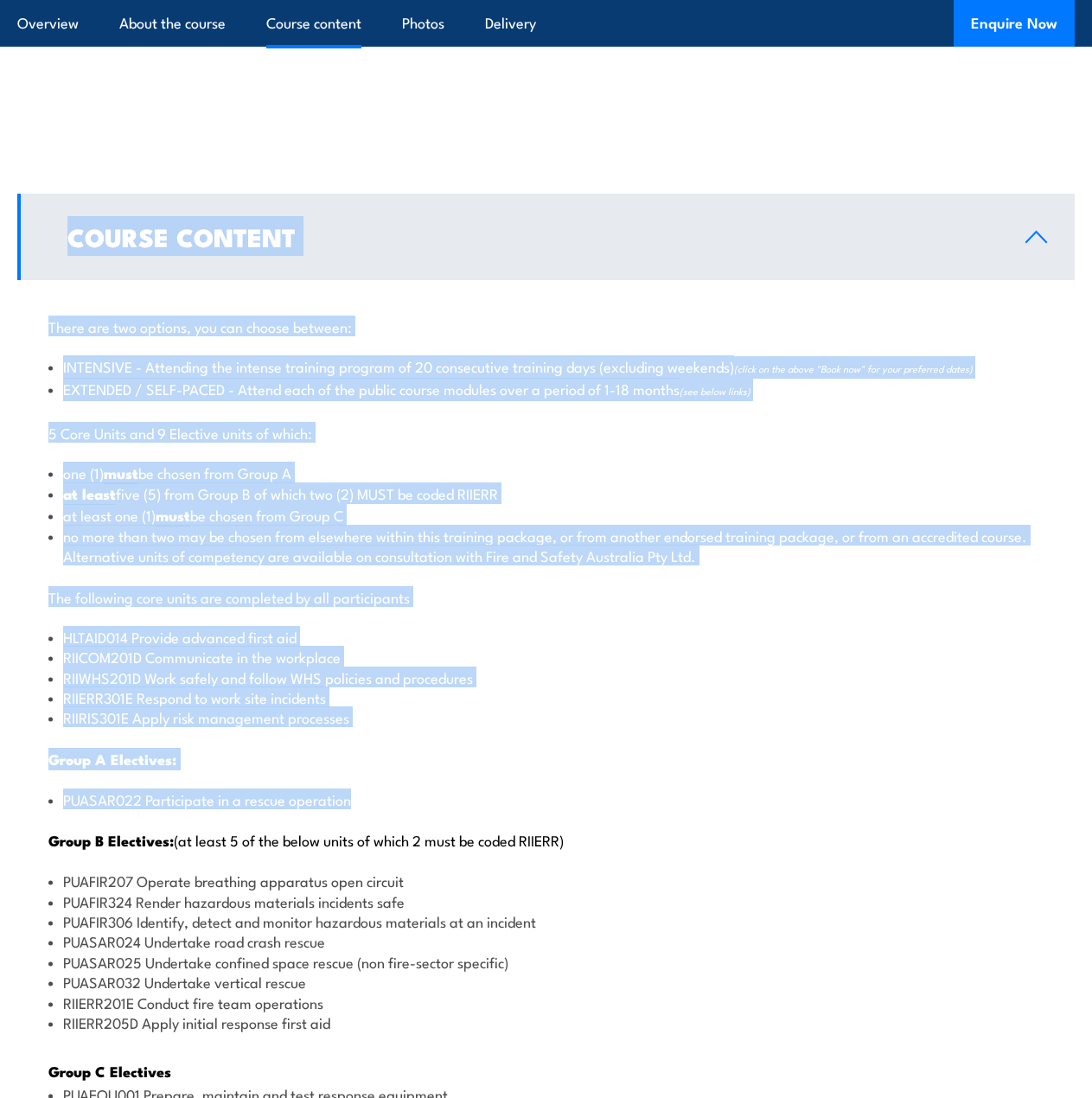
click at [303, 470] on li "one (1) must be chosen from Group A" at bounding box center [546, 473] width 995 height 21
drag, startPoint x: 45, startPoint y: 117, endPoint x: 237, endPoint y: 592, distance: 512.3
click at [199, 481] on li "one (1) must be chosen from Group A" at bounding box center [546, 473] width 995 height 21
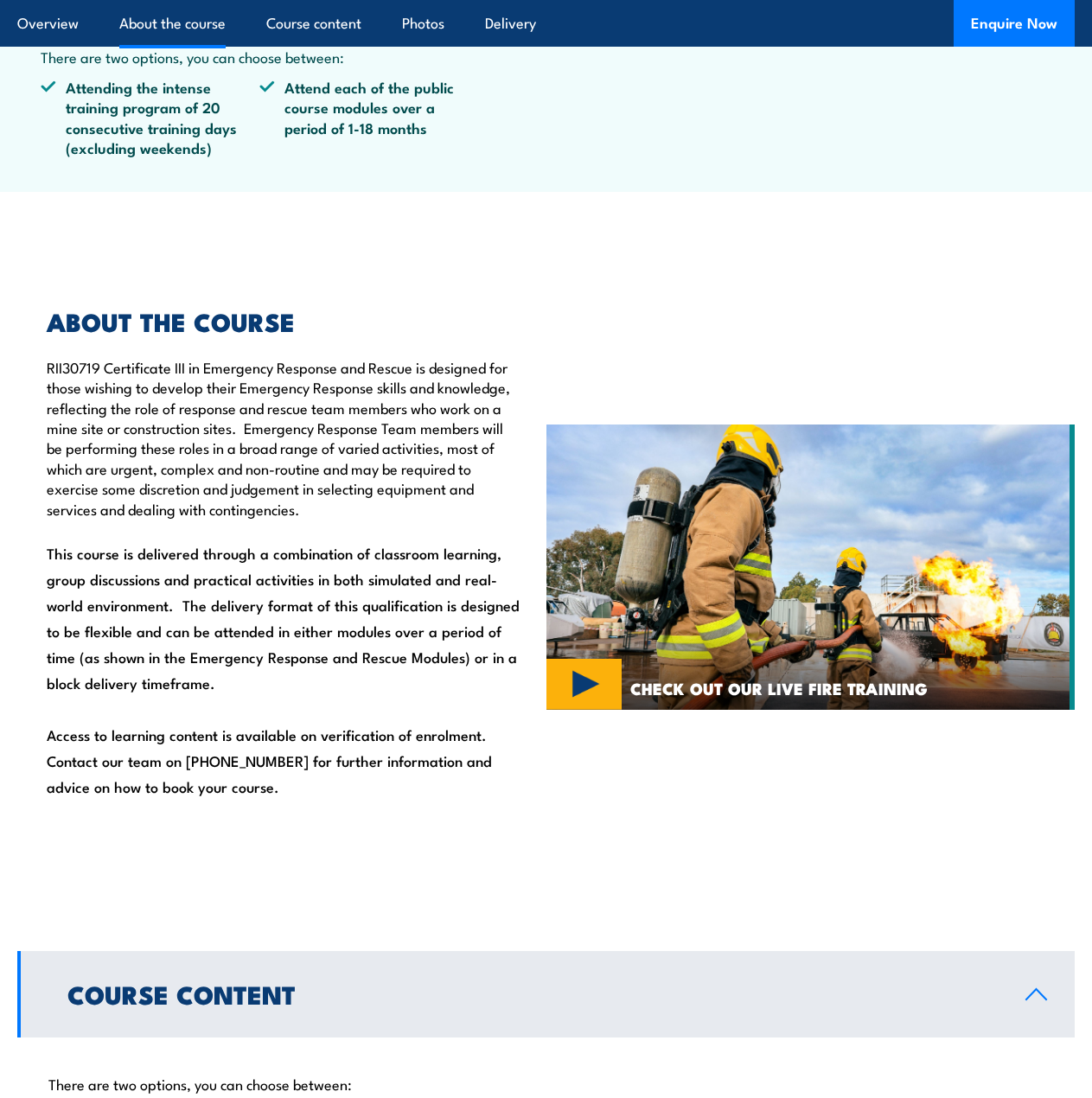
scroll to position [759, 0]
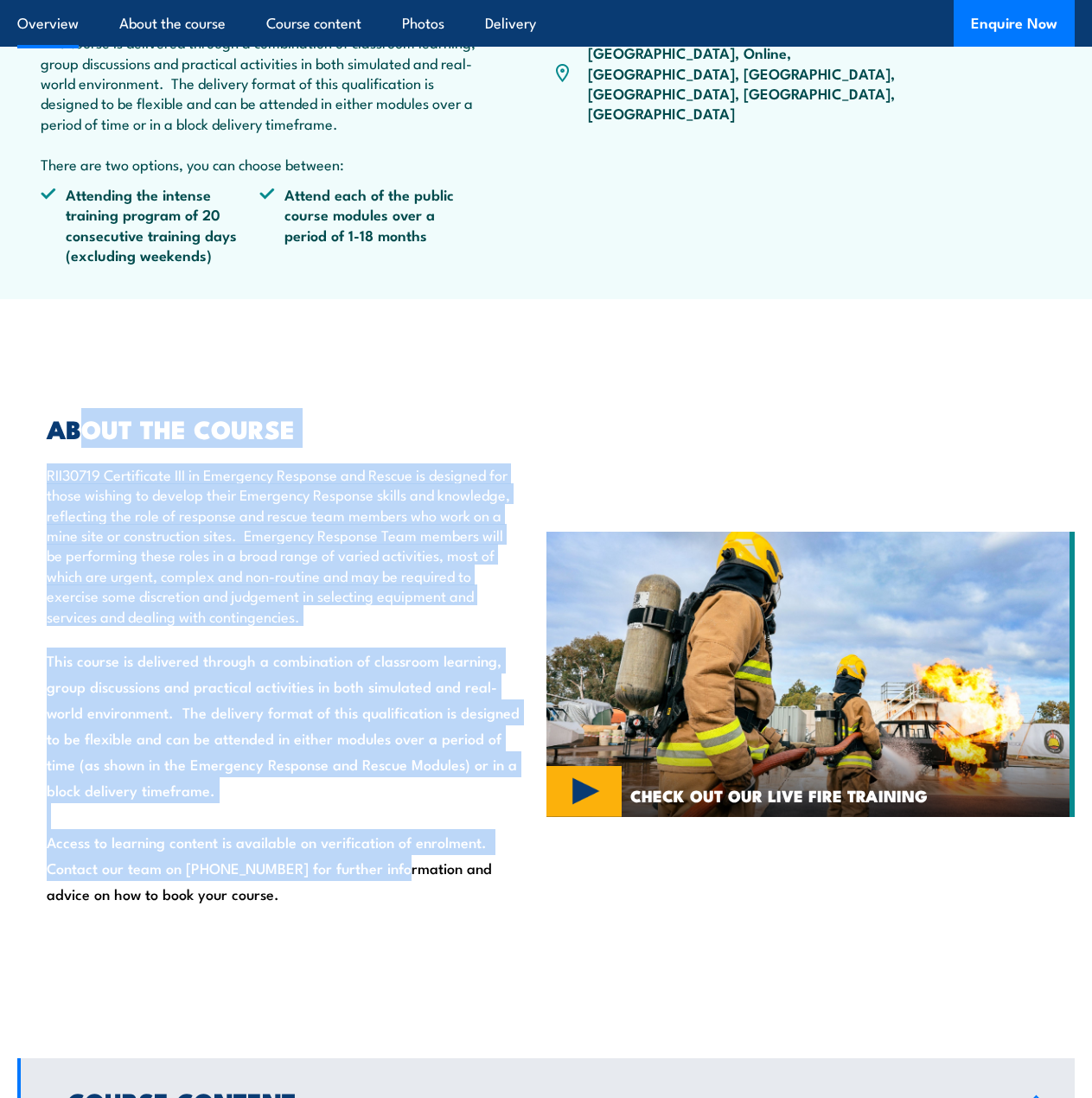
drag, startPoint x: 81, startPoint y: 391, endPoint x: 300, endPoint y: 732, distance: 405.3
click at [380, 866] on div "ABOUT THE COURSE RII30719 Certificate III in Emergency Response and Rescue is d…" at bounding box center [281, 675] width 530 height 602
click at [278, 694] on div "ABOUT THE COURSE RII30719 Certificate III in Emergency Response and Rescue is d…" at bounding box center [274, 675] width 492 height 517
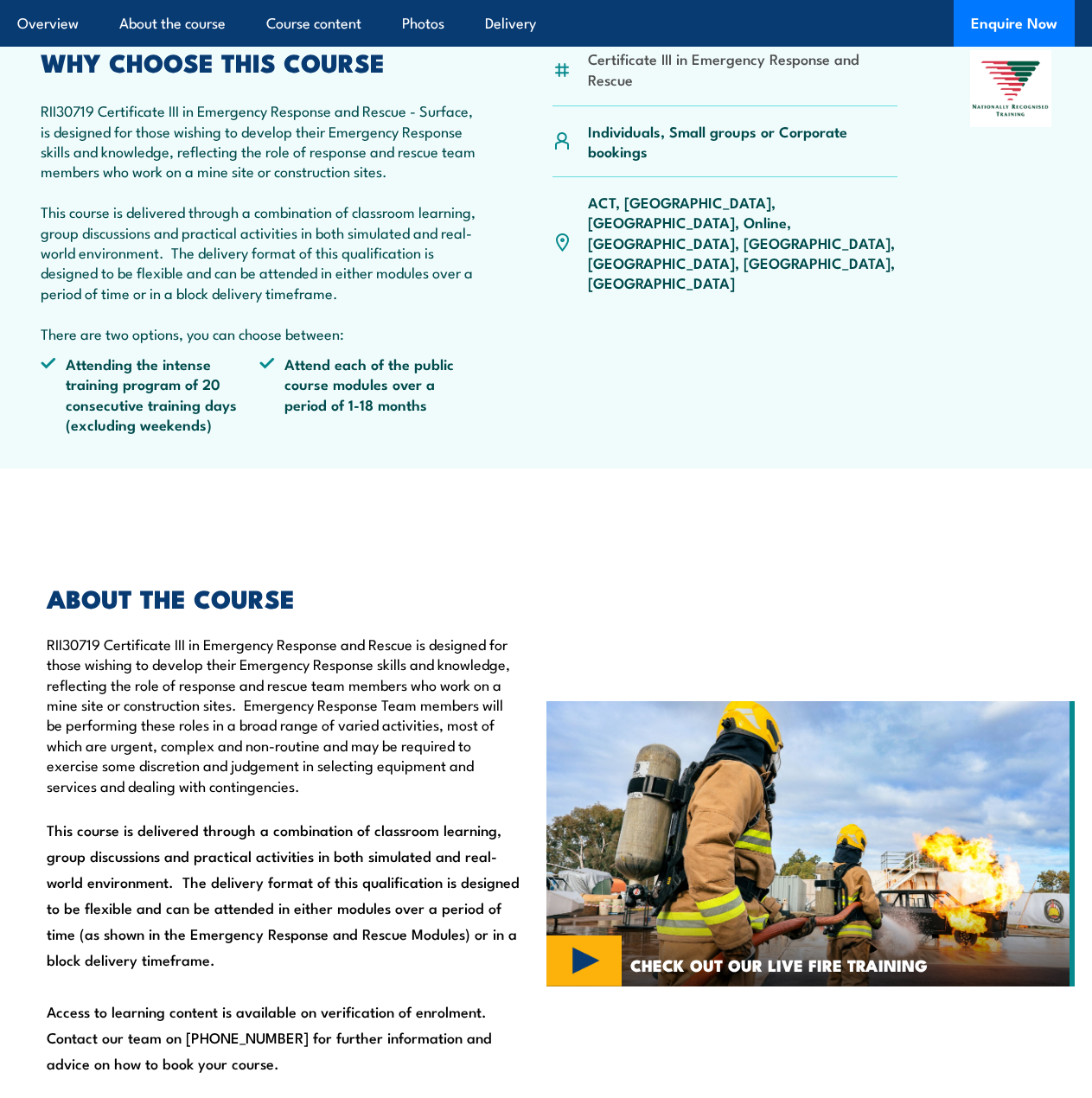
scroll to position [240, 0]
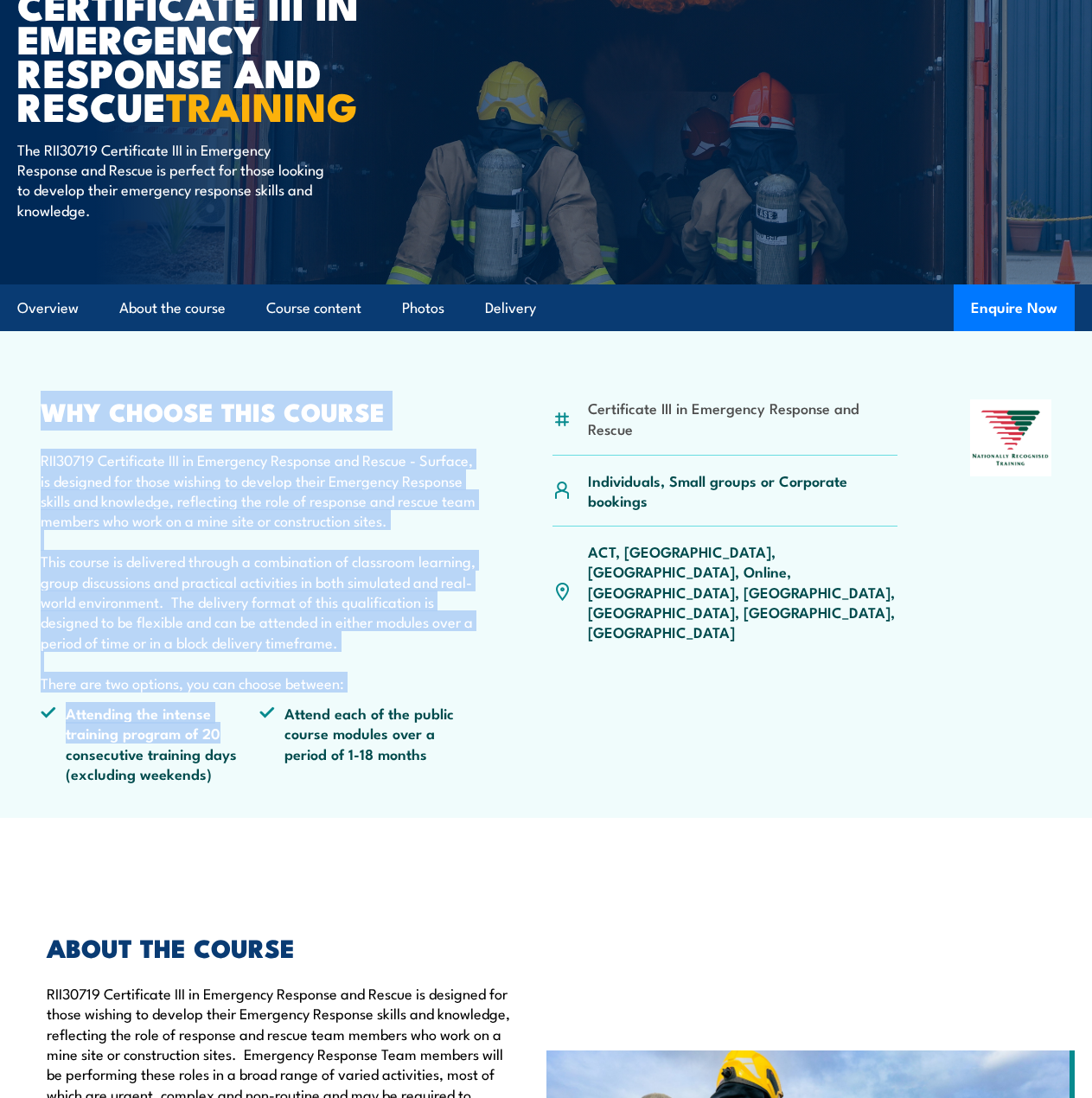
drag, startPoint x: 234, startPoint y: 707, endPoint x: 47, endPoint y: 398, distance: 361.2
click at [47, 400] on div "WHY CHOOSE THIS COURSE RII30719 Certificate III in Emergency Response and Rescu…" at bounding box center [260, 598] width 439 height 398
click at [67, 434] on div "WHY CHOOSE THIS COURSE RII30719 Certificate III in Emergency Response and Rescu…" at bounding box center [260, 598] width 439 height 398
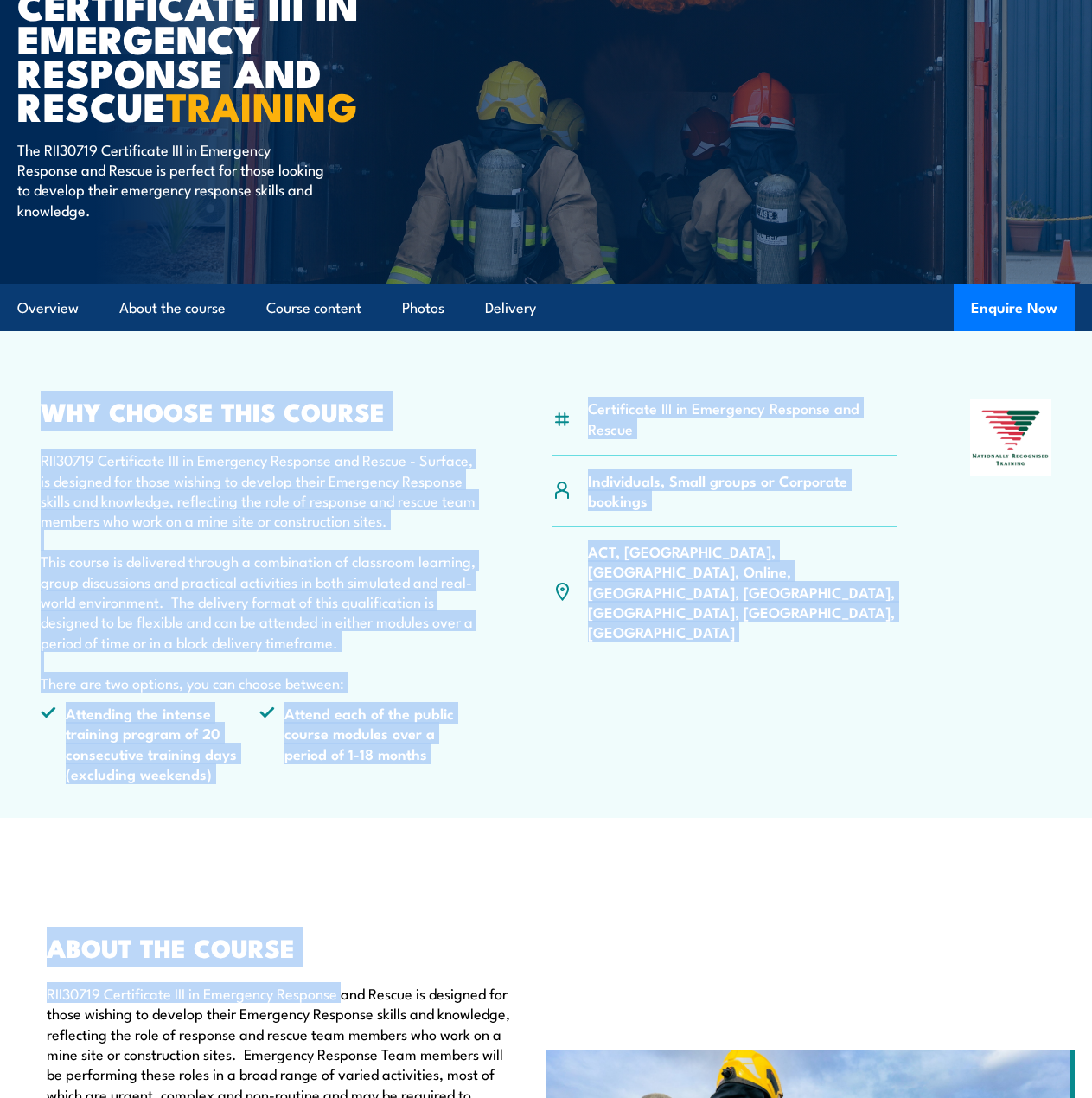
drag, startPoint x: 24, startPoint y: 401, endPoint x: 336, endPoint y: 929, distance: 613.3
click at [210, 608] on p "RII30719 Certificate III in Emergency Response and Rescue - Surface, is designe…" at bounding box center [260, 571] width 439 height 243
drag, startPoint x: 178, startPoint y: 670, endPoint x: 35, endPoint y: 420, distance: 288.0
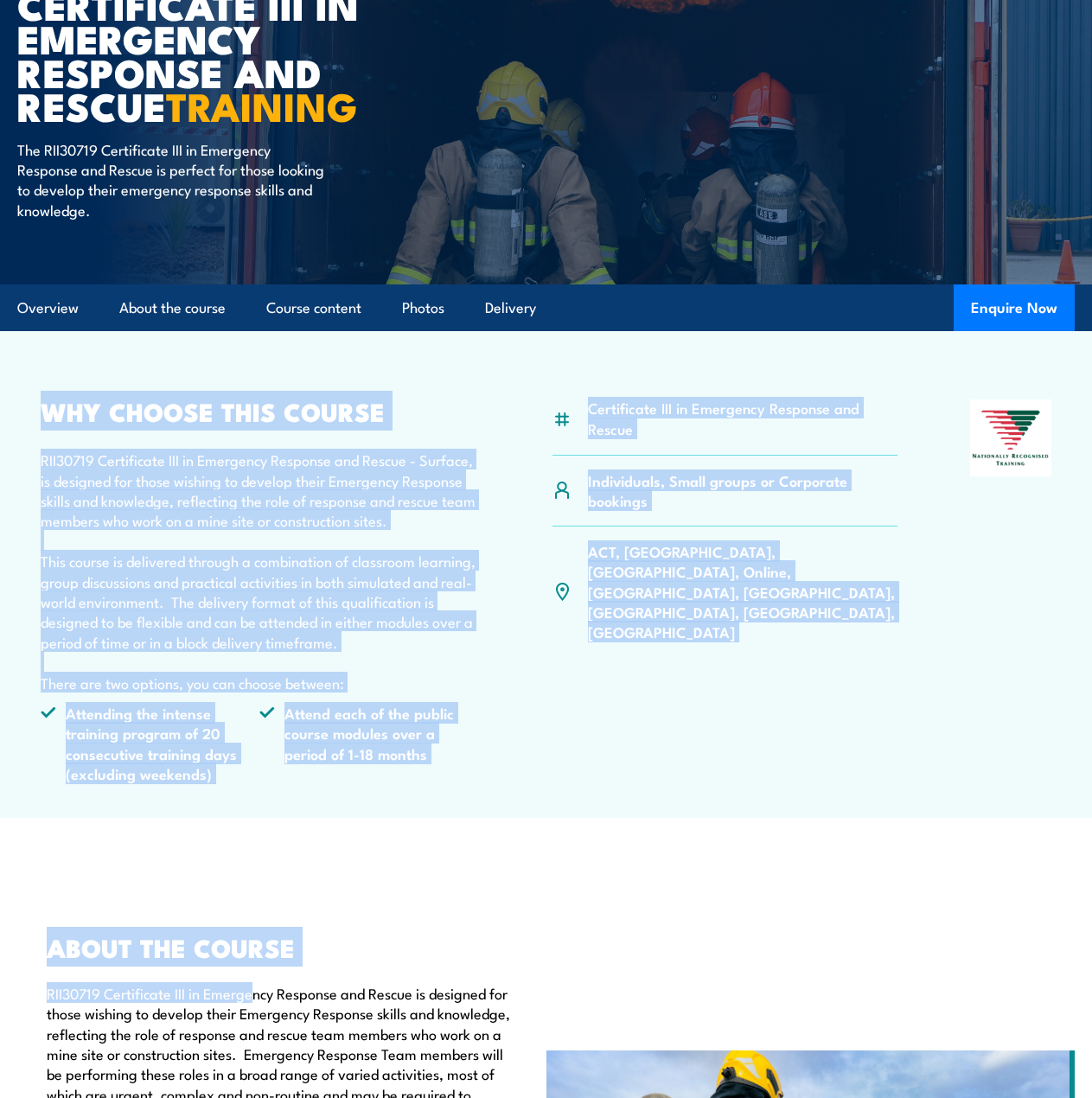
click at [79, 459] on p "RII30719 Certificate III in Emergency Response and Rescue - Surface, is designe…" at bounding box center [260, 571] width 439 height 243
drag, startPoint x: 48, startPoint y: 397, endPoint x: 231, endPoint y: 851, distance: 489.5
click at [200, 602] on p "RII30719 Certificate III in Emergency Response and Rescue - Surface, is designe…" at bounding box center [260, 571] width 439 height 243
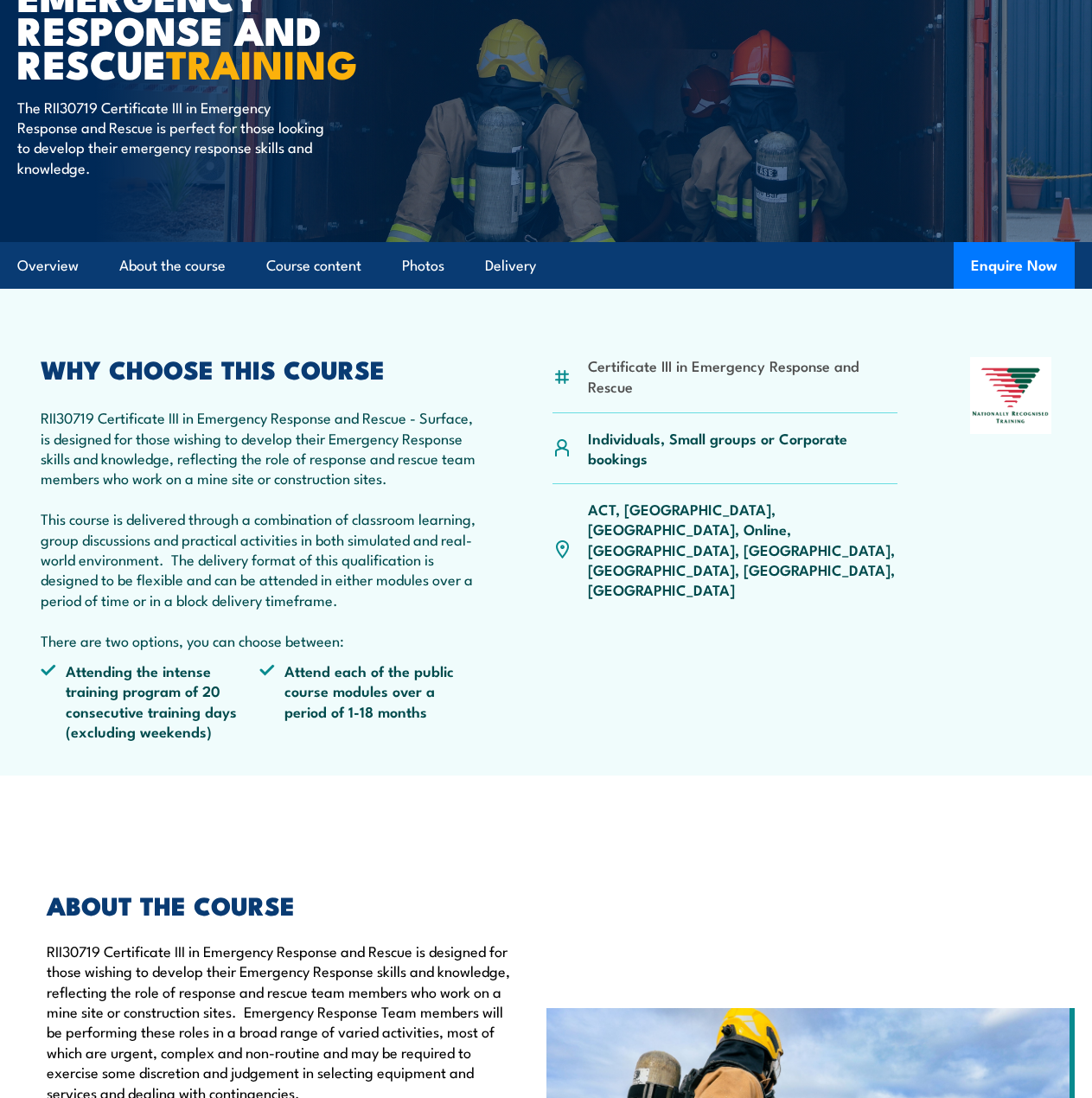
scroll to position [327, 0]
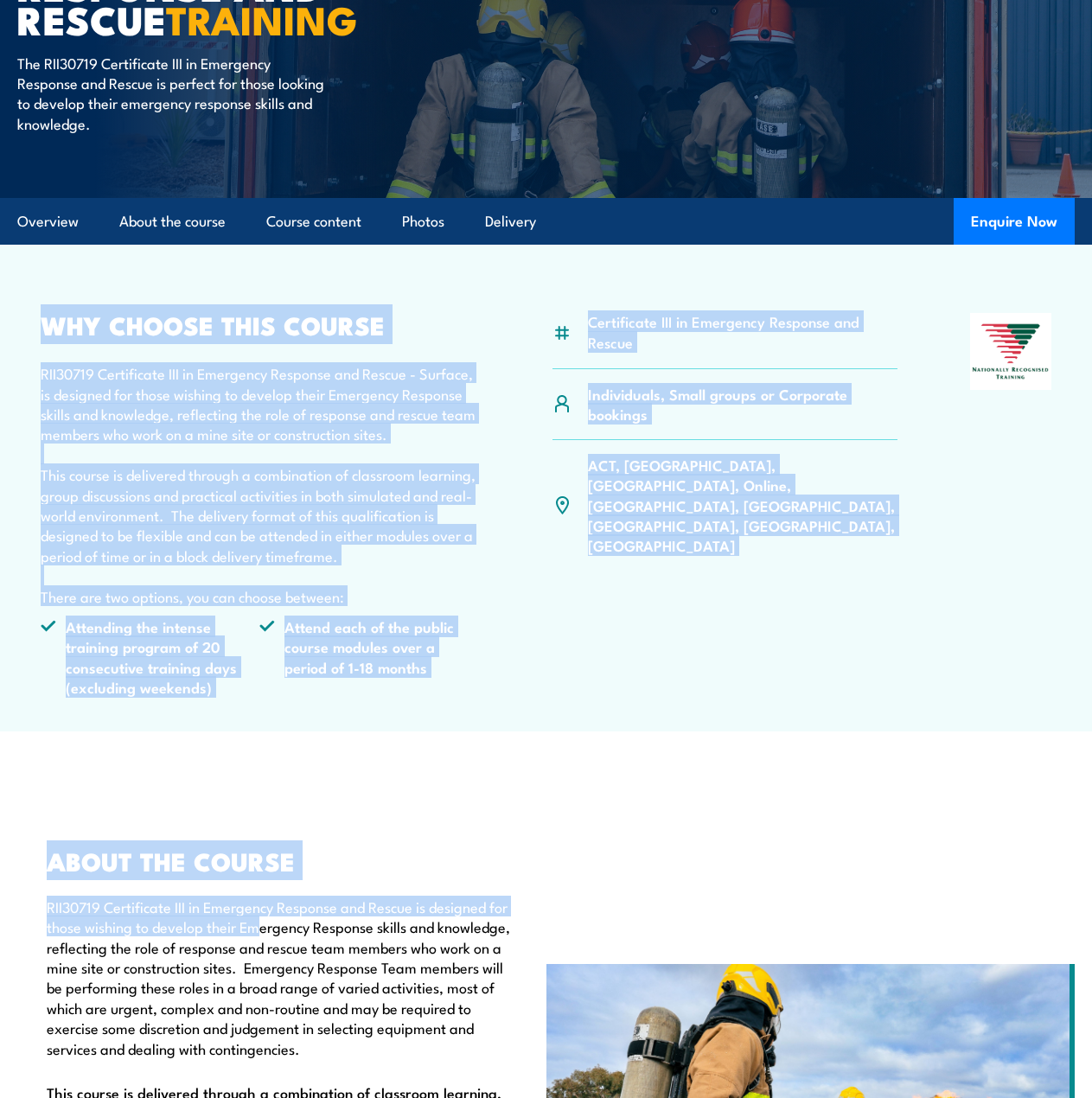
drag, startPoint x: 257, startPoint y: 917, endPoint x: 51, endPoint y: 316, distance: 635.3
click at [145, 389] on p "RII30719 Certificate III in Emergency Response and Rescue - Surface, is designe…" at bounding box center [260, 485] width 439 height 243
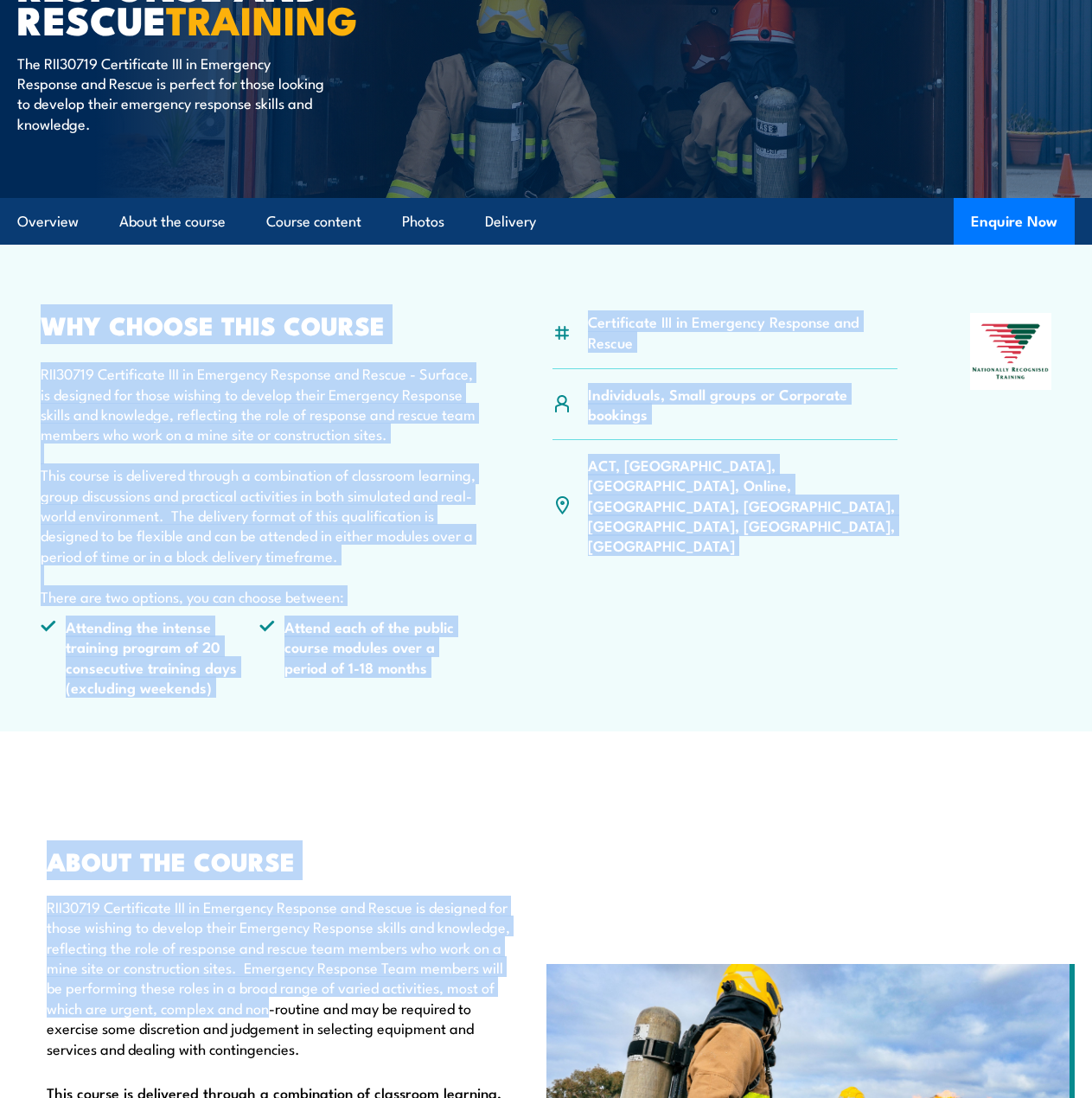
drag, startPoint x: 36, startPoint y: 312, endPoint x: 266, endPoint y: 1012, distance: 736.8
click at [238, 968] on p "RII30719 Certificate III in Emergency Response and Rescue is designed for those…" at bounding box center [283, 977] width 474 height 162
drag, startPoint x: 303, startPoint y: 1021, endPoint x: 44, endPoint y: 304, distance: 762.3
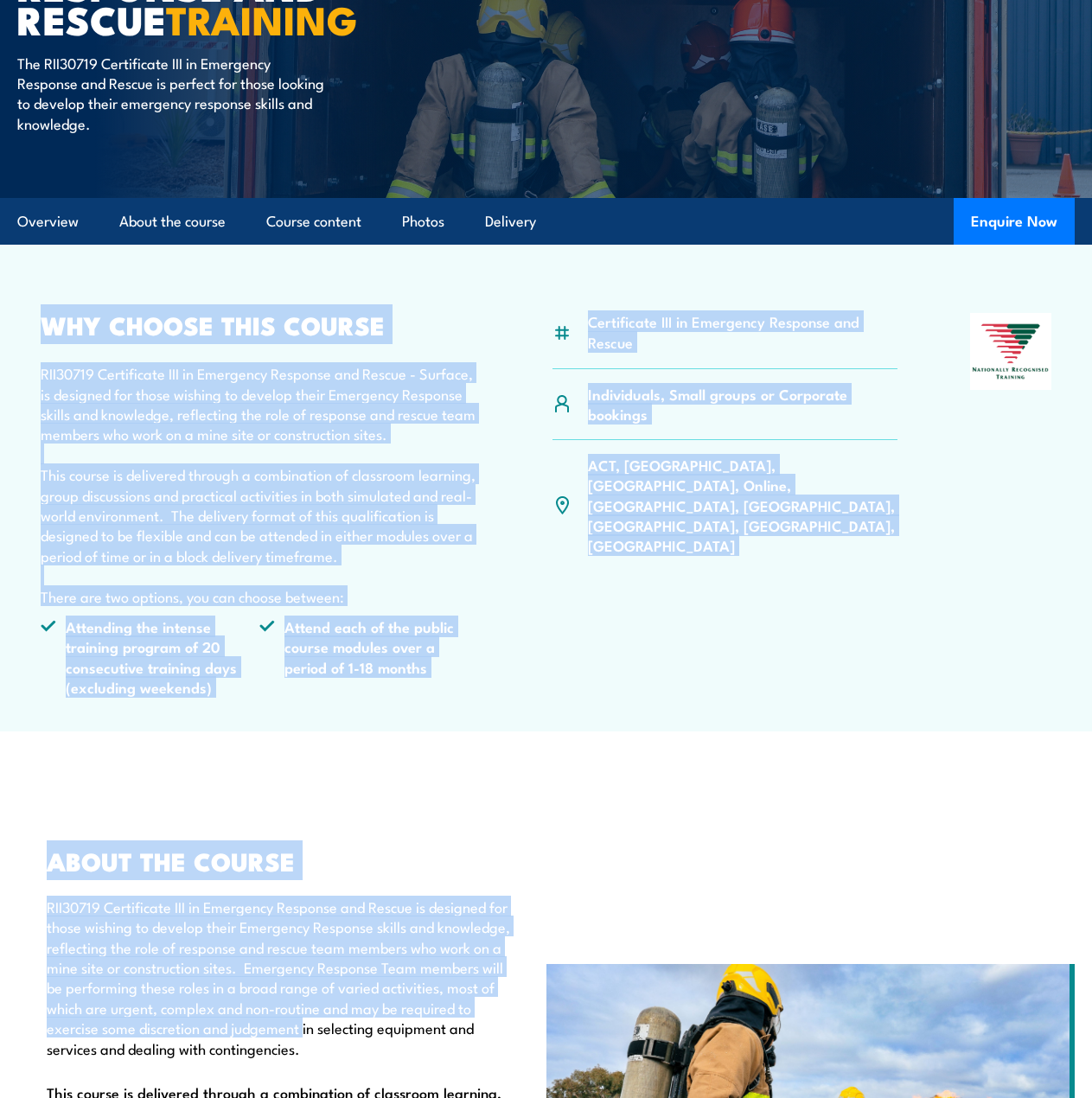
click at [53, 316] on h2 "WHY CHOOSE THIS COURSE" at bounding box center [260, 324] width 439 height 23
click at [47, 313] on h2 "WHY CHOOSE THIS COURSE" at bounding box center [260, 324] width 439 height 23
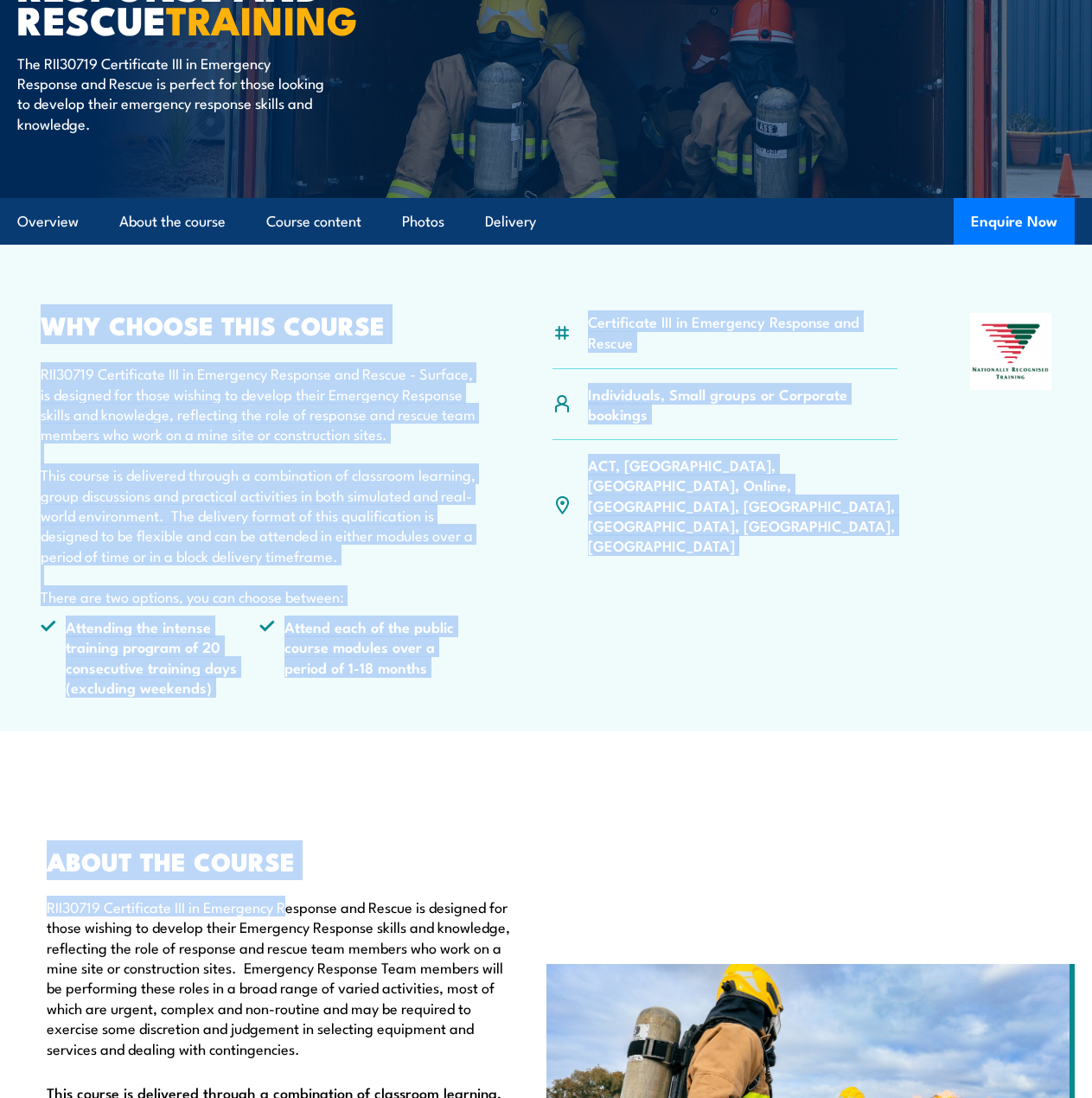
drag, startPoint x: 40, startPoint y: 306, endPoint x: 237, endPoint y: 512, distance: 285.0
click at [234, 472] on p "RII30719 Certificate III in Emergency Response and Rescue - Surface, is designe…" at bounding box center [260, 485] width 439 height 243
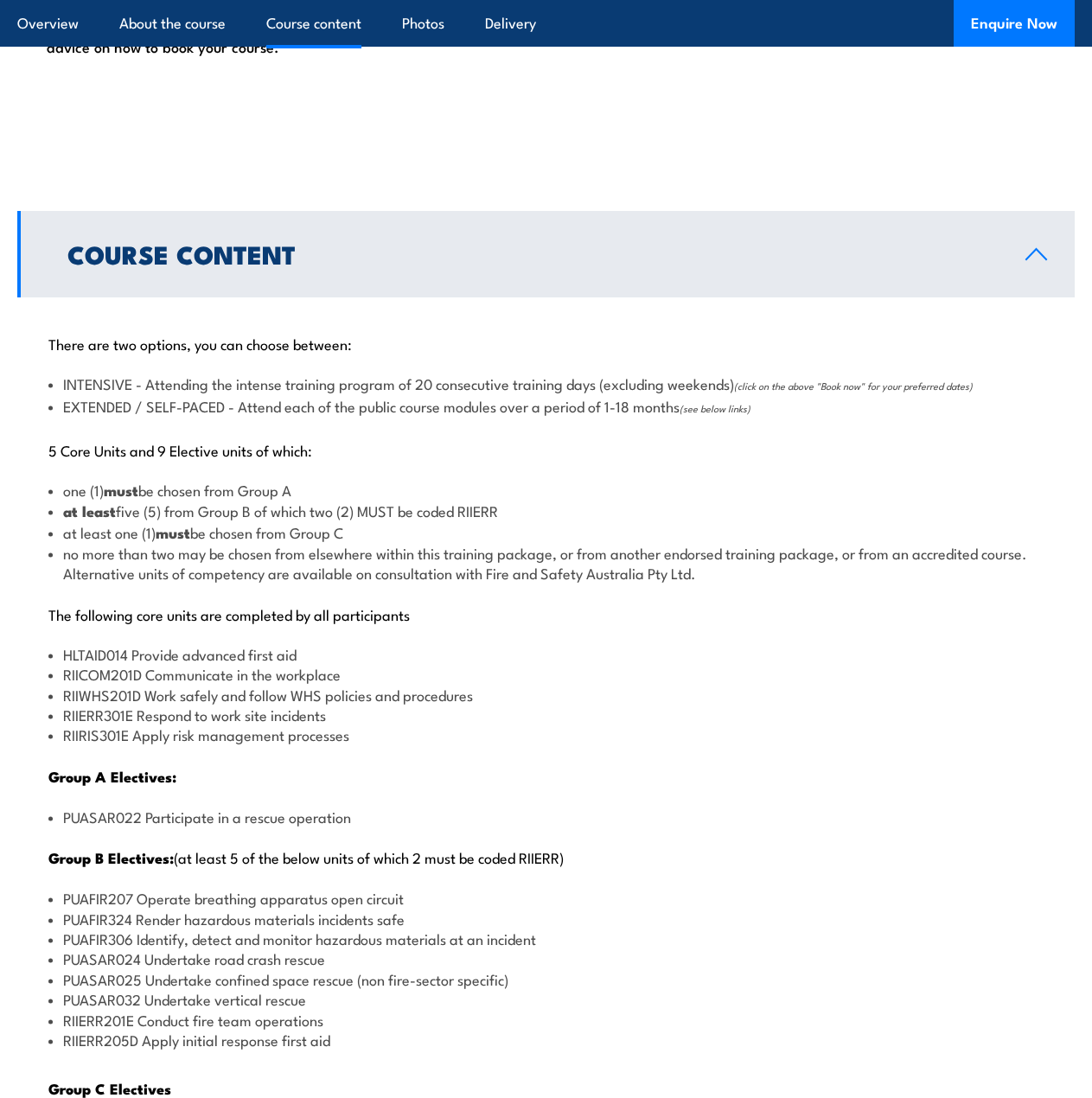
scroll to position [1710, 0]
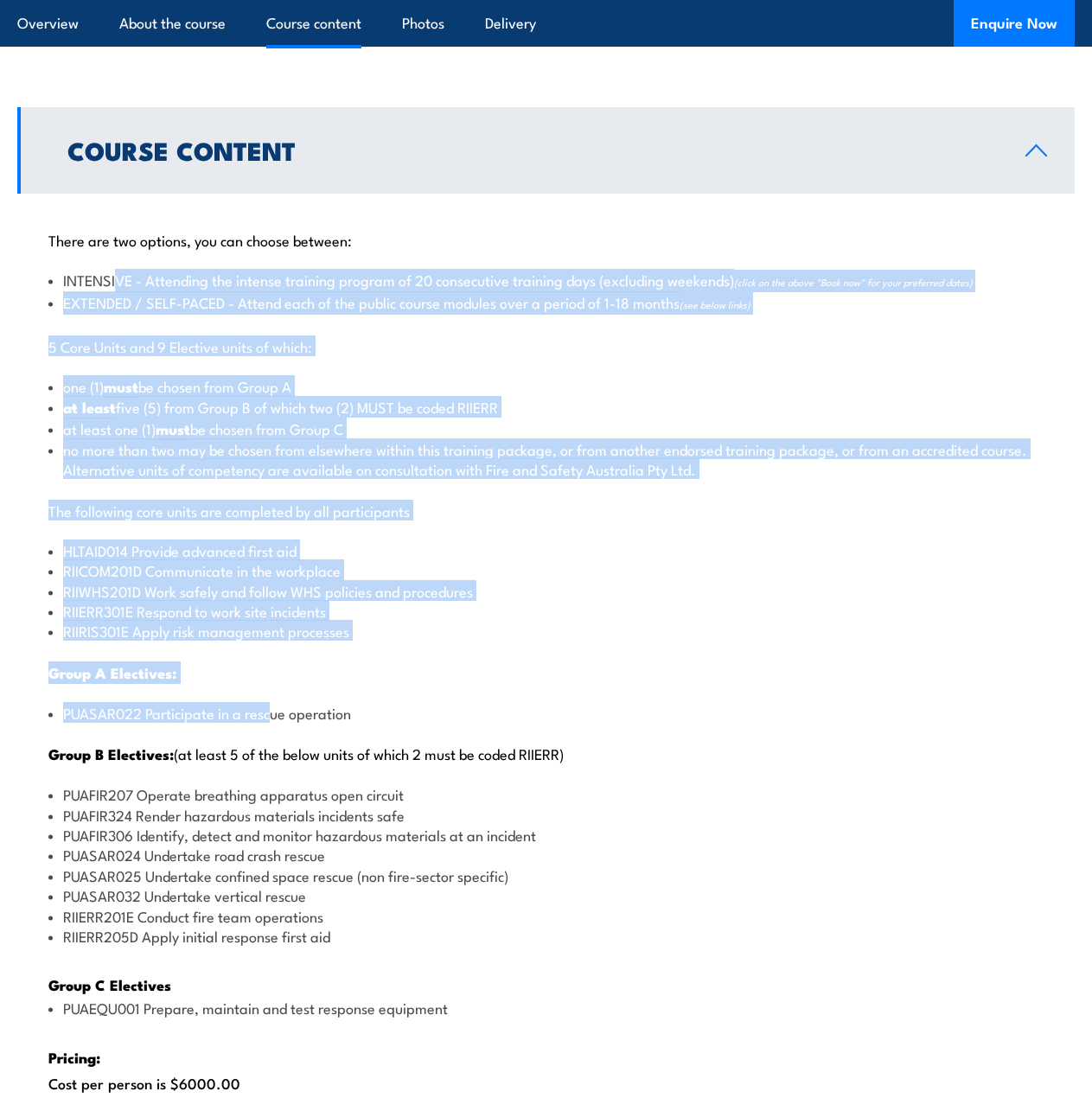
drag, startPoint x: 114, startPoint y: 281, endPoint x: 270, endPoint y: 716, distance: 462.1
click at [270, 716] on div "There are two options, you can choose between: INTENSIVE - Attending the intens…" at bounding box center [546, 809] width 1058 height 1231
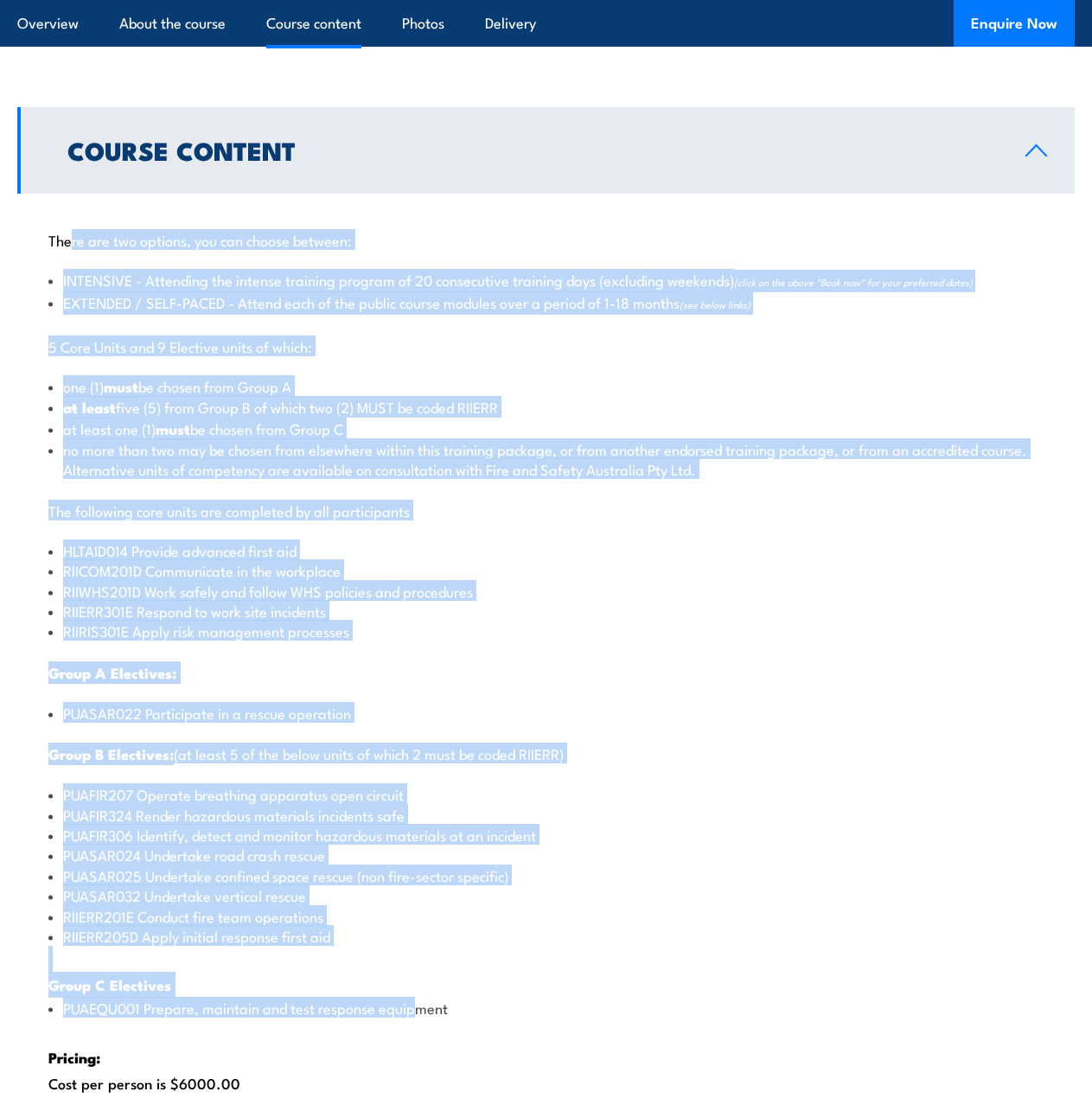
drag, startPoint x: 412, startPoint y: 997, endPoint x: 104, endPoint y: 296, distance: 765.7
click at [68, 228] on div "There are two options, you can choose between: INTENSIVE - Attending the intens…" at bounding box center [546, 809] width 1058 height 1231
click at [354, 525] on div "There are two options, you can choose between: INTENSIVE - Attending the intens…" at bounding box center [546, 809] width 1058 height 1231
click at [260, 400] on li "at least five (5) from Group B of which two (2) MUST be coded RIIERR" at bounding box center [546, 407] width 995 height 21
drag, startPoint x: 53, startPoint y: 228, endPoint x: 359, endPoint y: 732, distance: 589.6
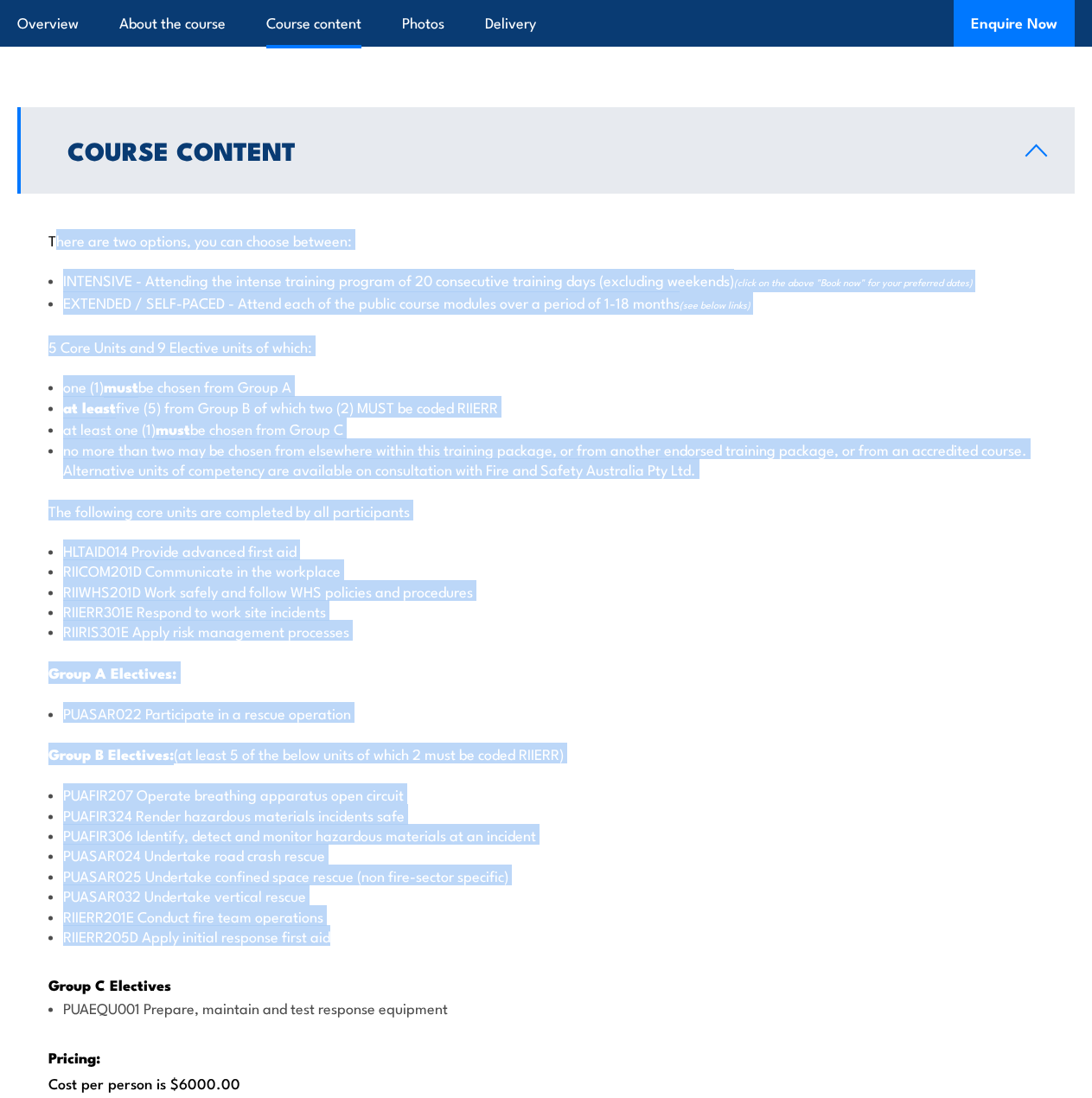
click at [452, 922] on div "There are two options, you can choose between: INTENSIVE - Attending the intens…" at bounding box center [546, 809] width 1058 height 1231
click at [262, 549] on li "HLTAID014 Provide advanced first aid" at bounding box center [546, 550] width 995 height 20
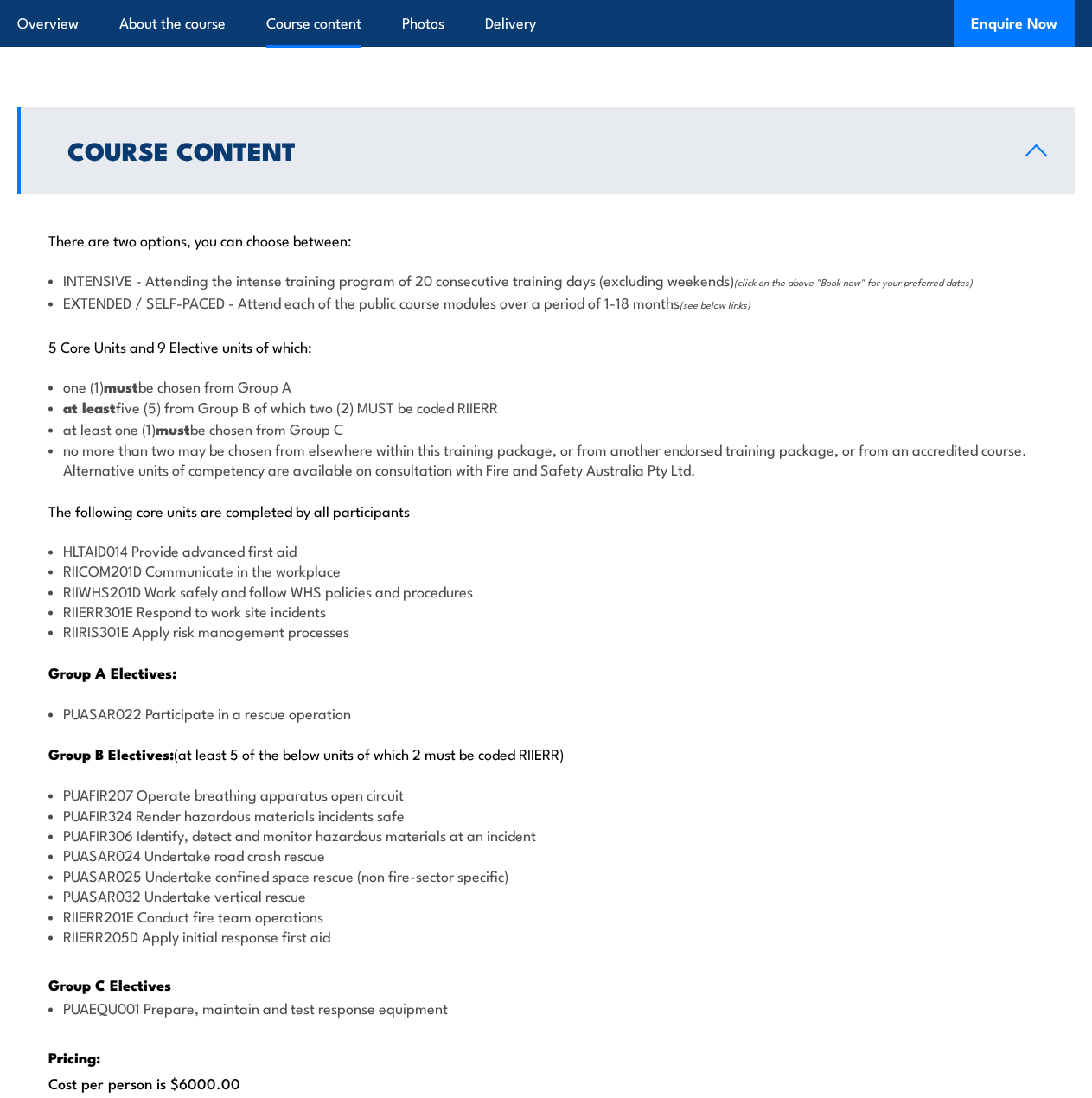
scroll to position [2056, 0]
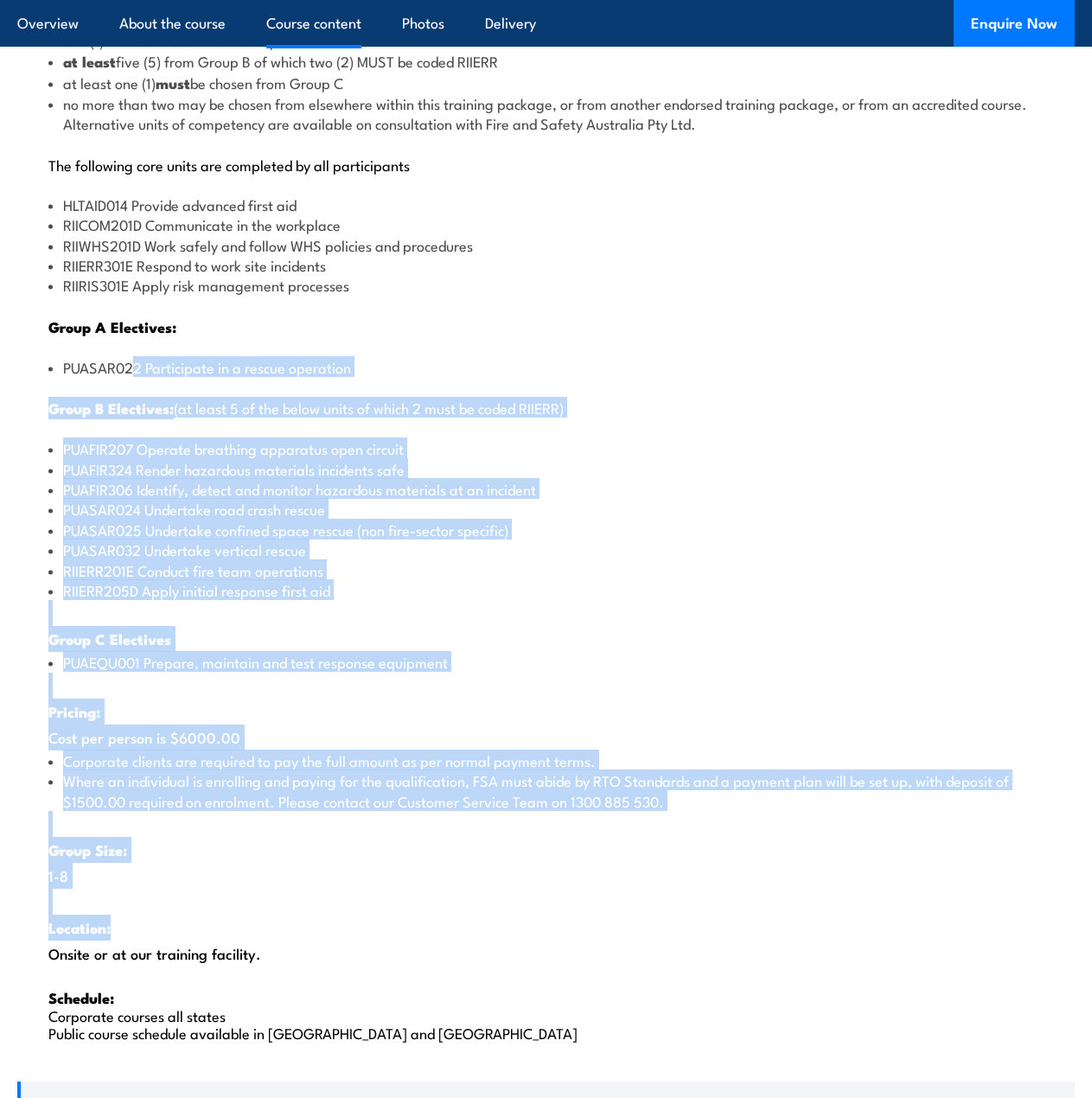
drag, startPoint x: 144, startPoint y: 389, endPoint x: 458, endPoint y: 909, distance: 607.5
click at [460, 922] on div "There are two options, you can choose between: INTENSIVE - Attending the intens…" at bounding box center [546, 463] width 1058 height 1231
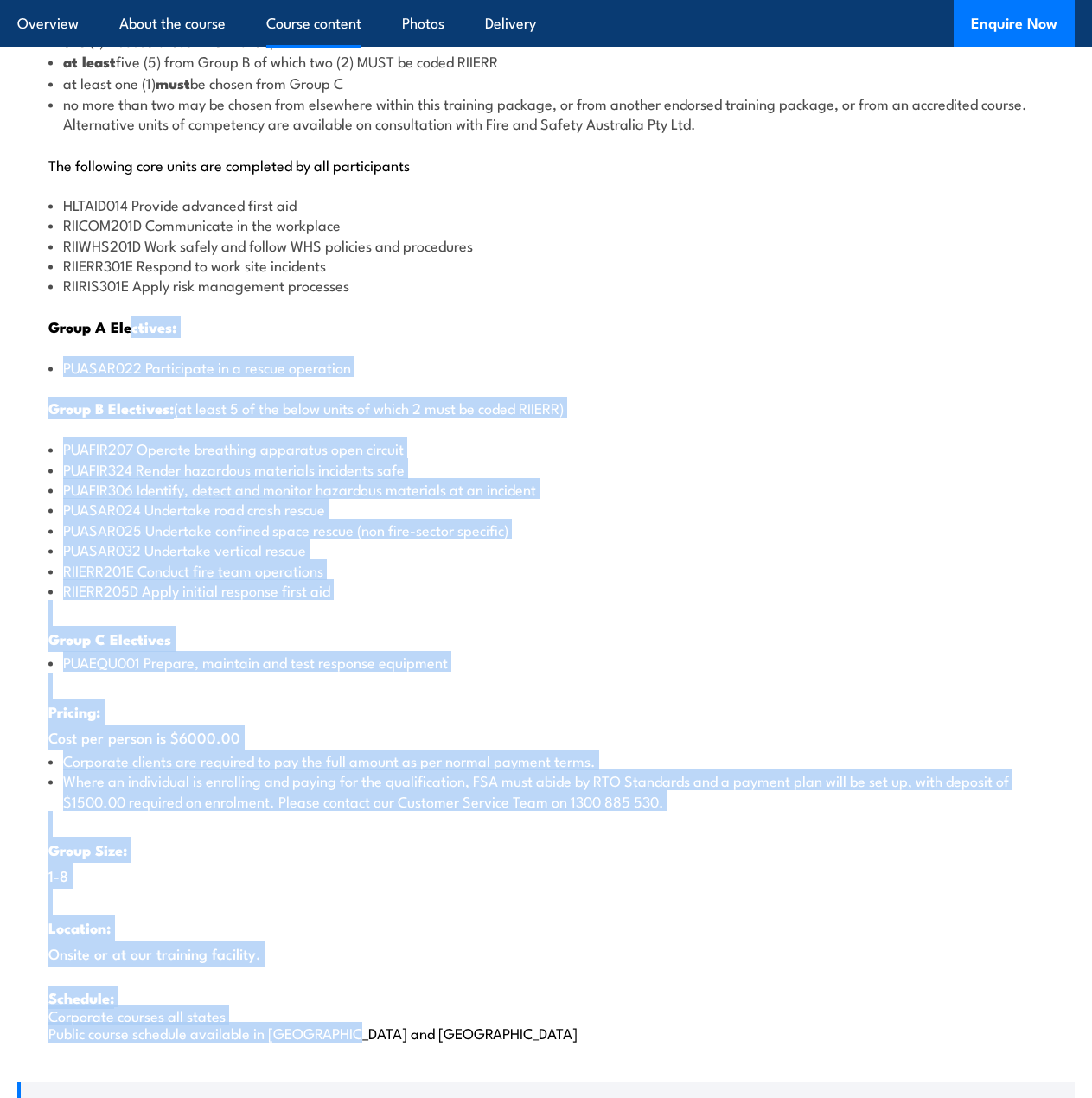
drag, startPoint x: 387, startPoint y: 1036, endPoint x: 133, endPoint y: 331, distance: 749.4
click at [133, 332] on div "There are two options, you can choose between: INTENSIVE - Attending the intens…" at bounding box center [546, 463] width 1058 height 1231
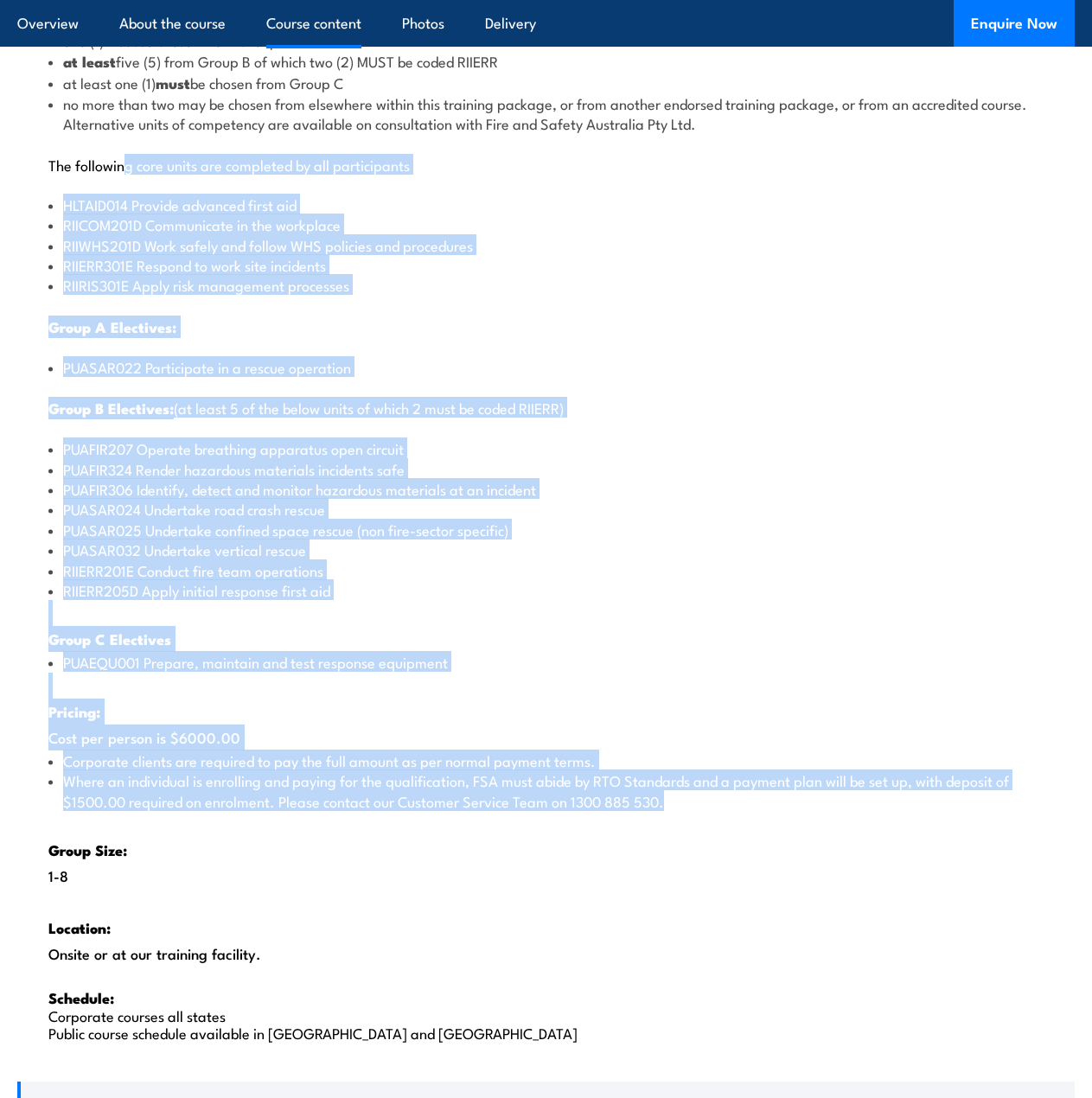
drag, startPoint x: 123, startPoint y: 167, endPoint x: 407, endPoint y: 739, distance: 638.6
click at [427, 809] on div "There are two options, you can choose between: INTENSIVE - Attending the intens…" at bounding box center [546, 463] width 1058 height 1231
click at [355, 594] on li "RIIERR205D Apply initial response first aid" at bounding box center [546, 590] width 995 height 20
drag, startPoint x: 393, startPoint y: 882, endPoint x: 149, endPoint y: 360, distance: 576.2
click at [149, 360] on div "There are two options, you can choose between: INTENSIVE - Attending the intens…" at bounding box center [546, 463] width 1058 height 1231
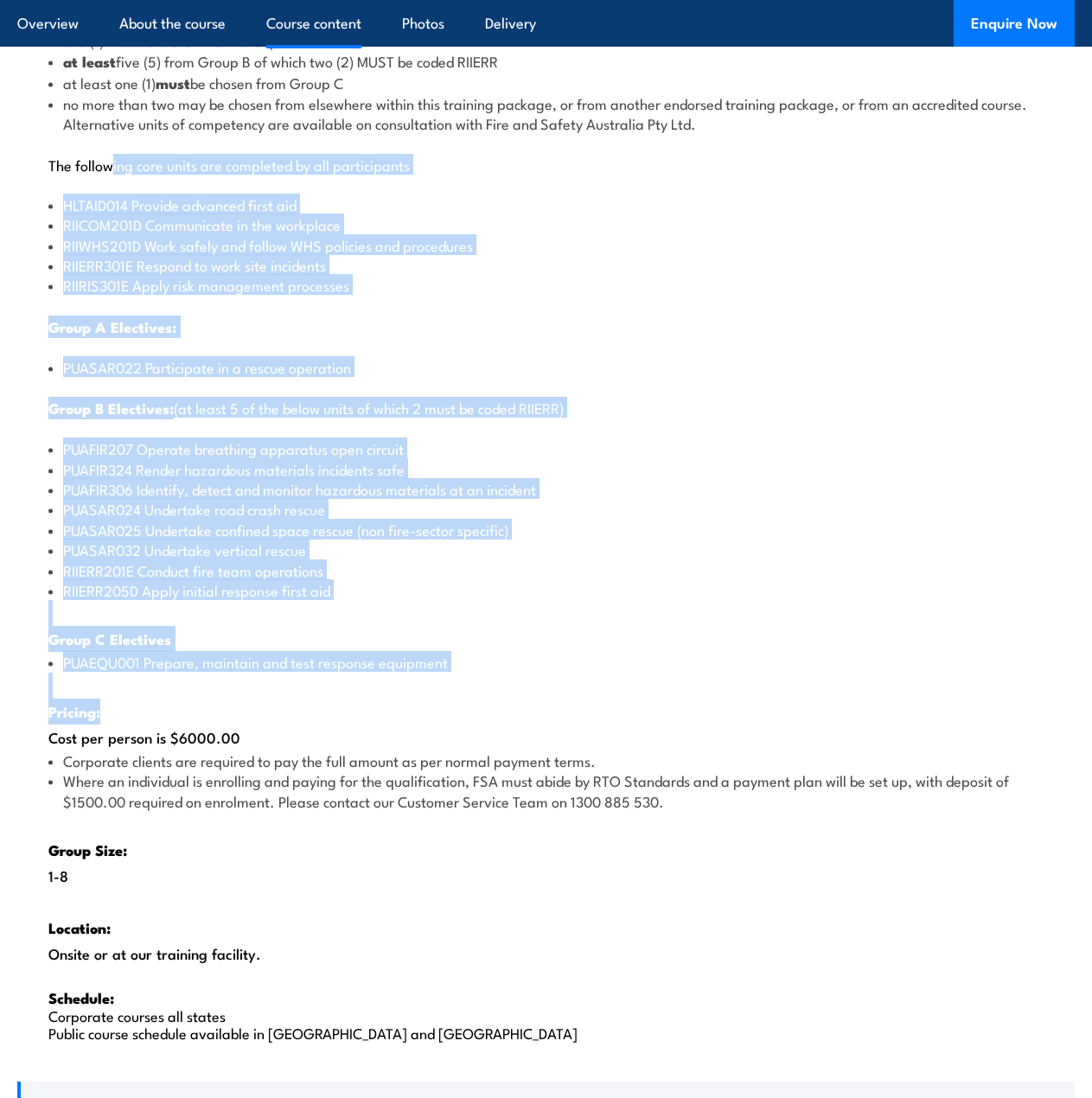
drag, startPoint x: 180, startPoint y: 301, endPoint x: 381, endPoint y: 710, distance: 455.7
click at [382, 713] on div "There are two options, you can choose between: INTENSIVE - Attending the intens…" at bounding box center [546, 463] width 1058 height 1231
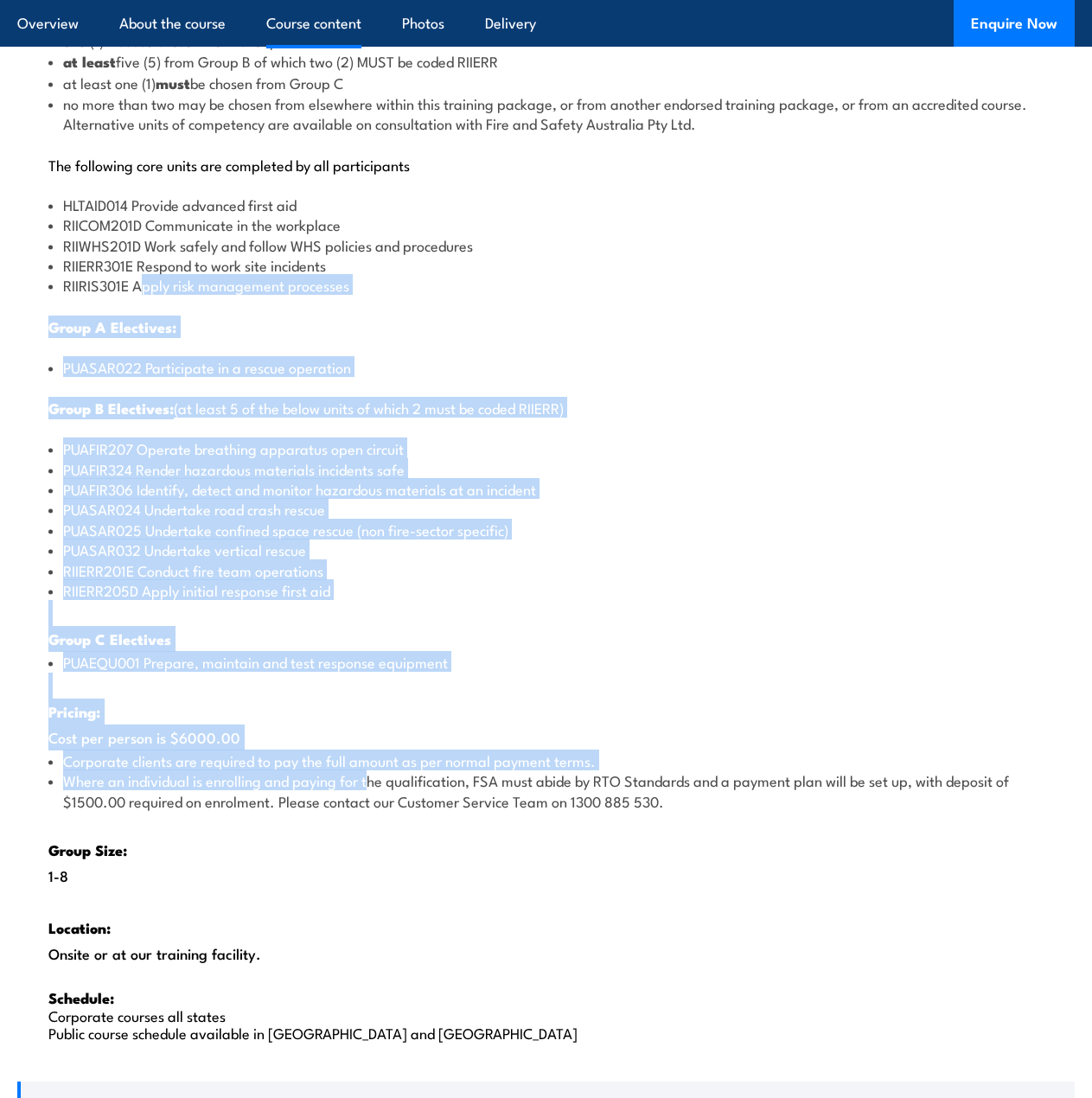
drag, startPoint x: 369, startPoint y: 791, endPoint x: 78, endPoint y: 97, distance: 752.5
click at [141, 286] on div "There are two options, you can choose between: INTENSIVE - Attending the intens…" at bounding box center [546, 463] width 1058 height 1231
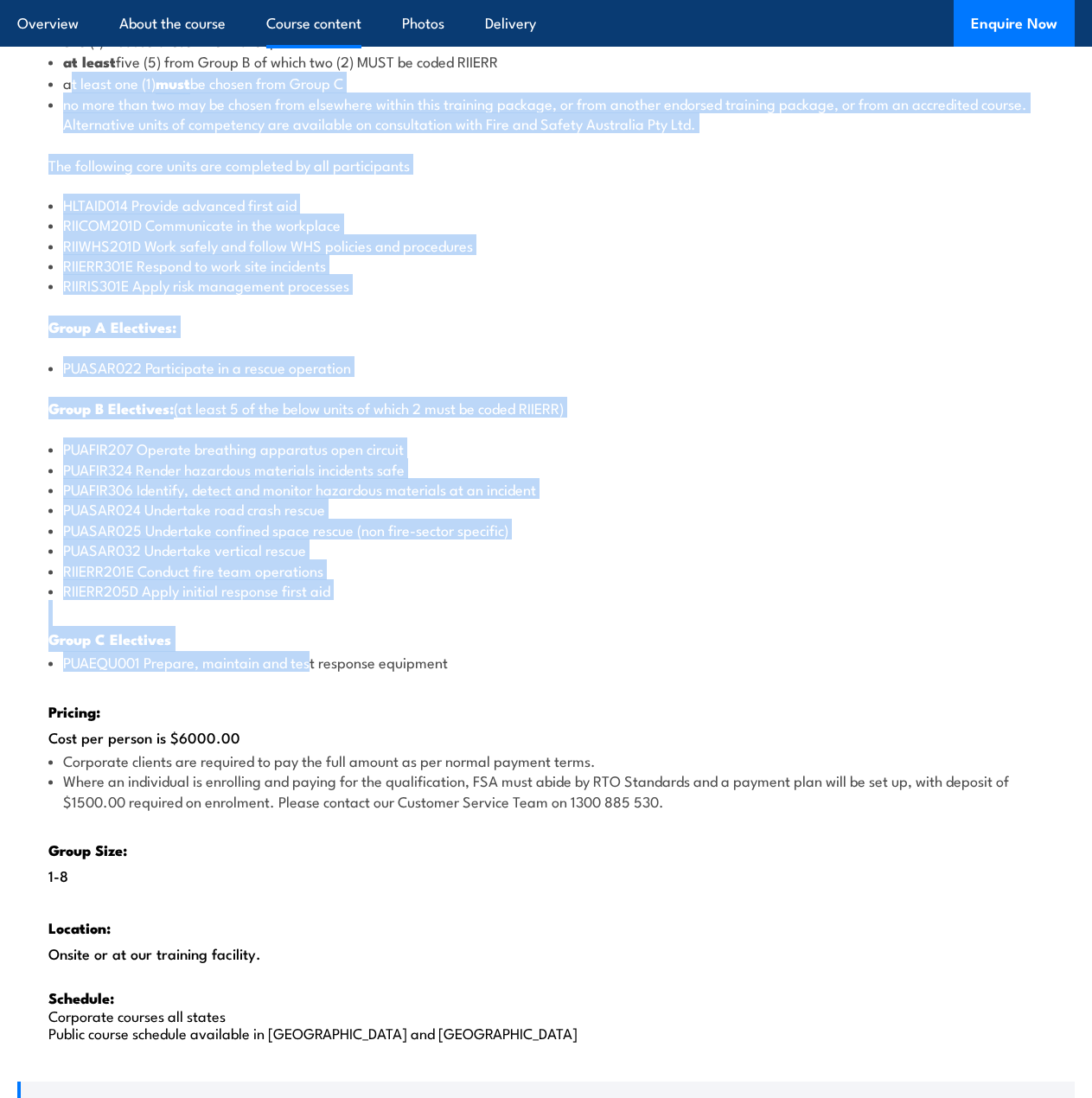
drag, startPoint x: 70, startPoint y: 82, endPoint x: 309, endPoint y: 656, distance: 621.8
click at [311, 658] on div "There are two options, you can choose between: INTENSIVE - Attending the intens…" at bounding box center [546, 463] width 1058 height 1231
click at [186, 375] on li "PUASAR022 Participate in a rescue operation" at bounding box center [546, 367] width 995 height 20
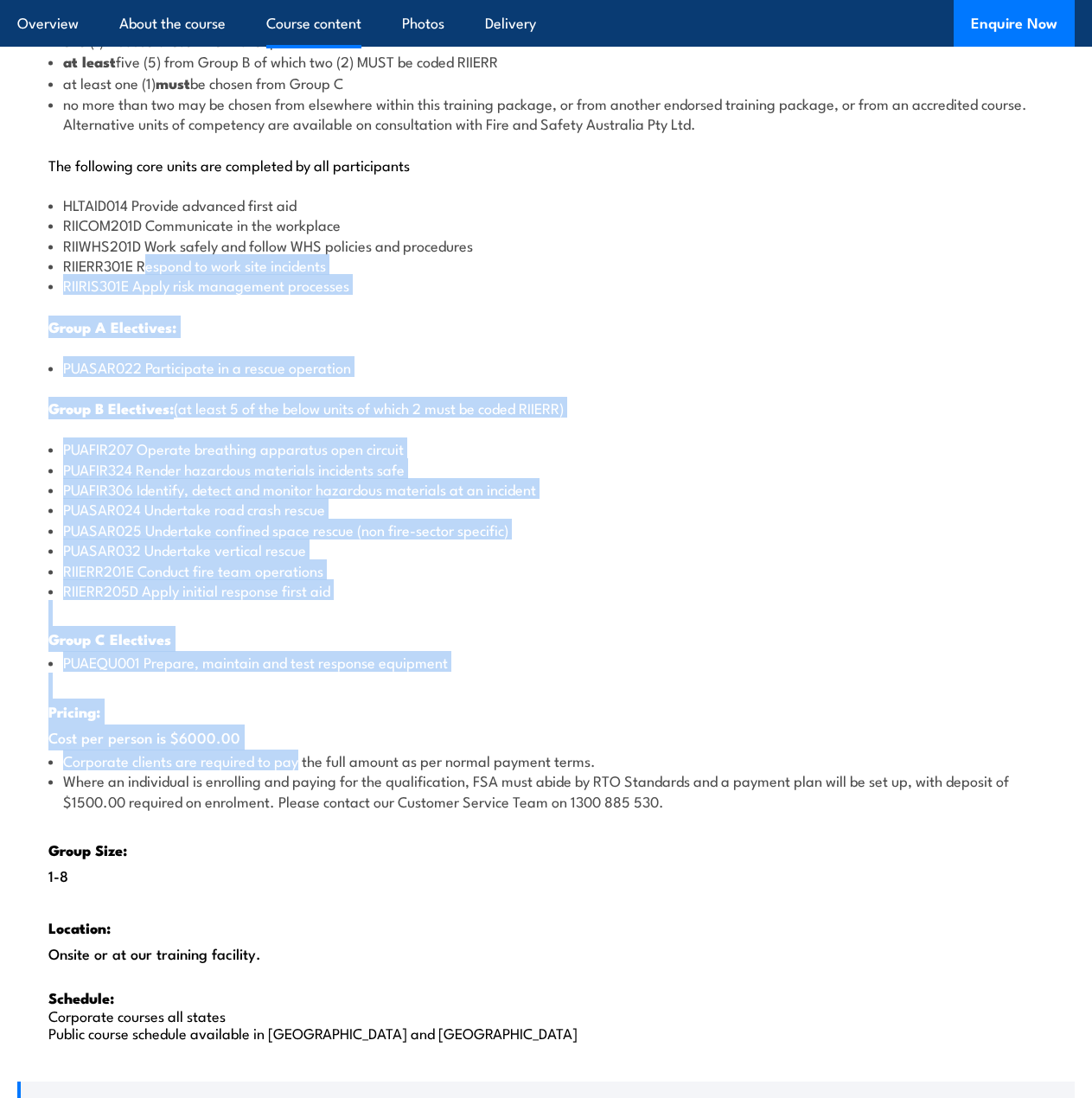
drag, startPoint x: 146, startPoint y: 262, endPoint x: 263, endPoint y: 638, distance: 393.8
click at [303, 791] on div "There are two options, you can choose between: INTENSIVE - Attending the intens…" at bounding box center [546, 463] width 1058 height 1231
click at [261, 611] on div "There are two options, you can choose between: INTENSIVE - Attending the intens…" at bounding box center [546, 463] width 1058 height 1231
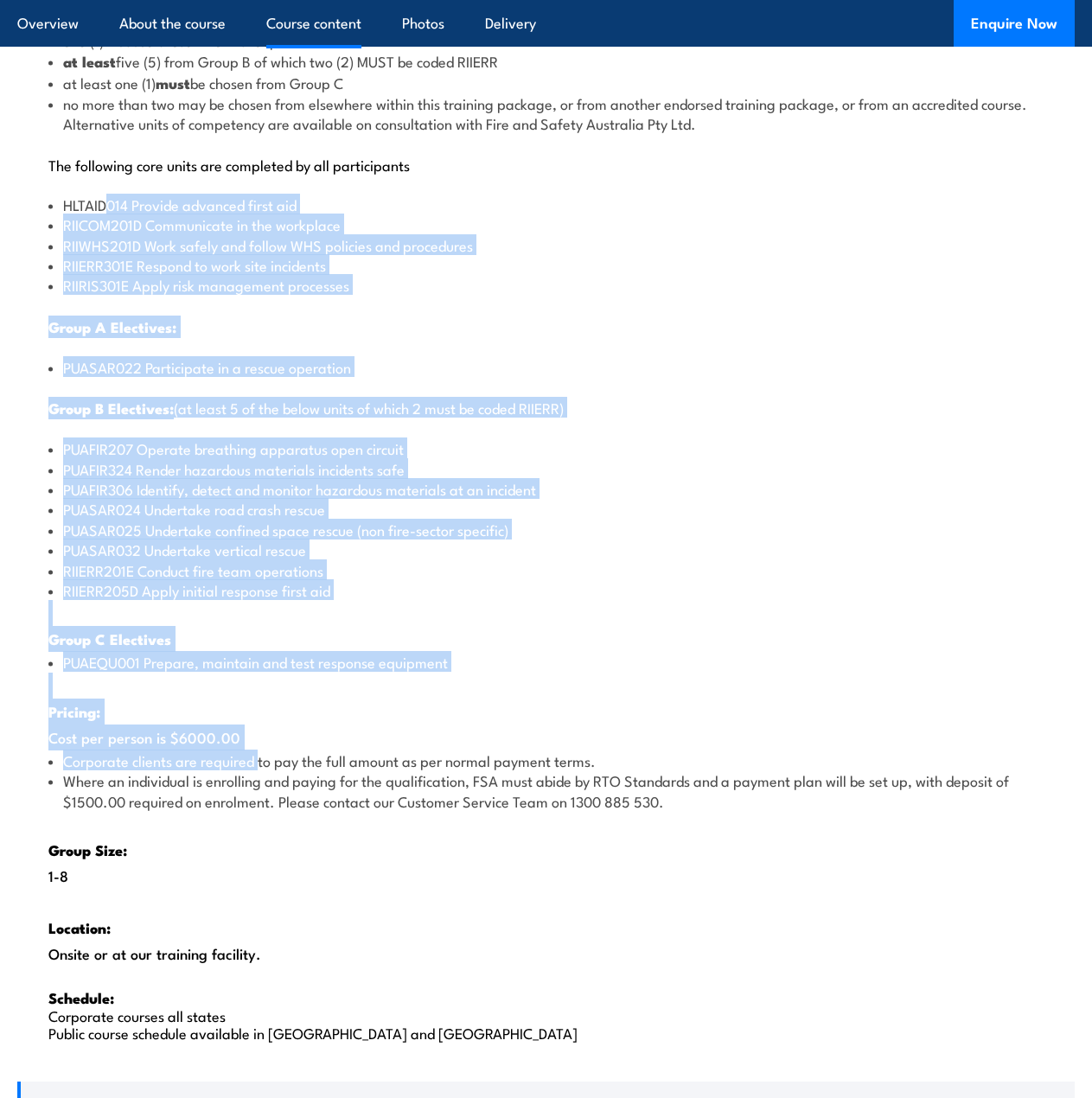
drag, startPoint x: 145, startPoint y: 334, endPoint x: 108, endPoint y: 205, distance: 134.2
click at [108, 195] on div "There are two options, you can choose between: INTENSIVE - Attending the intens…" at bounding box center [546, 463] width 1058 height 1231
click at [205, 421] on div "There are two options, you can choose between: INTENSIVE - Attending the intens…" at bounding box center [546, 463] width 1058 height 1231
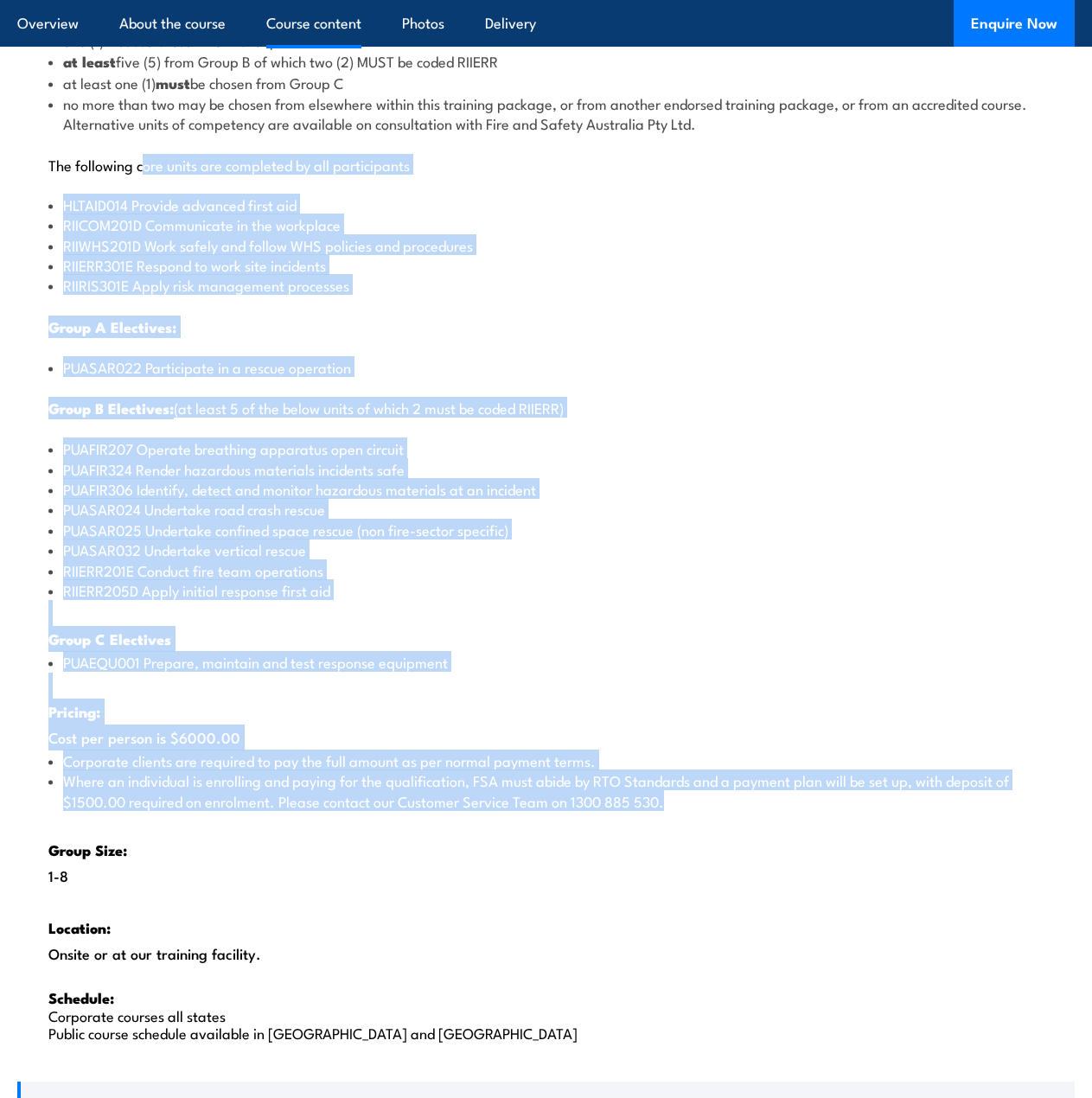
drag, startPoint x: 142, startPoint y: 169, endPoint x: 278, endPoint y: 748, distance: 594.8
click at [306, 821] on div "There are two options, you can choose between: INTENSIVE - Attending the intens…" at bounding box center [546, 463] width 1058 height 1231
click at [160, 476] on li "PUAFIR324 Render hazardous materials incidents safe" at bounding box center [546, 469] width 995 height 20
click at [222, 798] on li "Where an individual is enrolling and paying for the qualification, FSA must abi…" at bounding box center [546, 791] width 995 height 41
drag, startPoint x: 226, startPoint y: 803, endPoint x: 53, endPoint y: 140, distance: 685.2
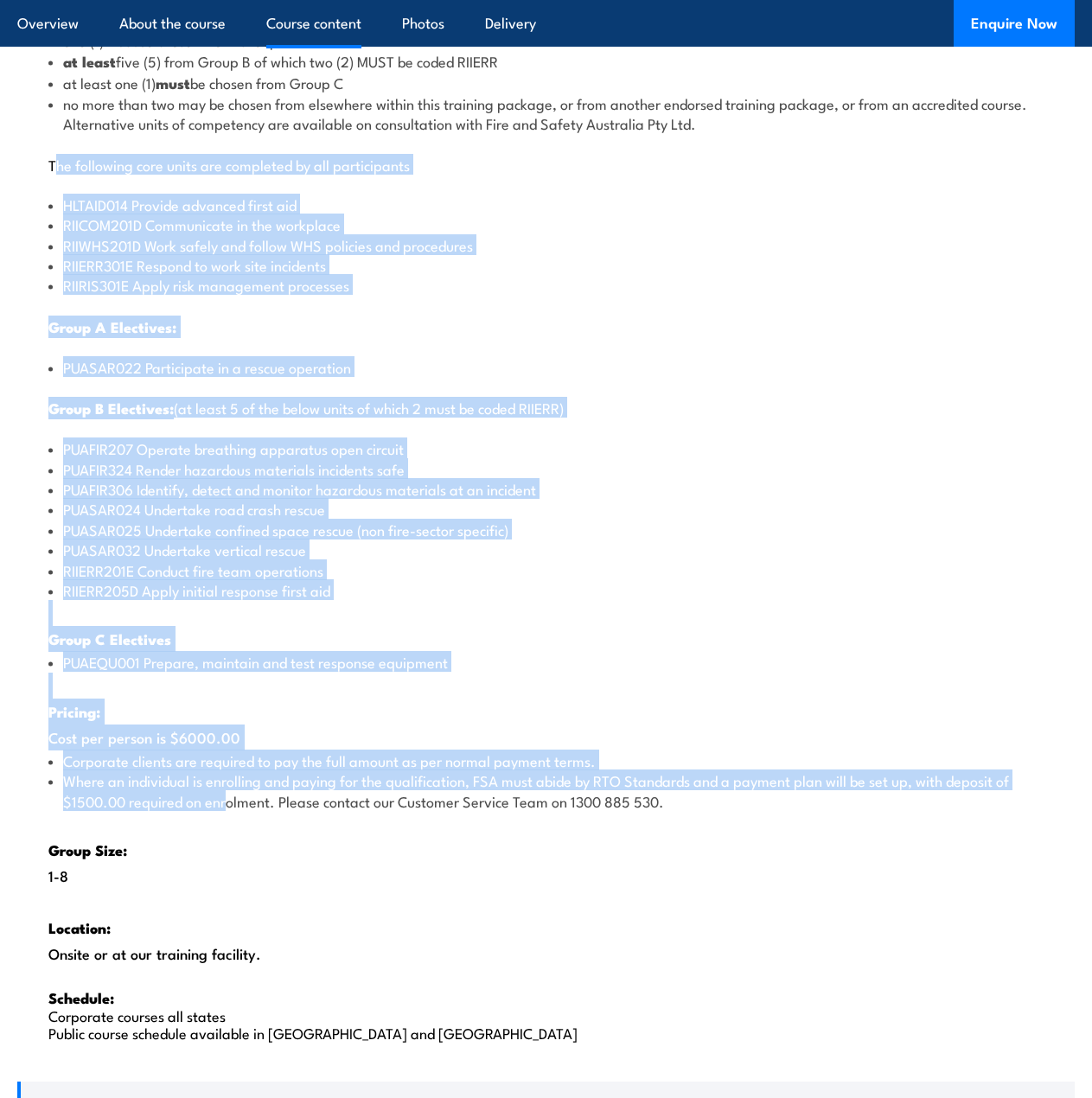
click at [53, 140] on div "There are two options, you can choose between: INTENSIVE - Attending the intens…" at bounding box center [546, 463] width 1058 height 1231
click at [250, 541] on li "PUASAR032 Undertake vertical rescue" at bounding box center [546, 549] width 995 height 20
drag, startPoint x: 301, startPoint y: 362, endPoint x: 414, endPoint y: 739, distance: 393.6
click at [414, 739] on div "There are two options, you can choose between: INTENSIVE - Attending the intens…" at bounding box center [546, 463] width 1058 height 1231
click at [222, 490] on li "PUAFIR306 Identify, detect and monitor hazardous materials at an incident" at bounding box center [546, 489] width 995 height 20
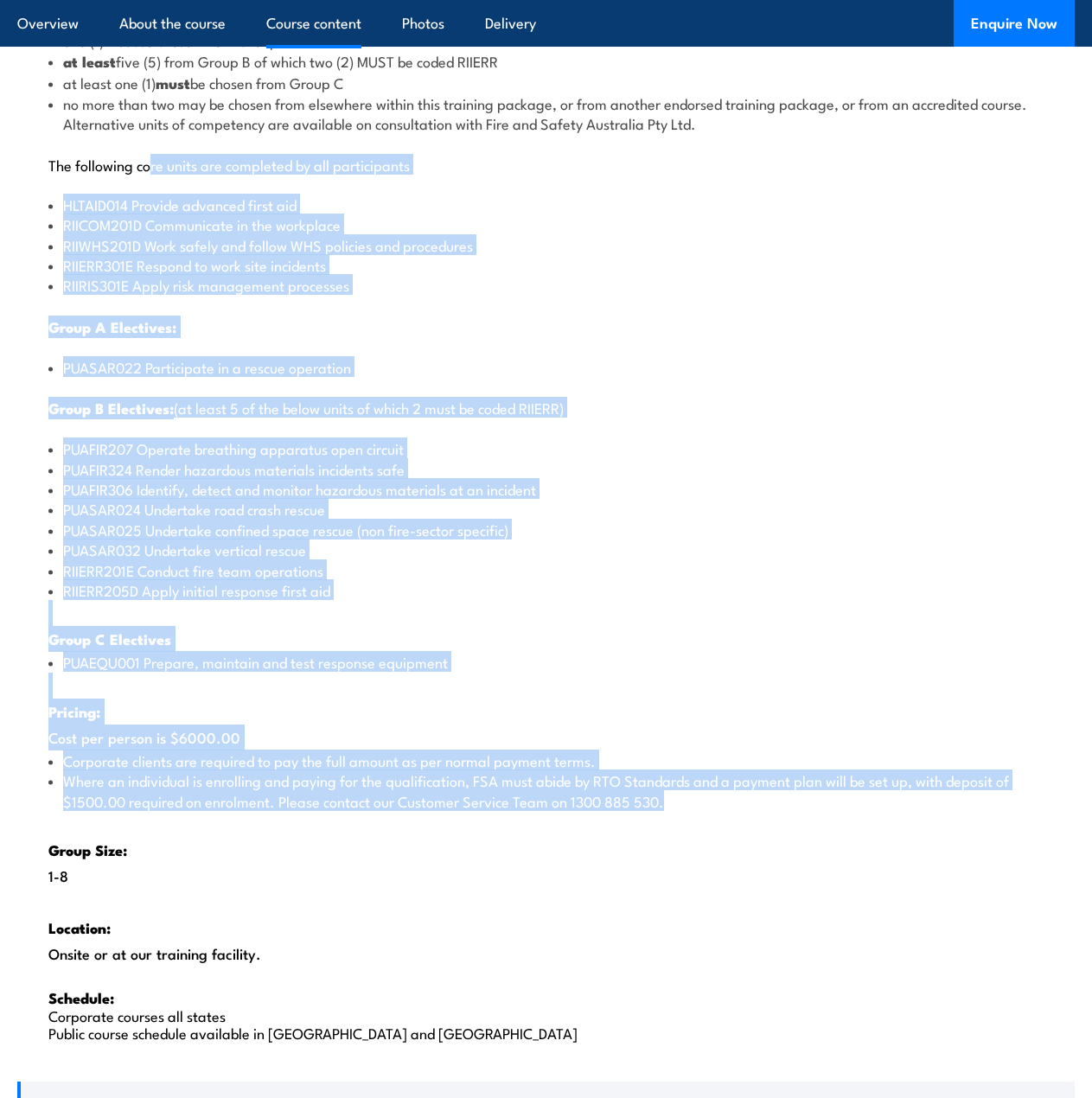
drag, startPoint x: 350, startPoint y: 830, endPoint x: 147, endPoint y: 147, distance: 712.5
click at [148, 147] on div "There are two options, you can choose between: INTENSIVE - Attending the intens…" at bounding box center [546, 463] width 1058 height 1231
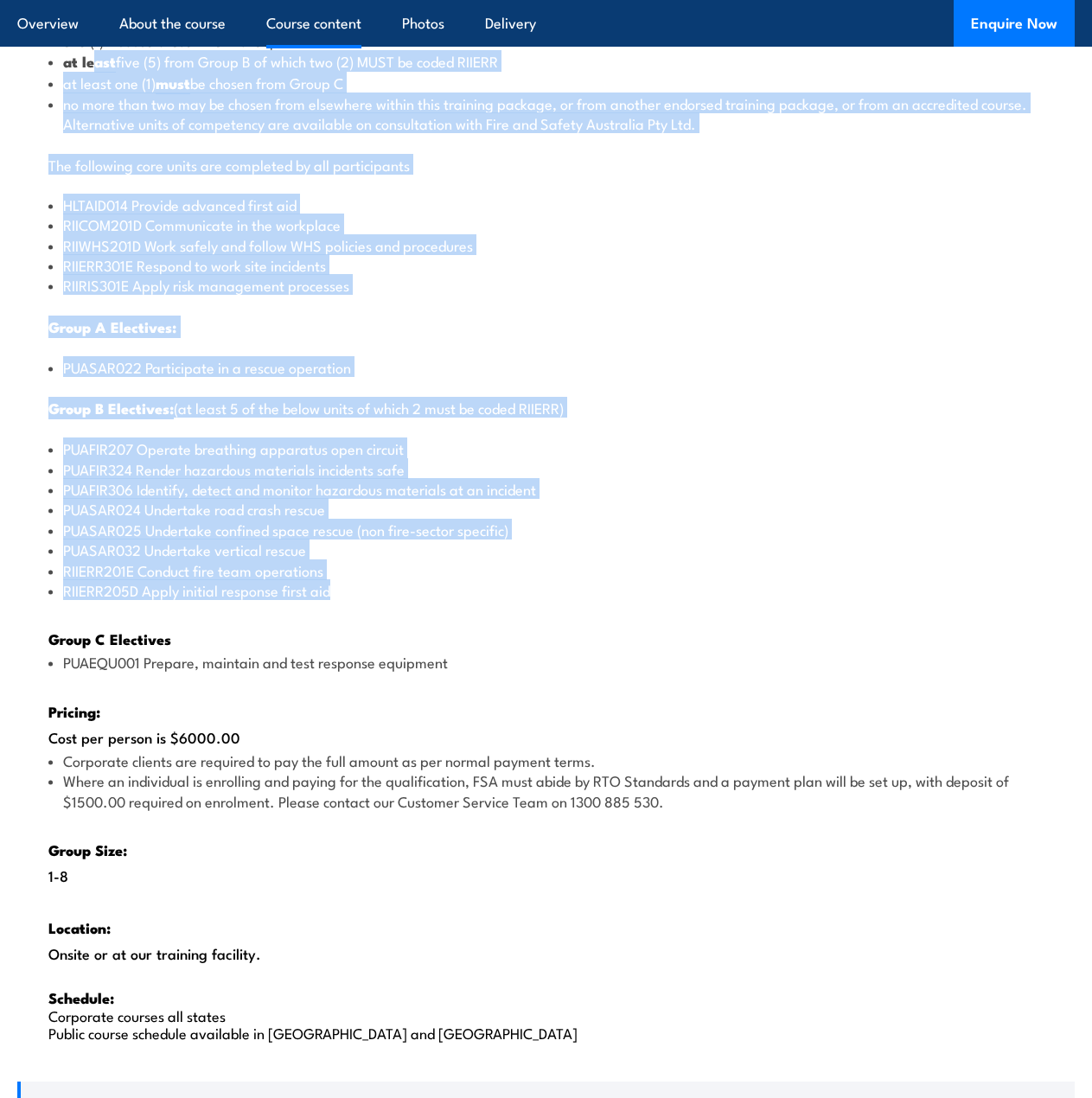
drag, startPoint x: 123, startPoint y: 121, endPoint x: 331, endPoint y: 605, distance: 526.8
click at [331, 611] on div "There are two options, you can choose between: INTENSIVE - Attending the intens…" at bounding box center [546, 463] width 1058 height 1231
click at [235, 352] on div "There are two options, you can choose between: INTENSIVE - Attending the intens…" at bounding box center [546, 463] width 1058 height 1231
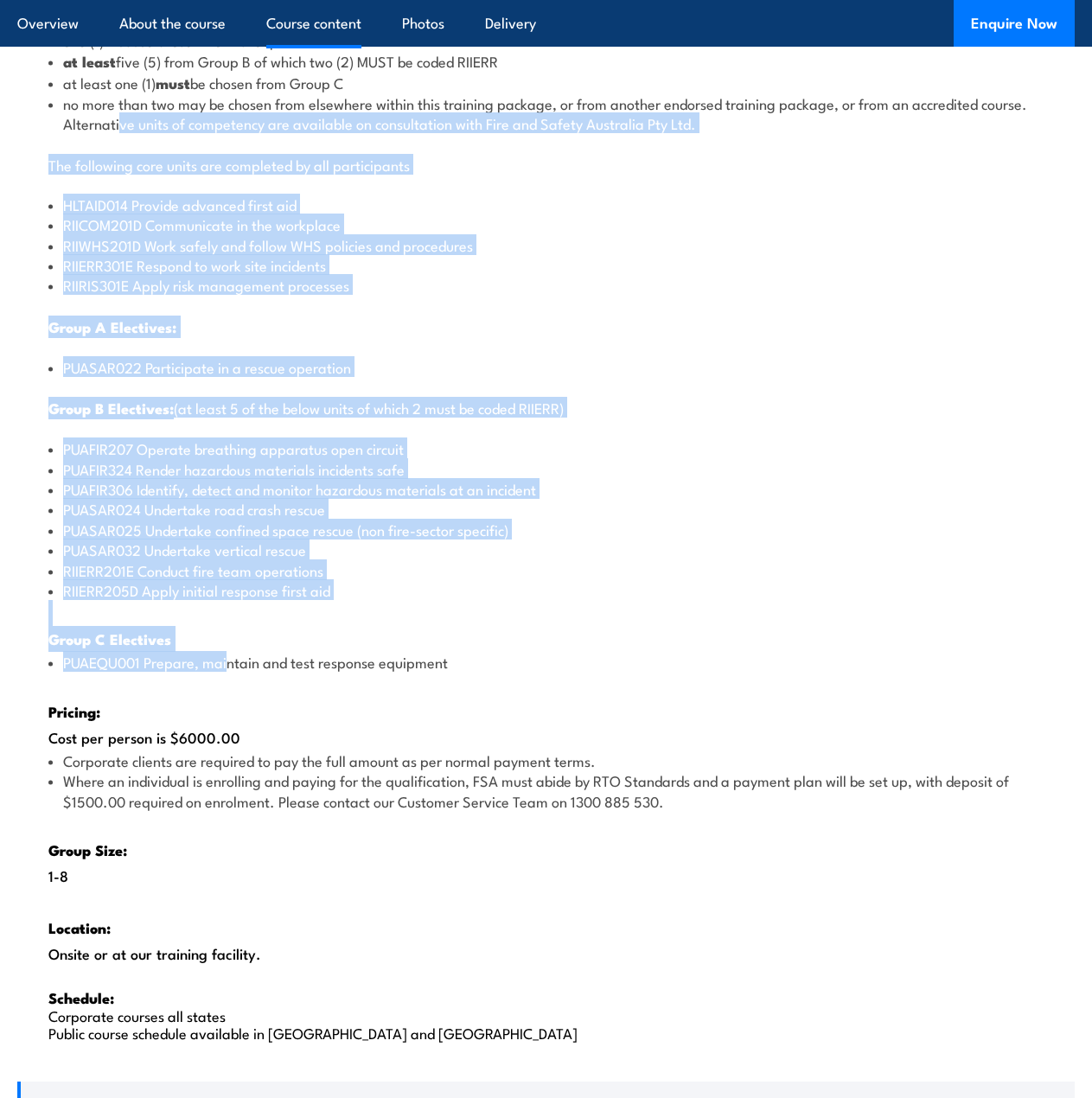
drag, startPoint x: 229, startPoint y: 664, endPoint x: 119, endPoint y: 132, distance: 543.3
click at [119, 132] on div "There are two options, you can choose between: INTENSIVE - Attending the intens…" at bounding box center [546, 463] width 1058 height 1231
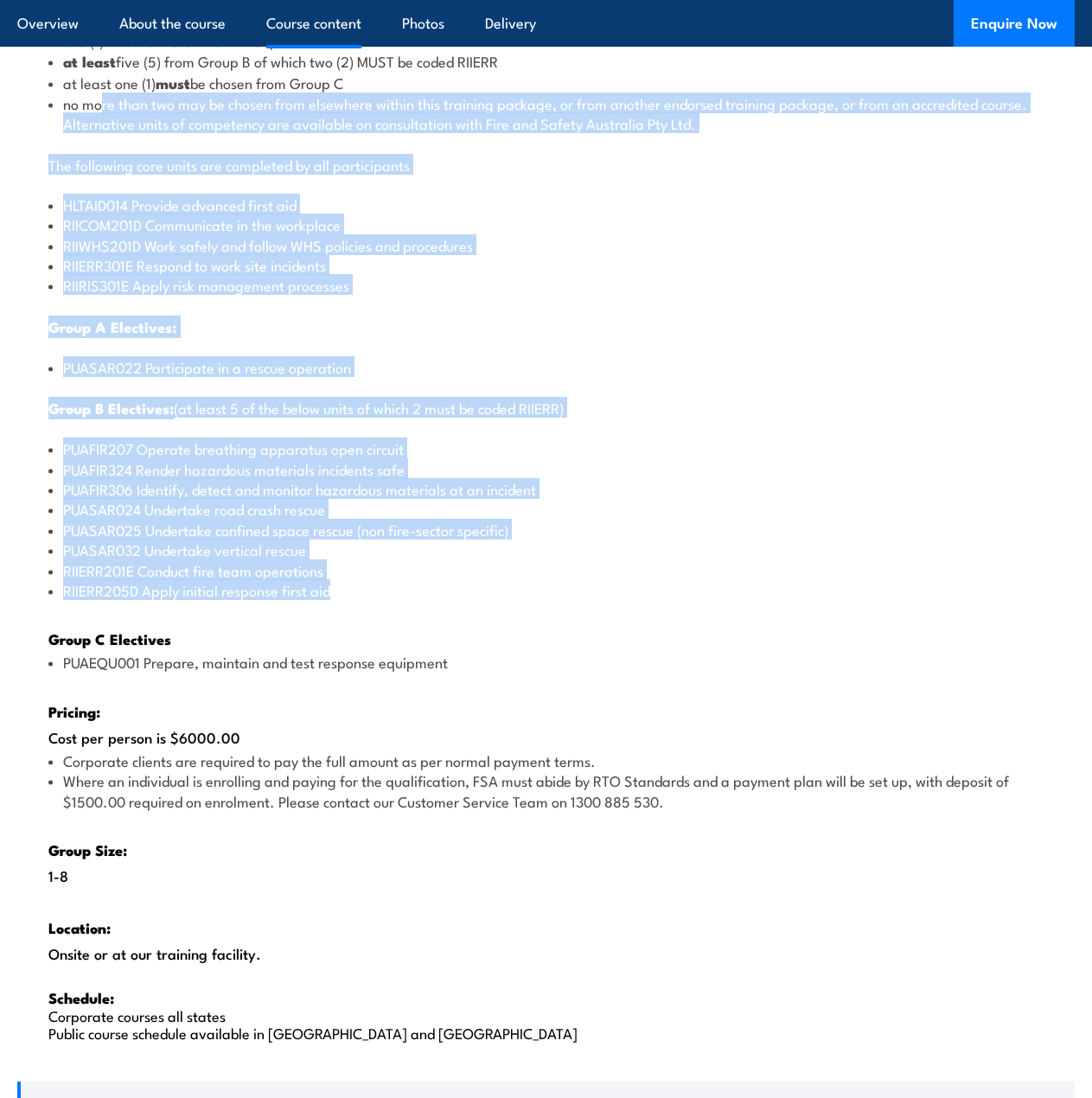
drag, startPoint x: 99, startPoint y: 101, endPoint x: 264, endPoint y: 621, distance: 545.6
click at [264, 621] on div "There are two options, you can choose between: INTENSIVE - Attending the intens…" at bounding box center [546, 463] width 1058 height 1231
click at [267, 501] on li "PUASAR024 Undertake road crash rescue" at bounding box center [546, 509] width 995 height 20
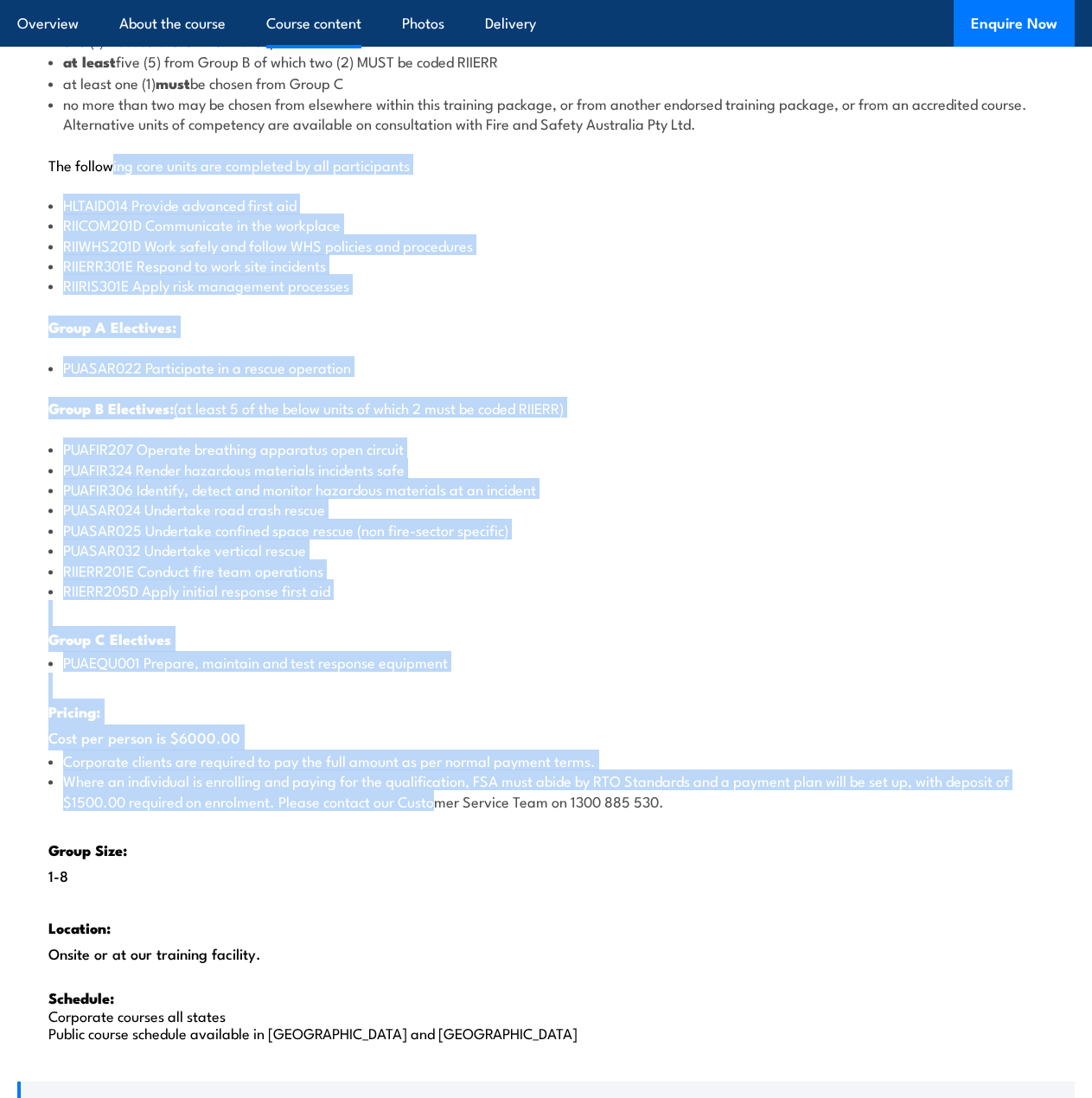
drag, startPoint x: 113, startPoint y: 162, endPoint x: 430, endPoint y: 797, distance: 709.7
click at [433, 802] on div "There are two options, you can choose between: INTENSIVE - Attending the intens…" at bounding box center [546, 463] width 1058 height 1231
click at [203, 426] on div "There are two options, you can choose between: INTENSIVE - Attending the intens…" at bounding box center [546, 463] width 1058 height 1231
click at [180, 546] on li "PUASAR032 Undertake vertical rescue" at bounding box center [546, 549] width 995 height 20
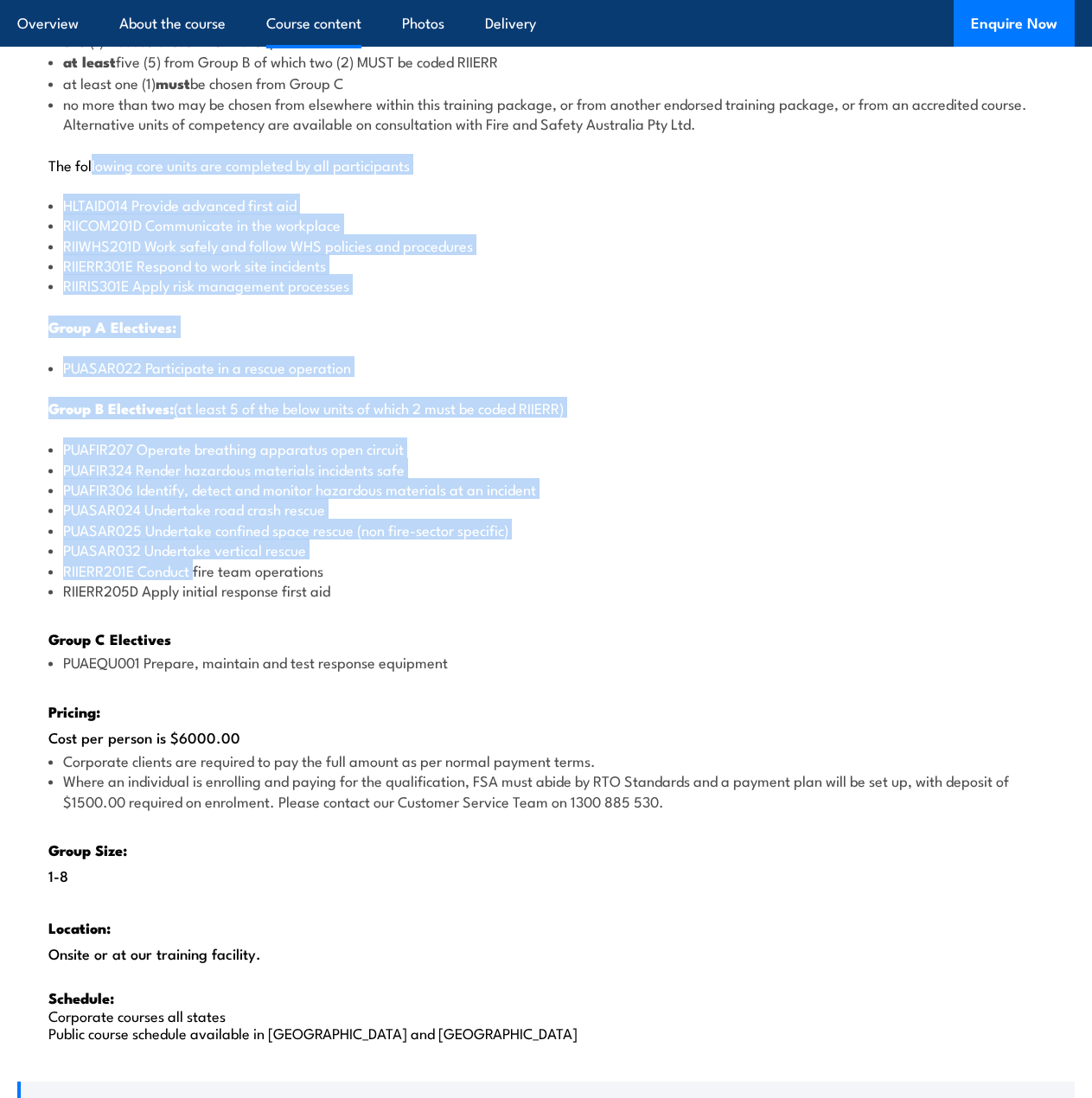
drag, startPoint x: 137, startPoint y: 305, endPoint x: 66, endPoint y: 113, distance: 204.7
click at [91, 157] on div "There are two options, you can choose between: INTENSIVE - Attending the intens…" at bounding box center [546, 463] width 1058 height 1231
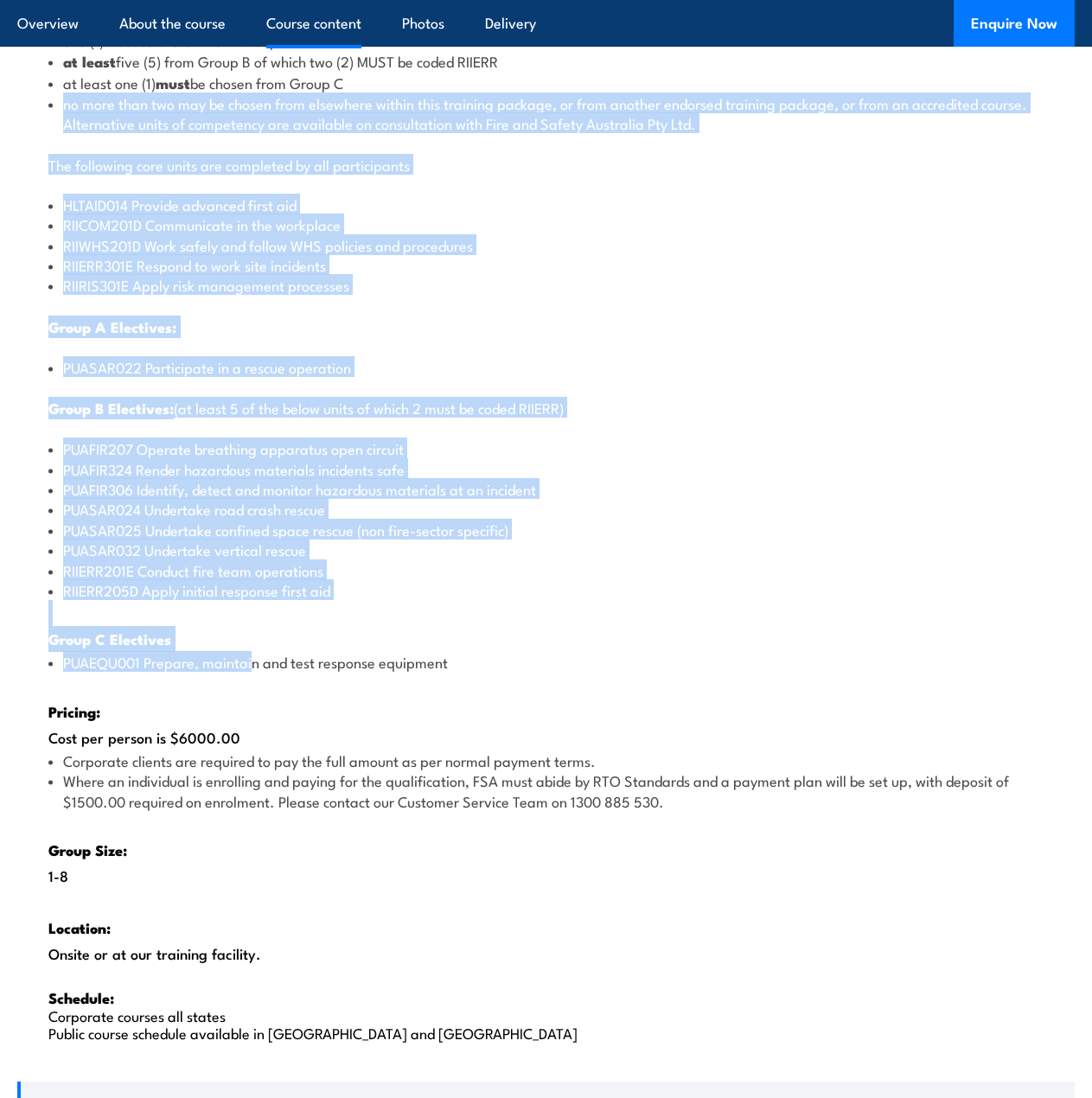
drag, startPoint x: 59, startPoint y: 95, endPoint x: 251, endPoint y: 654, distance: 591.1
click at [251, 654] on div "There are two options, you can choose between: INTENSIVE - Attending the intens…" at bounding box center [546, 463] width 1058 height 1231
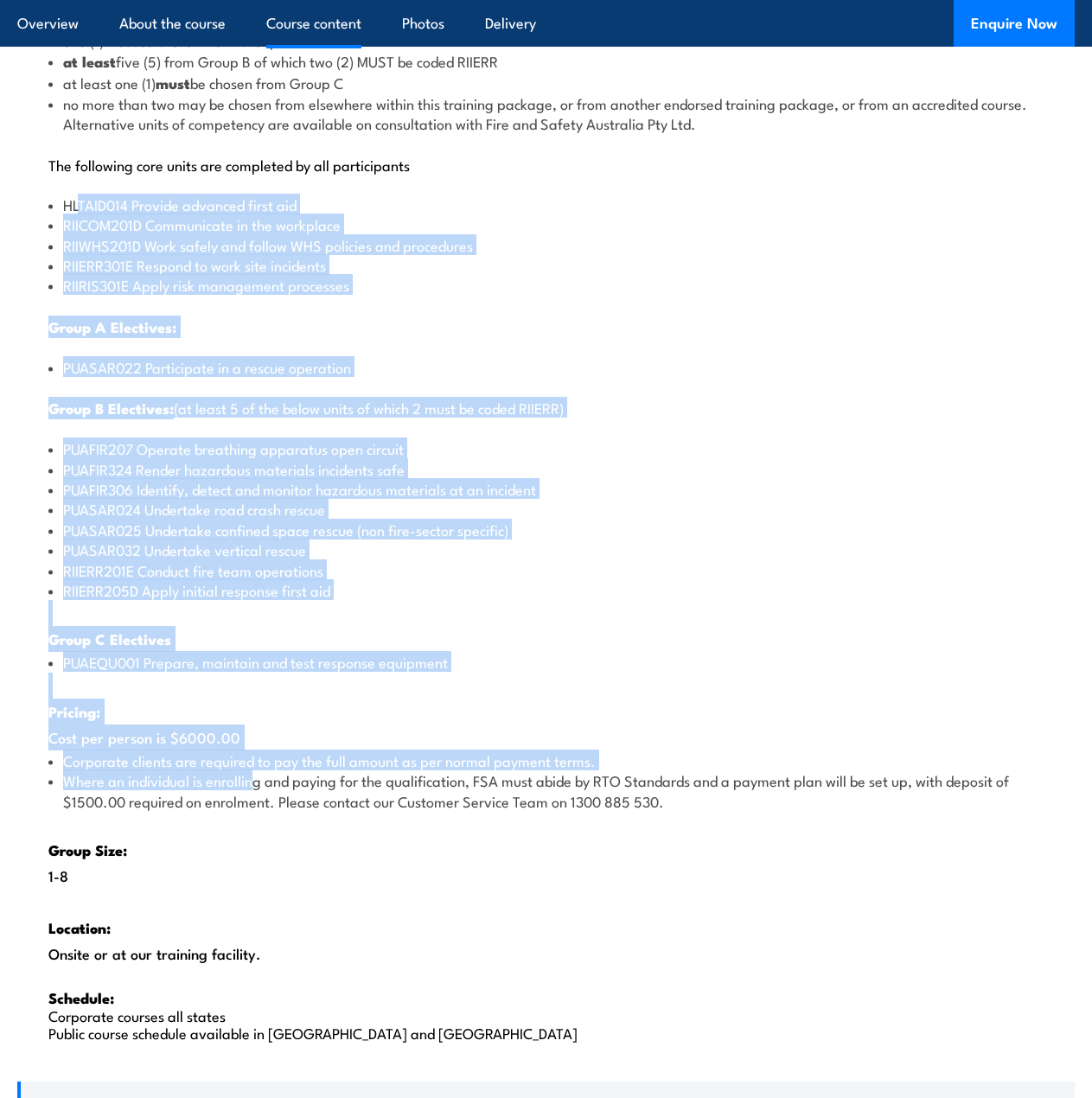
drag, startPoint x: 244, startPoint y: 709, endPoint x: 79, endPoint y: 180, distance: 554.1
click at [79, 180] on div "There are two options, you can choose between: INTENSIVE - Attending the intens…" at bounding box center [546, 463] width 1058 height 1231
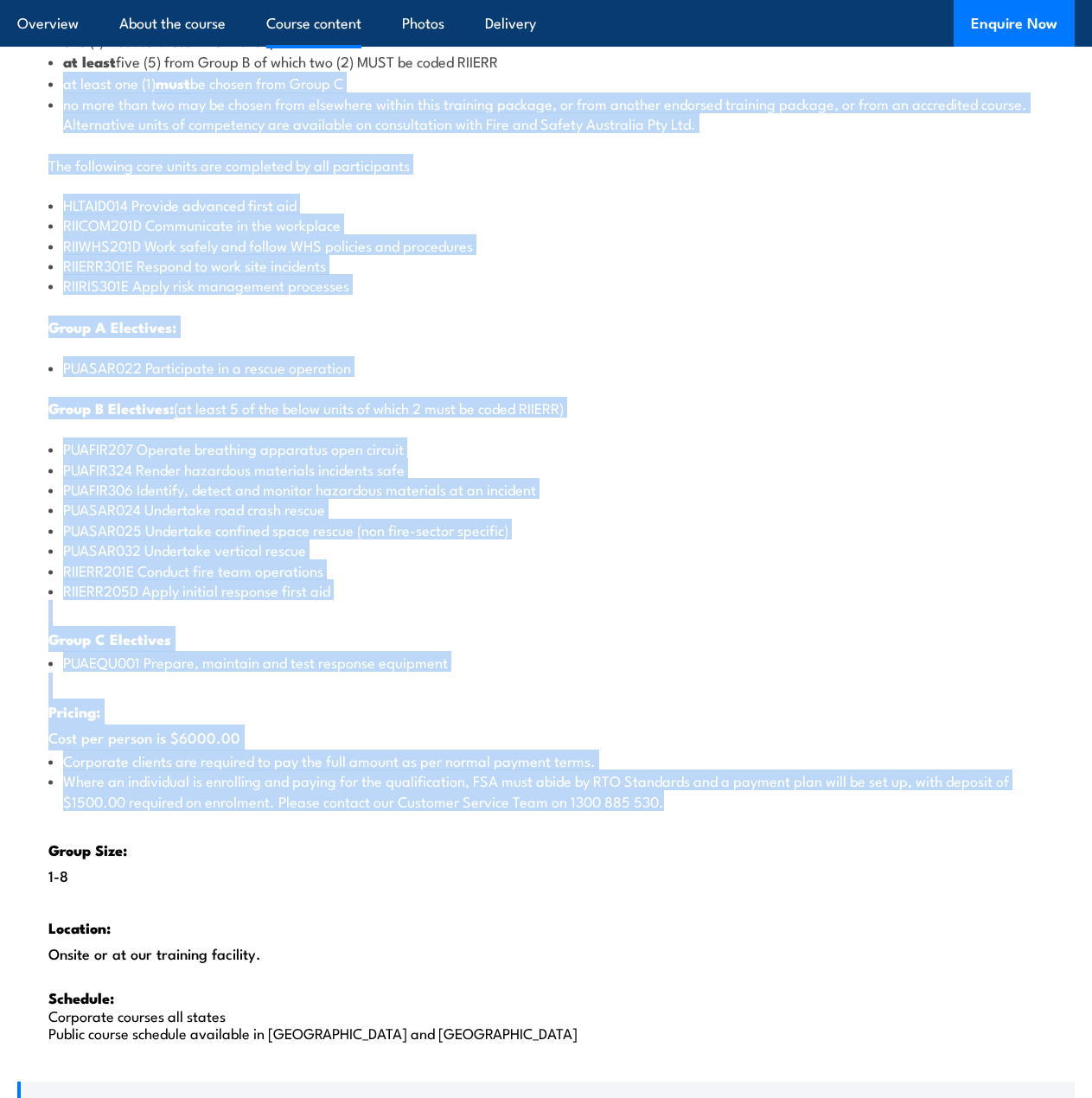
drag, startPoint x: 58, startPoint y: 72, endPoint x: 321, endPoint y: 775, distance: 750.6
click at [329, 806] on div "There are two options, you can choose between: INTENSIVE - Attending the intens…" at bounding box center [546, 463] width 1058 height 1231
click at [147, 414] on strong "Group B Electives:" at bounding box center [112, 408] width 126 height 23
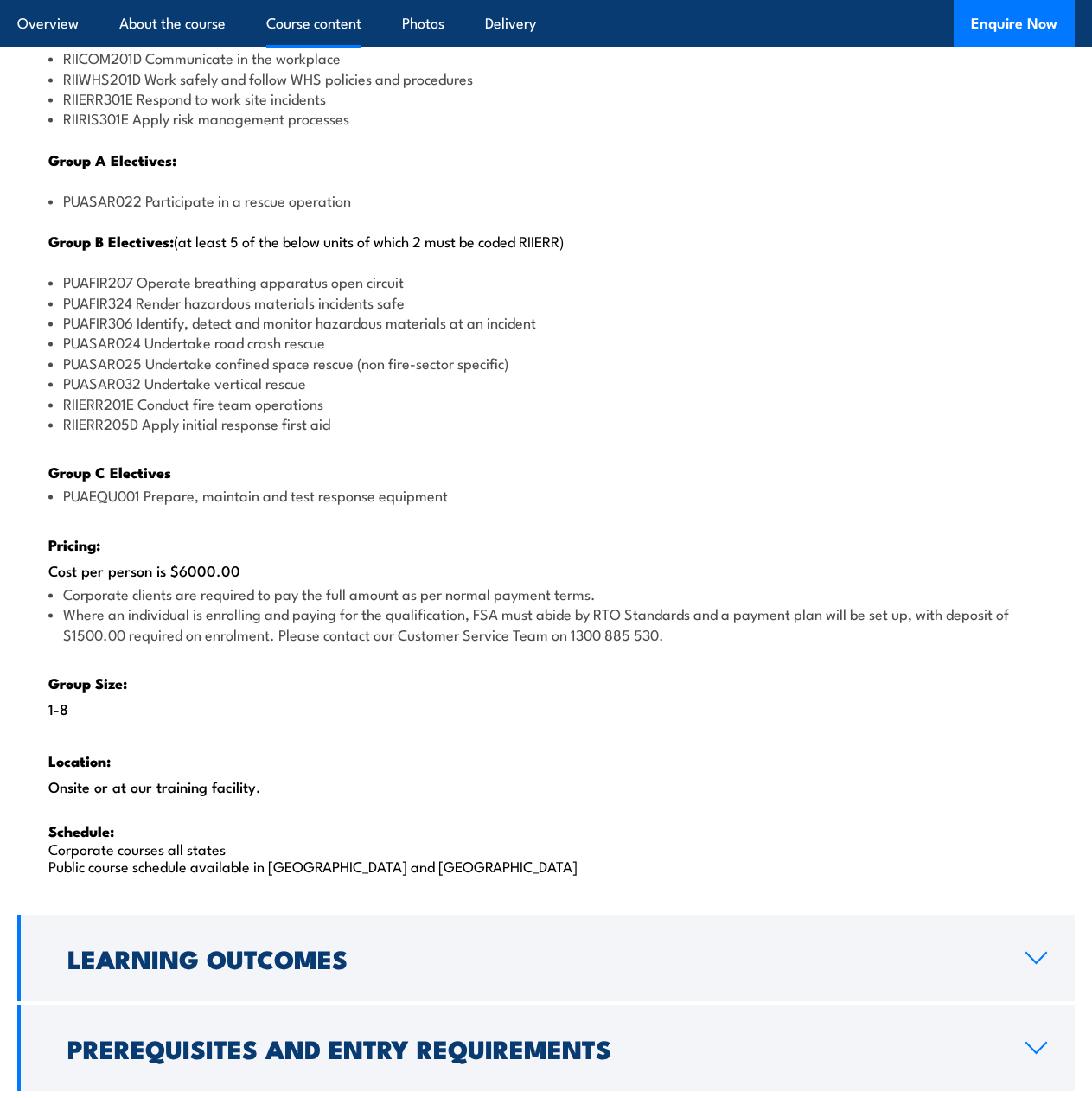
scroll to position [2489, 0]
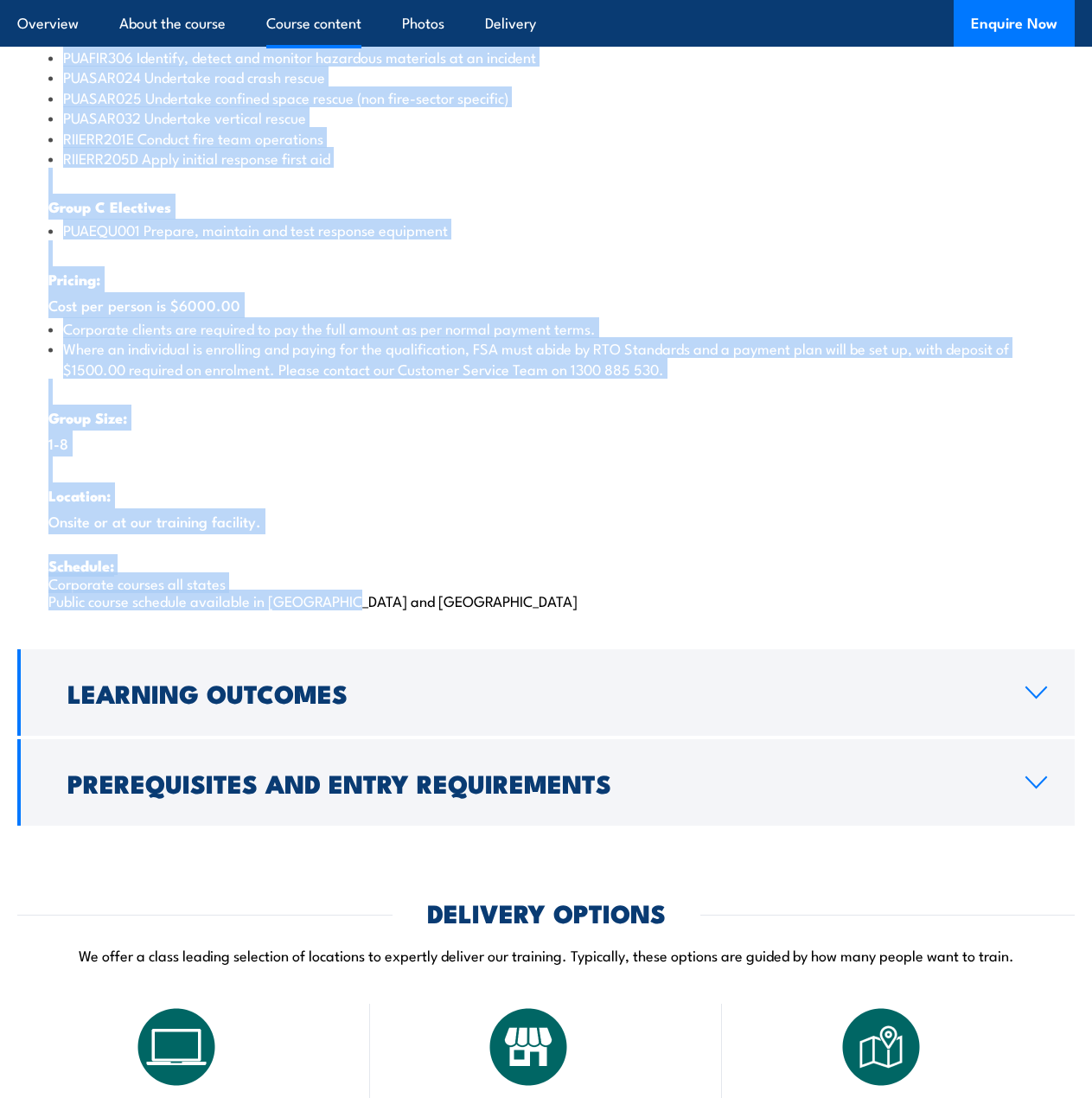
drag, startPoint x: 361, startPoint y: 606, endPoint x: 3, endPoint y: 62, distance: 651.2
click at [3, 62] on section "Course Content There are two options, you can choose between: INTENSIVE - Atten…" at bounding box center [546, 77] width 1092 height 1497
click at [209, 262] on div "There are two options, you can choose between: INTENSIVE - Attending the intens…" at bounding box center [546, 31] width 1058 height 1231
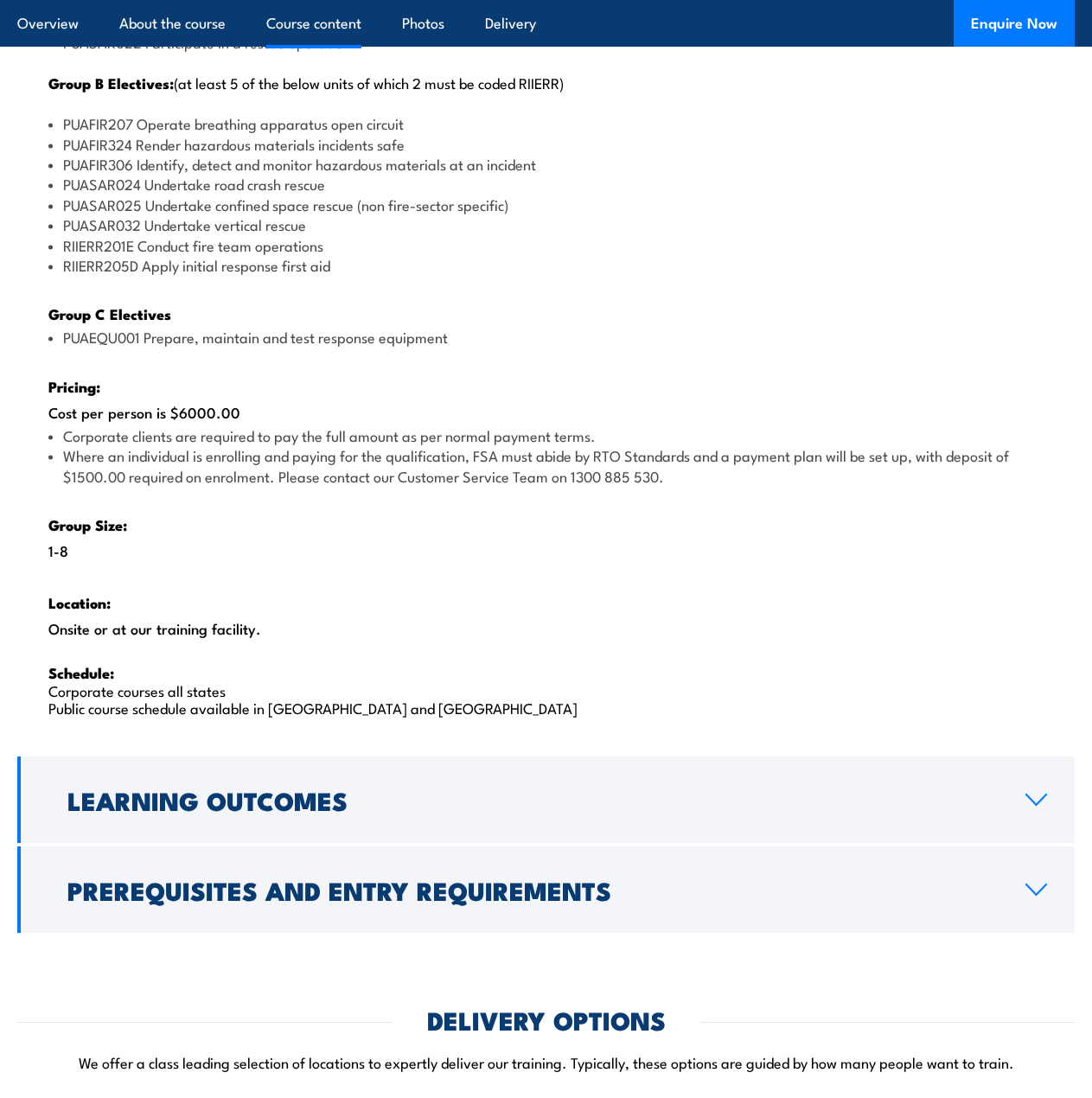
scroll to position [2143, 0]
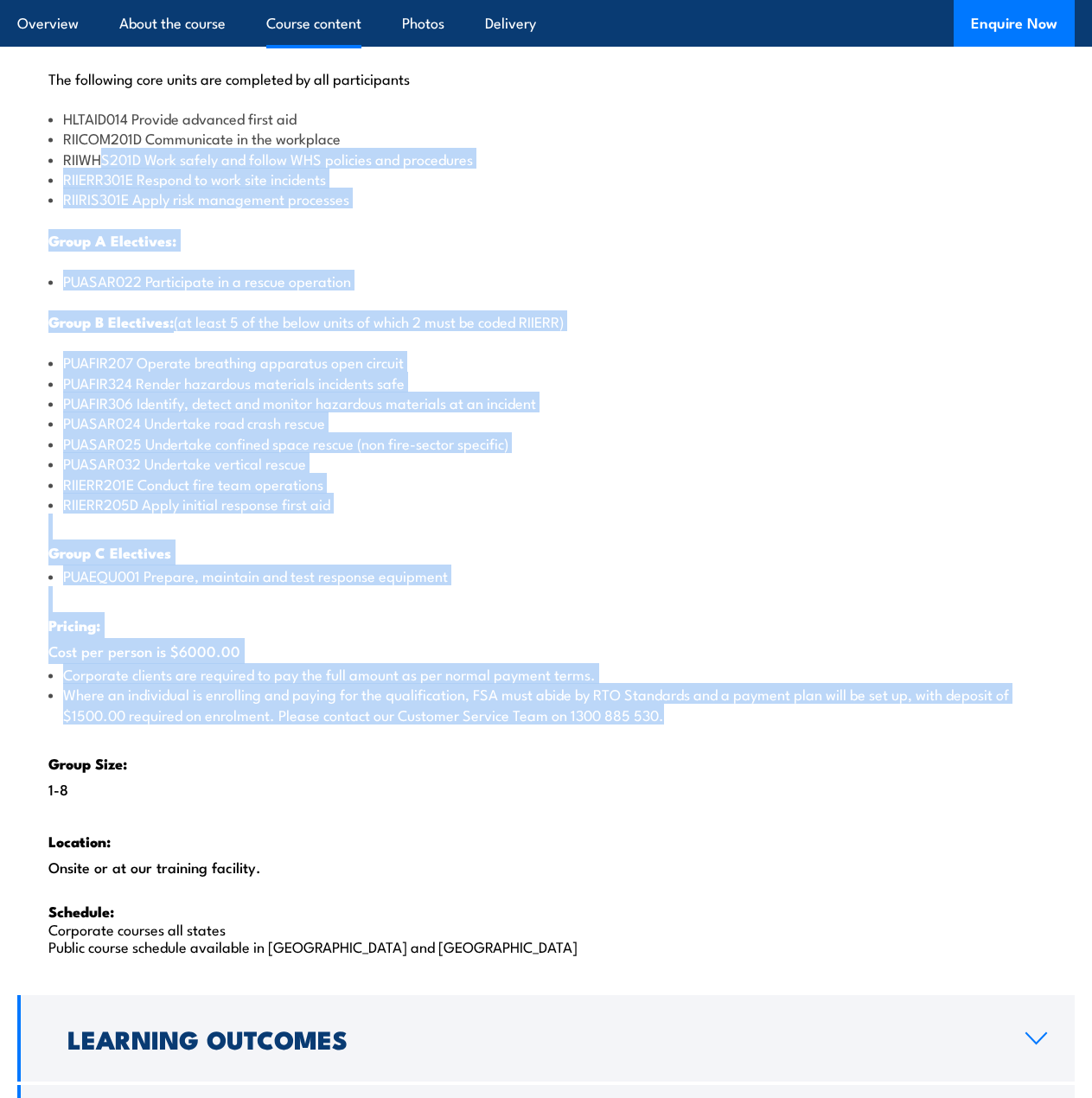
drag, startPoint x: 109, startPoint y: 173, endPoint x: 367, endPoint y: 751, distance: 633.0
click at [367, 751] on div "There are two options, you can choose between: INTENSIVE - Attending the intens…" at bounding box center [546, 377] width 1058 height 1231
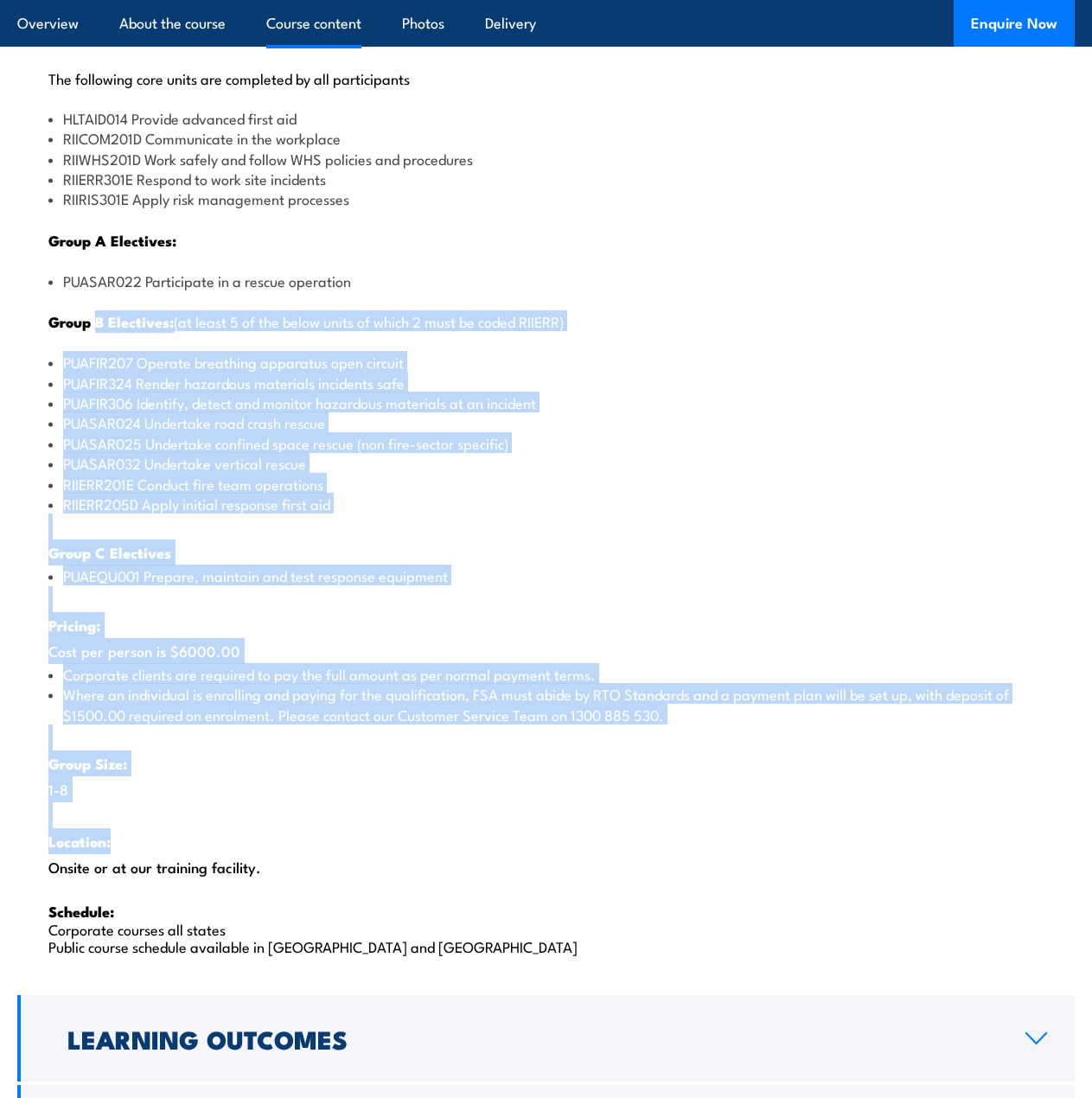
drag, startPoint x: 330, startPoint y: 840, endPoint x: 96, endPoint y: 266, distance: 619.9
click at [98, 276] on div "There are two options, you can choose between: INTENSIVE - Attending the intens…" at bounding box center [546, 377] width 1058 height 1231
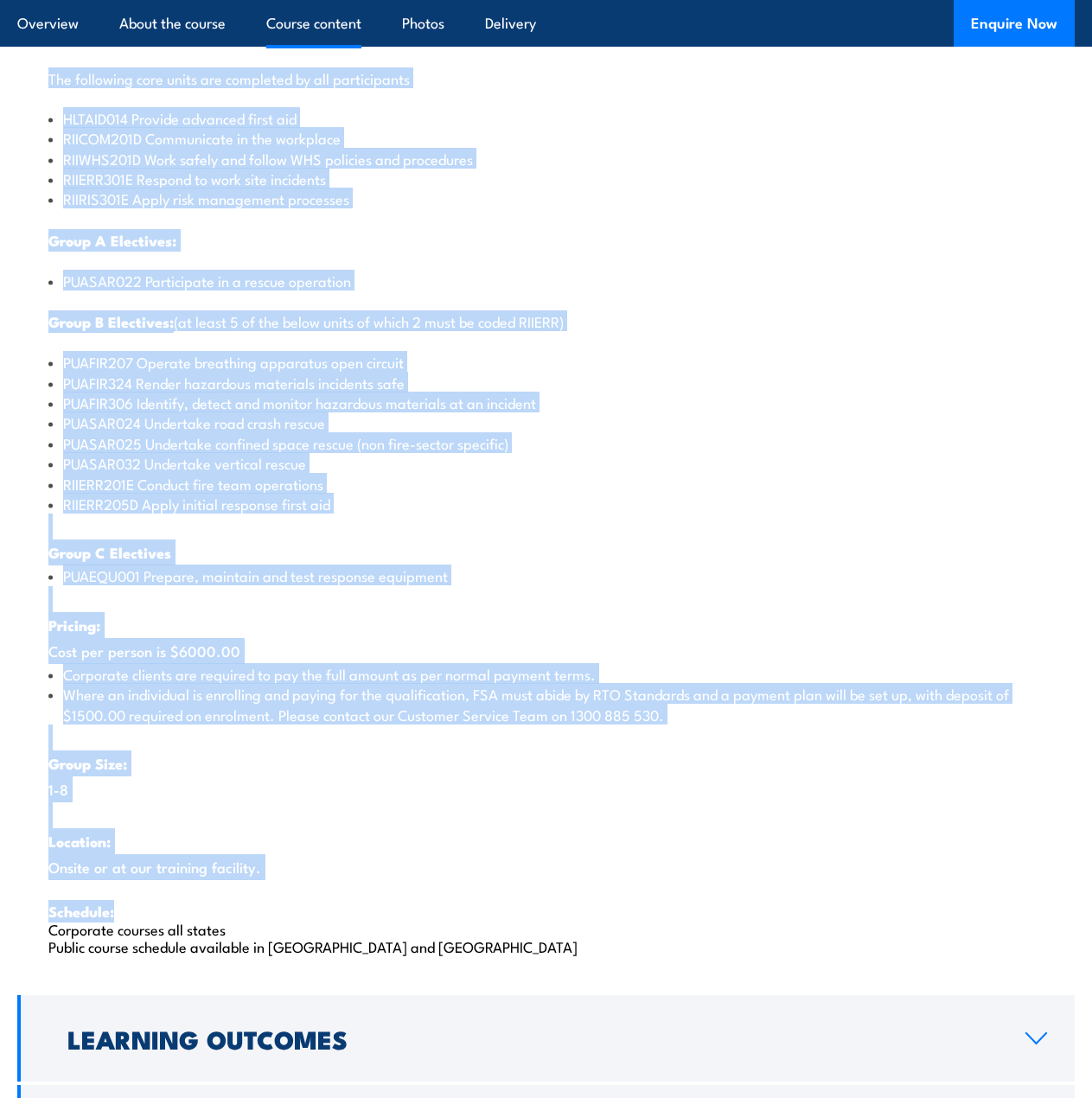
drag, startPoint x: 48, startPoint y: 69, endPoint x: 356, endPoint y: 693, distance: 695.9
click at [461, 906] on div "There are two options, you can choose between: INTENSIVE - Attending the intens…" at bounding box center [546, 377] width 1058 height 1231
click at [193, 397] on li "PUAFIR306 Identify, detect and monitor hazardous materials at an incident" at bounding box center [546, 403] width 995 height 20
drag, startPoint x: 257, startPoint y: 850, endPoint x: 279, endPoint y: 863, distance: 25.6
click at [257, 850] on div "There are two options, you can choose between: INTENSIVE - Attending the intens…" at bounding box center [546, 377] width 1058 height 1231
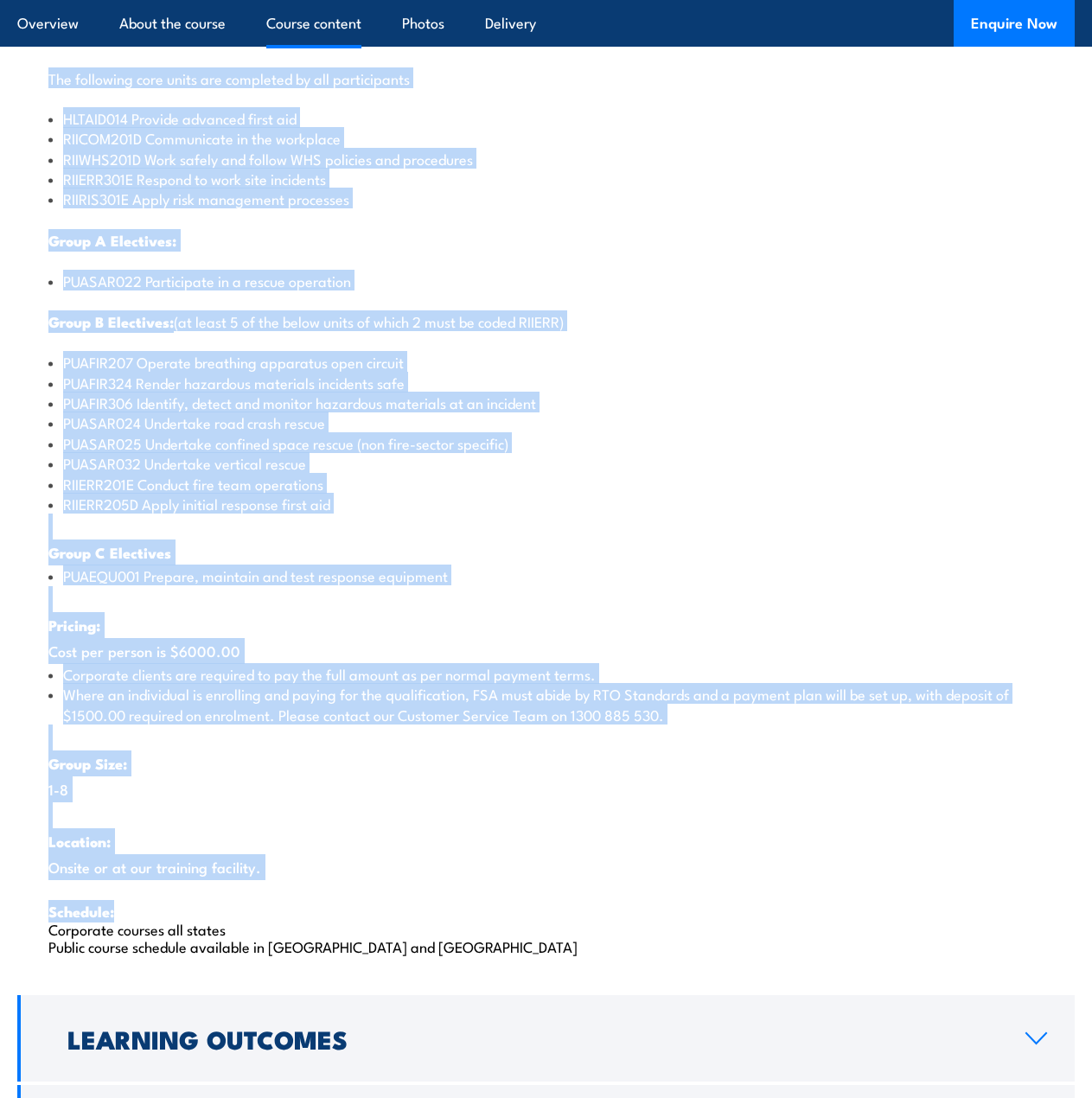
click at [170, 356] on li "PUAFIR207 Operate breathing apparatus open circuit" at bounding box center [546, 362] width 995 height 20
drag, startPoint x: 139, startPoint y: 259, endPoint x: 308, endPoint y: 775, distance: 543.0
click at [310, 789] on div "There are two options, you can choose between: INTENSIVE - Attending the intens…" at bounding box center [546, 377] width 1058 height 1231
click at [279, 680] on li "Corporate clients are required to pay the full amount as per normal payment ter…" at bounding box center [546, 674] width 995 height 20
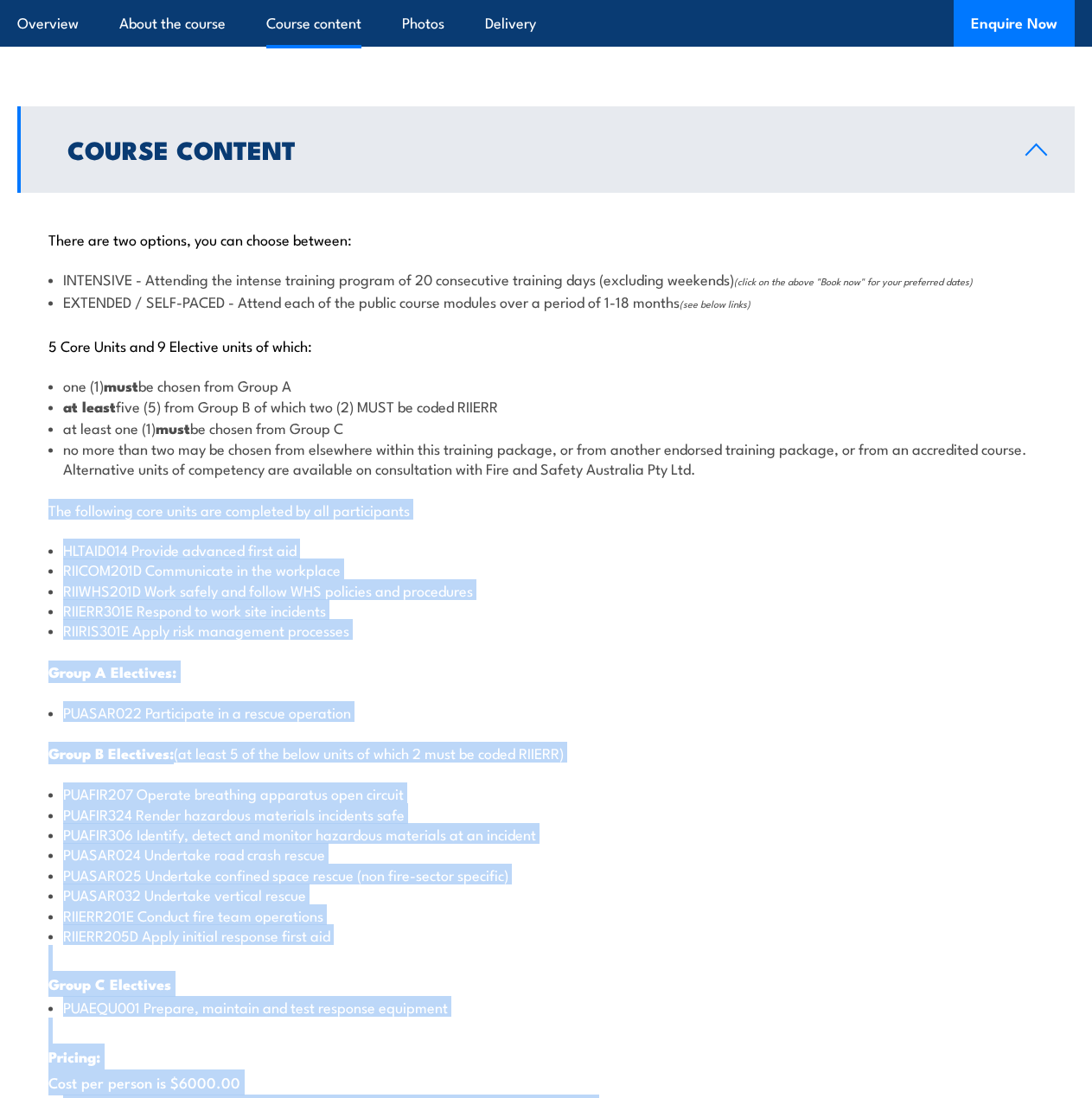
scroll to position [1710, 0]
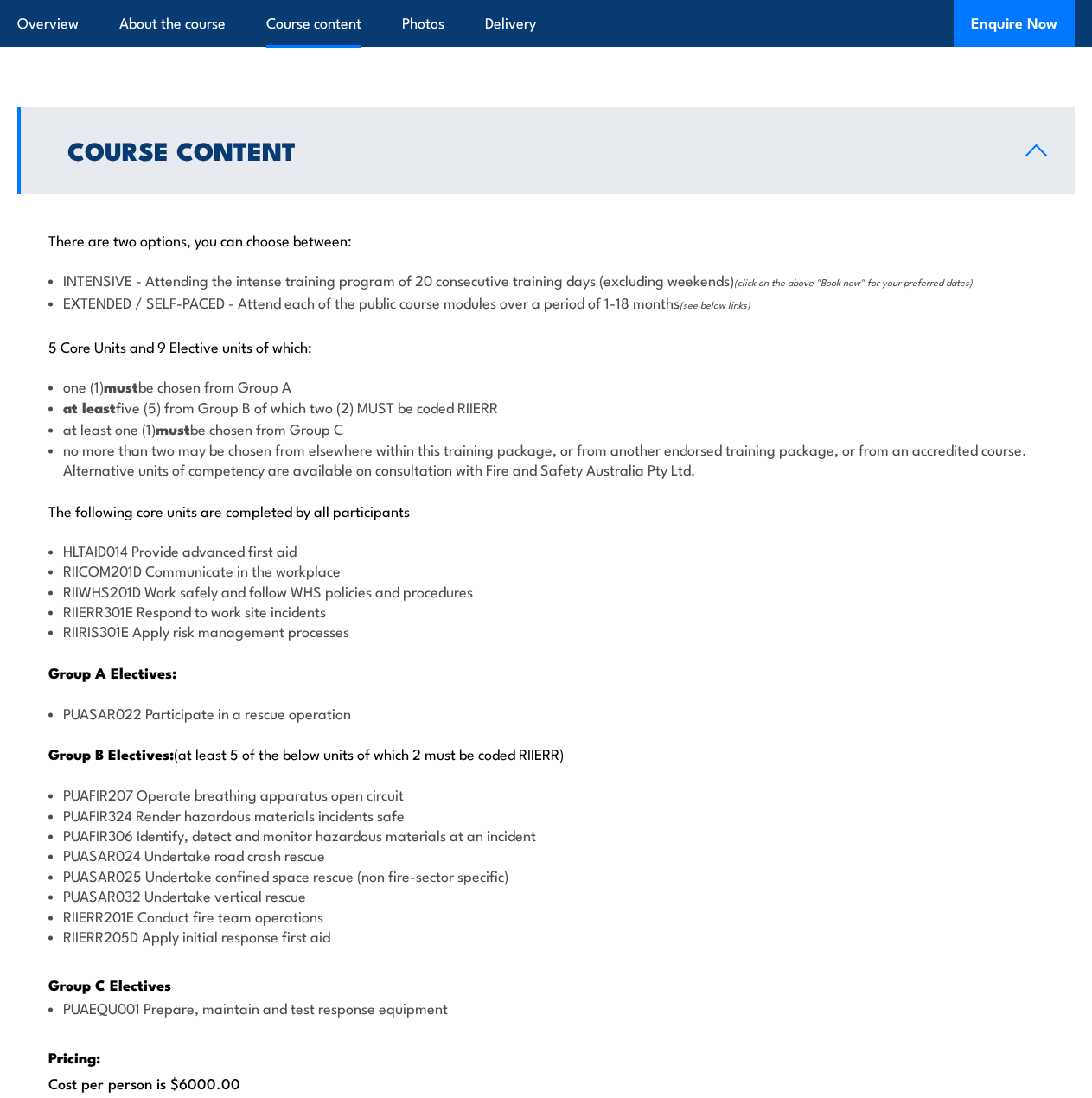
click at [253, 511] on p "The following core units are completed by all participants" at bounding box center [546, 510] width 995 height 17
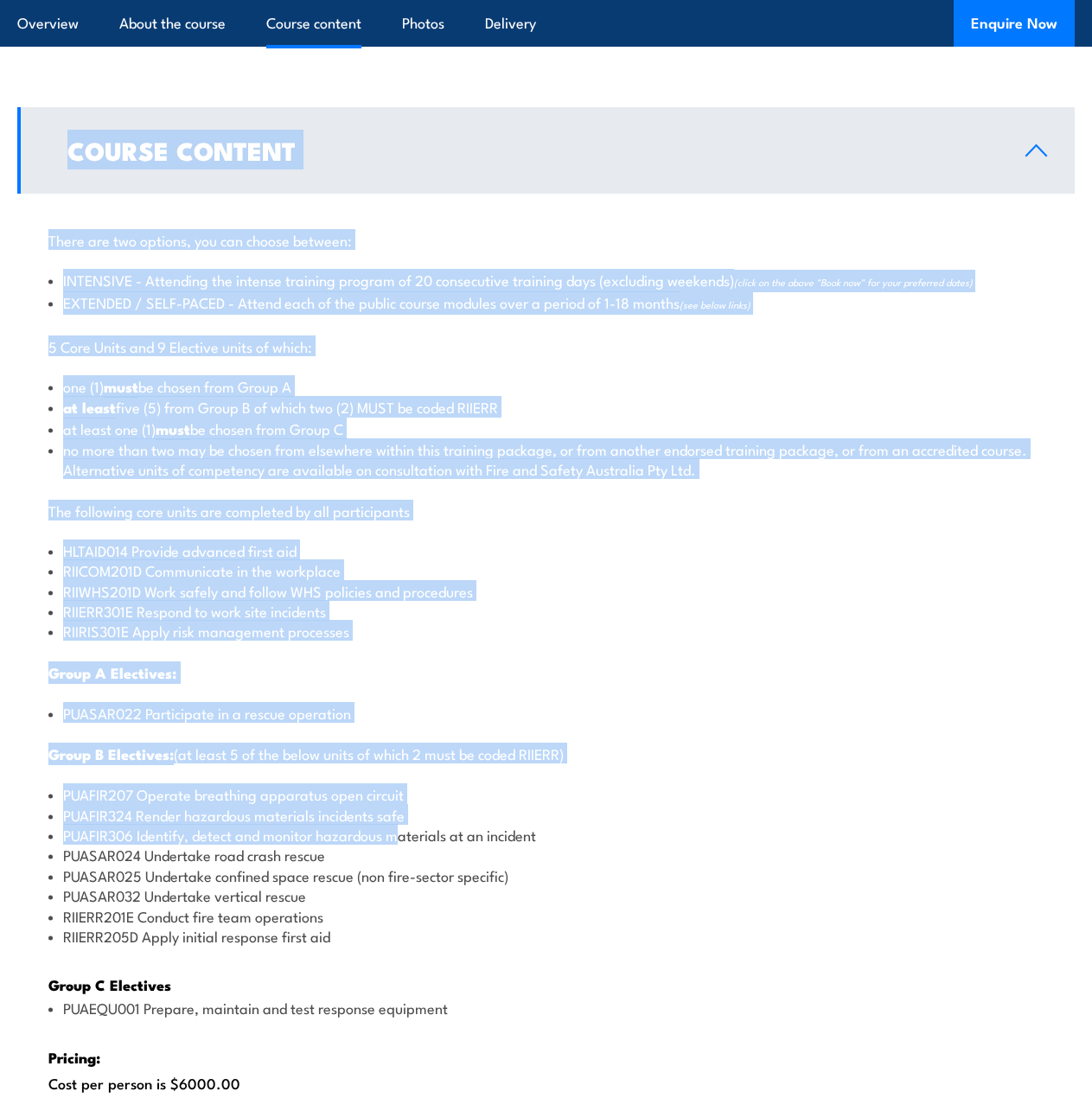
drag, startPoint x: 399, startPoint y: 824, endPoint x: 64, endPoint y: 149, distance: 753.6
click at [64, 149] on div "Course Content There are two options, you can choose between: INTENSIVE - Atten…" at bounding box center [546, 766] width 1058 height 1317
click at [198, 484] on div "There are two options, you can choose between: INTENSIVE - Attending the intens…" at bounding box center [546, 809] width 1058 height 1231
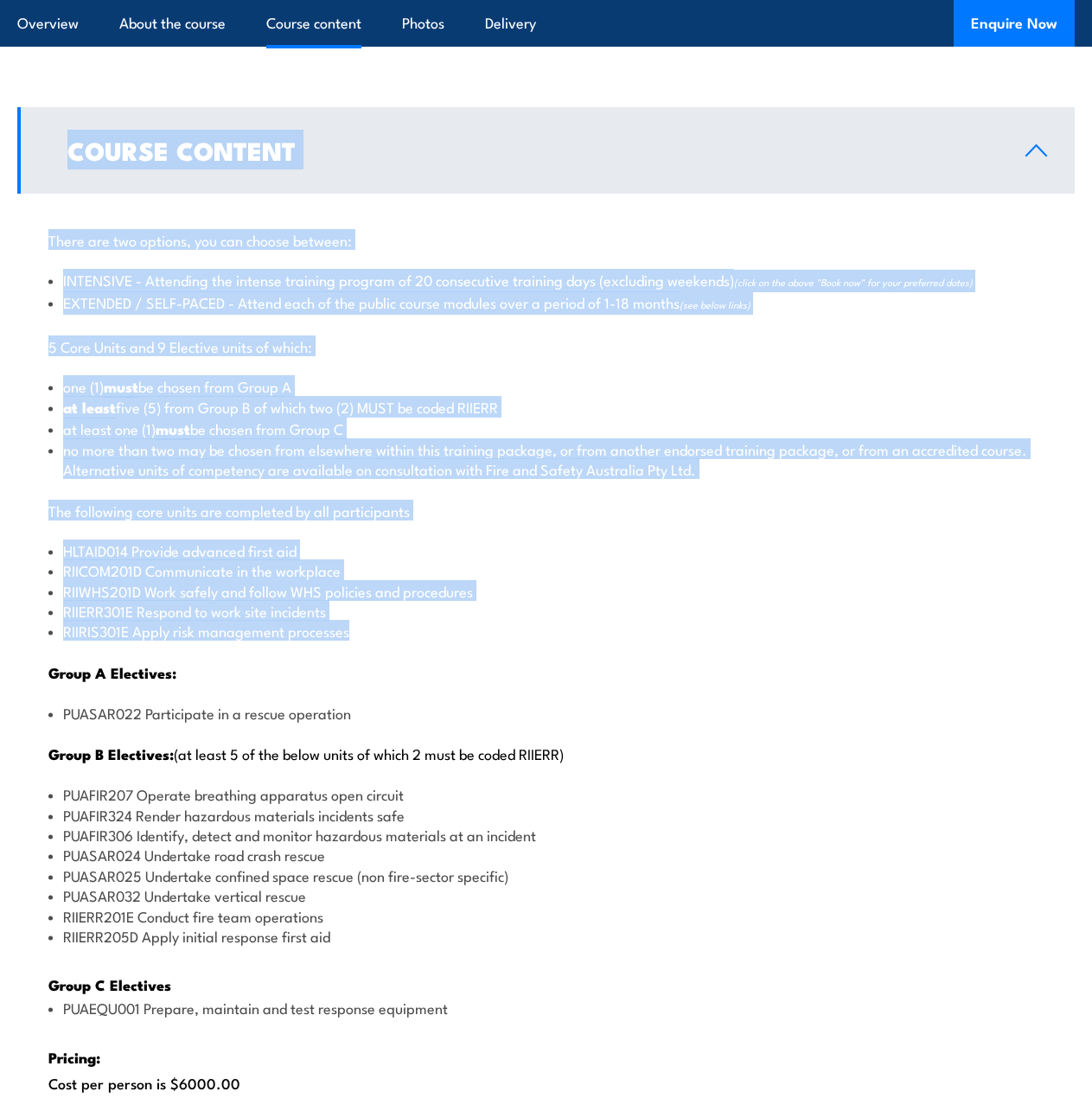
drag, startPoint x: 370, startPoint y: 638, endPoint x: 164, endPoint y: 299, distance: 396.7
click at [34, 121] on div "Course Content There are two options, you can choose between: INTENSIVE - Atten…" at bounding box center [546, 766] width 1058 height 1317
click at [223, 381] on li "one (1) must be chosen from Group A" at bounding box center [546, 386] width 995 height 21
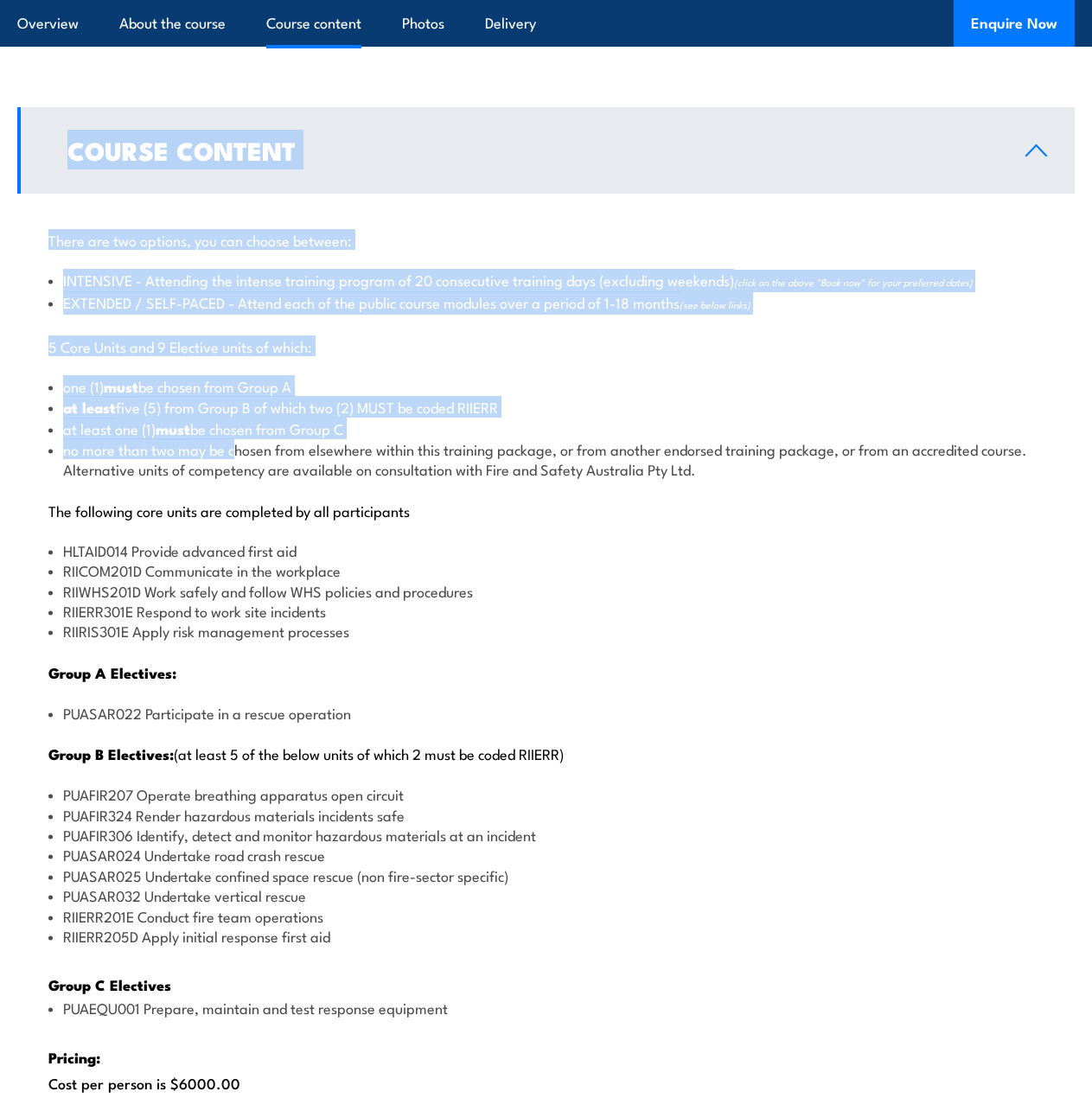
drag, startPoint x: 234, startPoint y: 442, endPoint x: 70, endPoint y: 176, distance: 312.5
click at [60, 145] on div "Course Content There are two options, you can choose between: INTENSIVE - Atten…" at bounding box center [546, 766] width 1058 height 1317
click at [103, 278] on li "INTENSIVE - Attending the intense training program of 20 consecutive training d…" at bounding box center [546, 281] width 995 height 23
click at [204, 351] on p "5 Core Units and 9 Elective units of which:" at bounding box center [546, 345] width 995 height 17
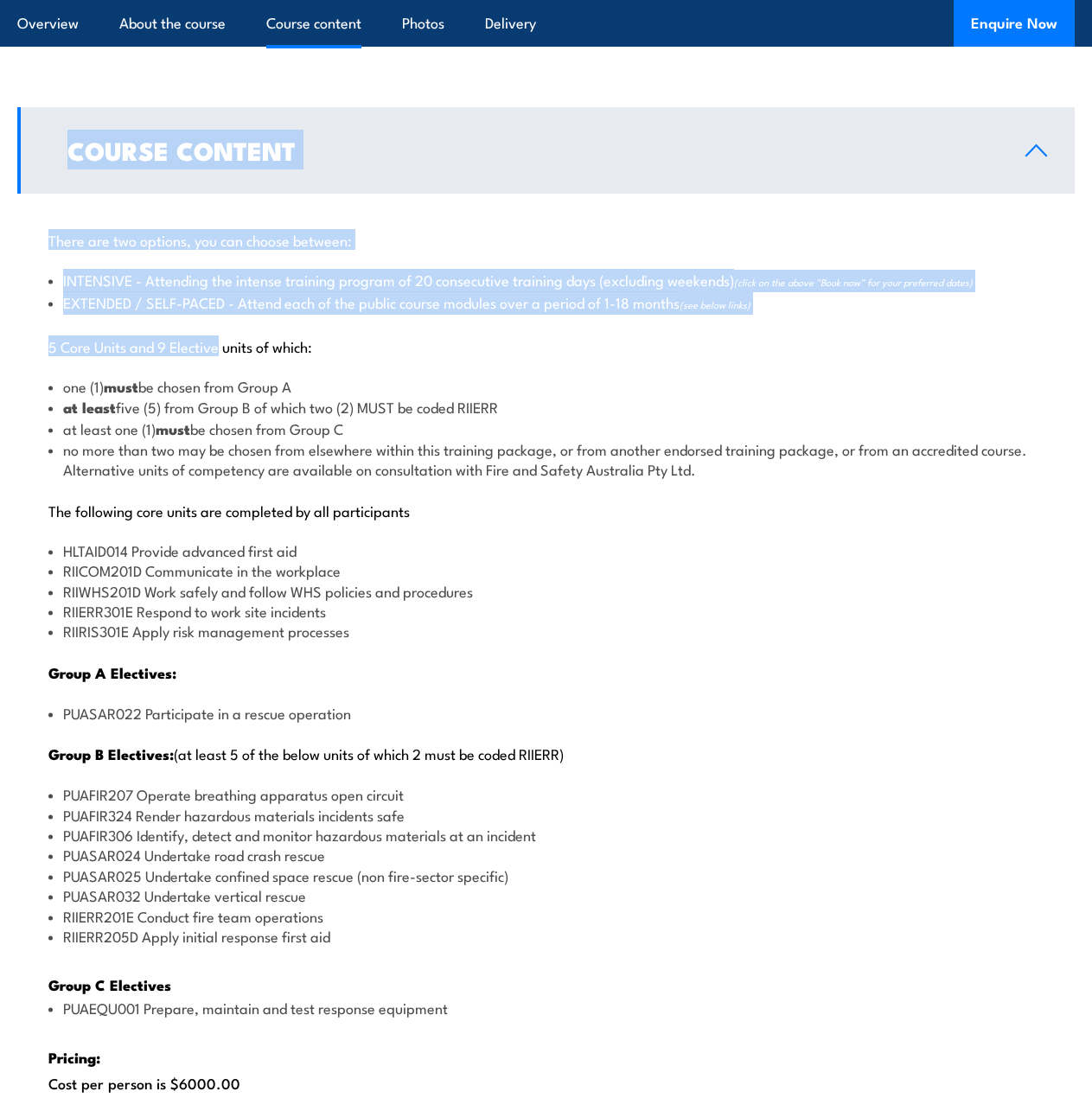
drag, startPoint x: 204, startPoint y: 353, endPoint x: 47, endPoint y: 134, distance: 269.5
click at [47, 134] on div "Course Content There are two options, you can choose between: INTENSIVE - Atten…" at bounding box center [546, 766] width 1058 height 1317
click at [144, 290] on li "INTENSIVE - Attending the intense training program of 20 consecutive training d…" at bounding box center [546, 281] width 995 height 23
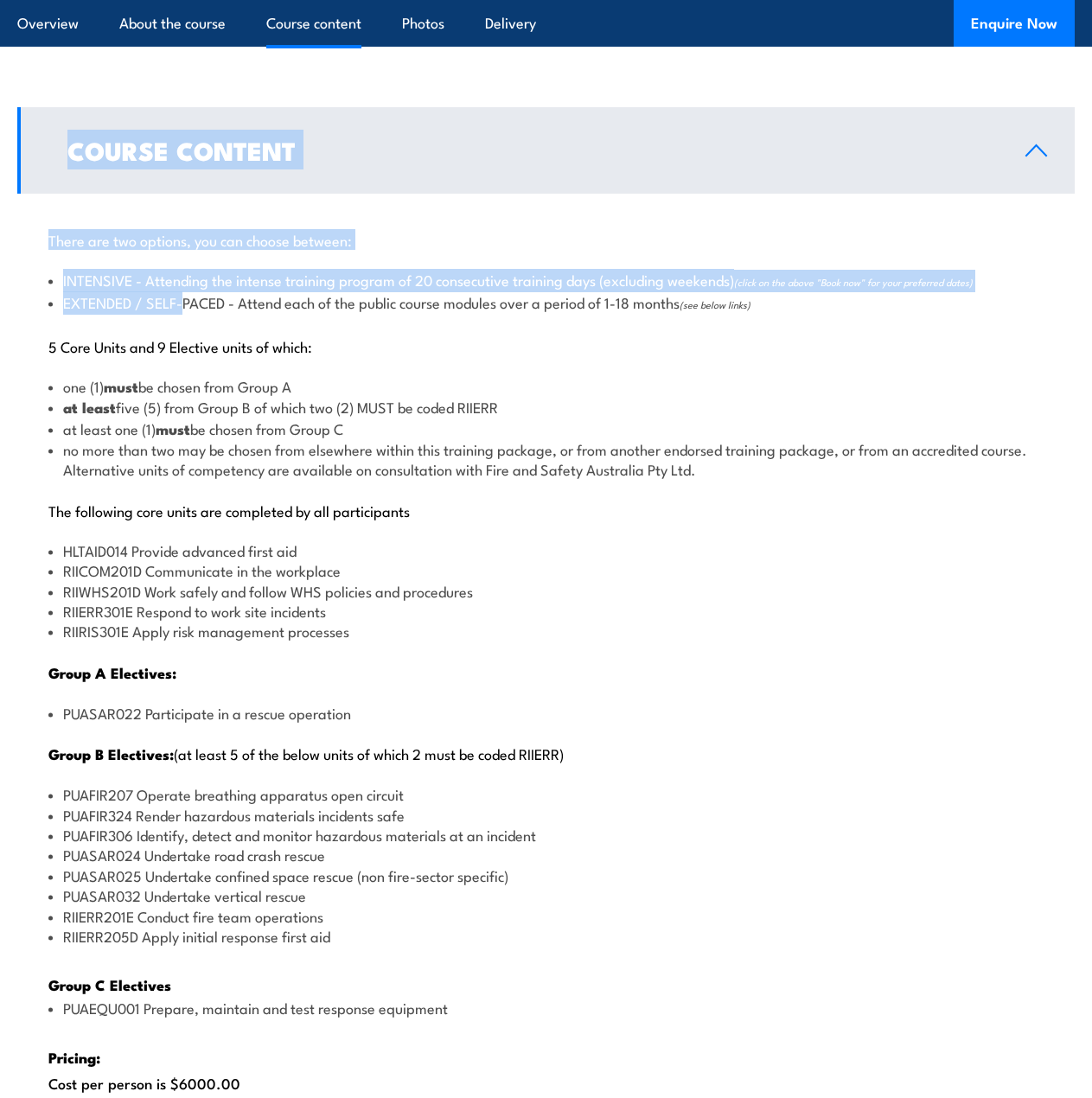
drag, startPoint x: 185, startPoint y: 298, endPoint x: 43, endPoint y: 115, distance: 231.6
click at [43, 114] on div "Course Content There are two options, you can choose between: INTENSIVE - Atten…" at bounding box center [546, 766] width 1058 height 1317
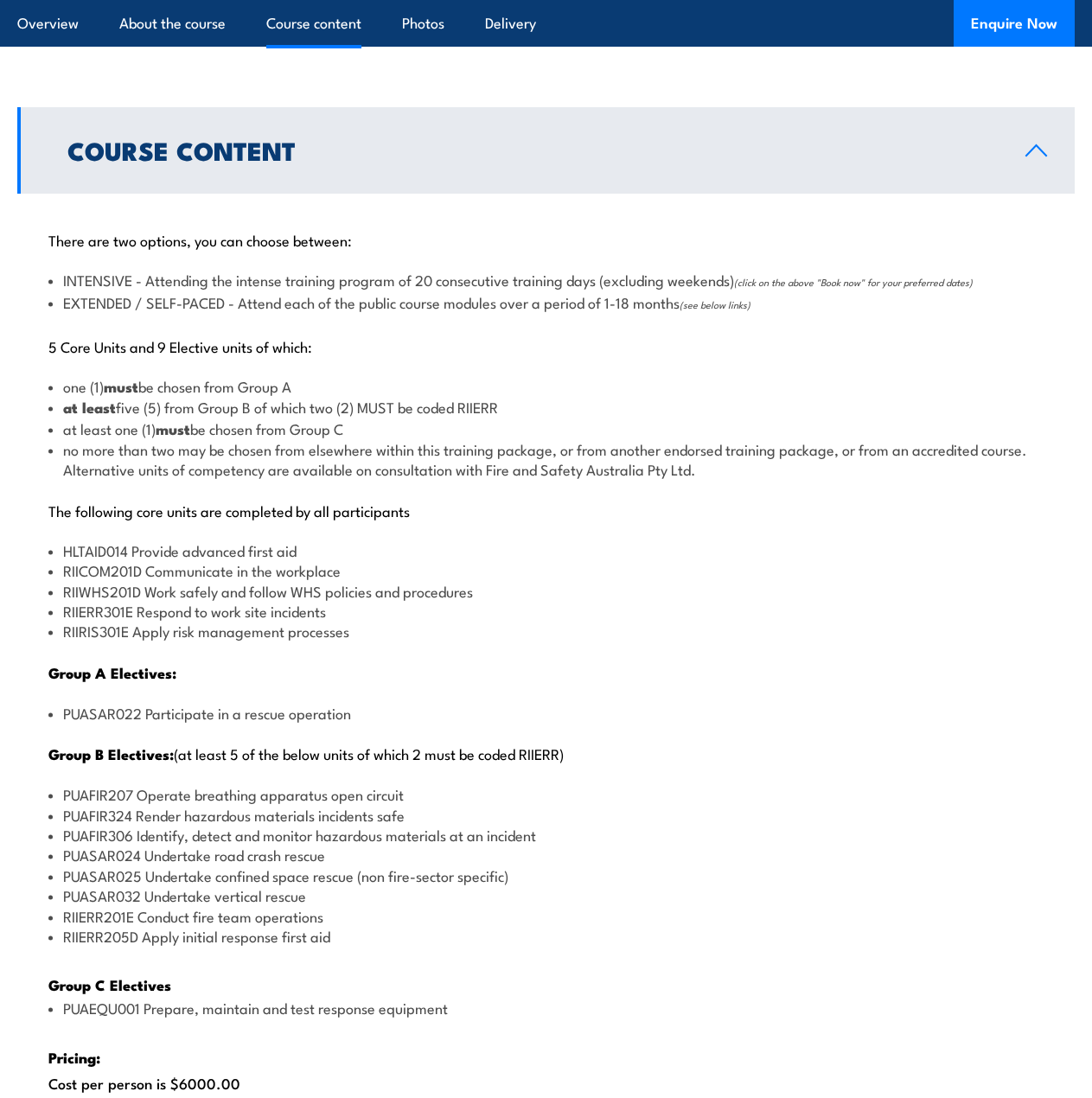
click at [180, 337] on p "5 Core Units and 9 Elective units of which:" at bounding box center [546, 345] width 995 height 17
drag, startPoint x: 432, startPoint y: 993, endPoint x: 75, endPoint y: 149, distance: 916.4
click at [75, 149] on div "Course Content There are two options, you can choose between: INTENSIVE - Atten…" at bounding box center [546, 766] width 1058 height 1317
click at [274, 495] on div "There are two options, you can choose between: INTENSIVE - Attending the intens…" at bounding box center [546, 809] width 1058 height 1231
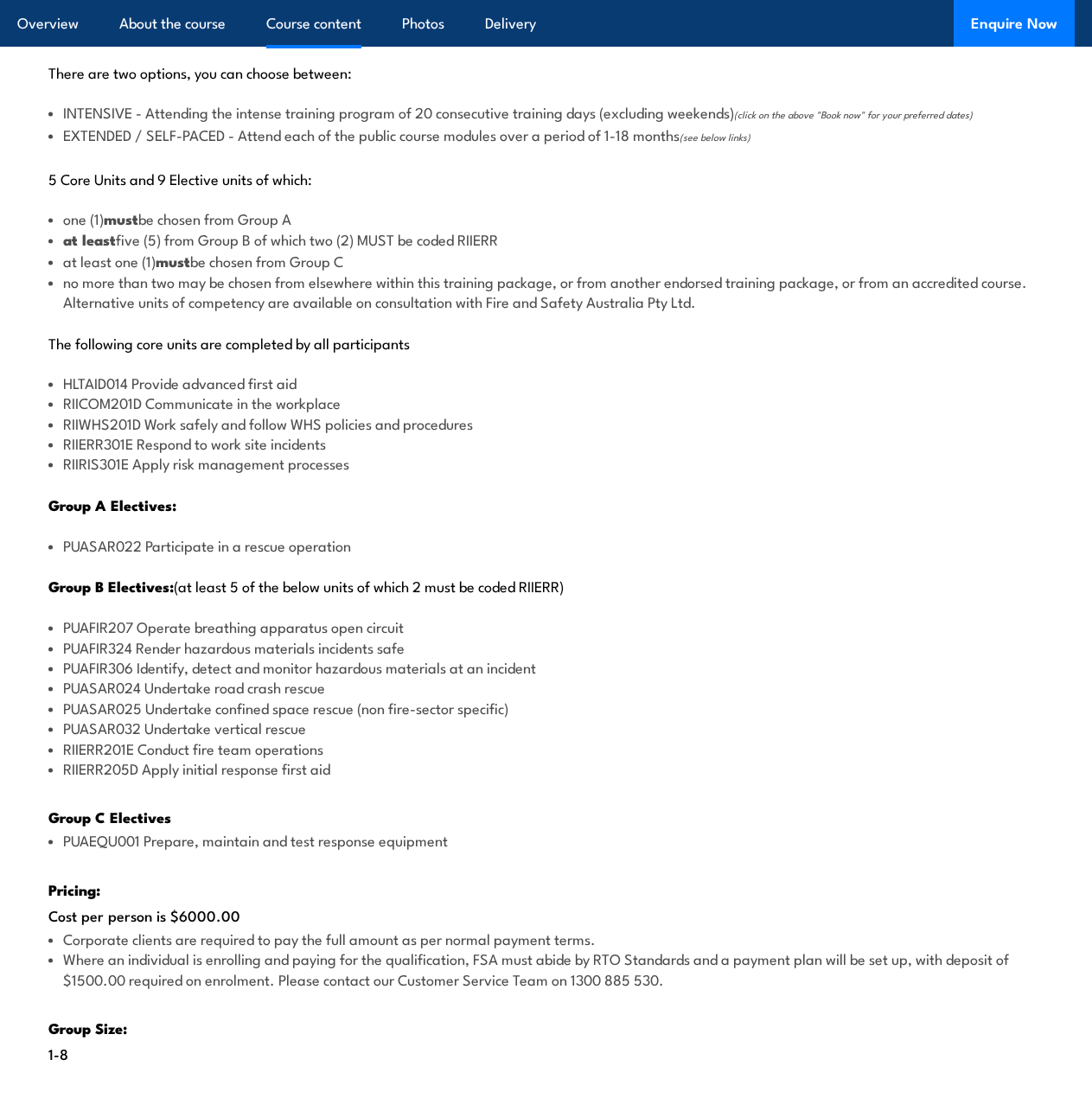
scroll to position [2230, 0]
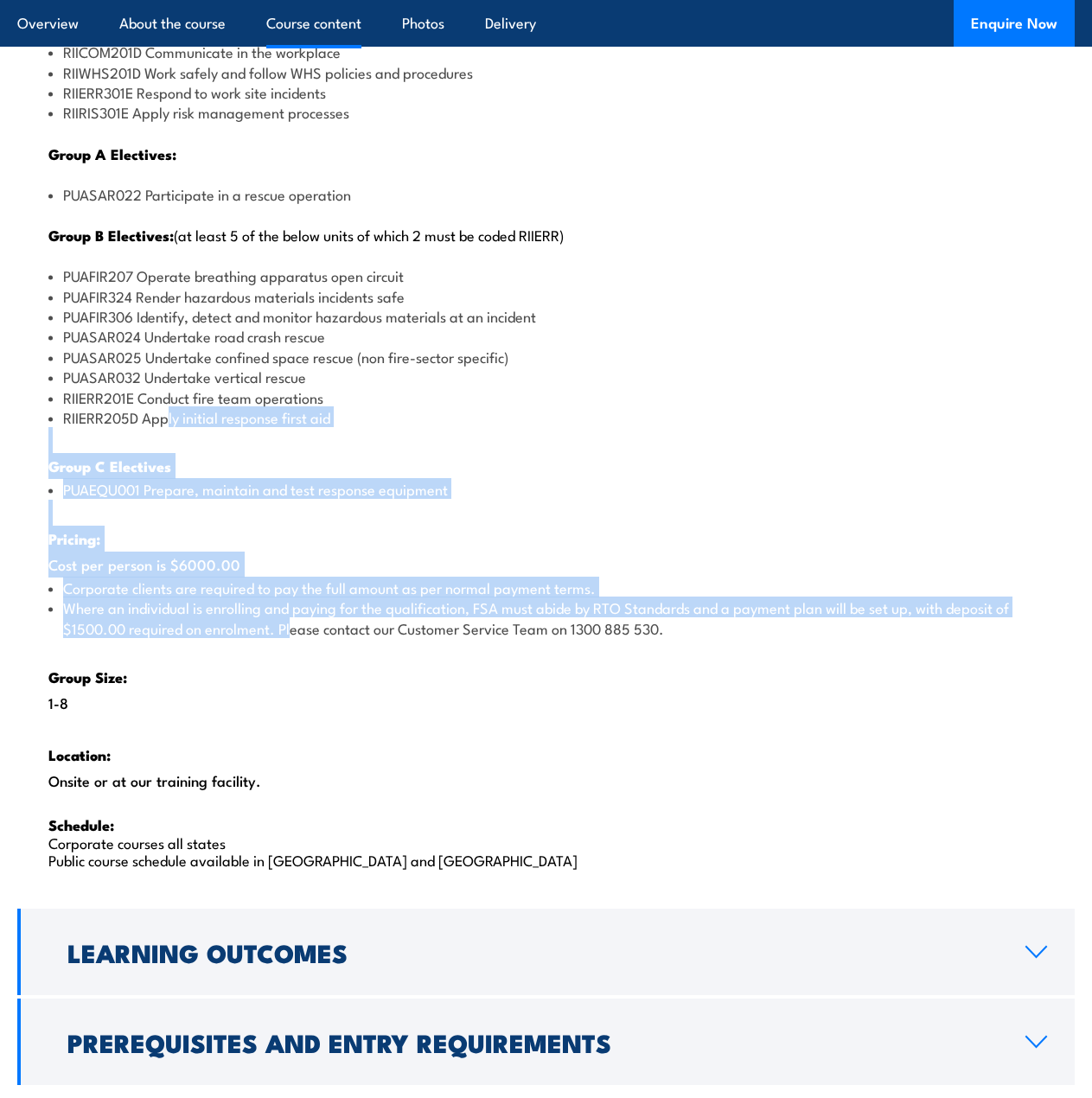
drag, startPoint x: 292, startPoint y: 632, endPoint x: 166, endPoint y: 399, distance: 264.9
click at [166, 418] on div "There are two options, you can choose between: INTENSIVE - Attending the intens…" at bounding box center [546, 290] width 1058 height 1231
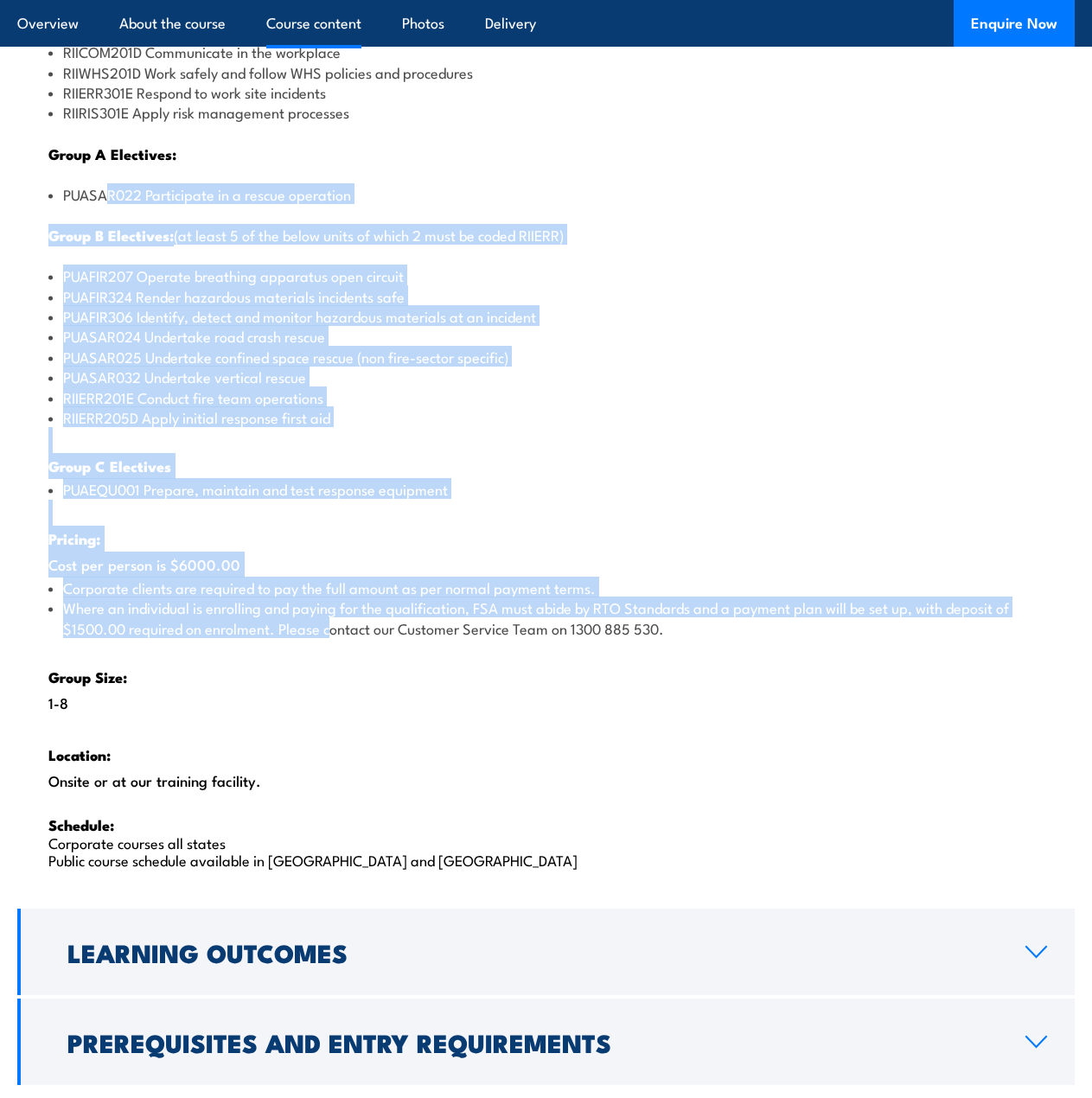
drag, startPoint x: 114, startPoint y: 190, endPoint x: 329, endPoint y: 619, distance: 479.9
click at [329, 619] on div "There are two options, you can choose between: INTENSIVE - Attending the intens…" at bounding box center [546, 290] width 1058 height 1231
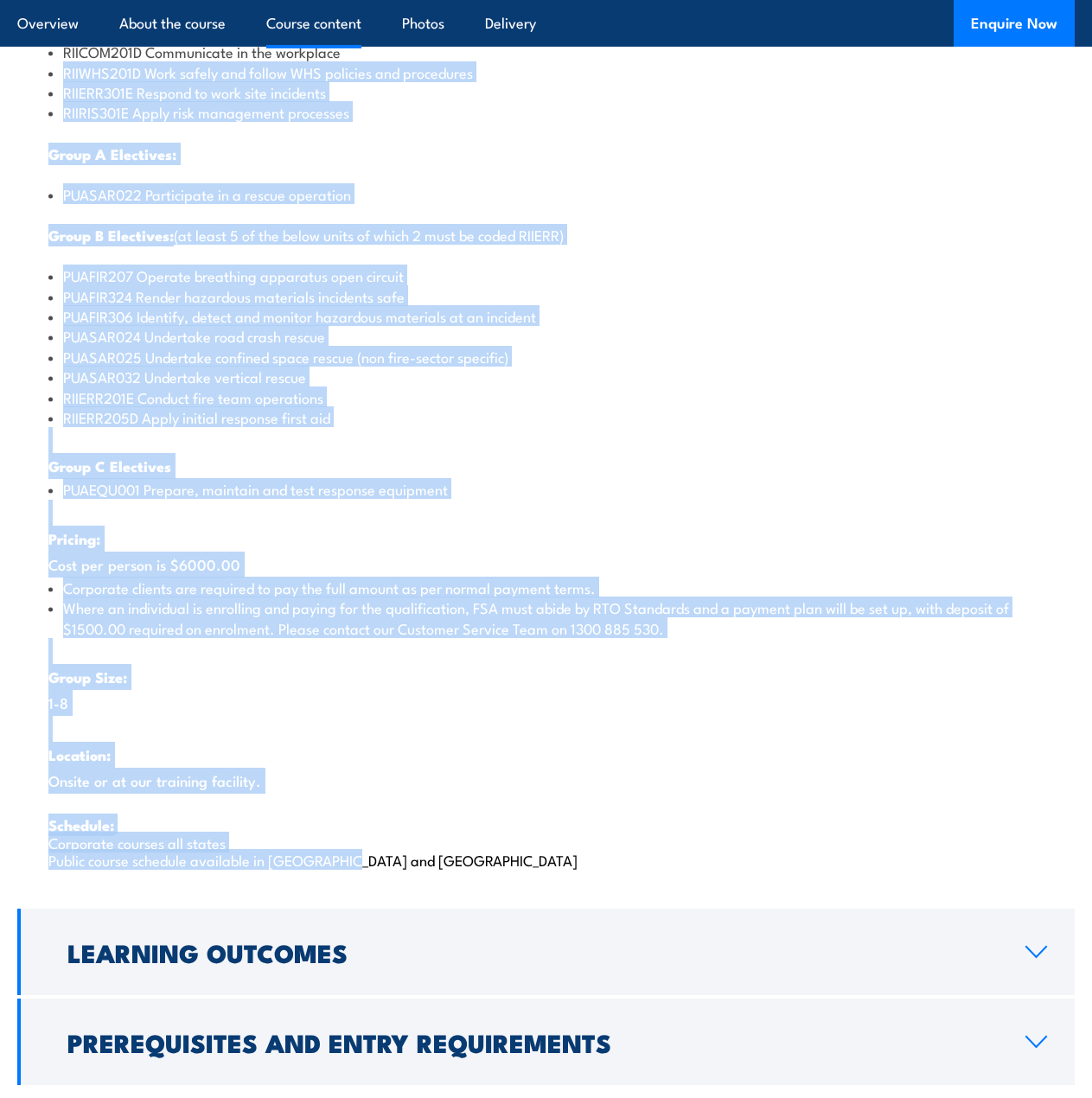
drag, startPoint x: 389, startPoint y: 853, endPoint x: 57, endPoint y: 77, distance: 844.0
click at [57, 77] on div "There are two options, you can choose between: INTENSIVE - Attending the intens…" at bounding box center [546, 290] width 1058 height 1231
click at [132, 242] on strong "Group B Electives:" at bounding box center [112, 235] width 126 height 23
click at [78, 95] on li "RIIERR301E Respond to work site incidents" at bounding box center [546, 92] width 995 height 20
drag, startPoint x: 62, startPoint y: 56, endPoint x: 482, endPoint y: 868, distance: 914.2
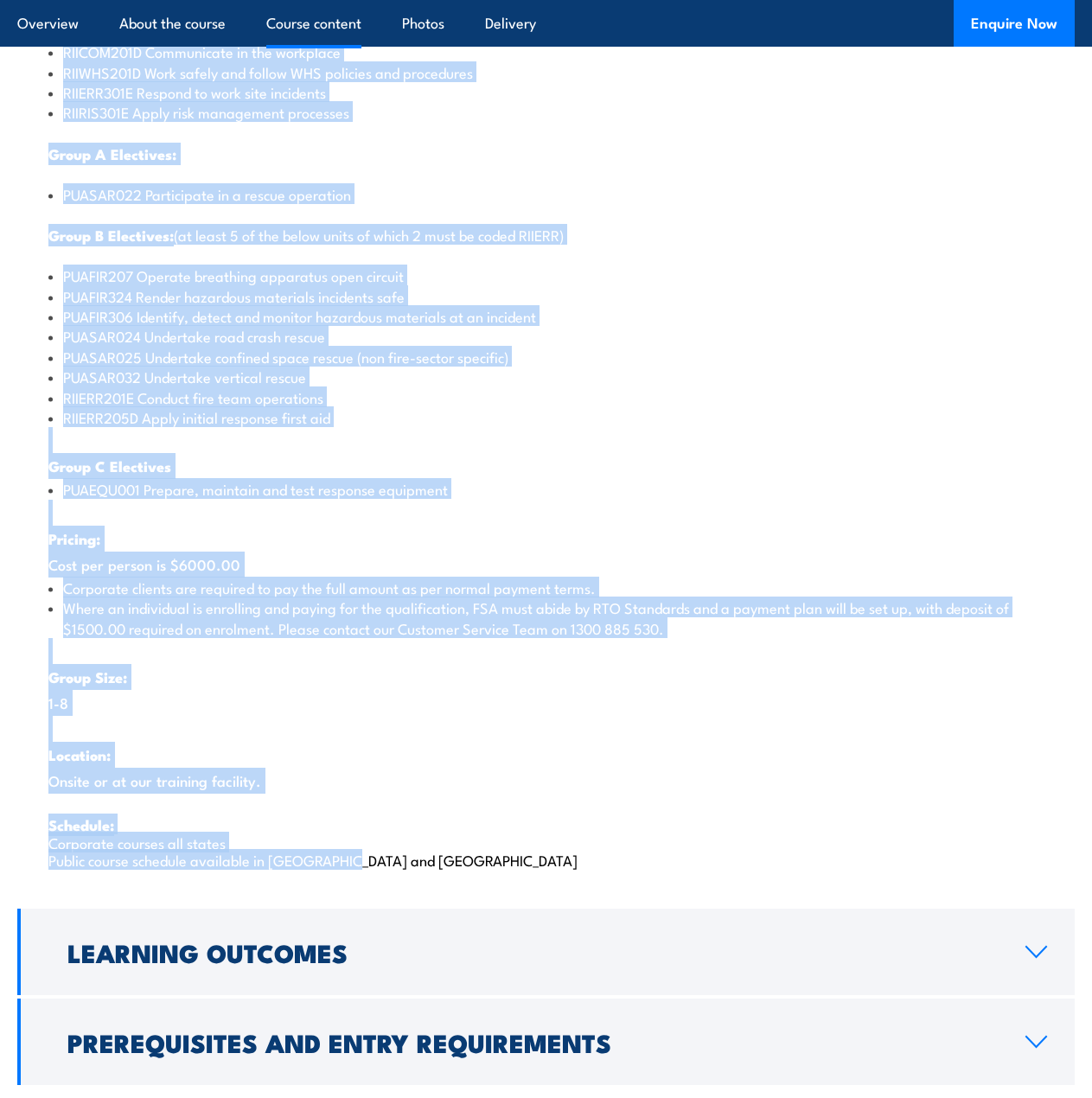
click at [482, 868] on div "There are two options, you can choose between: INTENSIVE - Attending the intens…" at bounding box center [546, 290] width 1058 height 1231
click at [242, 595] on li "Corporate clients are required to pay the full amount as per normal payment ter…" at bounding box center [546, 587] width 995 height 20
drag, startPoint x: 366, startPoint y: 848, endPoint x: 49, endPoint y: 34, distance: 873.5
click at [49, 34] on div "COURSES > Emergency Response & Rescue Training Certificate III in Emergency Res…" at bounding box center [546, 783] width 1092 height 5945
click at [83, 95] on li "RIIERR301E Respond to work site incidents" at bounding box center [546, 92] width 995 height 20
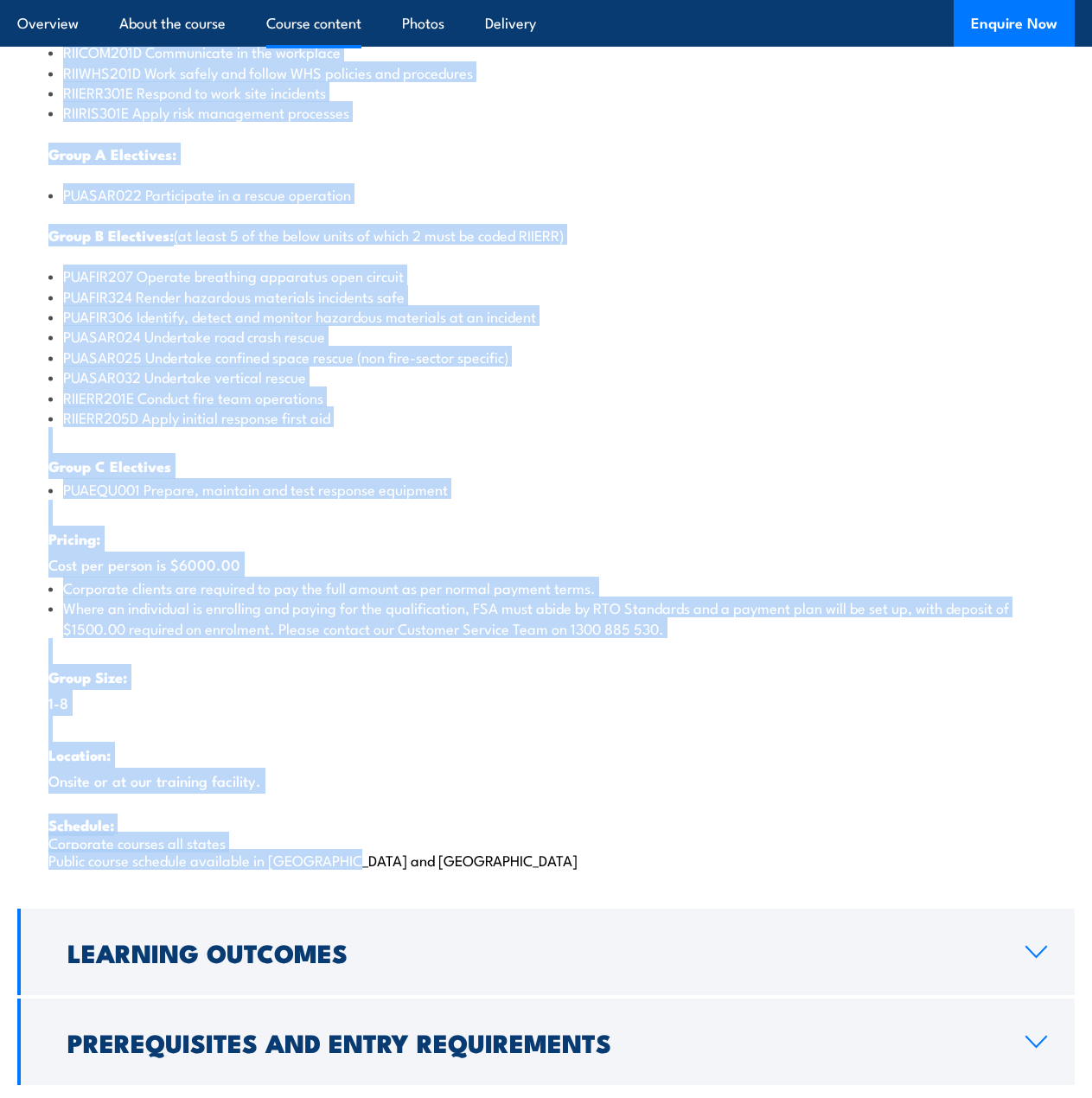
drag, startPoint x: 65, startPoint y: 59, endPoint x: 528, endPoint y: 883, distance: 945.2
click at [528, 883] on div "There are two options, you can choose between: INTENSIVE - Attending the intens…" at bounding box center [546, 290] width 1058 height 1231
click at [234, 487] on li "PUAEQU001 Prepare, maintain and test response equipment" at bounding box center [546, 489] width 995 height 20
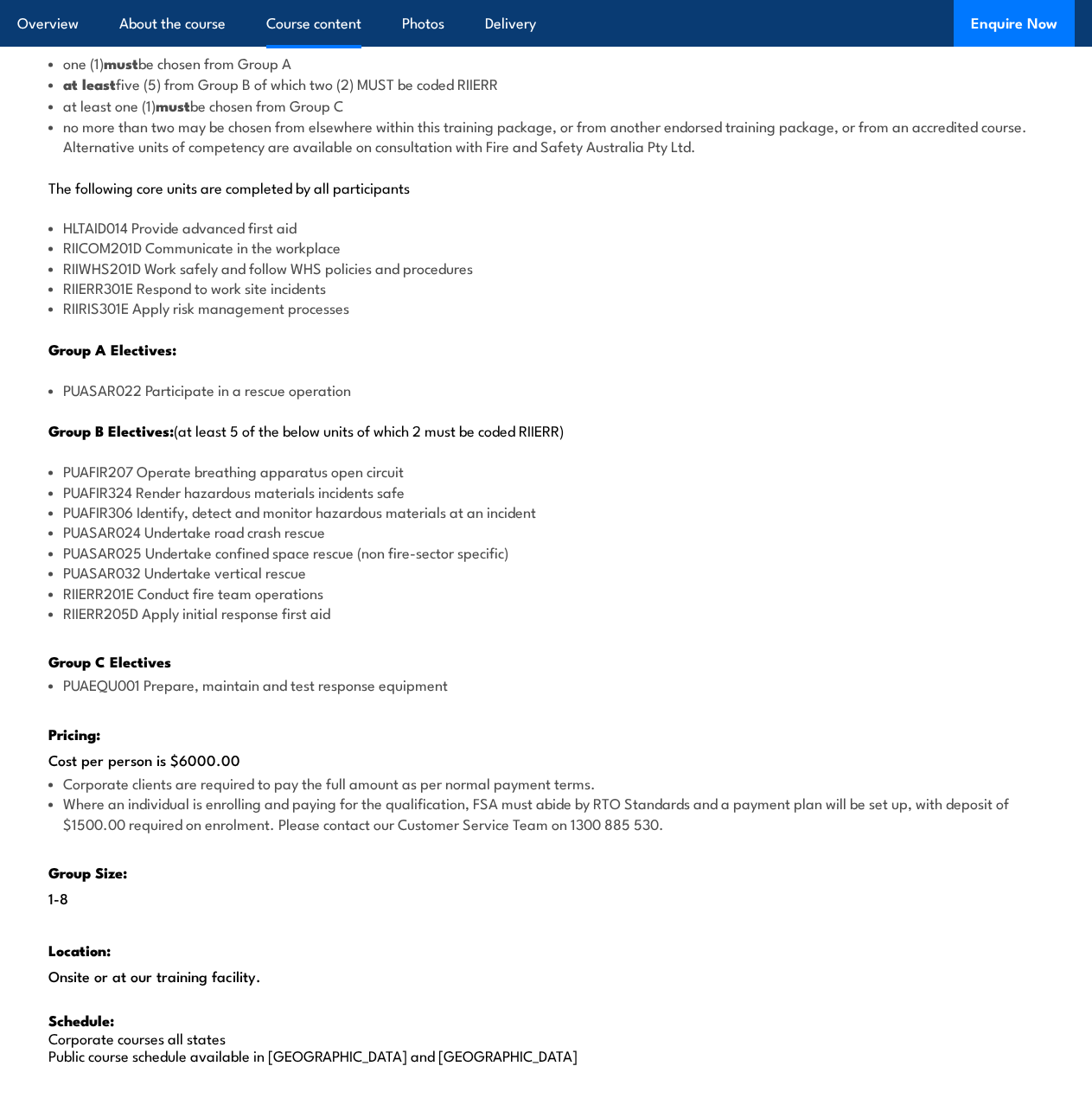
scroll to position [1970, 0]
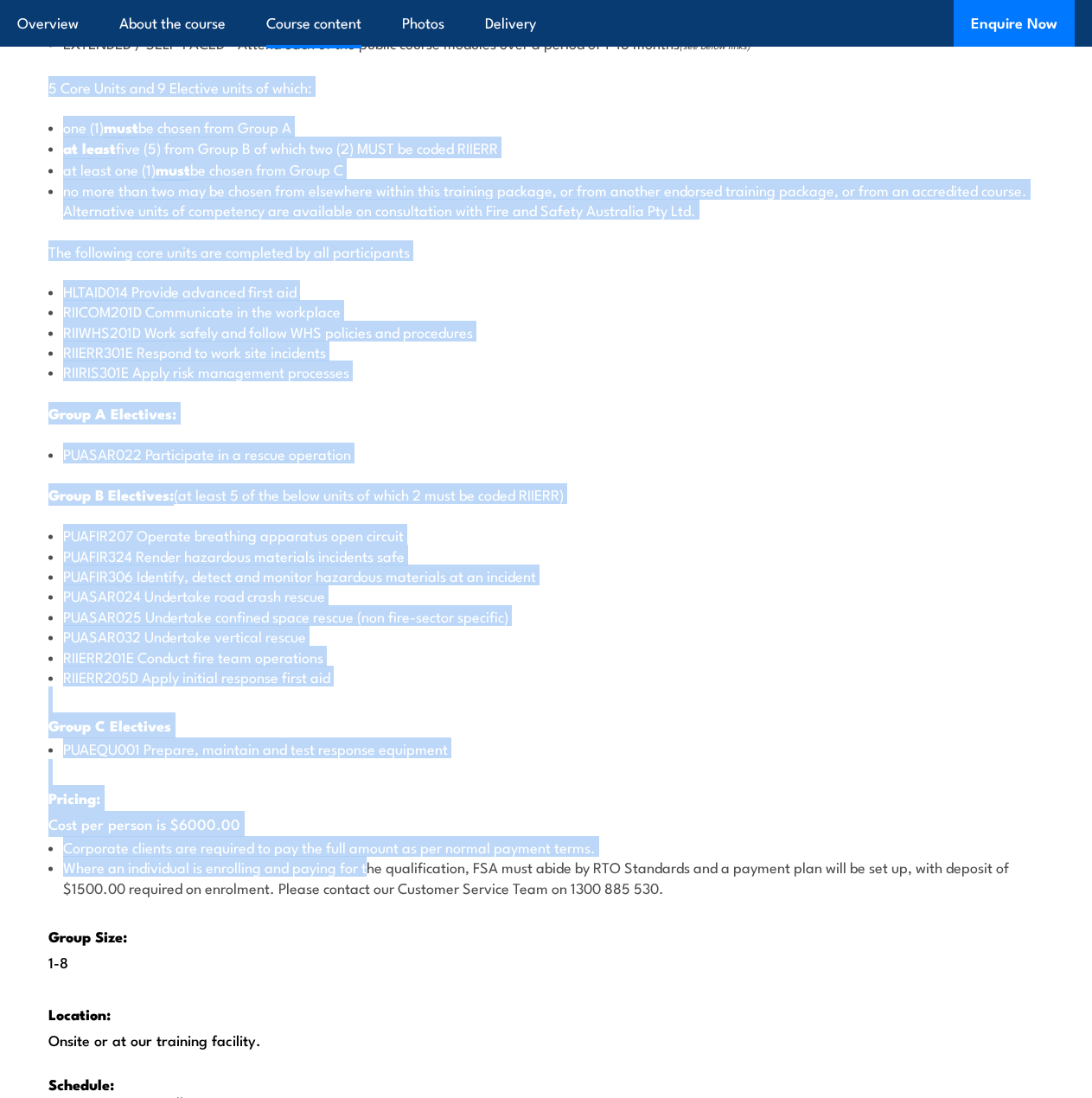
drag, startPoint x: 374, startPoint y: 867, endPoint x: 44, endPoint y: 80, distance: 853.4
click at [44, 80] on div "There are two options, you can choose between: INTENSIVE - Attending the intens…" at bounding box center [546, 549] width 1058 height 1231
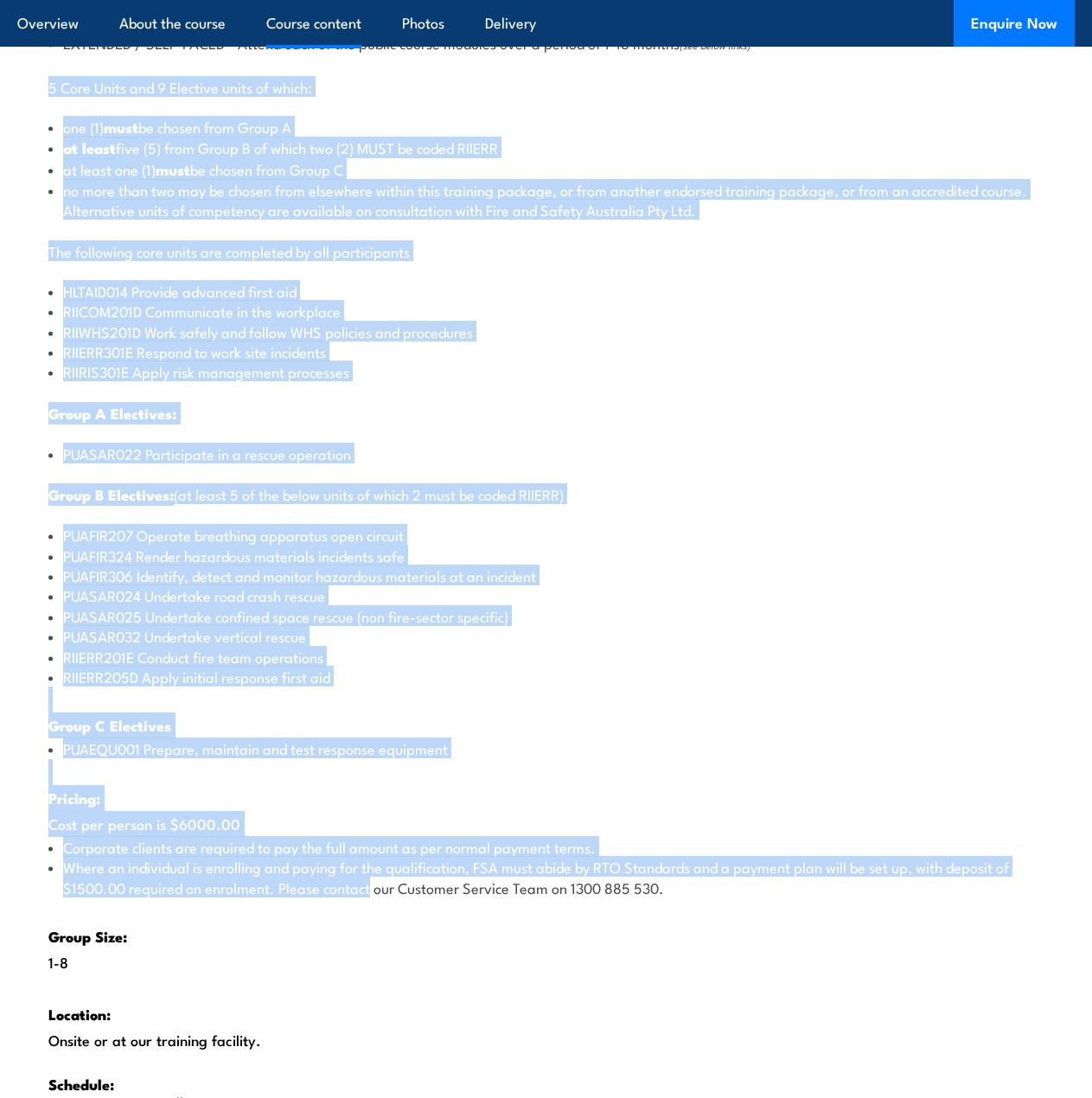
drag, startPoint x: 44, startPoint y: 79, endPoint x: 359, endPoint y: 879, distance: 859.8
click at [360, 883] on div "There are two options, you can choose between: INTENSIVE - Attending the intens…" at bounding box center [546, 549] width 1058 height 1231
click at [270, 579] on li "PUAFIR306 Identify, detect and monitor hazardous materials at an incident" at bounding box center [546, 575] width 995 height 20
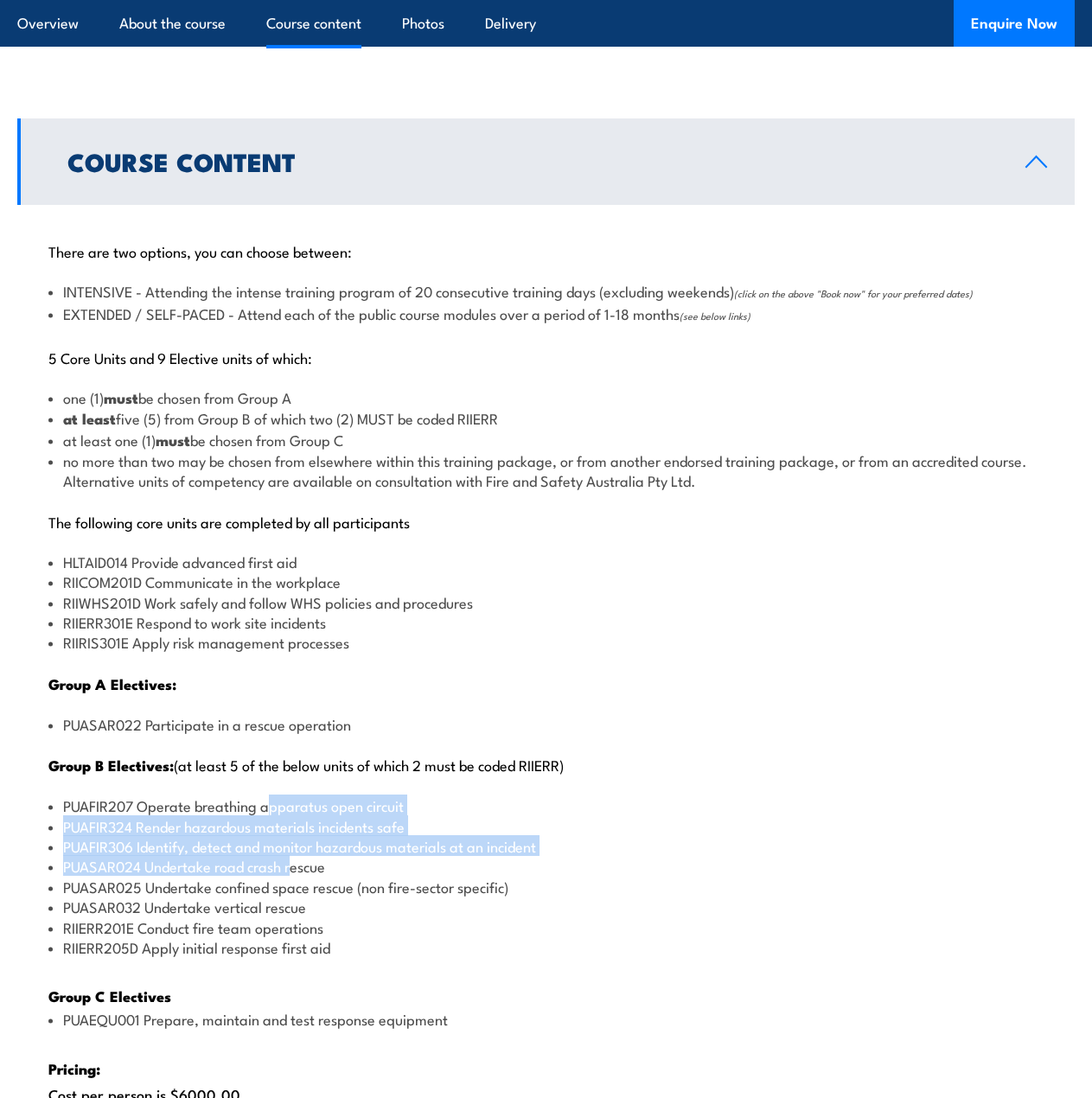
scroll to position [1710, 0]
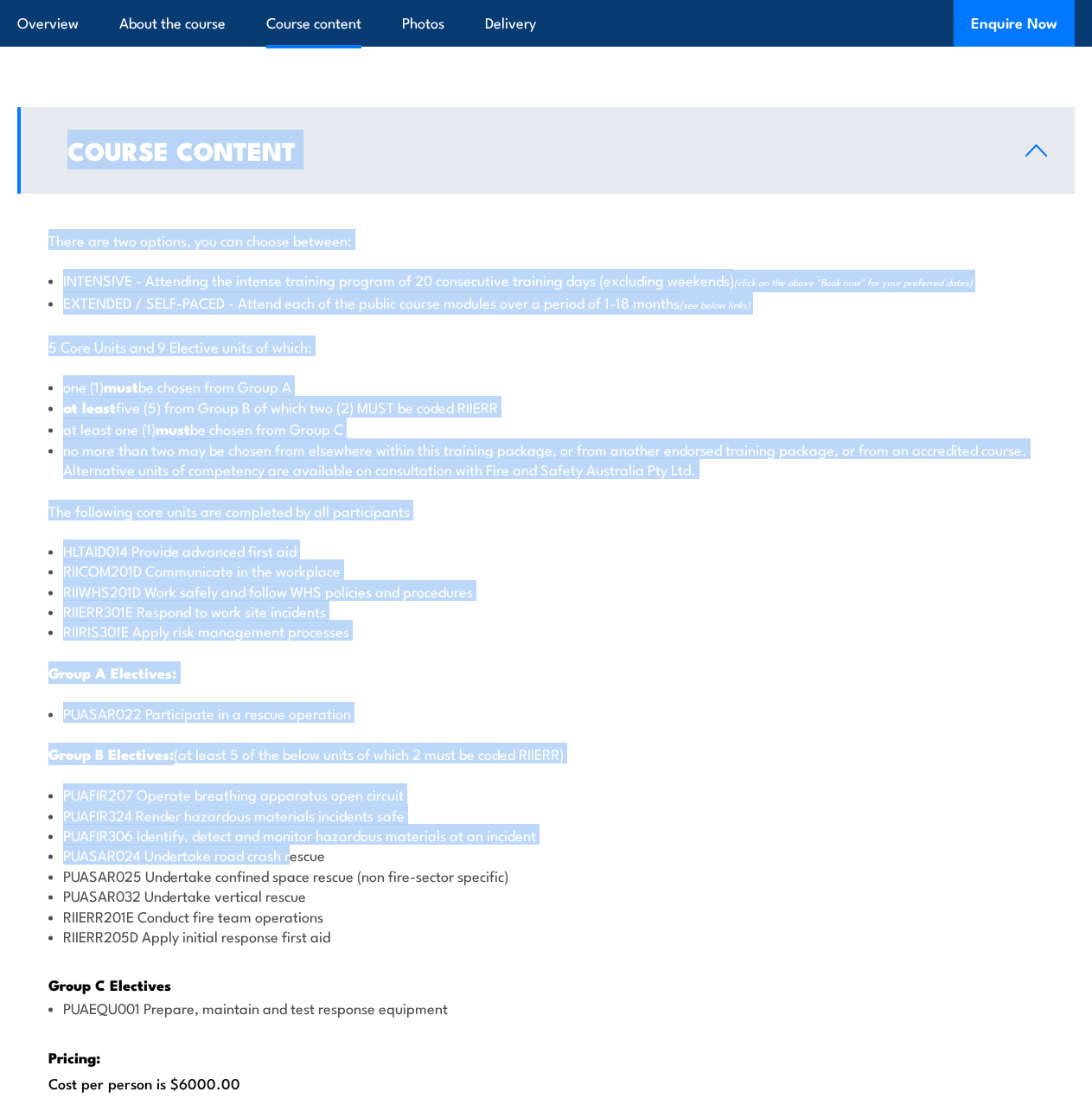
drag, startPoint x: 290, startPoint y: 852, endPoint x: 35, endPoint y: 183, distance: 716.0
click at [35, 183] on div "Course Content There are two options, you can choose between: INTENSIVE - Atten…" at bounding box center [546, 766] width 1058 height 1317
click at [77, 283] on li "INTENSIVE - Attending the intense training program of 20 consecutive training d…" at bounding box center [546, 281] width 995 height 23
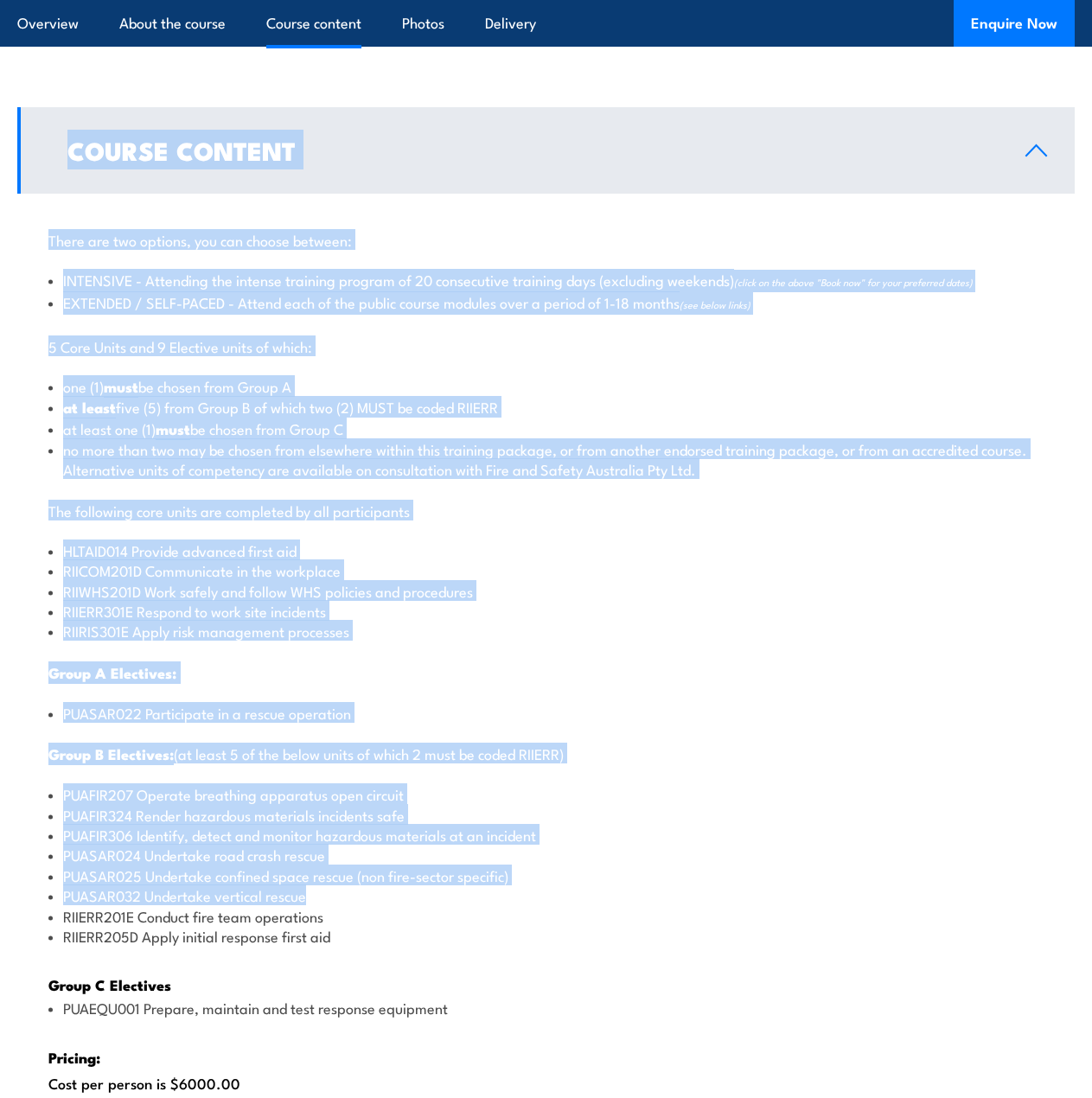
drag, startPoint x: 212, startPoint y: 428, endPoint x: 405, endPoint y: 885, distance: 496.1
click at [153, 455] on li "no more than two may be chosen from elsewhere within this training package, or …" at bounding box center [546, 460] width 995 height 41
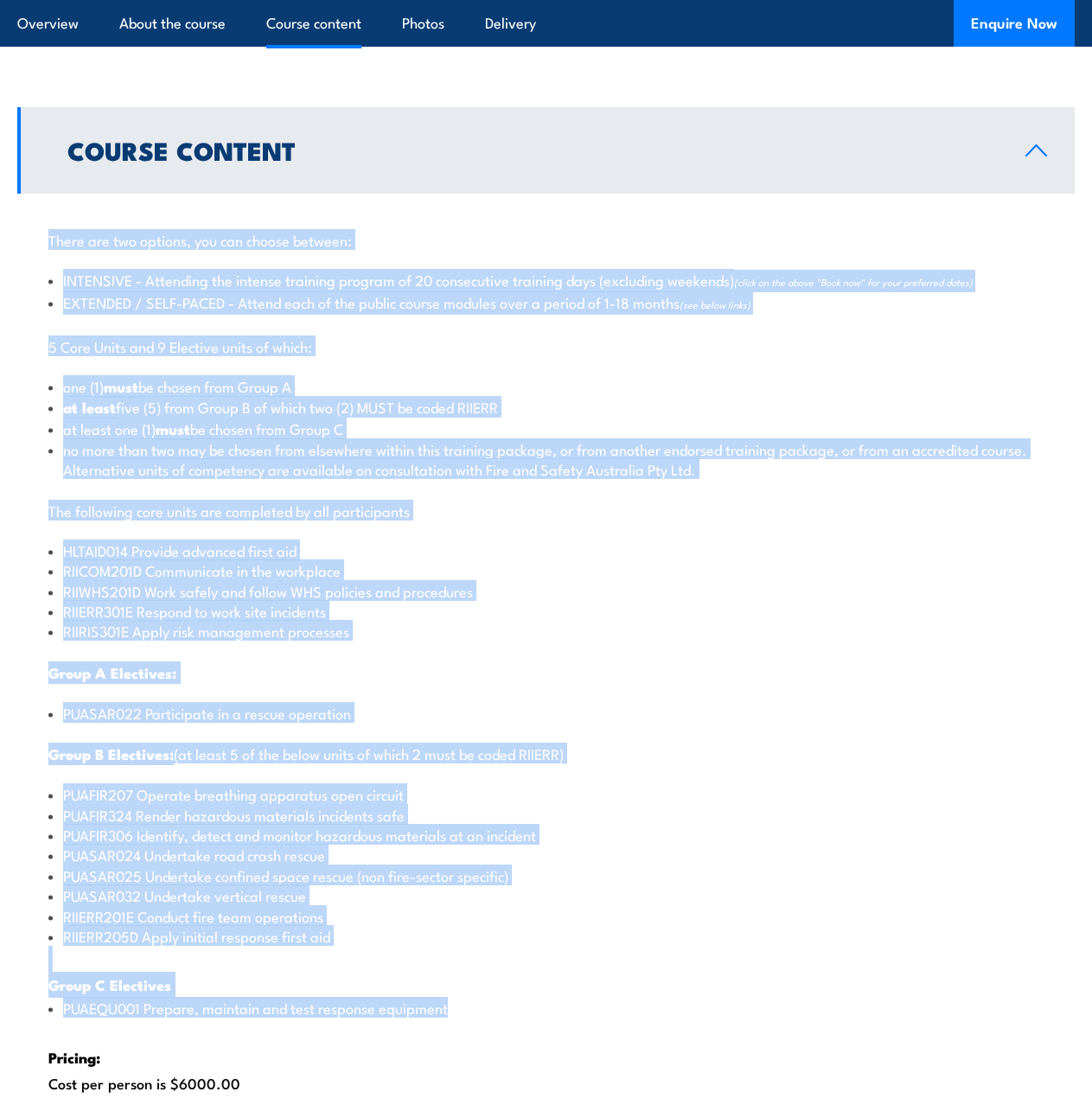
drag, startPoint x: 78, startPoint y: 320, endPoint x: 435, endPoint y: 943, distance: 718.0
click at [453, 1004] on div "There are two options, you can choose between: INTENSIVE - Attending the intens…" at bounding box center [546, 809] width 1058 height 1231
click at [351, 665] on p "Group A Electives:" at bounding box center [546, 672] width 995 height 18
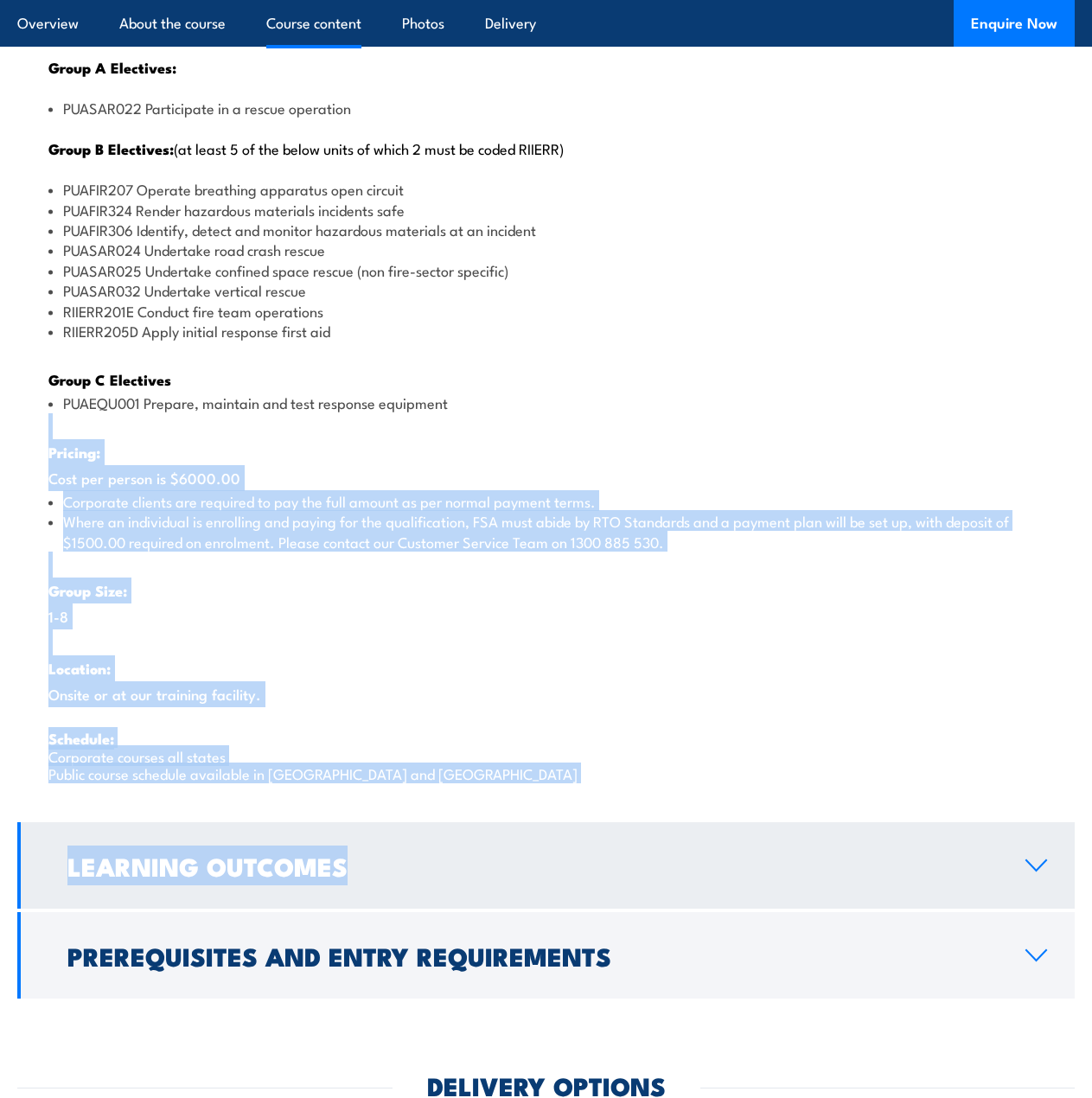
scroll to position [2230, 0]
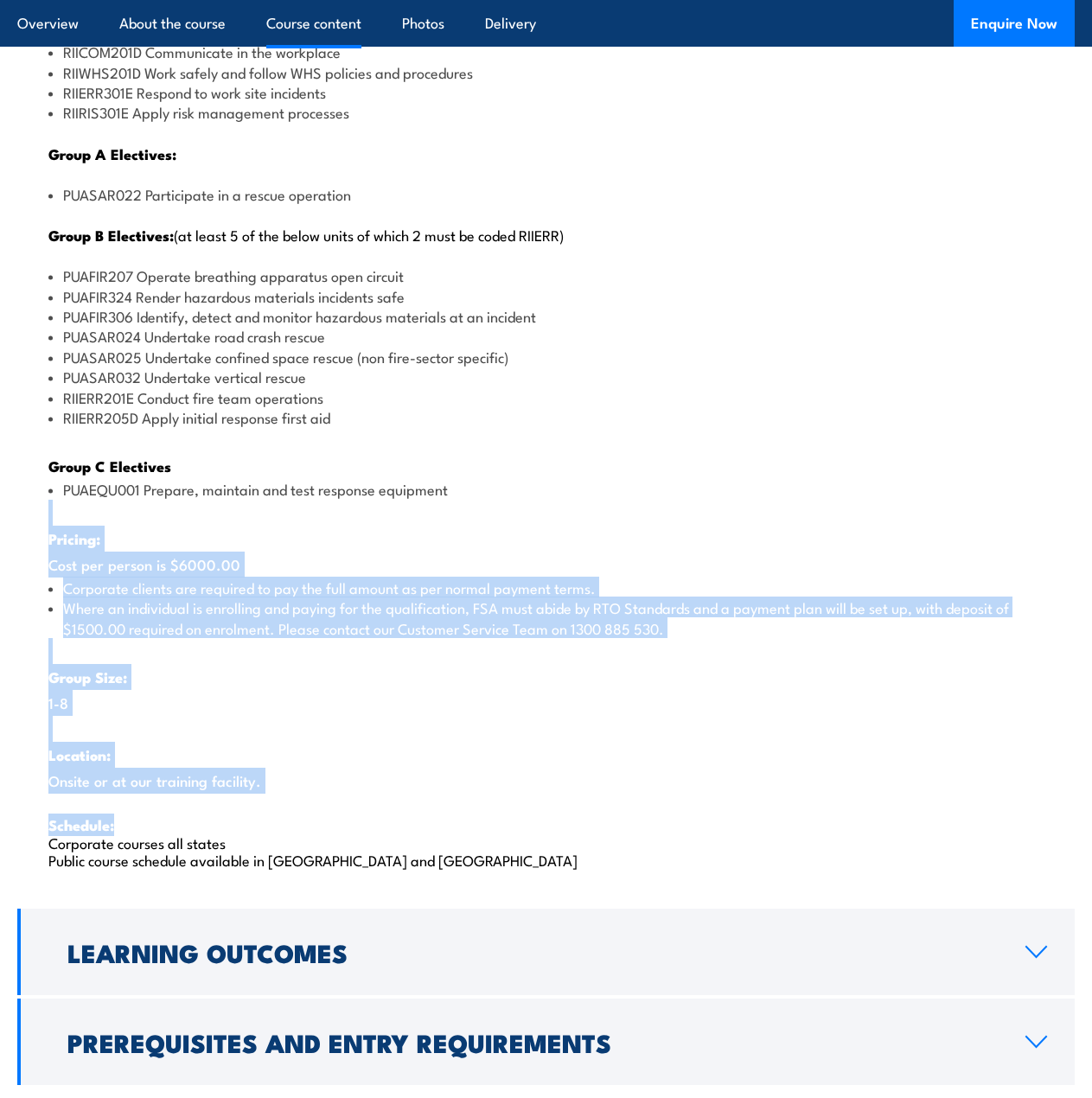
drag, startPoint x: 153, startPoint y: 421, endPoint x: 435, endPoint y: 814, distance: 483.7
click at [435, 814] on div "There are two options, you can choose between: INTENSIVE - Attending the intens…" at bounding box center [546, 290] width 1058 height 1231
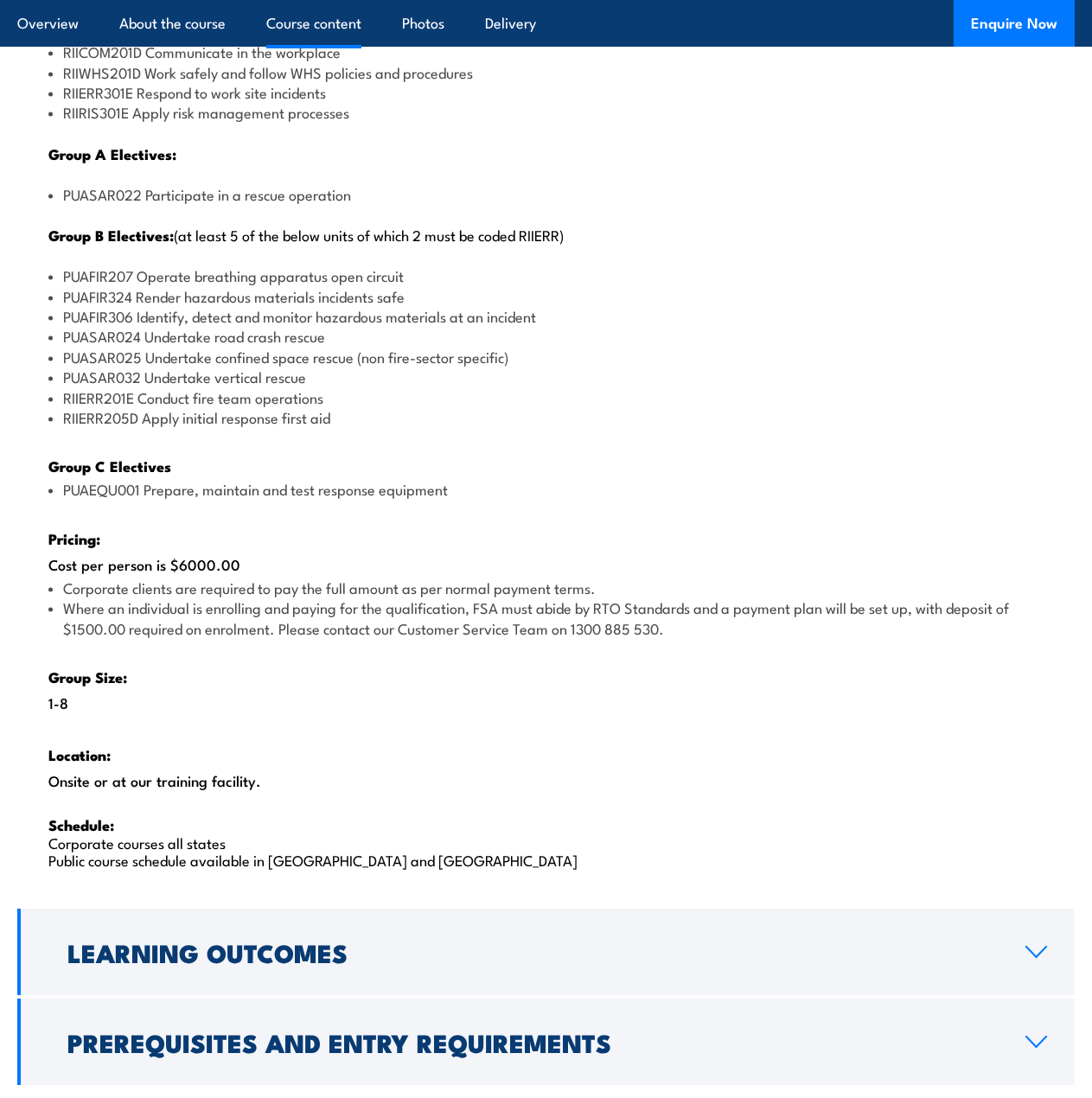
click at [425, 837] on p "Schedule: Corporate courses all states Public course schedule available in WA a…" at bounding box center [546, 842] width 995 height 53
drag, startPoint x: 425, startPoint y: 844, endPoint x: 237, endPoint y: 316, distance: 560.5
click at [237, 316] on div "There are two options, you can choose between: INTENSIVE - Attending the intens…" at bounding box center [546, 290] width 1058 height 1231
drag, startPoint x: 140, startPoint y: 131, endPoint x: 492, endPoint y: 792, distance: 748.9
click at [492, 792] on div "There are two options, you can choose between: INTENSIVE - Attending the intens…" at bounding box center [546, 290] width 1058 height 1231
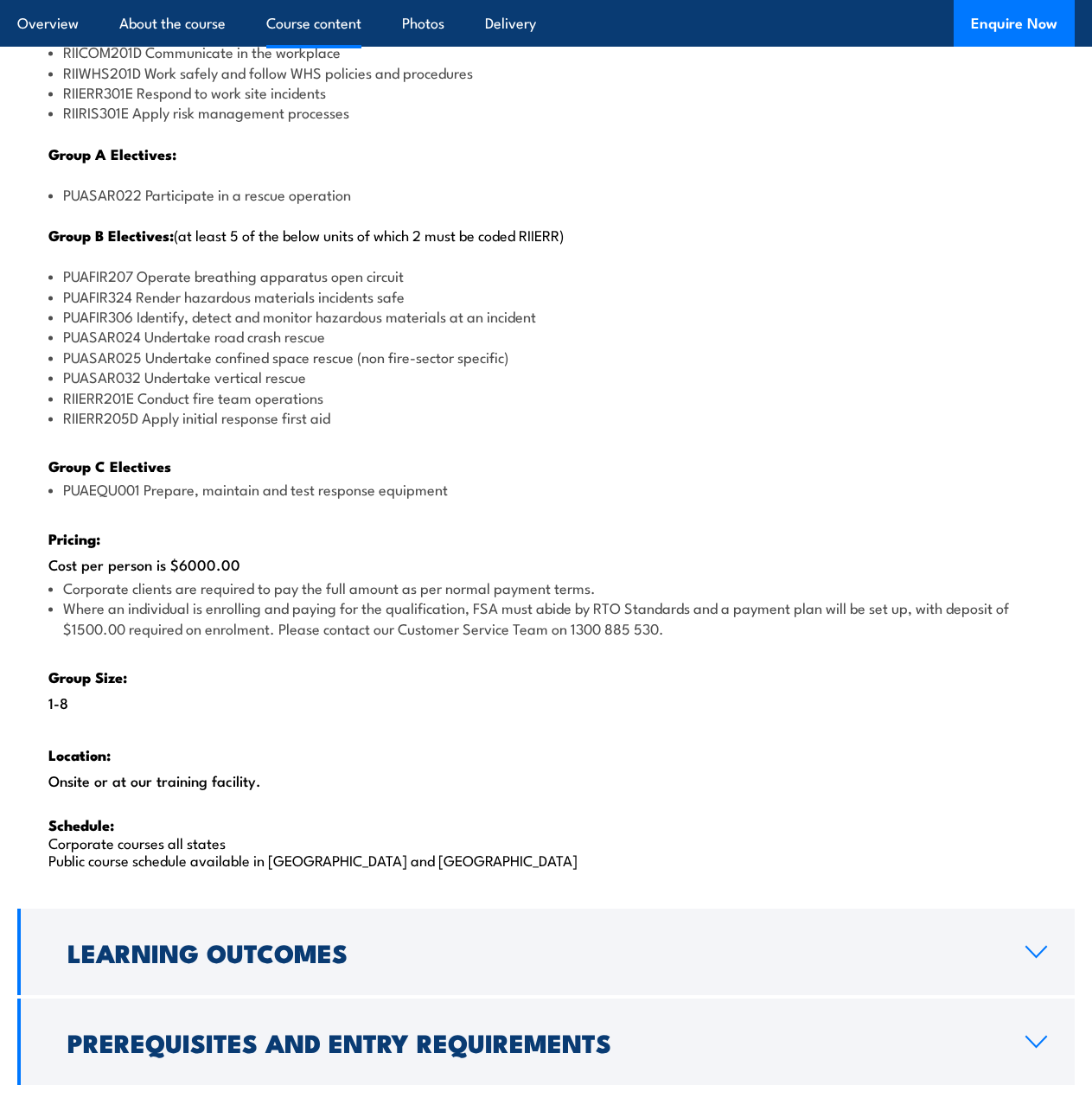
click at [303, 446] on div "There are two options, you can choose between: INTENSIVE - Attending the intens…" at bounding box center [546, 290] width 1058 height 1231
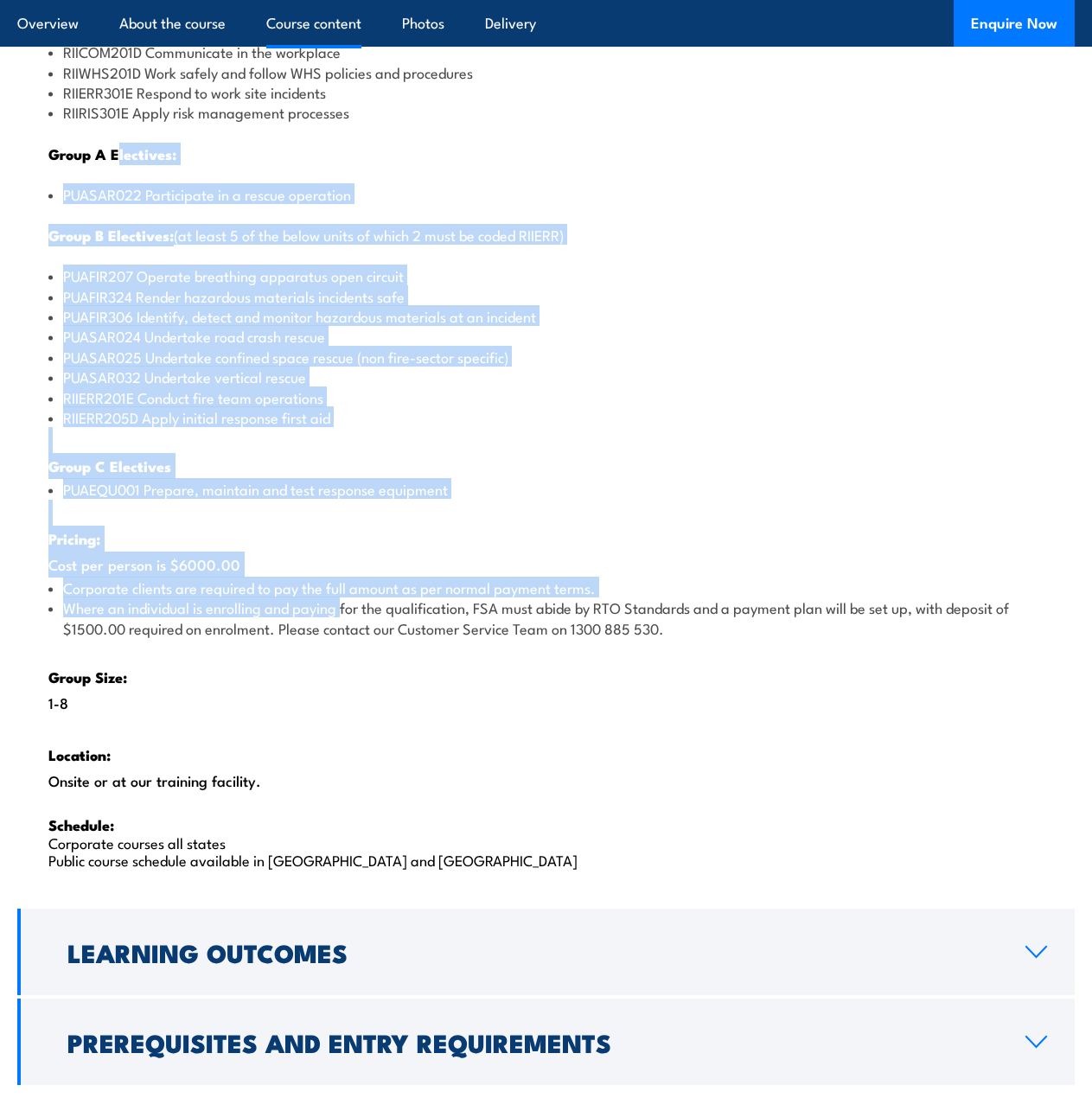
drag, startPoint x: 344, startPoint y: 610, endPoint x: 121, endPoint y: 126, distance: 532.9
click at [121, 126] on div "There are two options, you can choose between: INTENSIVE - Attending the intens…" at bounding box center [546, 290] width 1058 height 1231
click at [283, 349] on li "PUASAR025 Undertake confined space rescue (non fire-sector specific)" at bounding box center [546, 357] width 995 height 20
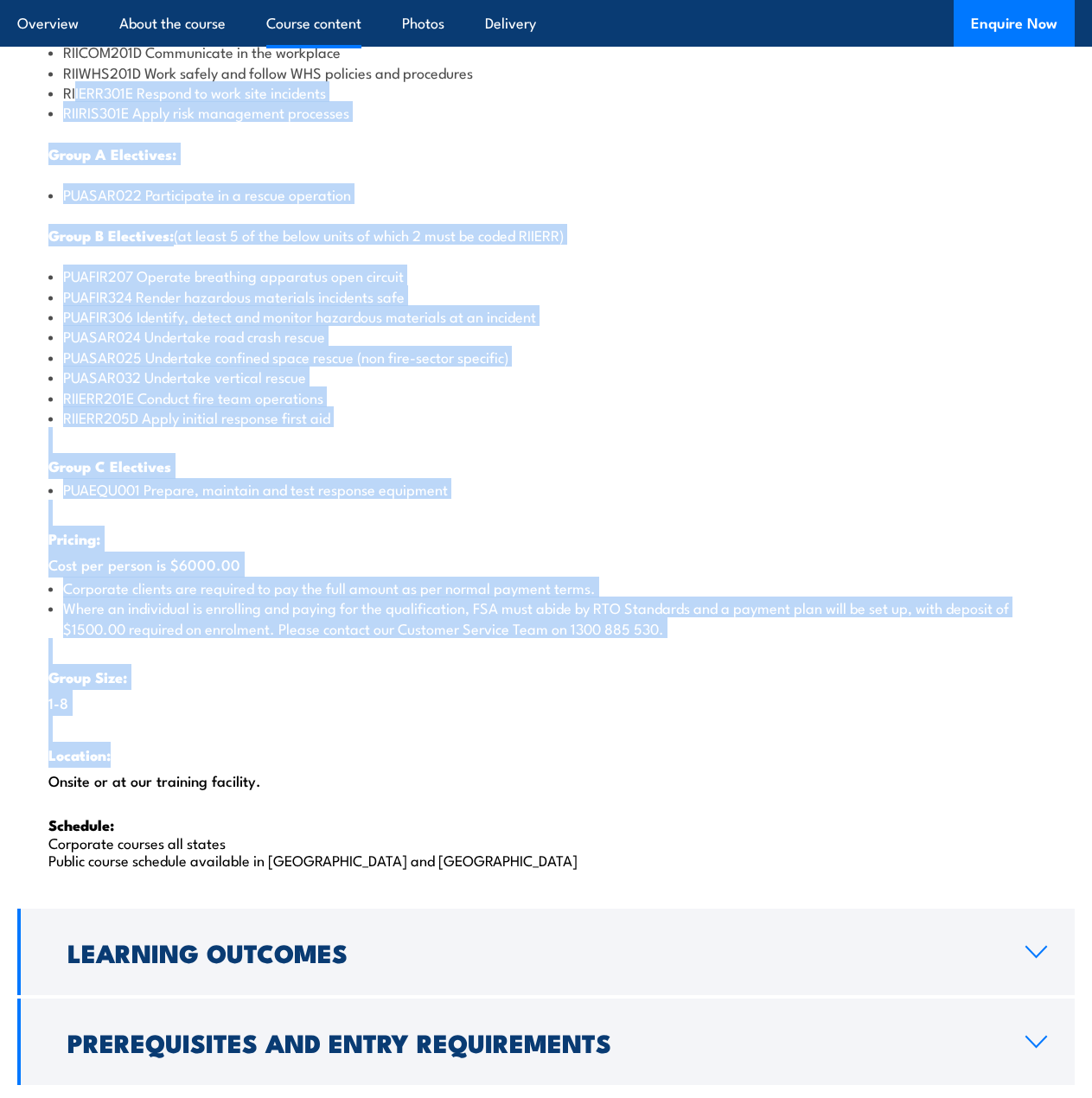
drag, startPoint x: 77, startPoint y: 83, endPoint x: 178, endPoint y: 573, distance: 500.3
click at [270, 730] on div "There are two options, you can choose between: INTENSIVE - Attending the intens…" at bounding box center [546, 290] width 1058 height 1231
click at [105, 364] on li "PUASAR025 Undertake confined space rescue (non fire-sector specific)" at bounding box center [546, 357] width 995 height 20
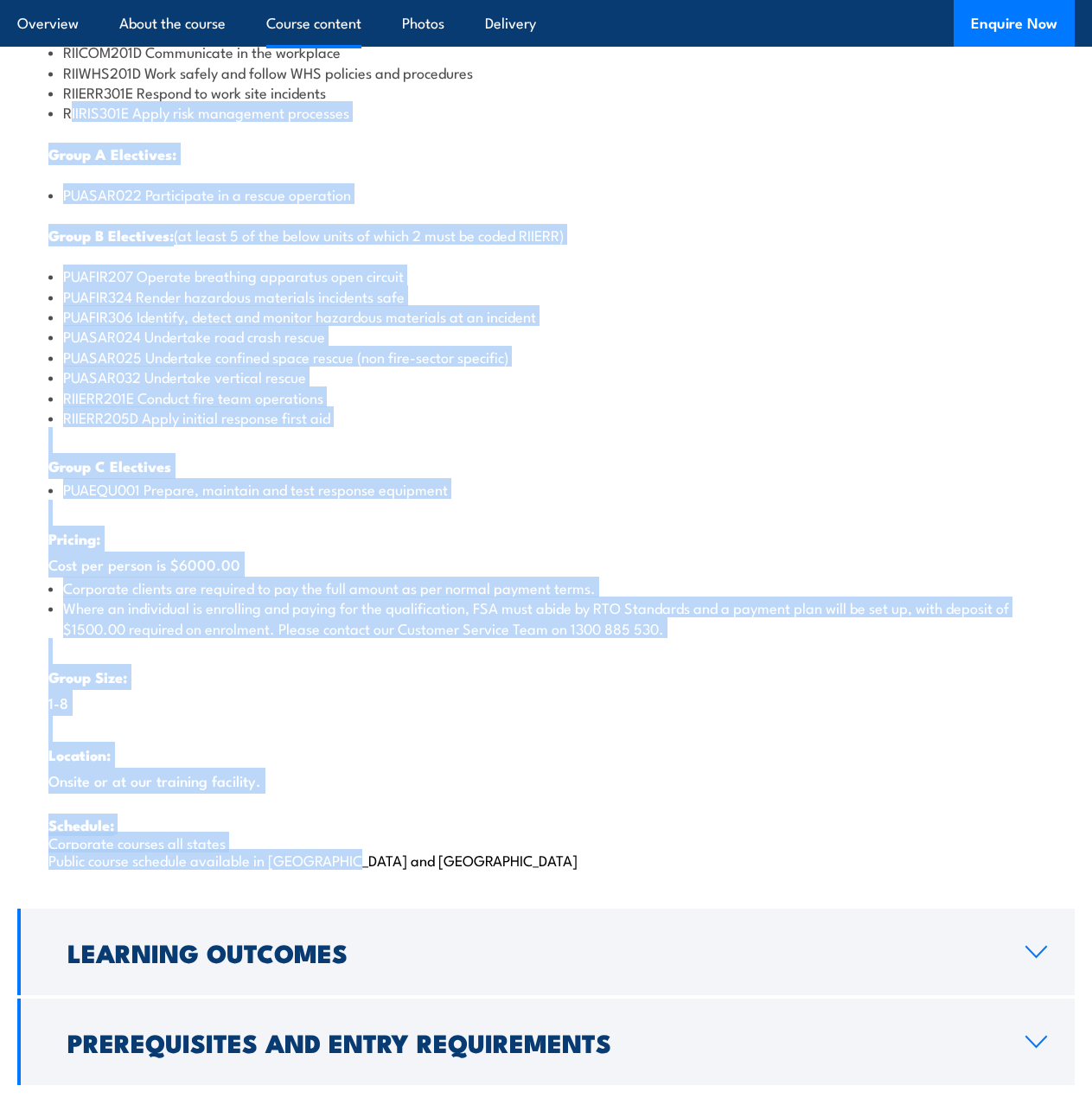
drag, startPoint x: 114, startPoint y: 217, endPoint x: 415, endPoint y: 868, distance: 717.2
click at [415, 868] on div "There are two options, you can choose between: INTENSIVE - Attending the intens…" at bounding box center [546, 290] width 1058 height 1231
click at [406, 863] on p "Schedule: Corporate courses all states Public course schedule available in WA a…" at bounding box center [546, 842] width 995 height 53
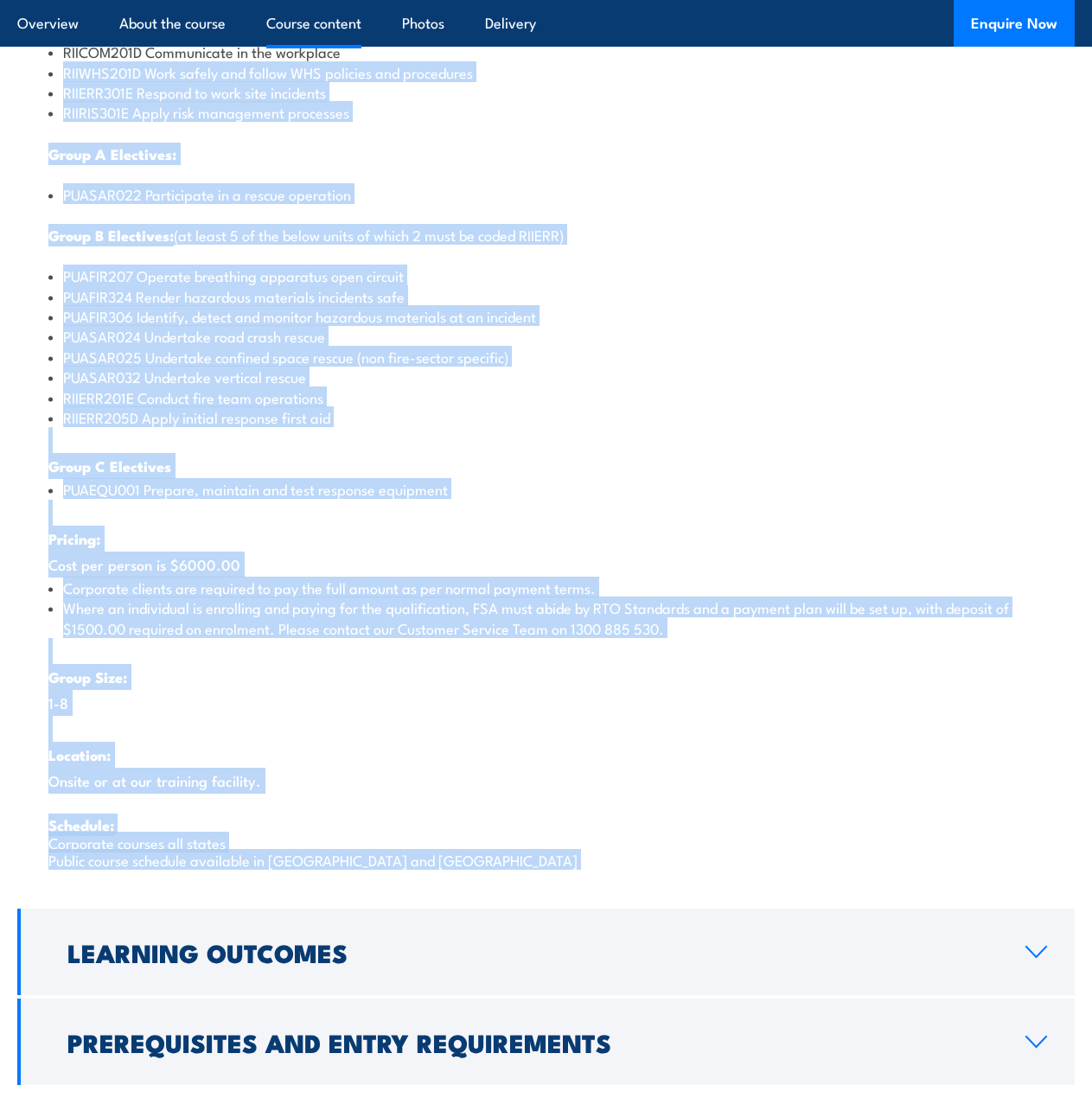
drag, startPoint x: 406, startPoint y: 865, endPoint x: 46, endPoint y: 83, distance: 860.9
click at [43, 82] on div "There are two options, you can choose between: INTENSIVE - Attending the intens…" at bounding box center [546, 290] width 1058 height 1231
click at [59, 94] on li "RIIERR301E Respond to work site incidents" at bounding box center [546, 92] width 995 height 20
drag, startPoint x: 56, startPoint y: 76, endPoint x: 361, endPoint y: 853, distance: 834.7
click at [361, 853] on div "There are two options, you can choose between: INTENSIVE - Attending the intens…" at bounding box center [546, 290] width 1058 height 1231
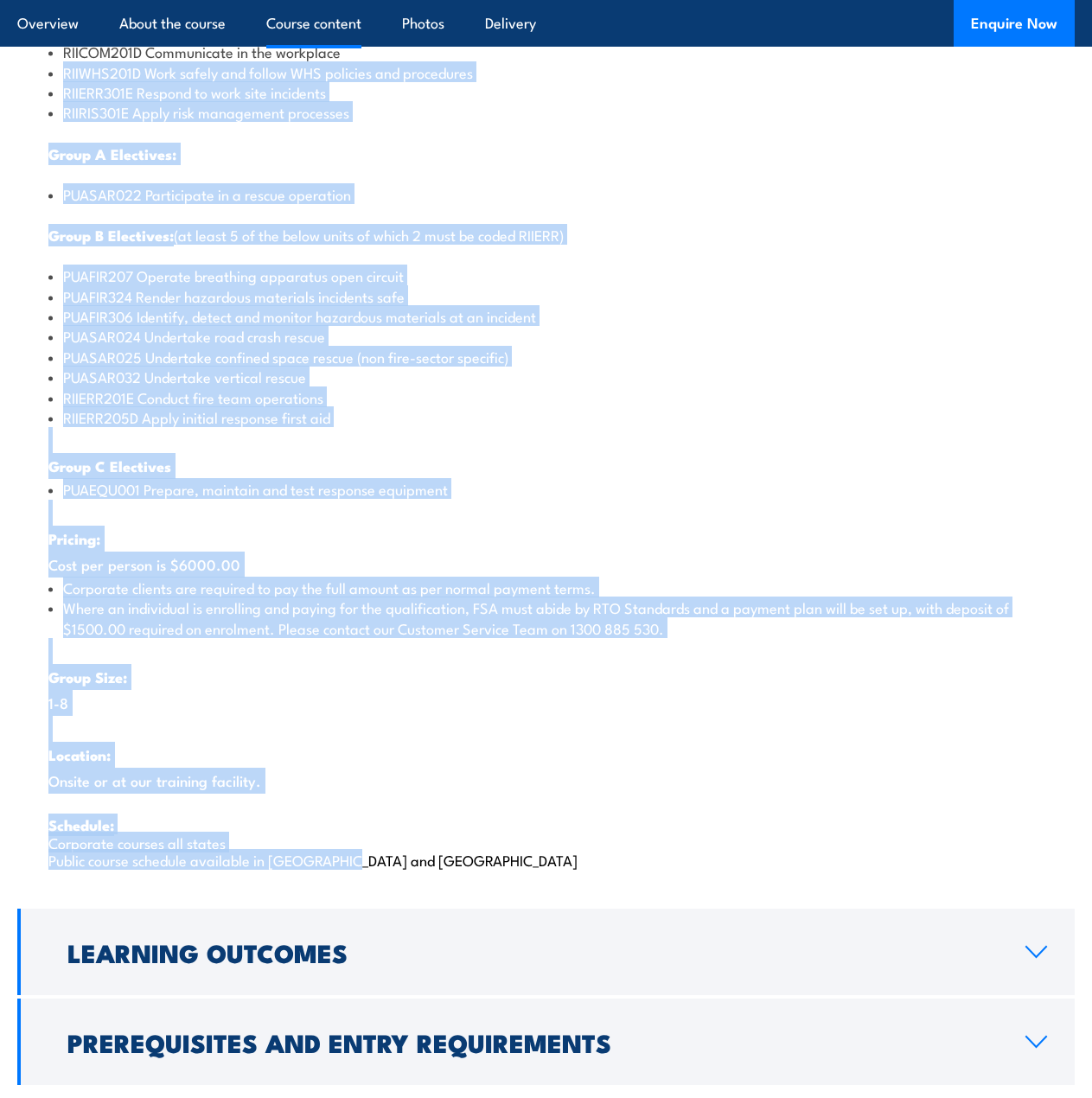
click at [361, 853] on p "Schedule: Corporate courses all states Public course schedule available in WA a…" at bounding box center [546, 842] width 995 height 53
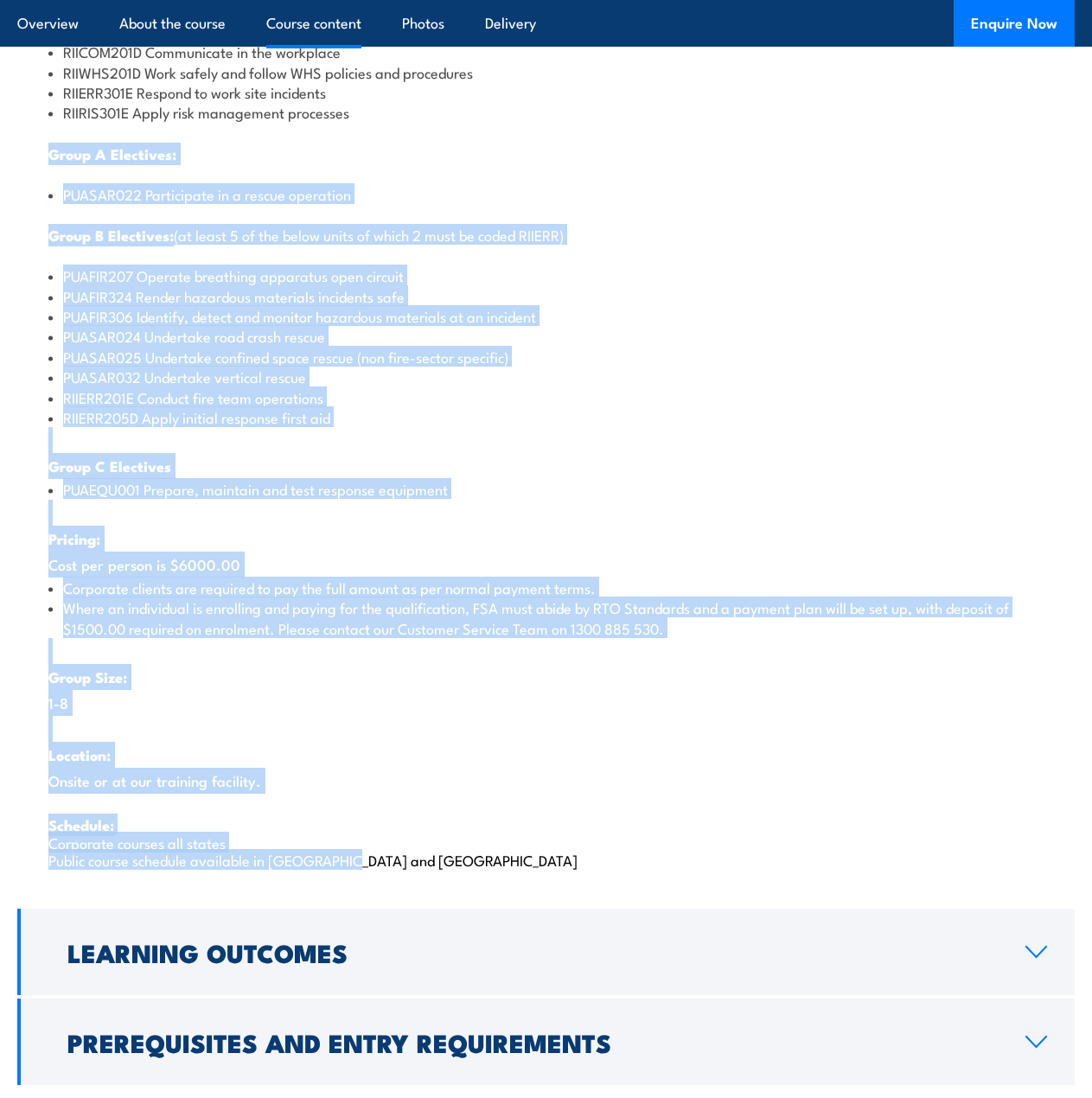
drag, startPoint x: 364, startPoint y: 864, endPoint x: 46, endPoint y: 124, distance: 805.4
click at [45, 126] on div "There are two options, you can choose between: INTENSIVE - Attending the intens…" at bounding box center [546, 290] width 1058 height 1231
drag, startPoint x: 51, startPoint y: 82, endPoint x: 412, endPoint y: 866, distance: 863.1
click at [412, 866] on div "There are two options, you can choose between: INTENSIVE - Attending the intens…" at bounding box center [546, 290] width 1058 height 1231
click at [412, 866] on p "Schedule: Corporate courses all states Public course schedule available in WA a…" at bounding box center [546, 842] width 995 height 53
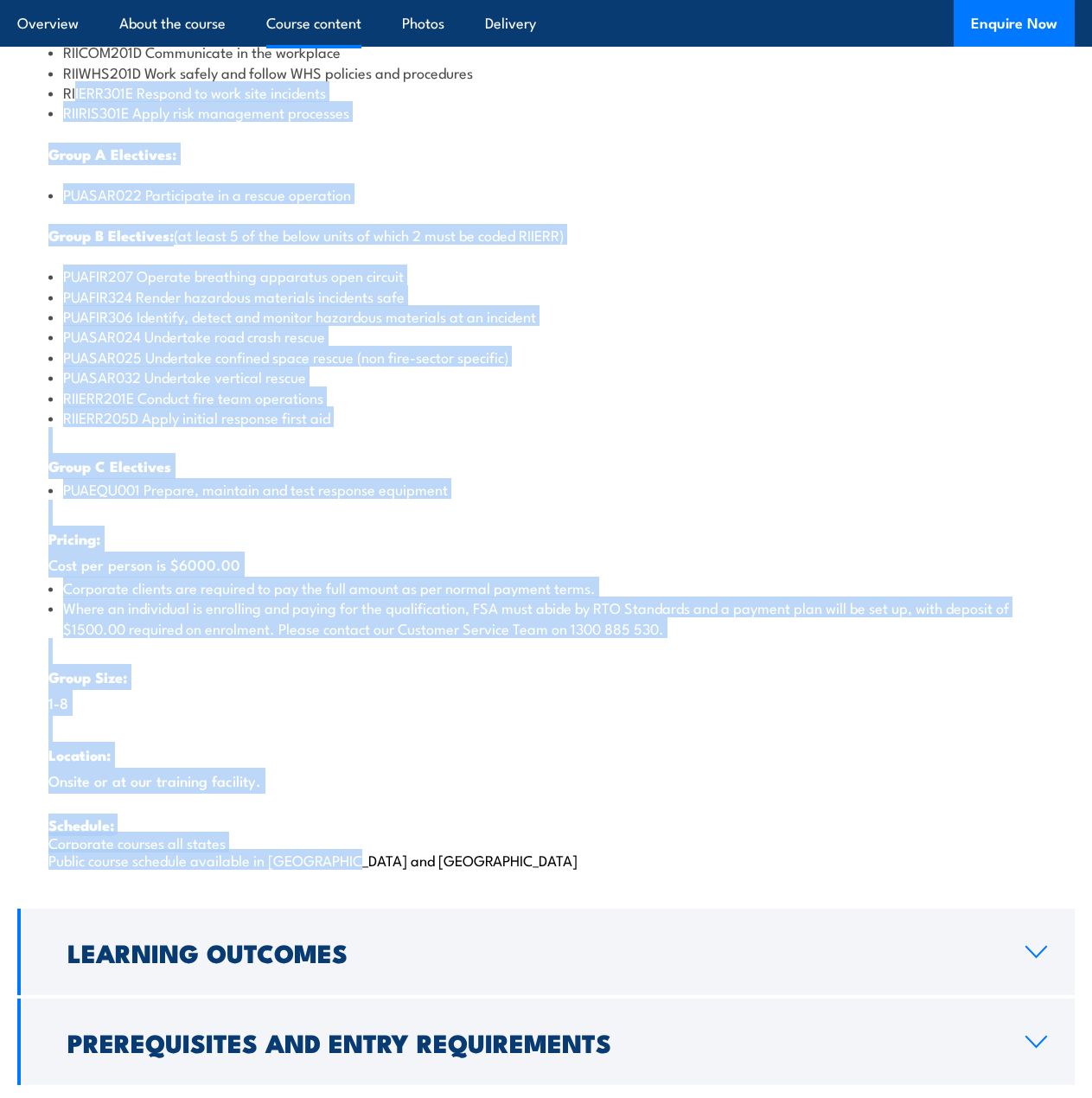
drag, startPoint x: 414, startPoint y: 865, endPoint x: 77, endPoint y: 82, distance: 852.4
click at [77, 82] on div "There are two options, you can choose between: INTENSIVE - Attending the intens…" at bounding box center [546, 290] width 1058 height 1231
drag, startPoint x: 94, startPoint y: 124, endPoint x: 465, endPoint y: 846, distance: 811.7
click at [465, 846] on div "There are two options, you can choose between: INTENSIVE - Attending the intens…" at bounding box center [546, 290] width 1058 height 1231
click at [454, 847] on p "Schedule: Corporate courses all states Public course schedule available in WA a…" at bounding box center [546, 842] width 995 height 53
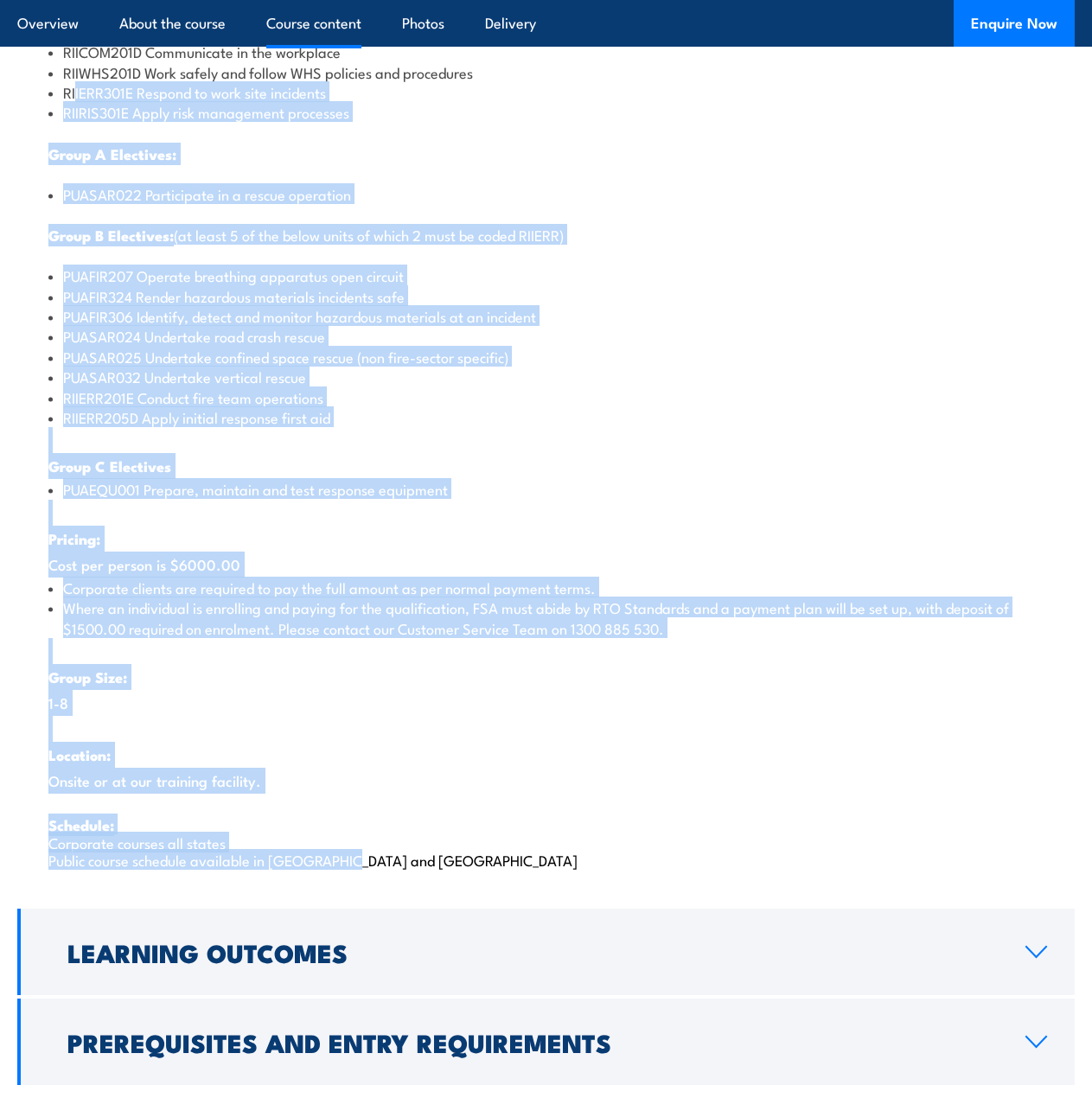
drag, startPoint x: 434, startPoint y: 861, endPoint x: 72, endPoint y: 96, distance: 846.3
click at [72, 96] on div "There are two options, you can choose between: INTENSIVE - Attending the intens…" at bounding box center [546, 290] width 1058 height 1231
drag, startPoint x: 61, startPoint y: 87, endPoint x: 418, endPoint y: 850, distance: 842.4
click at [418, 850] on div "There are two options, you can choose between: INTENSIVE - Attending the intens…" at bounding box center [546, 290] width 1058 height 1231
click at [418, 850] on p "Schedule: Corporate courses all states Public course schedule available in WA a…" at bounding box center [546, 842] width 995 height 53
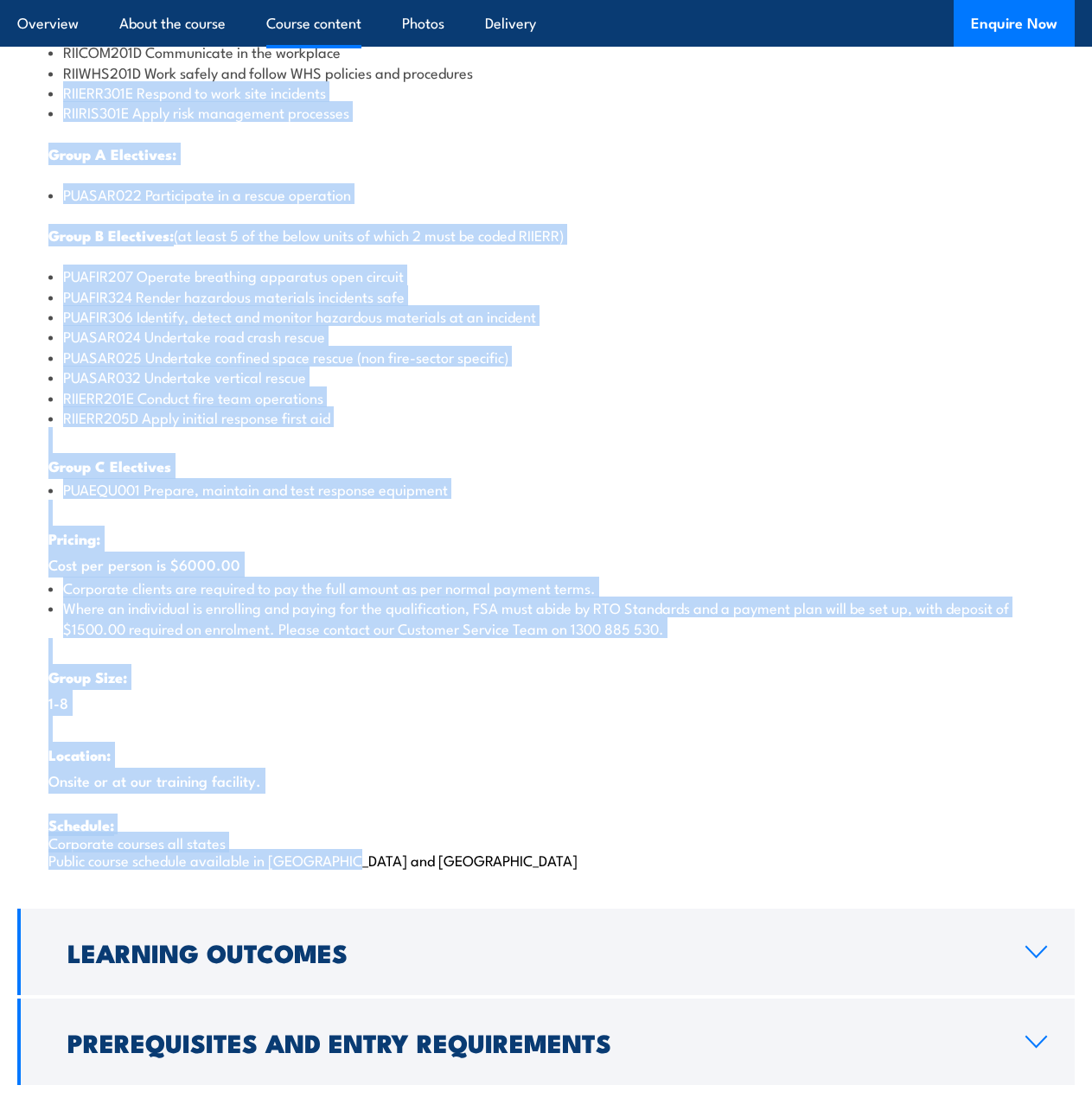
drag, startPoint x: 360, startPoint y: 757, endPoint x: 66, endPoint y: 86, distance: 732.6
click at [66, 86] on div "There are two options, you can choose between: INTENSIVE - Attending the intens…" at bounding box center [546, 290] width 1058 height 1231
drag, startPoint x: 63, startPoint y: 67, endPoint x: 358, endPoint y: 860, distance: 846.1
click at [358, 860] on div "There are two options, you can choose between: INTENSIVE - Attending the intens…" at bounding box center [546, 290] width 1058 height 1231
click at [358, 860] on p "Schedule: Corporate courses all states Public course schedule available in WA a…" at bounding box center [546, 842] width 995 height 53
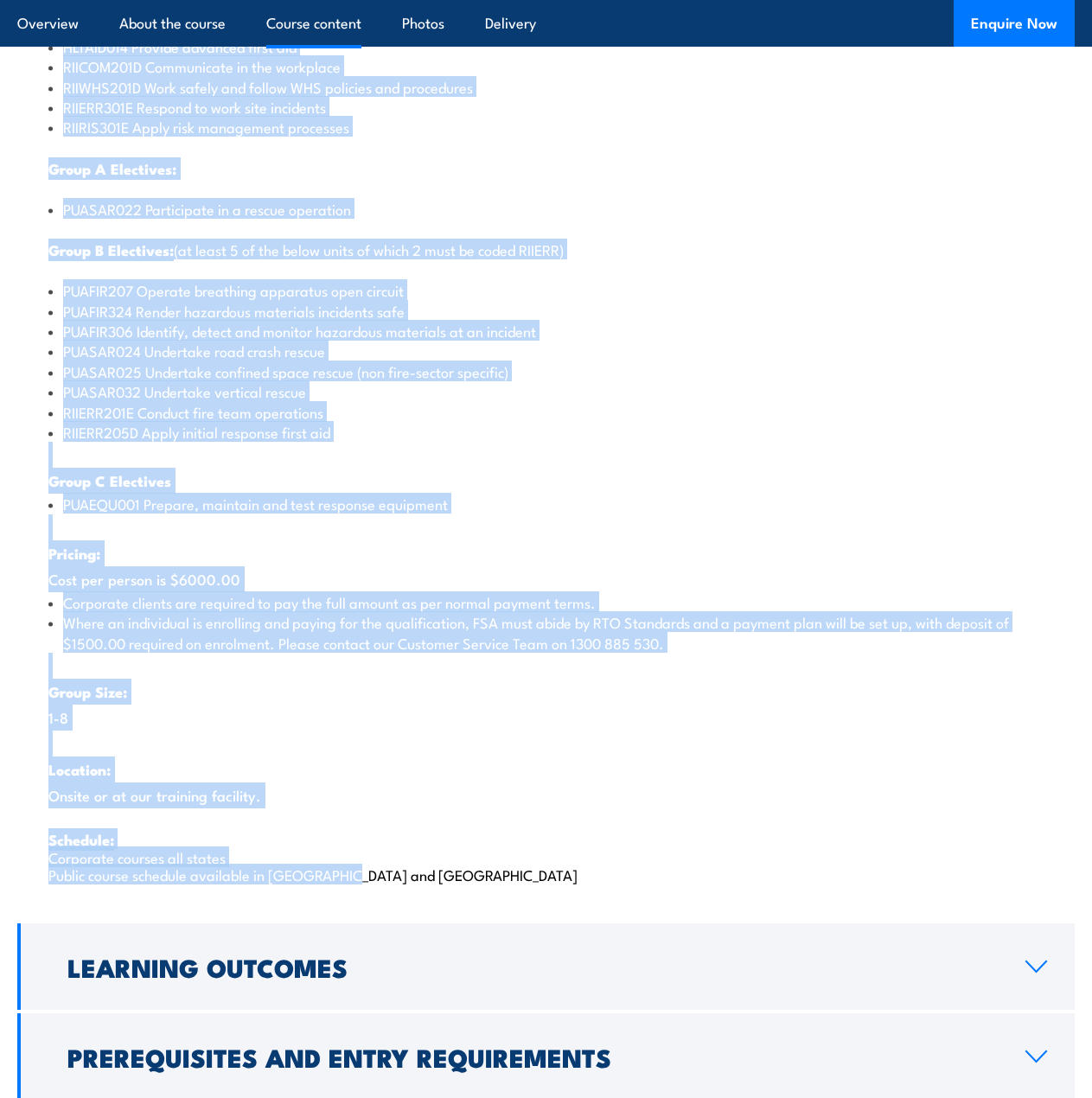
scroll to position [2199, 0]
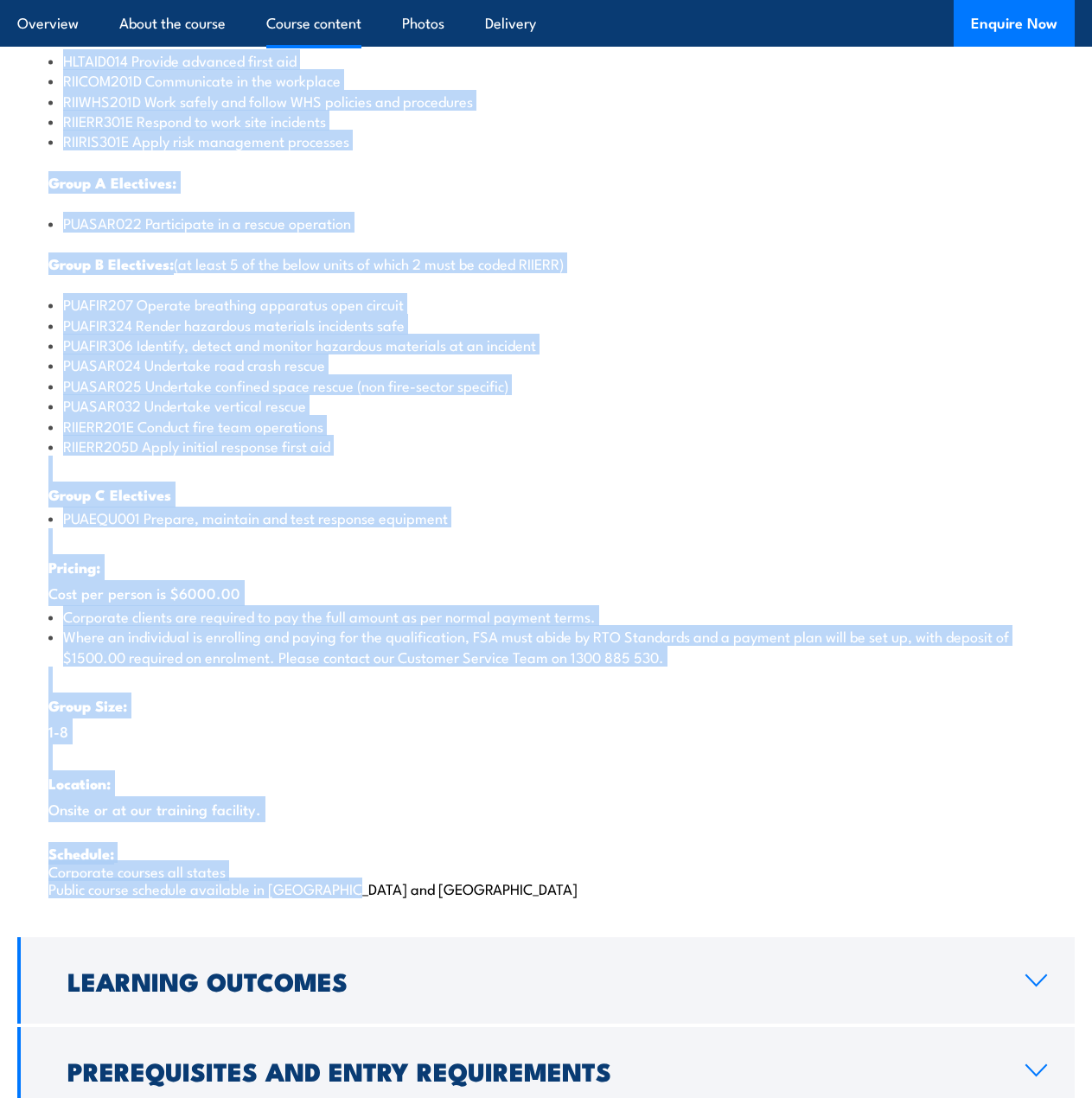
drag, startPoint x: 362, startPoint y: 861, endPoint x: -10, endPoint y: 15, distance: 924.2
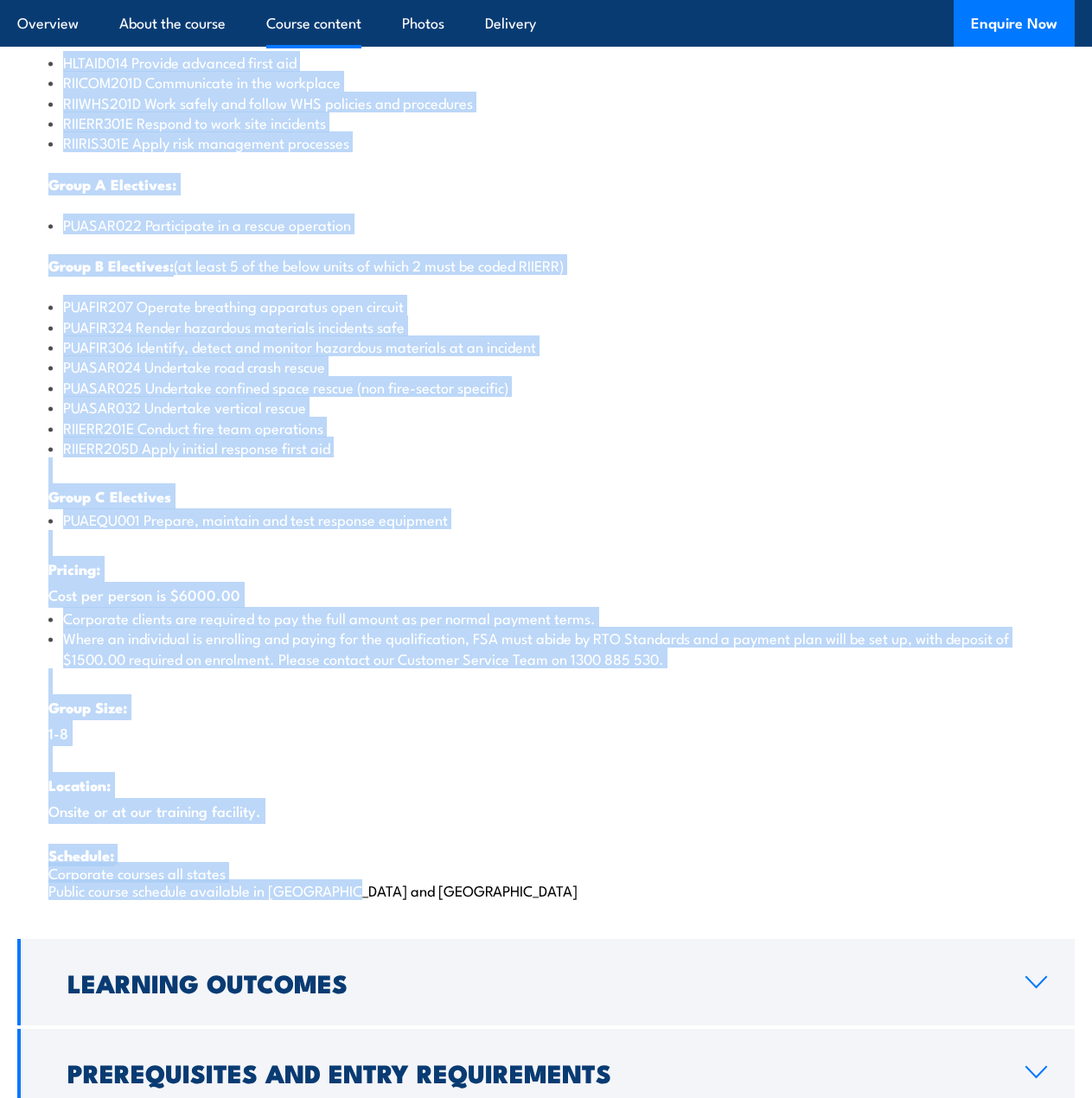
click at [161, 182] on strong "Group A Electives:" at bounding box center [113, 183] width 128 height 23
drag, startPoint x: 64, startPoint y: 54, endPoint x: 414, endPoint y: 889, distance: 905.4
click at [414, 889] on div "There are two options, you can choose between: INTENSIVE - Attending the intens…" at bounding box center [546, 320] width 1058 height 1231
click at [387, 798] on div "There are two options, you can choose between: INTENSIVE - Attending the intens…" at bounding box center [546, 320] width 1058 height 1231
drag, startPoint x: 398, startPoint y: 883, endPoint x: 62, endPoint y: 64, distance: 885.2
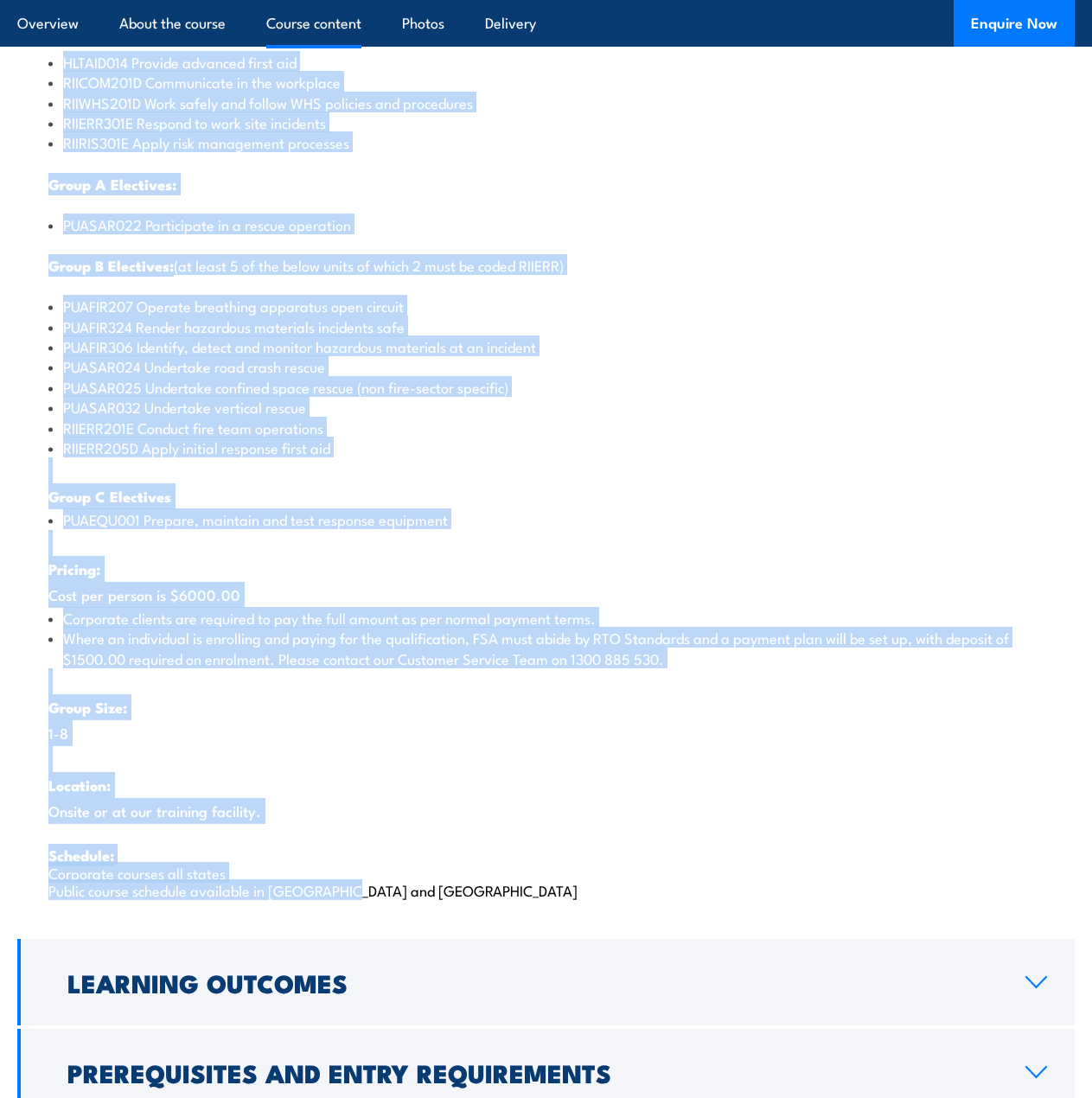
click at [62, 64] on div "There are two options, you can choose between: INTENSIVE - Attending the intens…" at bounding box center [546, 320] width 1058 height 1231
click at [290, 346] on li "PUAFIR306 Identify, detect and monitor hazardous materials at an incident" at bounding box center [546, 346] width 995 height 20
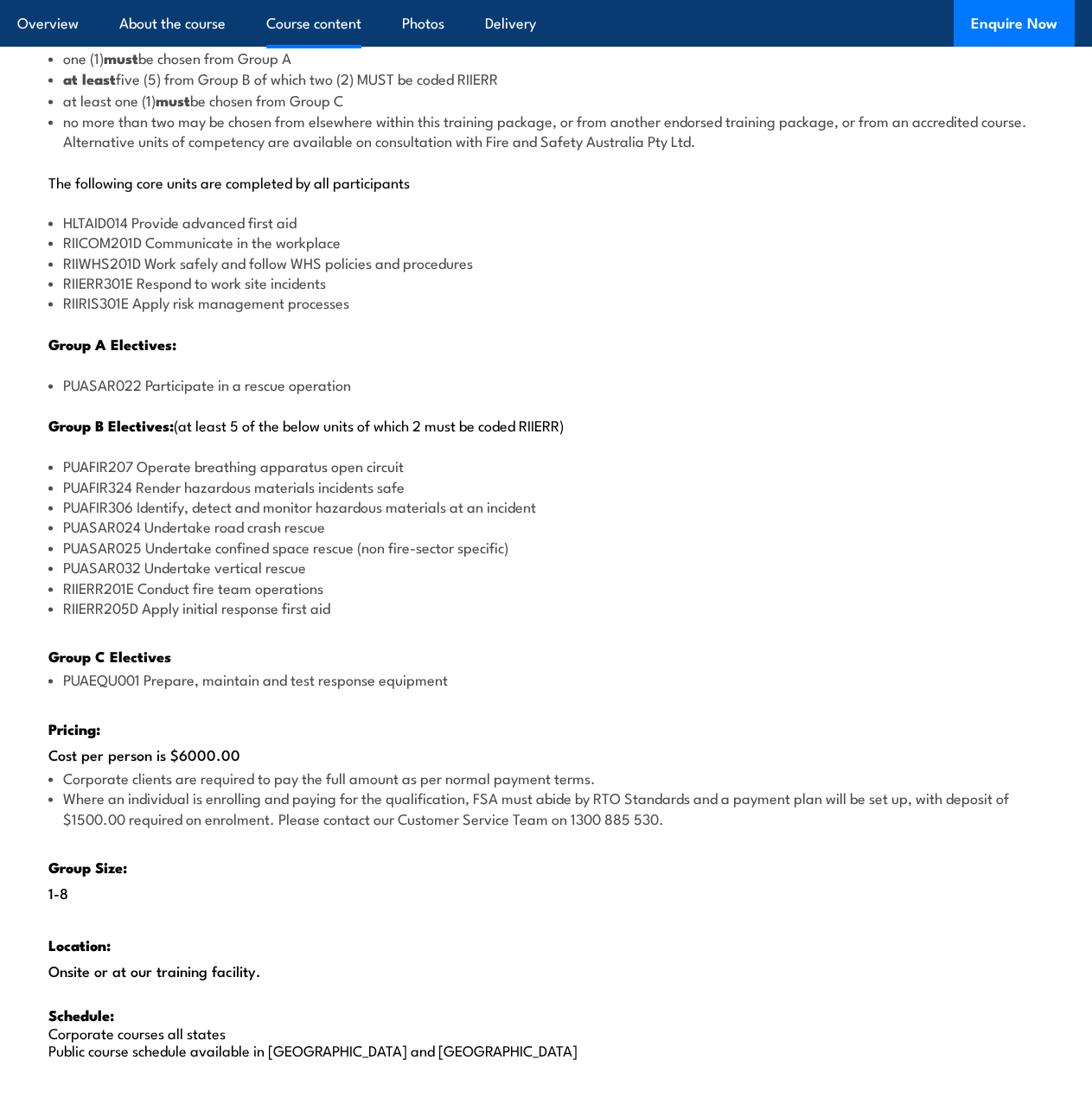
scroll to position [2026, 0]
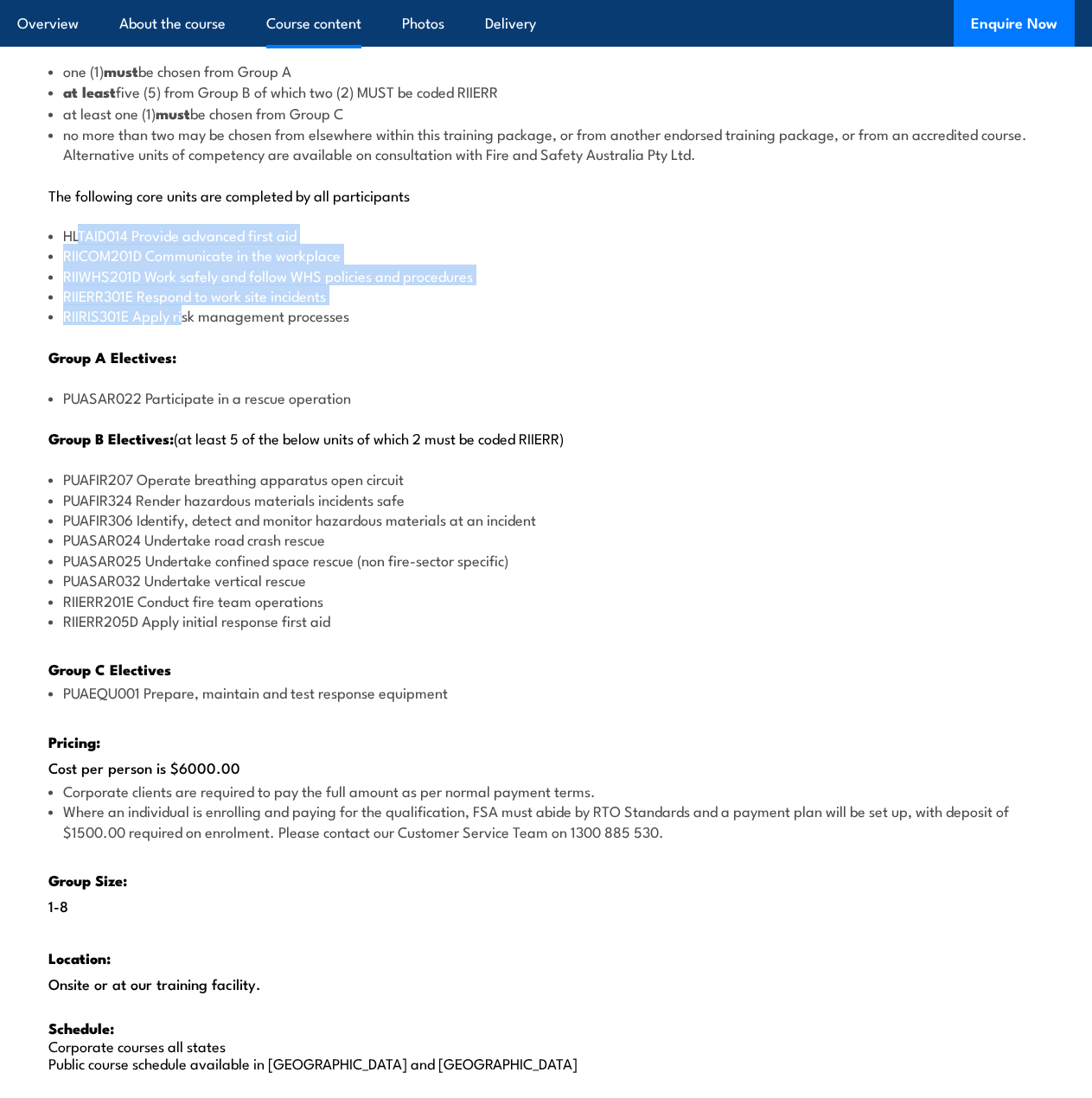
drag, startPoint x: 80, startPoint y: 227, endPoint x: 182, endPoint y: 316, distance: 135.4
click at [182, 316] on ul "HLTAID014 Provide advanced first aid RIICOM201D Communicate in the workplace RI…" at bounding box center [546, 274] width 995 height 101
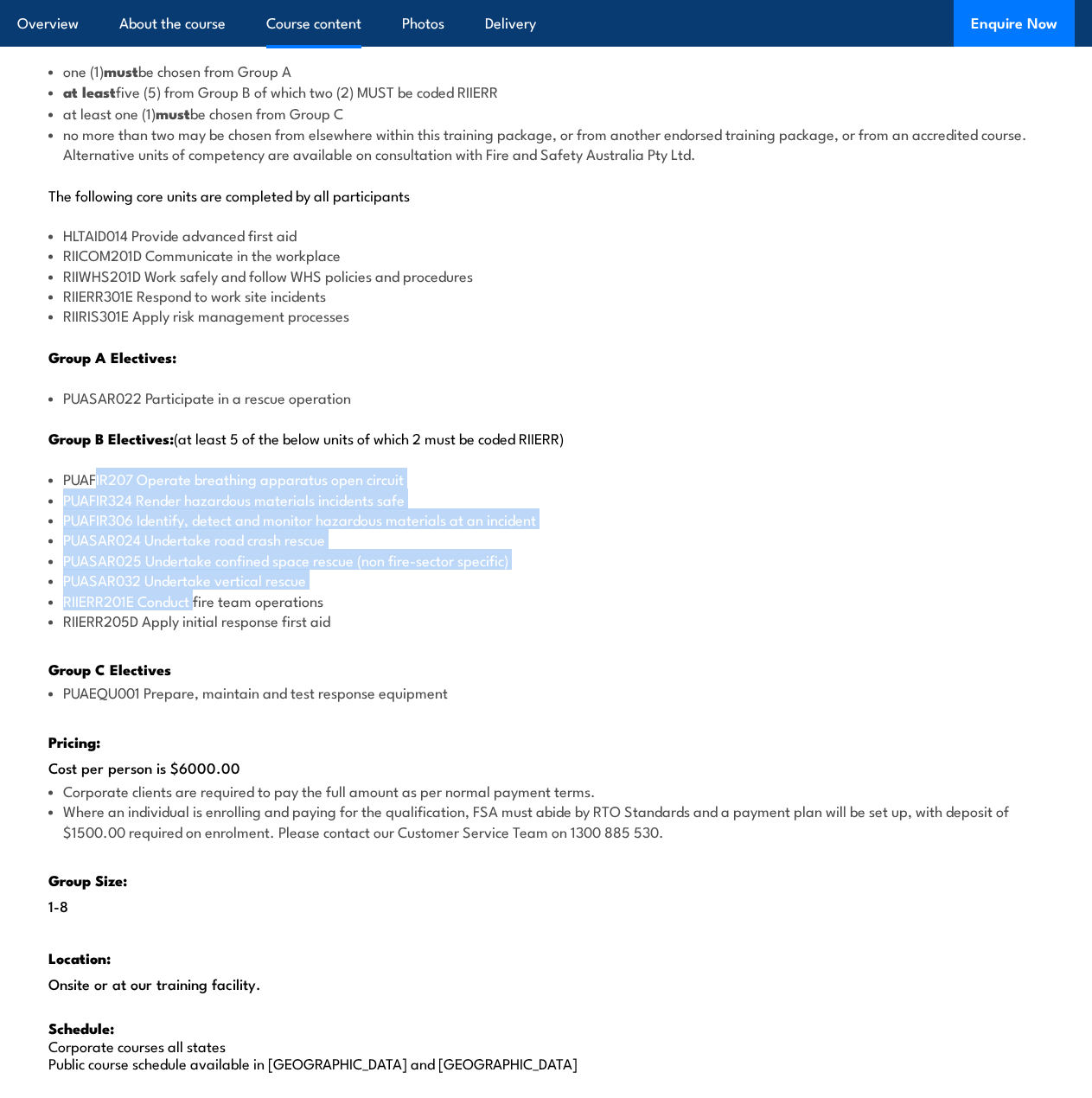
drag, startPoint x: 94, startPoint y: 479, endPoint x: 195, endPoint y: 608, distance: 163.8
click at [195, 608] on ul "PUAFIR207 Operate breathing apparatus open circuit PUAFIR324 Render hazardous m…" at bounding box center [546, 549] width 995 height 162
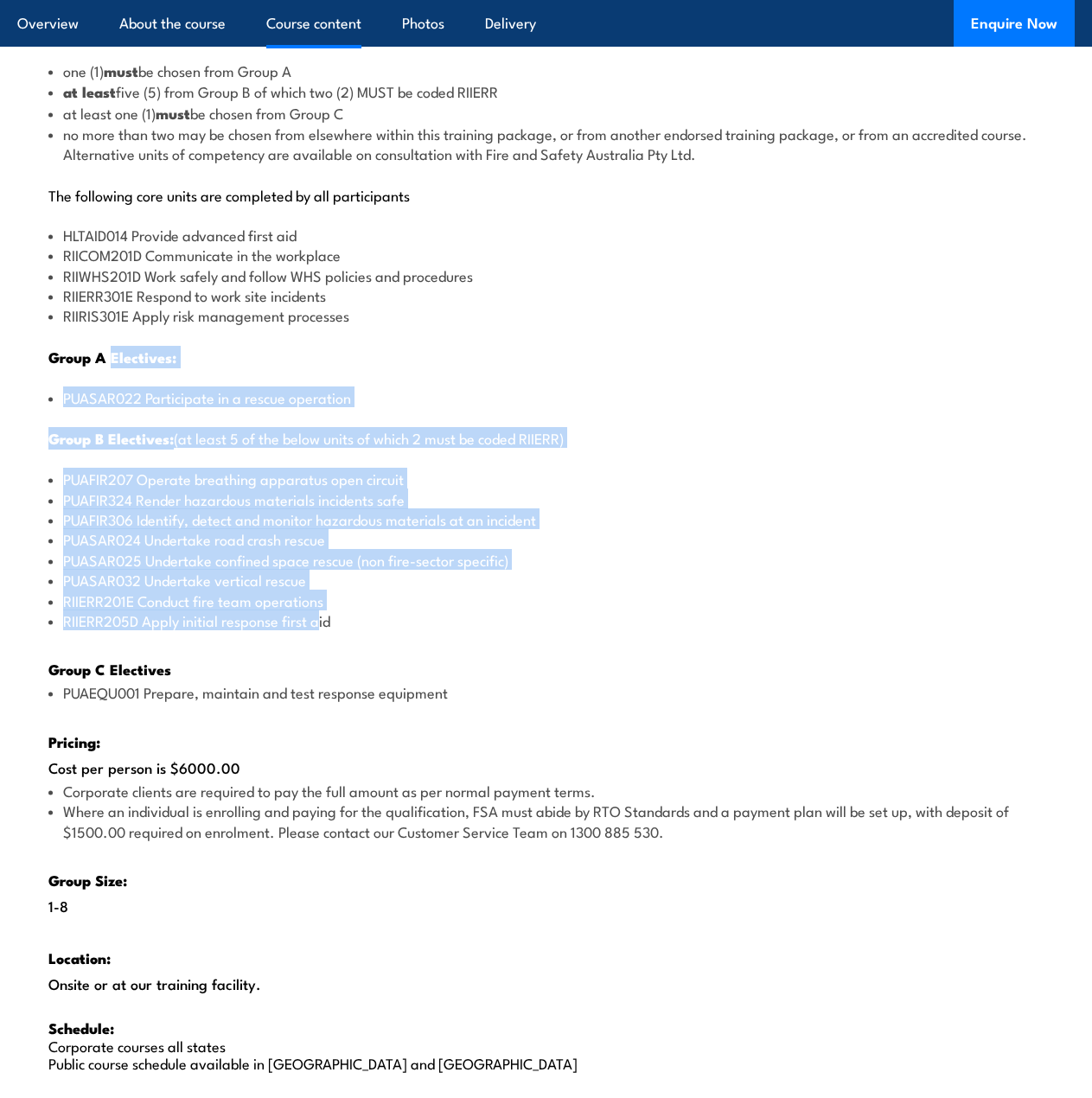
drag, startPoint x: 117, startPoint y: 340, endPoint x: 314, endPoint y: 584, distance: 313.6
click at [322, 609] on div "There are two options, you can choose between: INTENSIVE - Attending the intens…" at bounding box center [546, 494] width 1058 height 1231
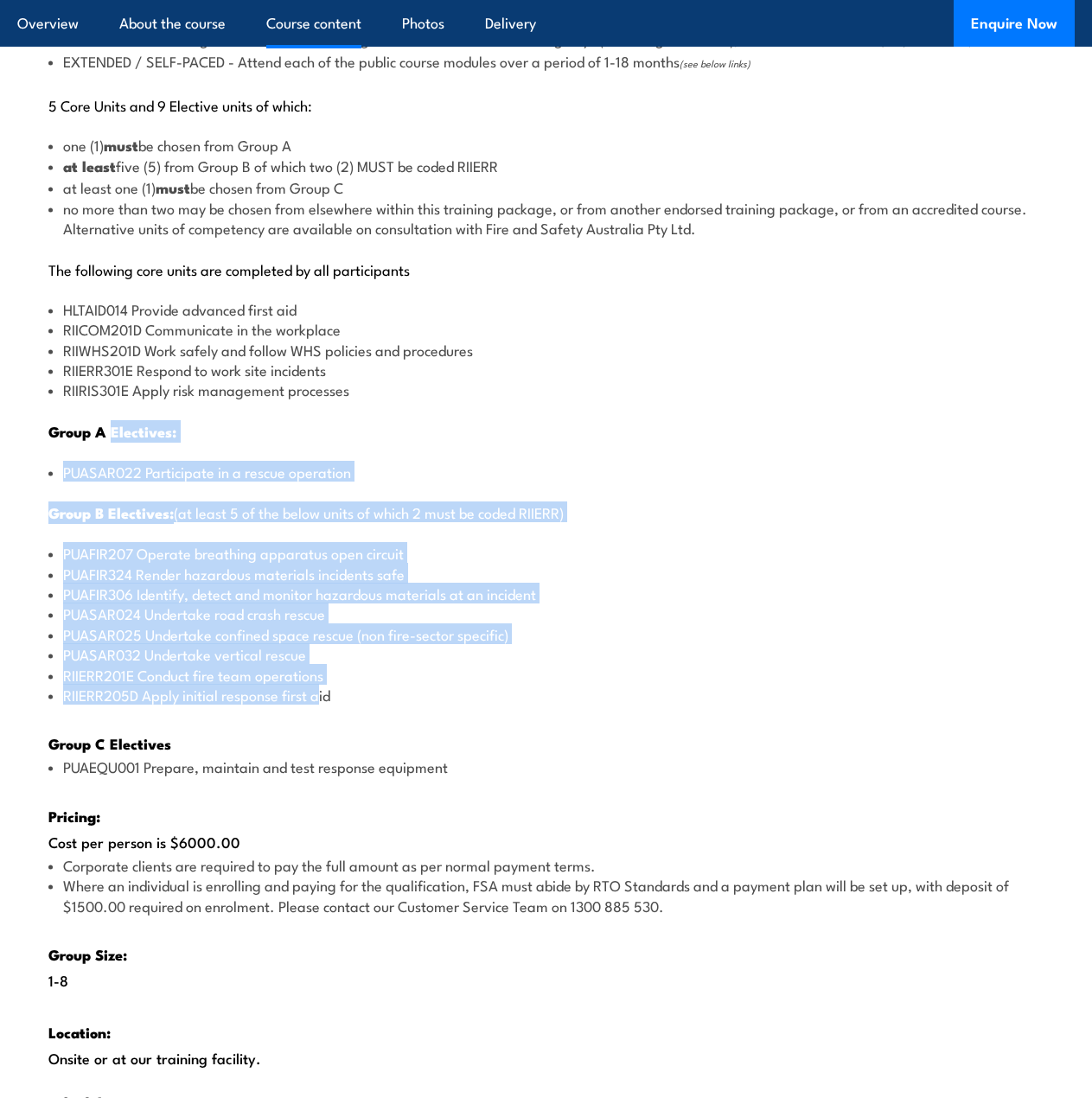
scroll to position [1940, 0]
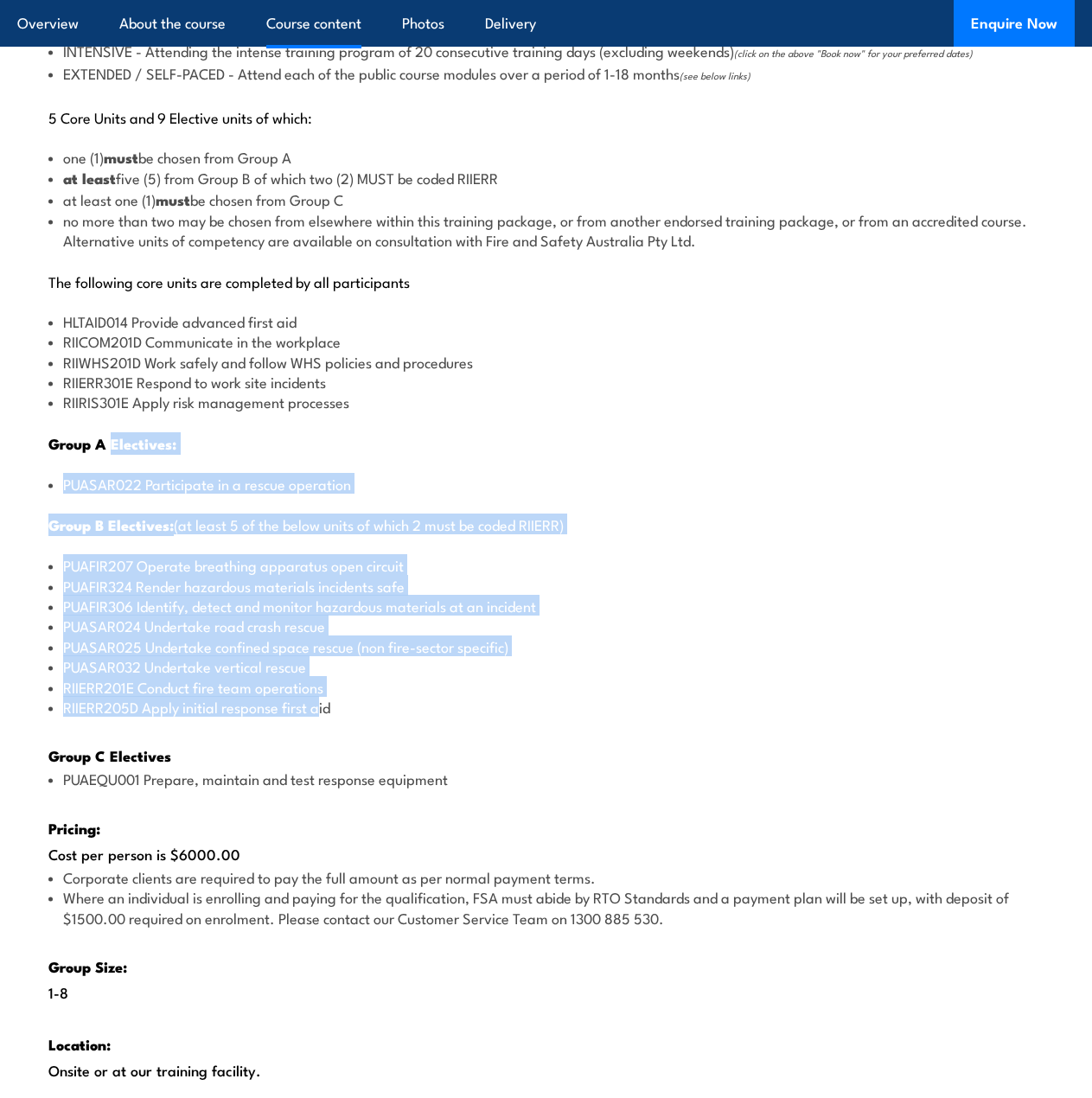
drag, startPoint x: 172, startPoint y: 312, endPoint x: 243, endPoint y: 449, distance: 154.3
click at [243, 449] on div "There are two options, you can choose between: INTENSIVE - Attending the intens…" at bounding box center [546, 579] width 1058 height 1231
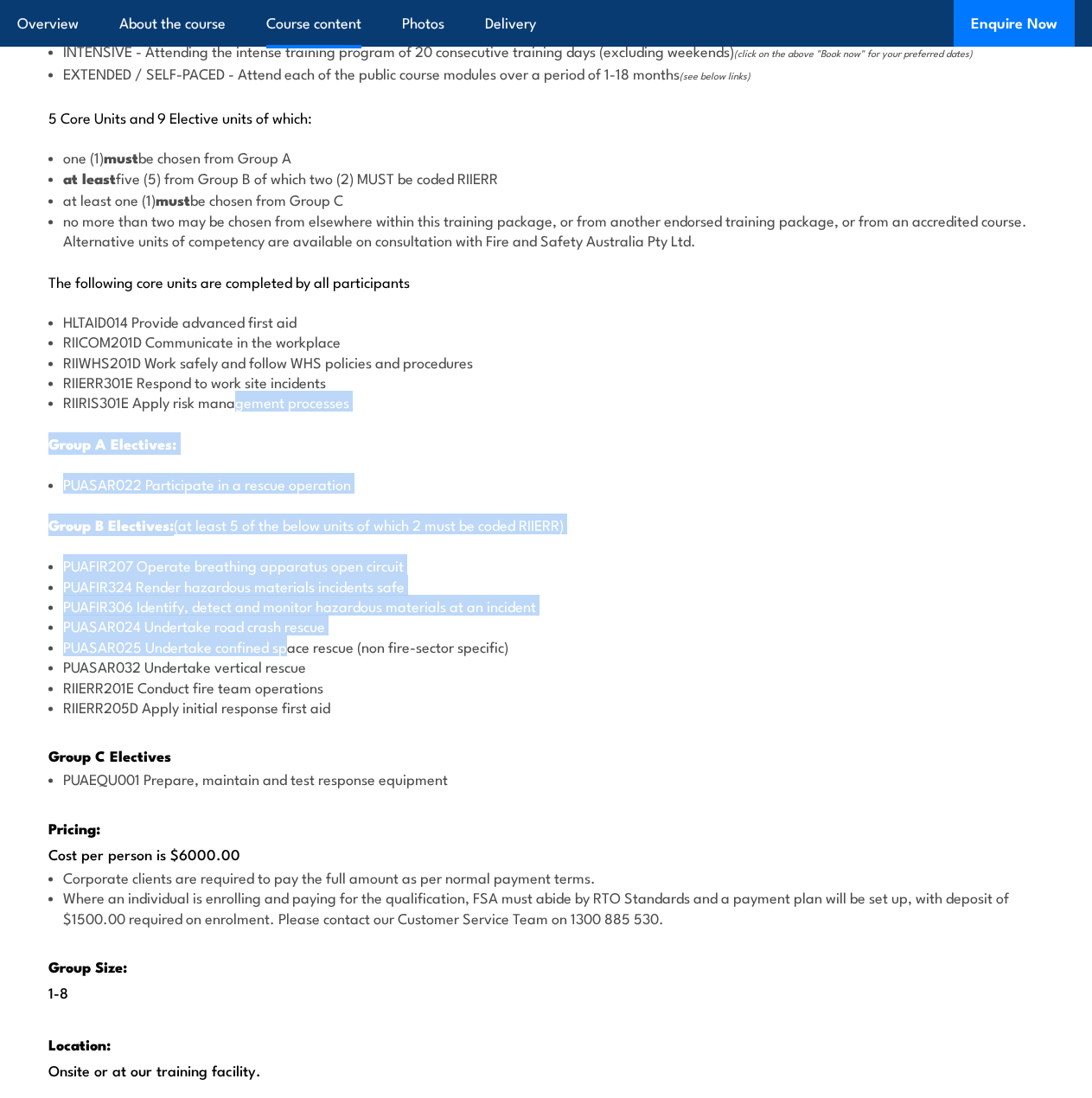
drag, startPoint x: 286, startPoint y: 646, endPoint x: 236, endPoint y: 405, distance: 246.1
click at [236, 405] on div "There are two options, you can choose between: INTENSIVE - Attending the intens…" at bounding box center [546, 579] width 1058 height 1231
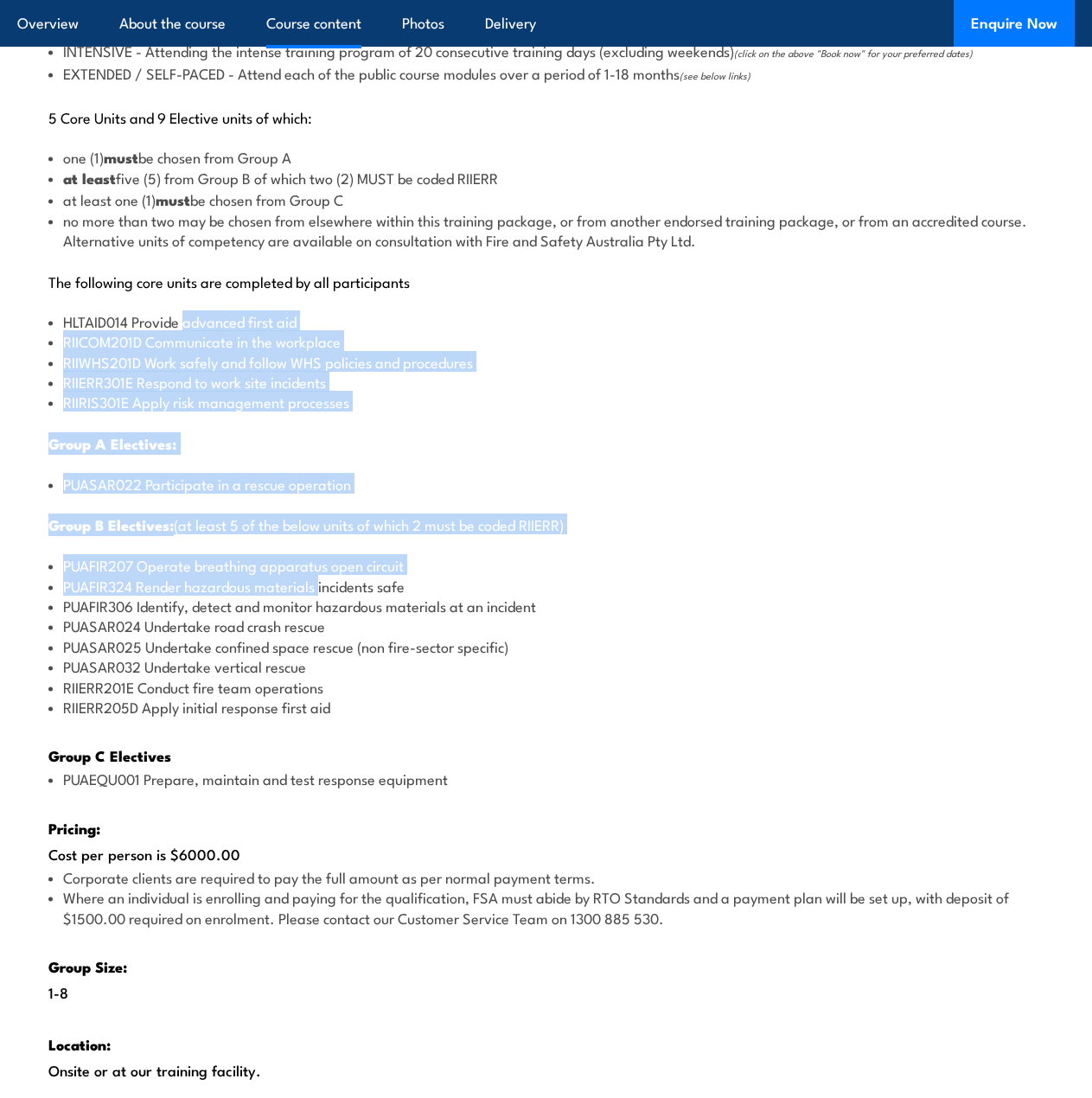
drag, startPoint x: 183, startPoint y: 303, endPoint x: 320, endPoint y: 589, distance: 317.1
click at [320, 589] on div "There are two options, you can choose between: INTENSIVE - Attending the intens…" at bounding box center [546, 579] width 1058 height 1231
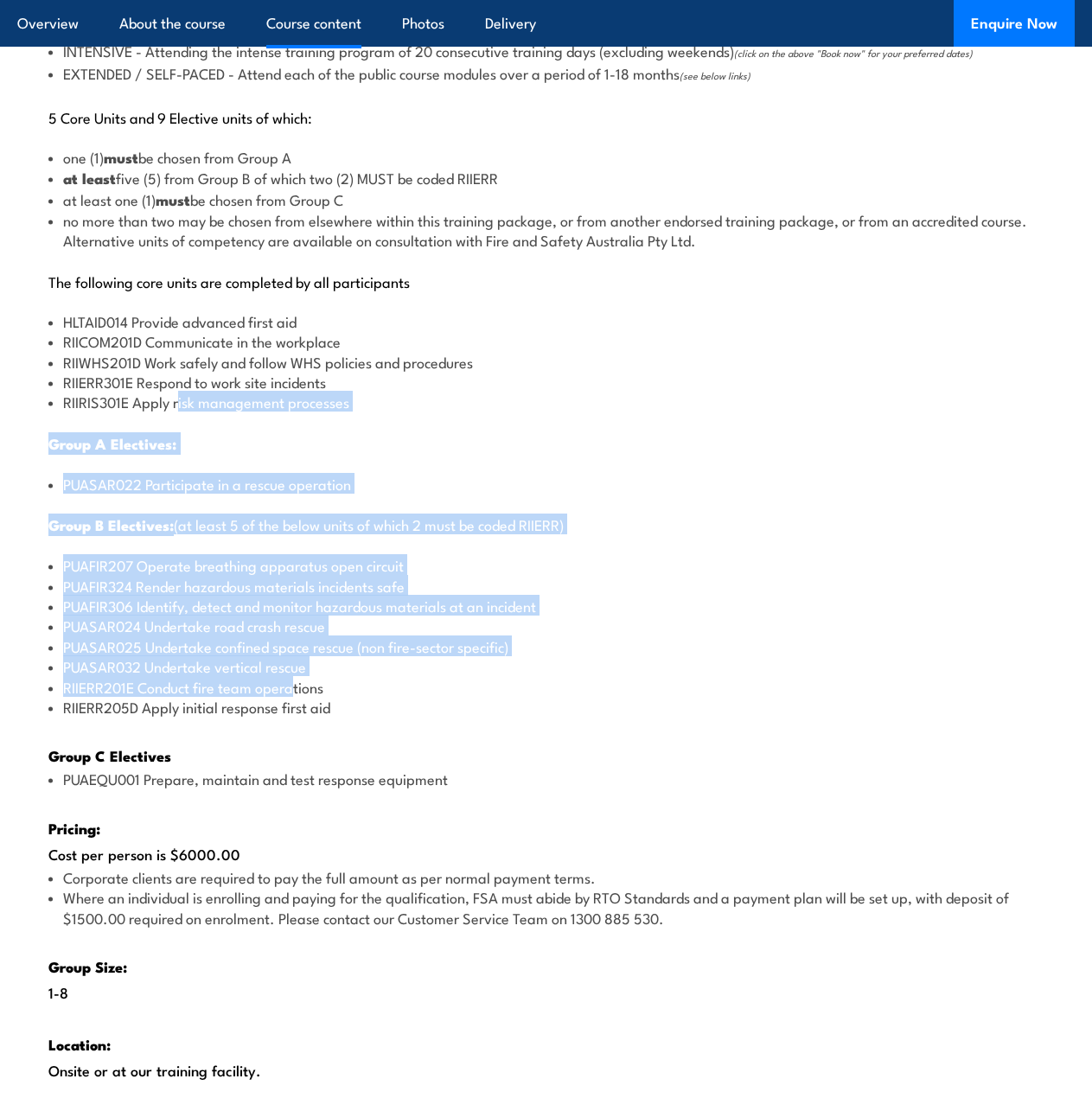
drag, startPoint x: 294, startPoint y: 689, endPoint x: 181, endPoint y: 409, distance: 301.9
click at [181, 409] on div "There are two options, you can choose between: INTENSIVE - Attending the intens…" at bounding box center [546, 579] width 1058 height 1231
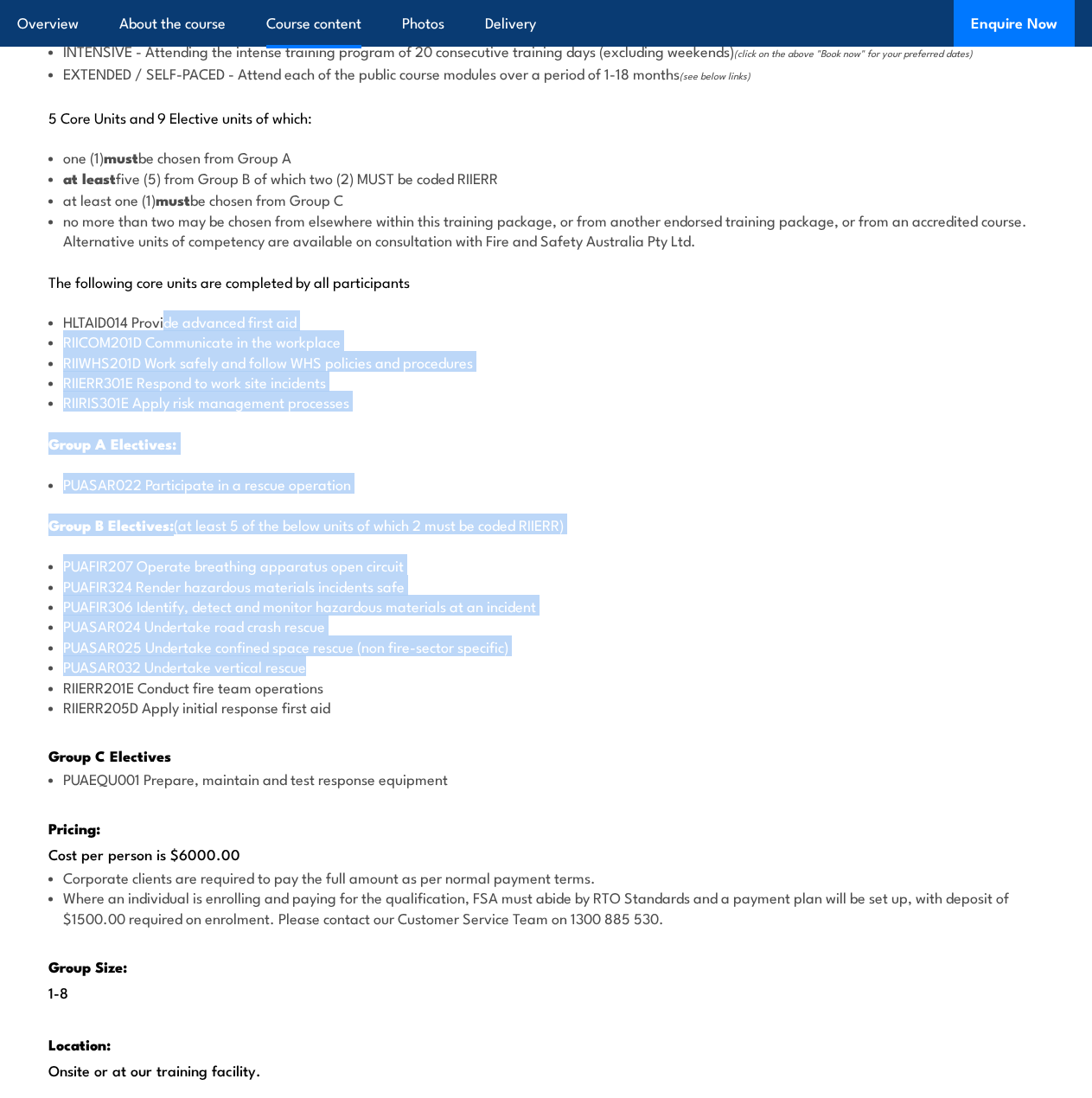
drag, startPoint x: 164, startPoint y: 326, endPoint x: 340, endPoint y: 674, distance: 390.0
click at [340, 674] on div "There are two options, you can choose between: INTENSIVE - Attending the intens…" at bounding box center [546, 579] width 1058 height 1231
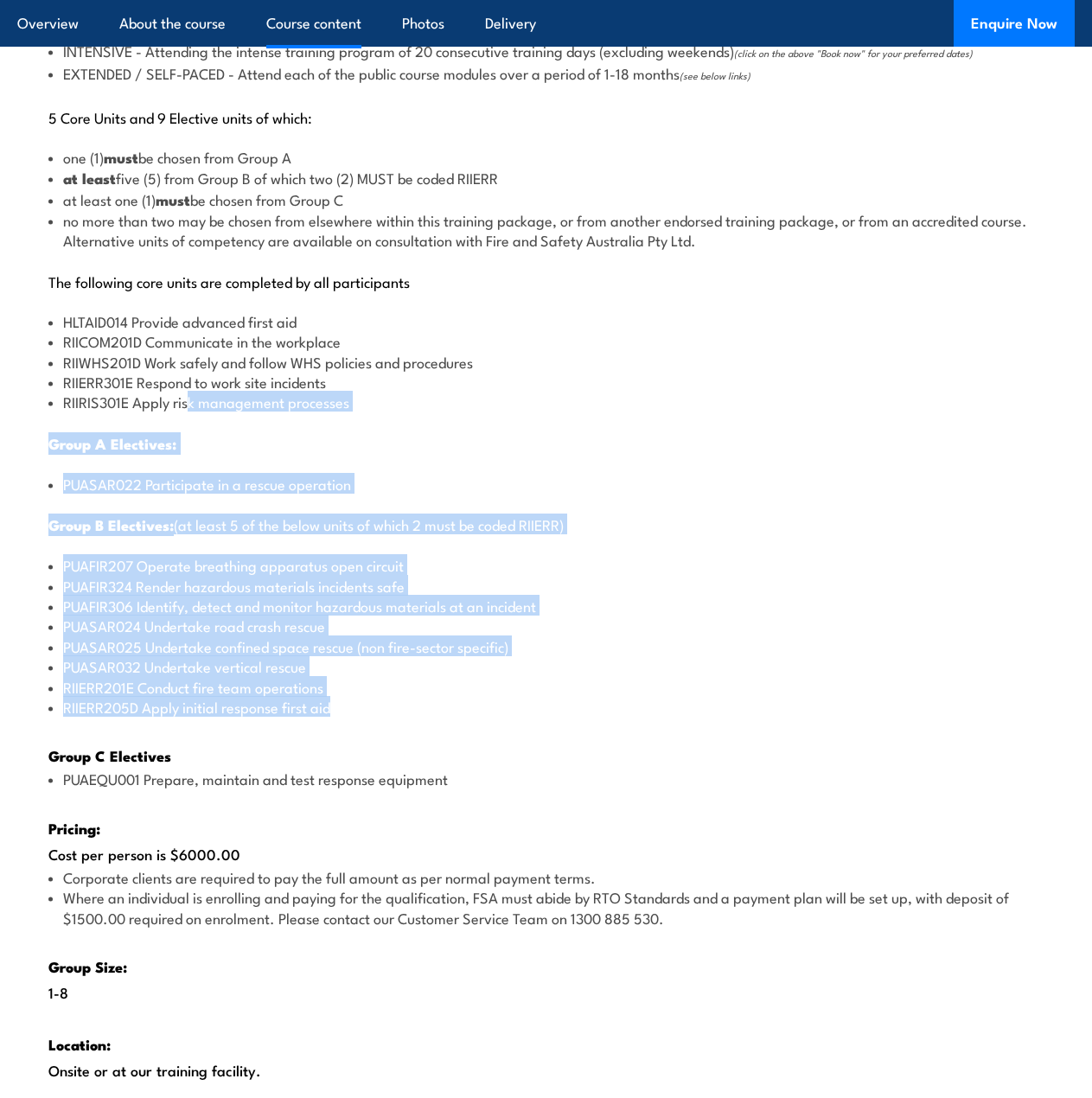
drag, startPoint x: 357, startPoint y: 722, endPoint x: 164, endPoint y: 305, distance: 459.5
click at [180, 355] on div "There are two options, you can choose between: INTENSIVE - Attending the intens…" at bounding box center [546, 579] width 1058 height 1231
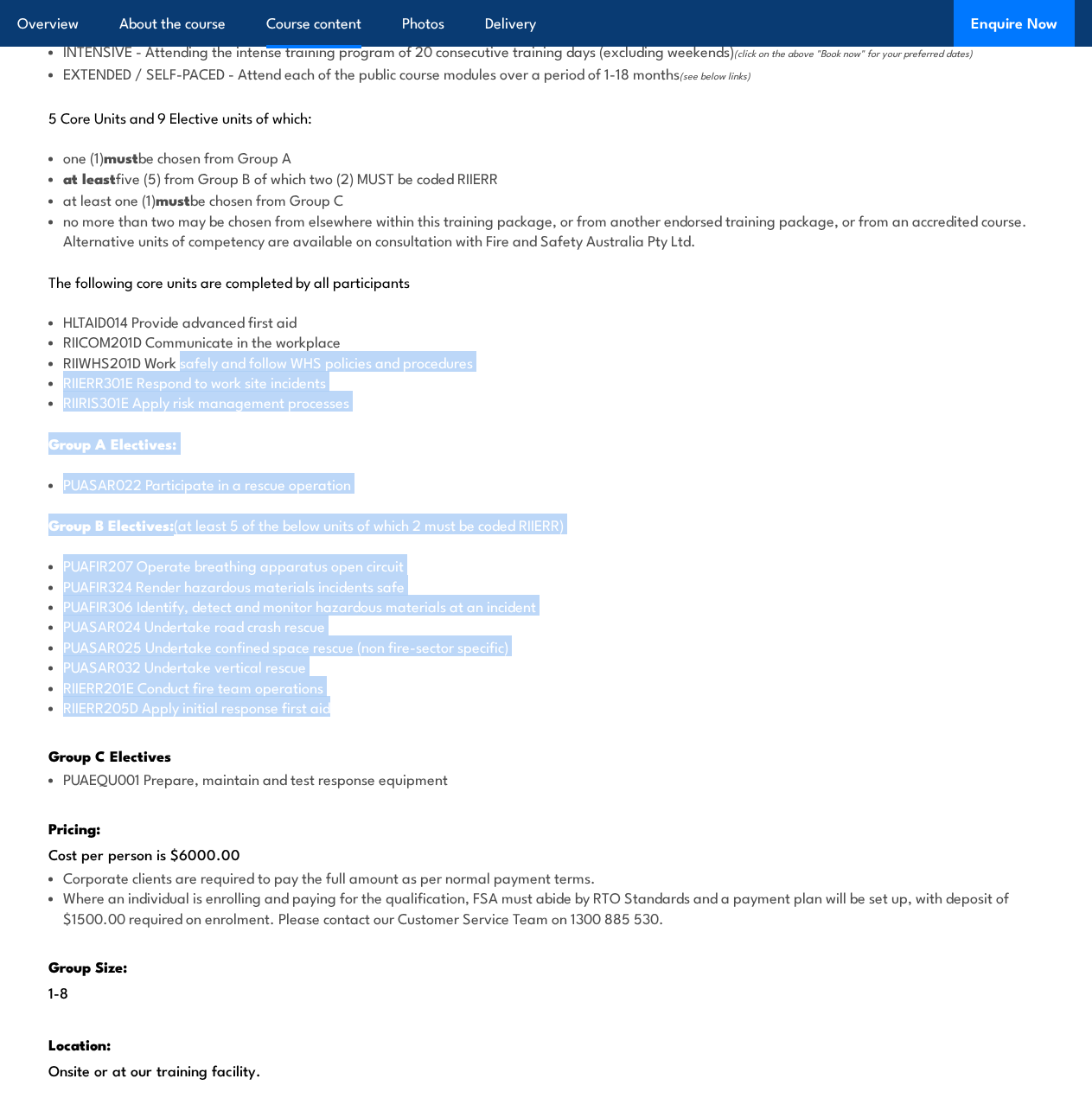
drag, startPoint x: 142, startPoint y: 197, endPoint x: 391, endPoint y: 764, distance: 619.3
click at [391, 764] on div "There are two options, you can choose between: INTENSIVE - Attending the intens…" at bounding box center [546, 579] width 1058 height 1231
click at [306, 651] on li "PUASAR025 Undertake confined space rescue (non fire-sector specific)" at bounding box center [546, 646] width 995 height 20
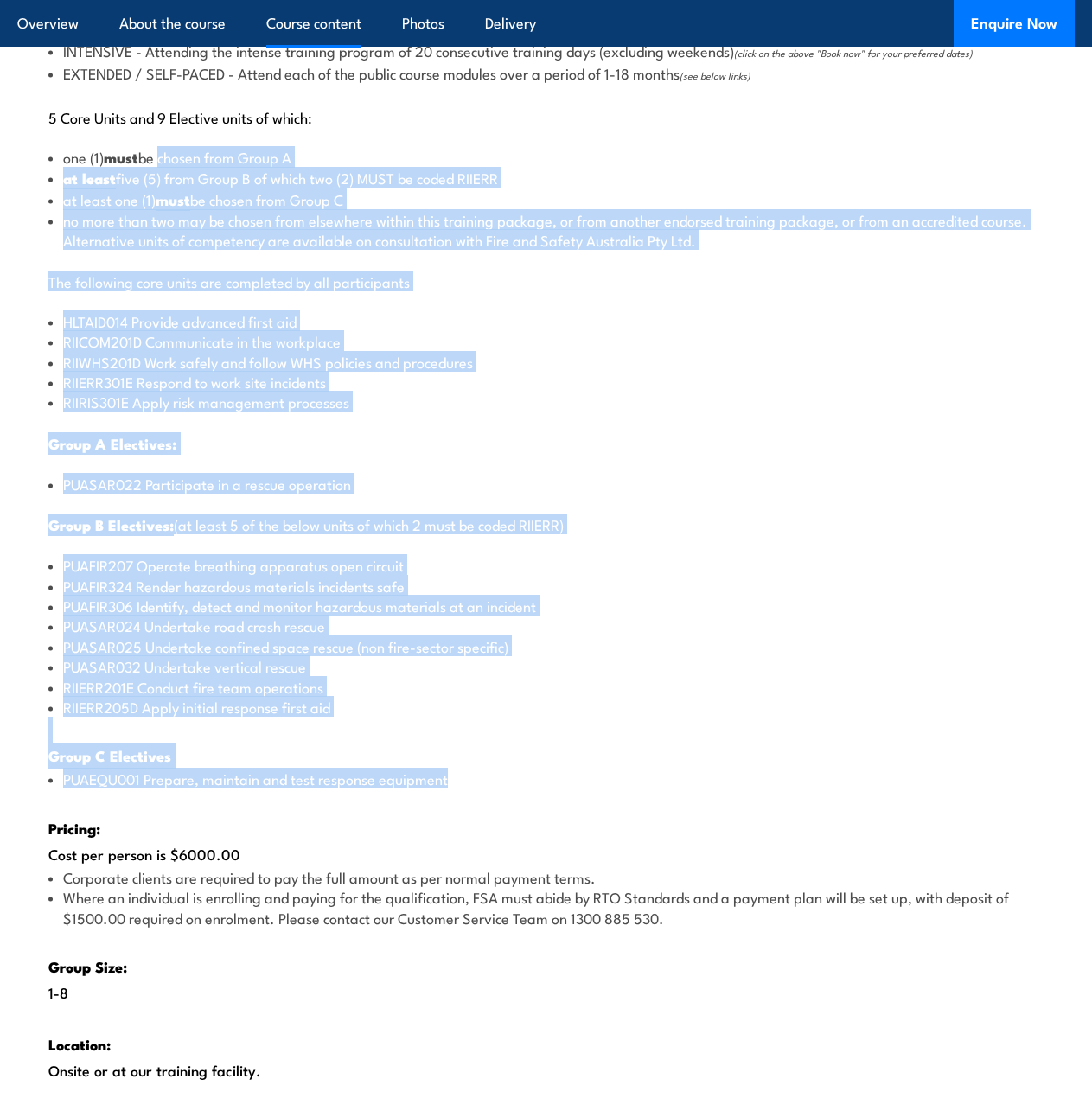
drag, startPoint x: 396, startPoint y: 800, endPoint x: 162, endPoint y: 160, distance: 681.4
click at [162, 160] on div "There are two options, you can choose between: INTENSIVE - Attending the intens…" at bounding box center [546, 579] width 1058 height 1231
click at [224, 360] on li "RIIWHS201D Work safely and follow WHS policies and procedures" at bounding box center [546, 362] width 995 height 20
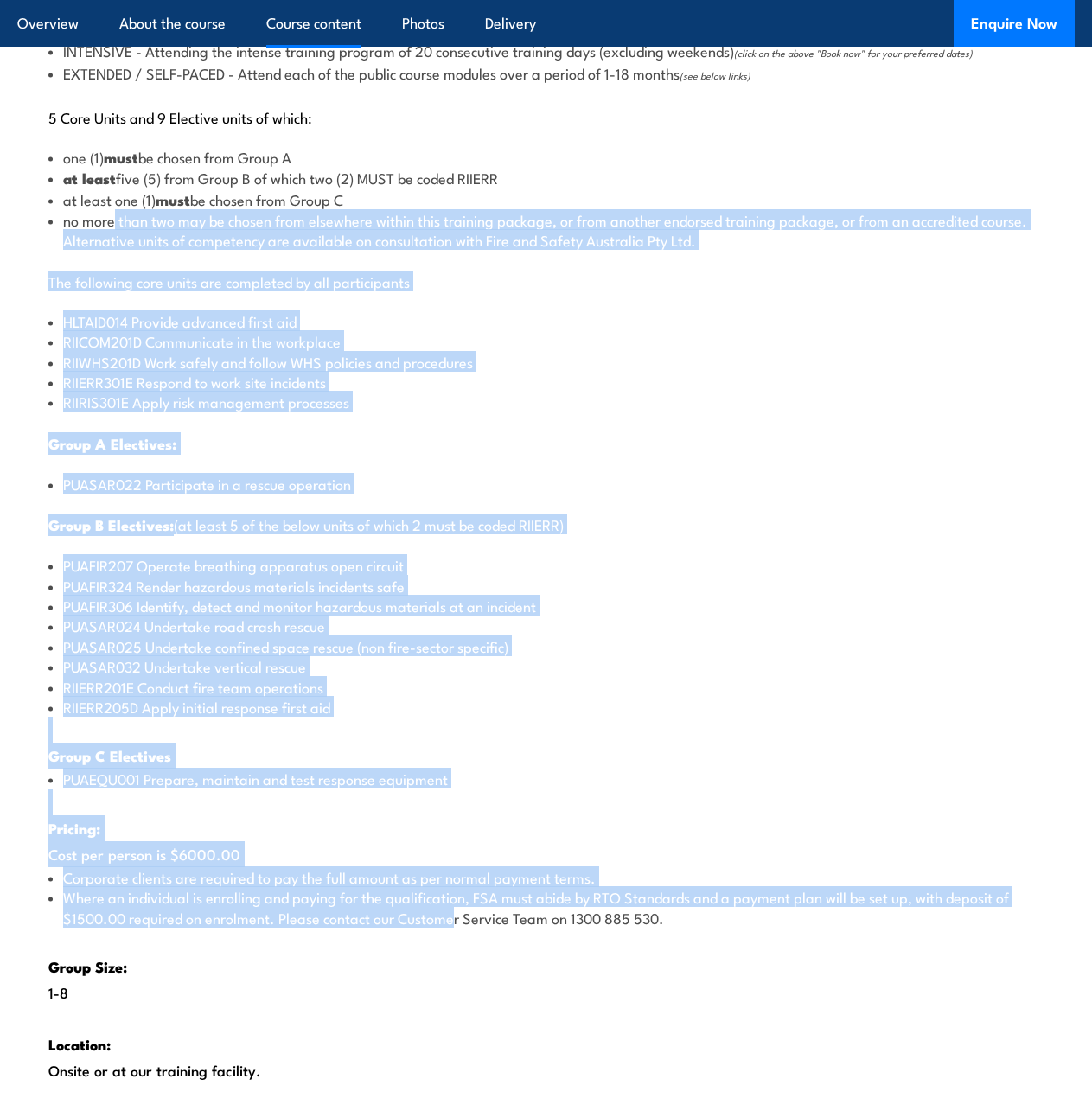
drag, startPoint x: 117, startPoint y: 224, endPoint x: 407, endPoint y: 818, distance: 661.0
click at [453, 909] on div "There are two options, you can choose between: INTENSIVE - Attending the intens…" at bounding box center [546, 579] width 1058 height 1231
click at [245, 566] on li "PUAFIR207 Operate breathing apparatus open circuit" at bounding box center [546, 565] width 995 height 20
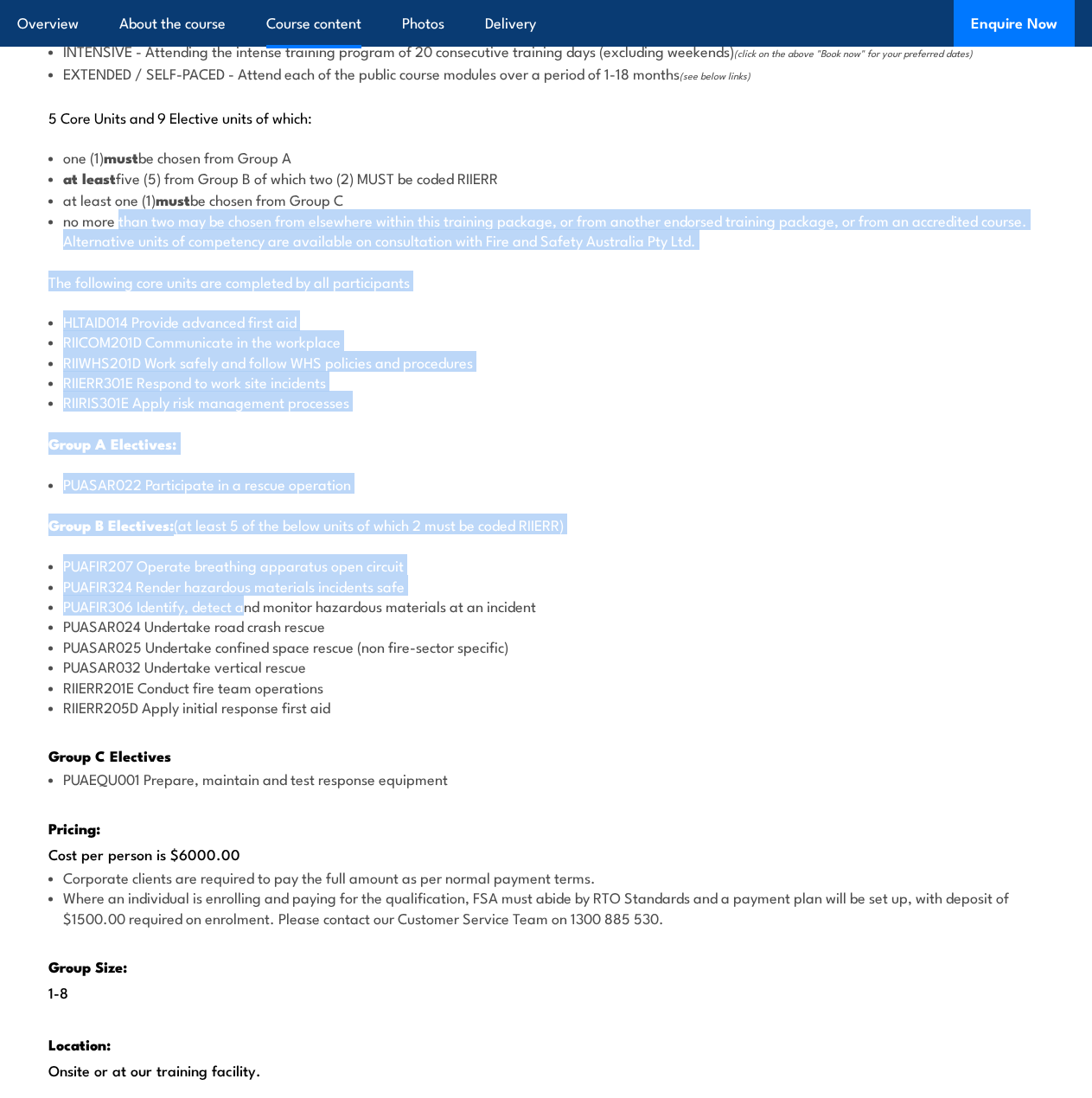
drag, startPoint x: 257, startPoint y: 553, endPoint x: 121, endPoint y: 211, distance: 368.0
click at [121, 211] on div "There are two options, you can choose between: INTENSIVE - Attending the intens…" at bounding box center [546, 579] width 1058 height 1231
click at [379, 579] on li "PUAFIR324 Render hazardous materials incidents safe" at bounding box center [546, 586] width 995 height 20
